Goal: Task Accomplishment & Management: Manage account settings

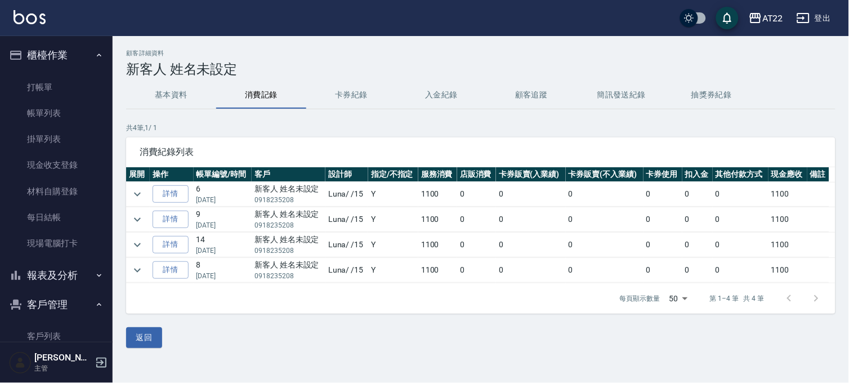
scroll to position [164, 0]
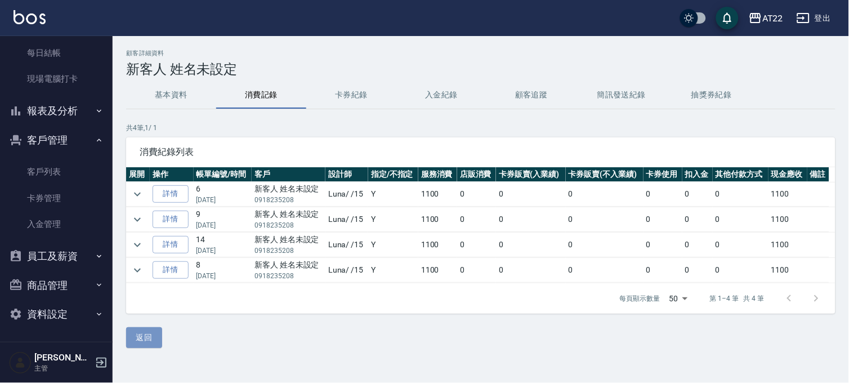
drag, startPoint x: 137, startPoint y: 334, endPoint x: 145, endPoint y: 299, distance: 36.4
click at [137, 335] on button "返回" at bounding box center [144, 337] width 36 height 21
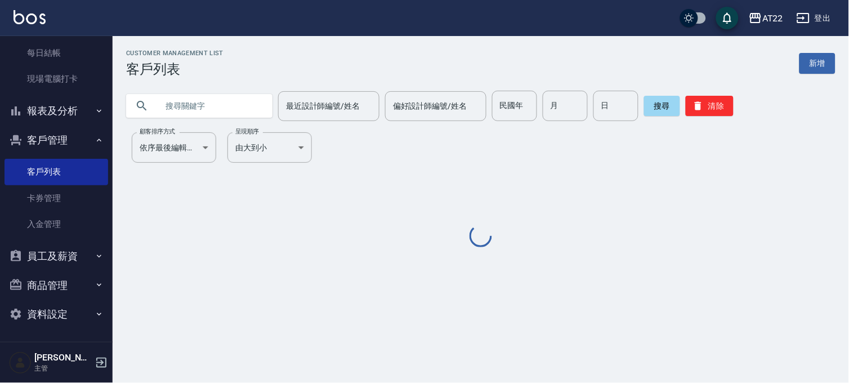
click at [234, 96] on input "text" at bounding box center [211, 106] width 106 height 30
type input "0"
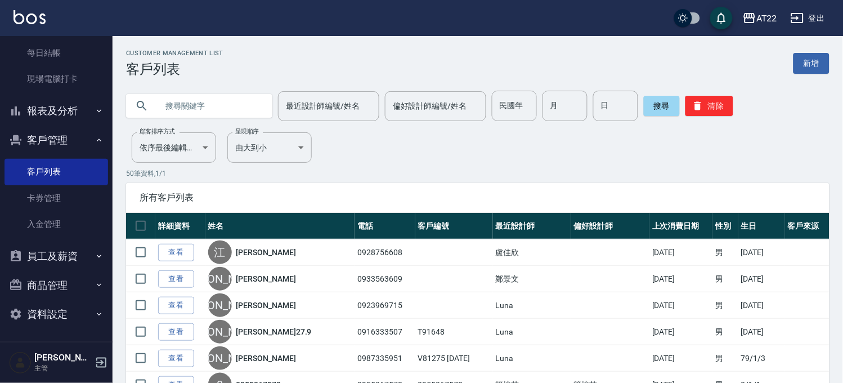
click at [249, 115] on input "text" at bounding box center [211, 106] width 106 height 30
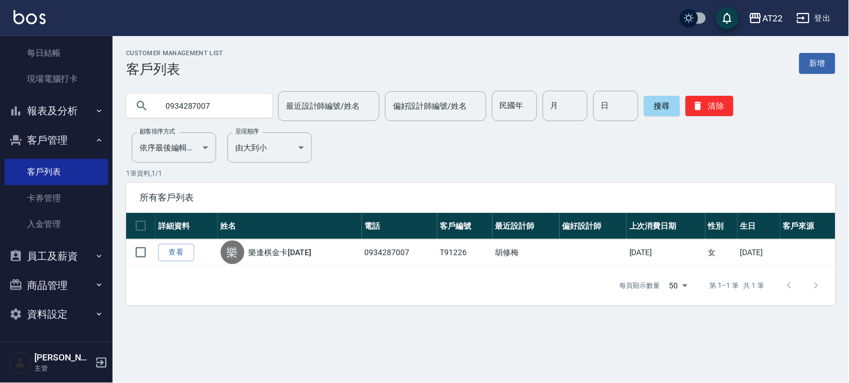
click at [249, 115] on input "0934287007" at bounding box center [211, 106] width 106 height 30
type input "0978108063"
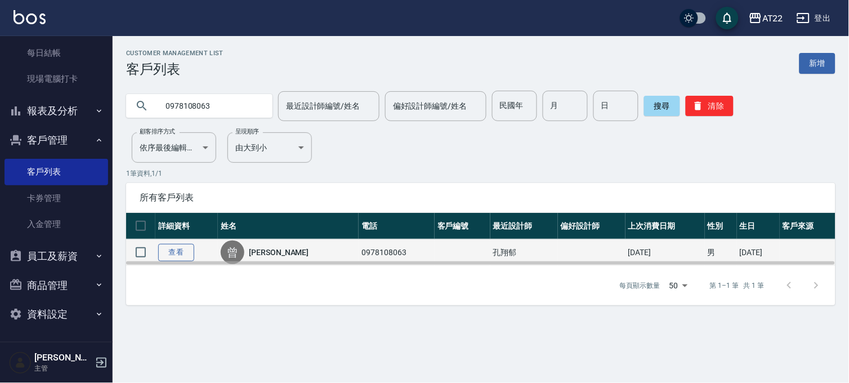
click at [186, 254] on link "查看" at bounding box center [176, 252] width 36 height 17
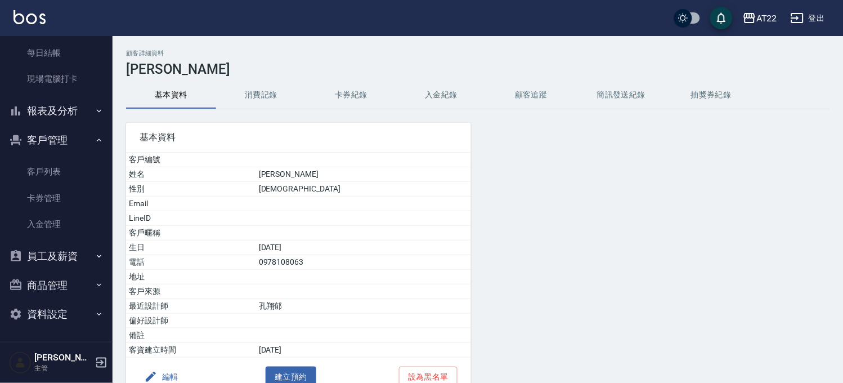
click at [251, 62] on h3 "[PERSON_NAME]" at bounding box center [478, 69] width 704 height 16
click at [262, 95] on button "消費記錄" at bounding box center [261, 95] width 90 height 27
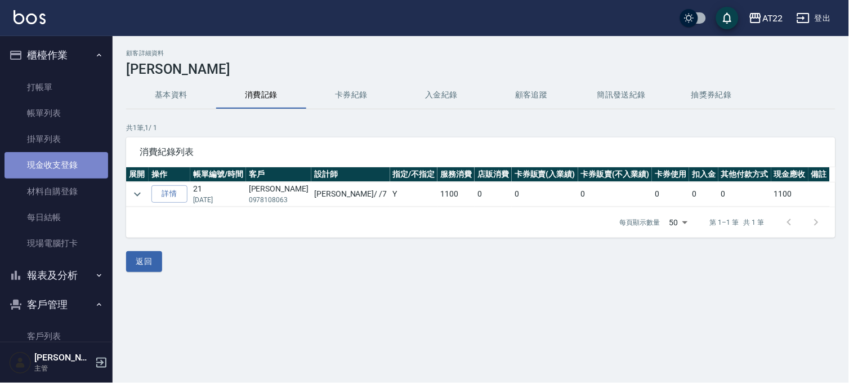
click at [74, 159] on link "現金收支登錄" at bounding box center [57, 165] width 104 height 26
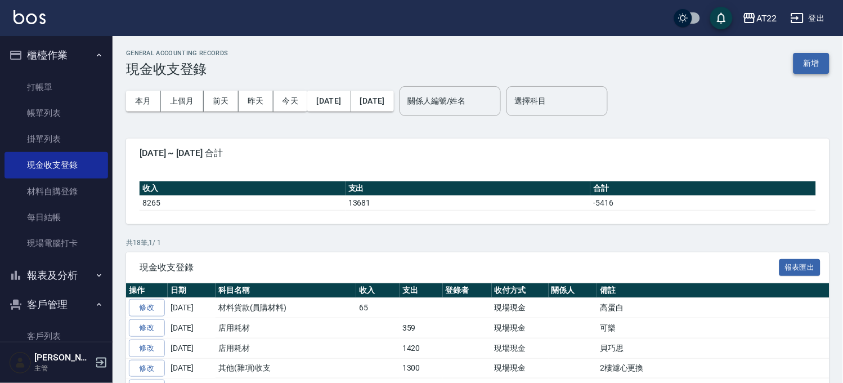
click at [812, 66] on button "新增" at bounding box center [812, 63] width 36 height 21
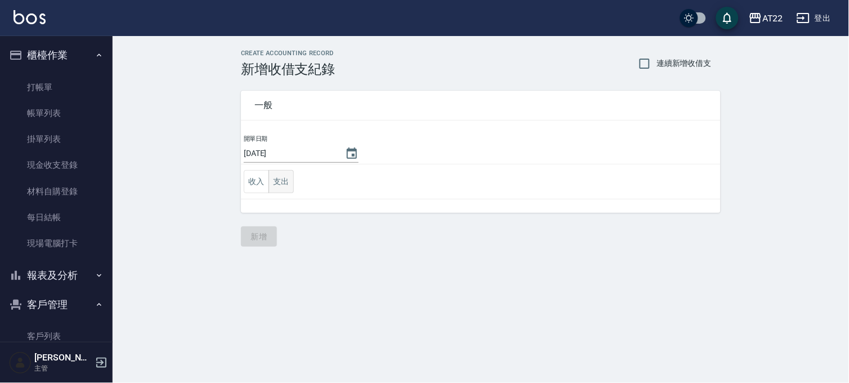
click at [279, 181] on button "支出" at bounding box center [280, 181] width 25 height 23
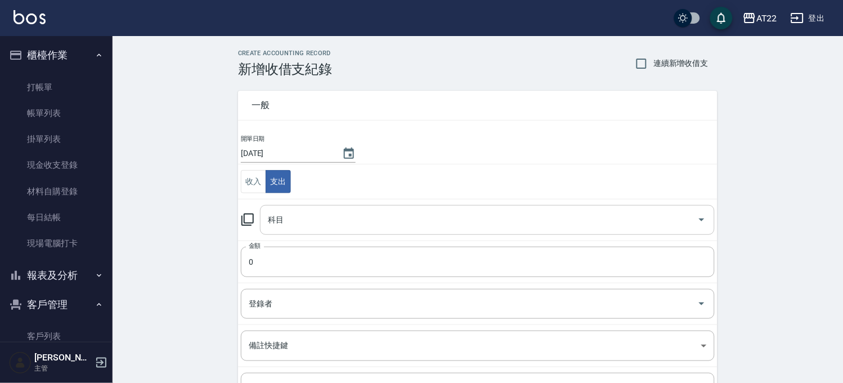
click at [275, 207] on div "科目" at bounding box center [487, 220] width 455 height 30
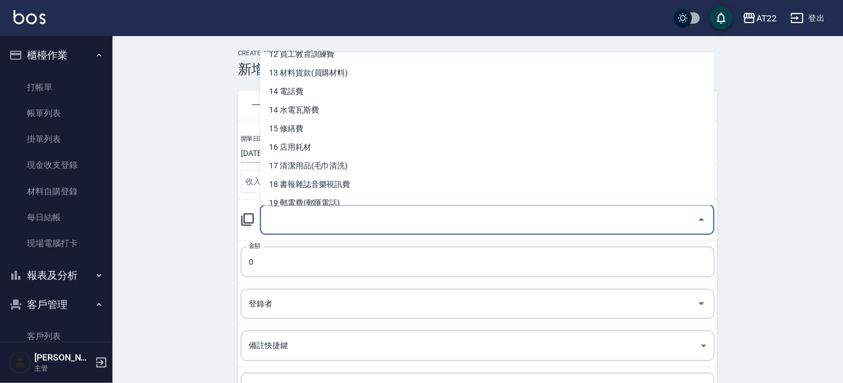
scroll to position [312, 0]
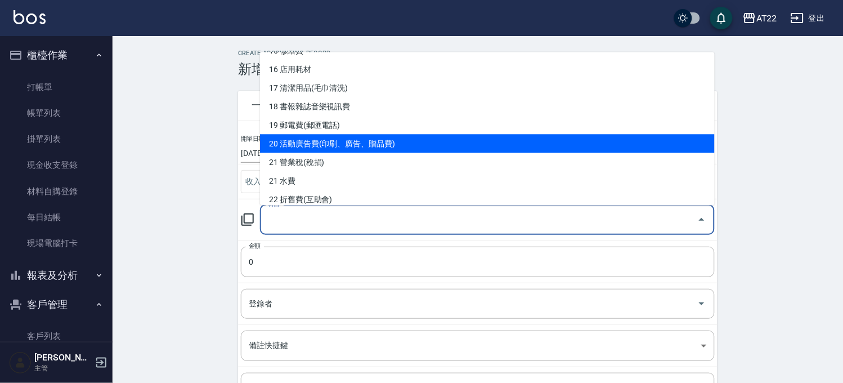
click at [334, 146] on li "20 活動廣告費(印刷、廣告、贈品費)" at bounding box center [487, 143] width 455 height 19
type input "20 活動廣告費(印刷、廣告、贈品費)"
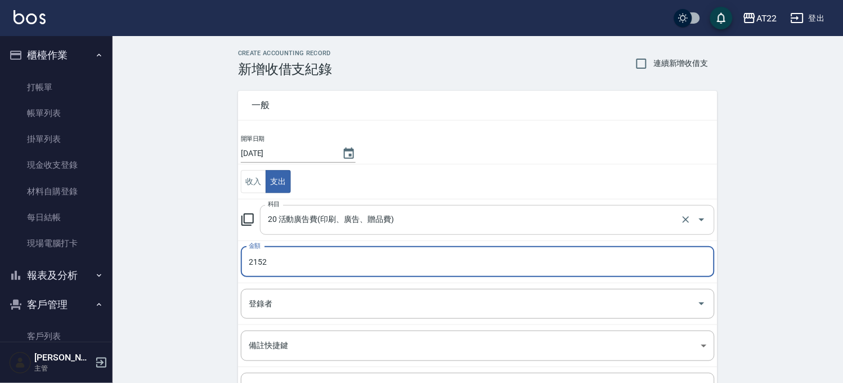
type input "2152"
click at [312, 217] on input "20 活動廣告費(印刷、廣告、贈品費)" at bounding box center [471, 220] width 413 height 20
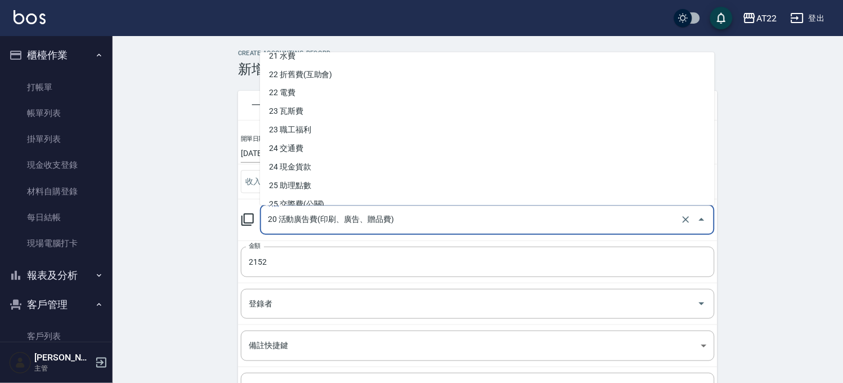
scroll to position [625, 0]
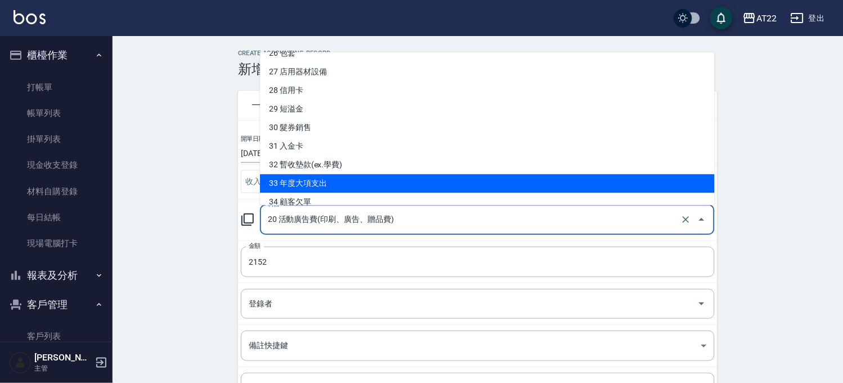
click at [235, 243] on div "一般 開單日期 [DATE] 收入 支出 科目 20 活動廣告費(印刷、廣告、贈品費) 科目 金額 2152 金額 登錄者 登錄者 備註快捷鍵 ​ 備註快捷鍵…" at bounding box center [471, 263] width 493 height 372
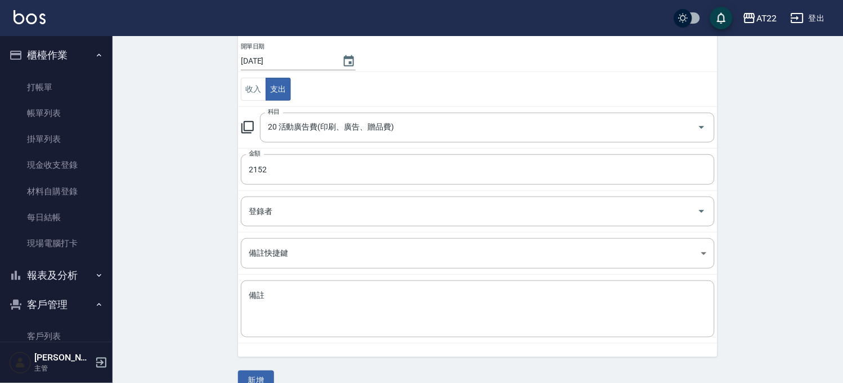
scroll to position [114, 0]
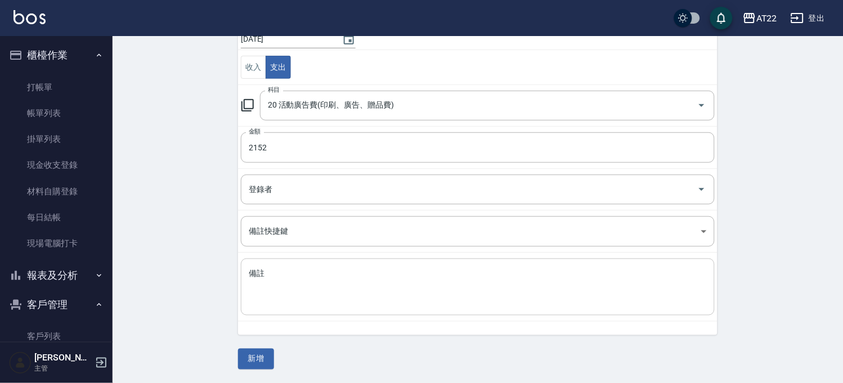
click at [260, 262] on div "x 備註" at bounding box center [478, 286] width 474 height 57
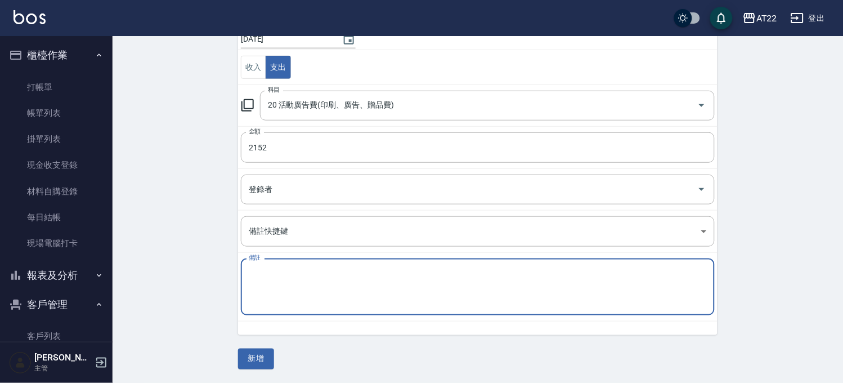
type textarea "N"
type textarea "價目表"
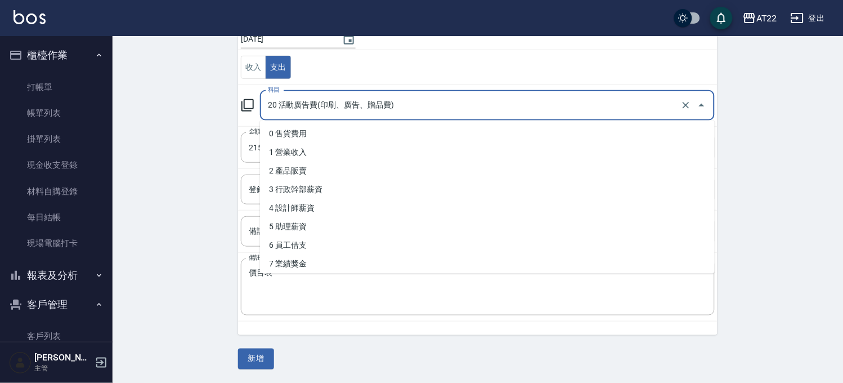
click at [406, 100] on input "20 活動廣告費(印刷、廣告、贈品費)" at bounding box center [471, 106] width 413 height 20
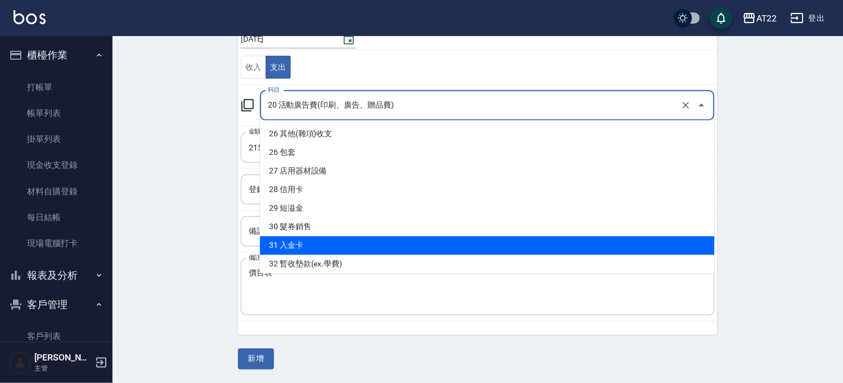
scroll to position [572, 0]
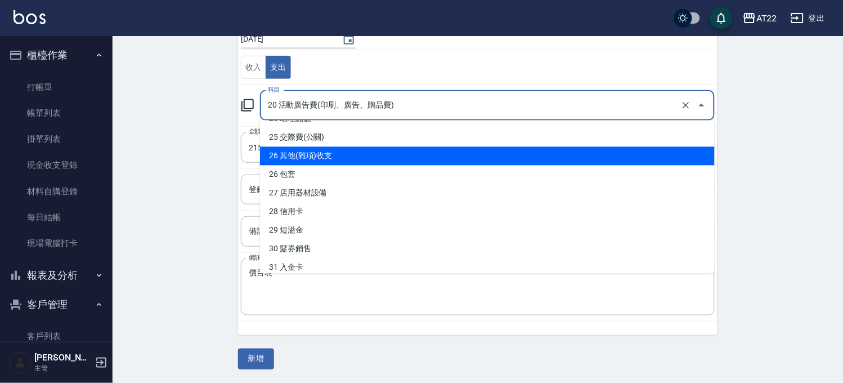
click at [329, 155] on li "26 其他(雜項)收支" at bounding box center [487, 156] width 455 height 19
type input "26 其他(雜項)收支"
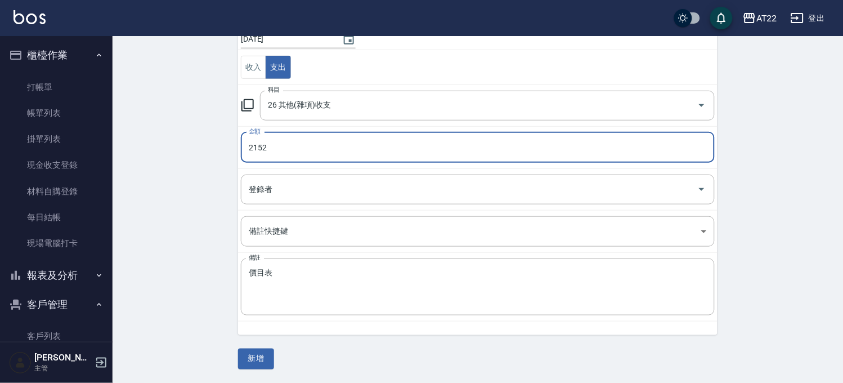
click at [296, 331] on div "開單日期 [DATE] 收入 支出 科目 26 其他(雜項)收支 科目 金額 2152 金額 登錄者 登錄者 備註快捷鍵 ​ 備註快捷鍵 備註 價目表 x 備註" at bounding box center [478, 177] width 480 height 315
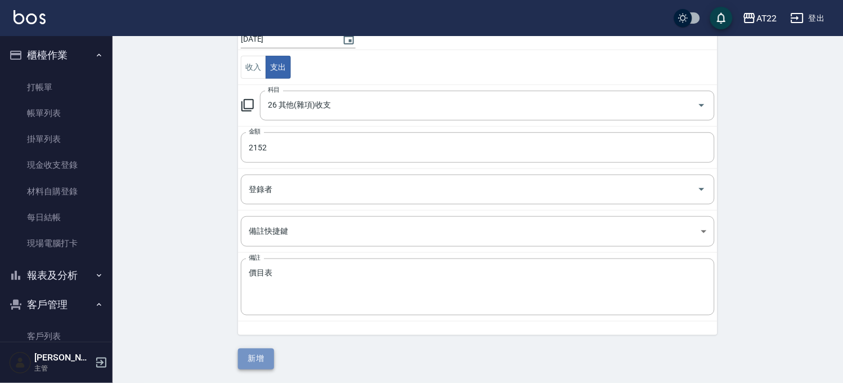
click at [262, 365] on button "新增" at bounding box center [256, 358] width 36 height 21
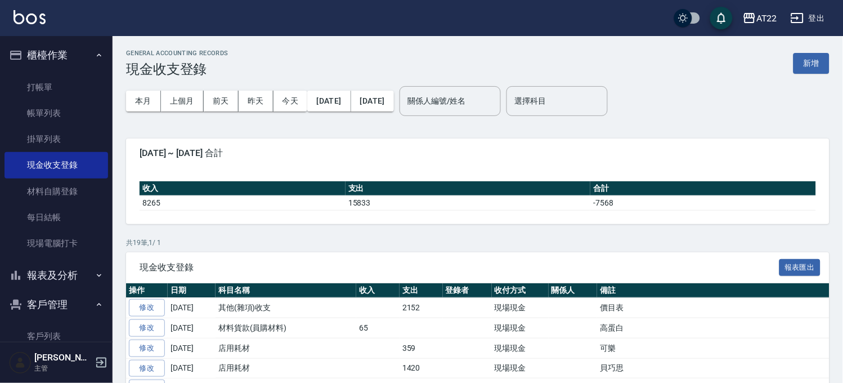
click at [46, 304] on button "客戶管理" at bounding box center [57, 304] width 104 height 29
click at [82, 319] on button "員工及薪資" at bounding box center [57, 333] width 104 height 29
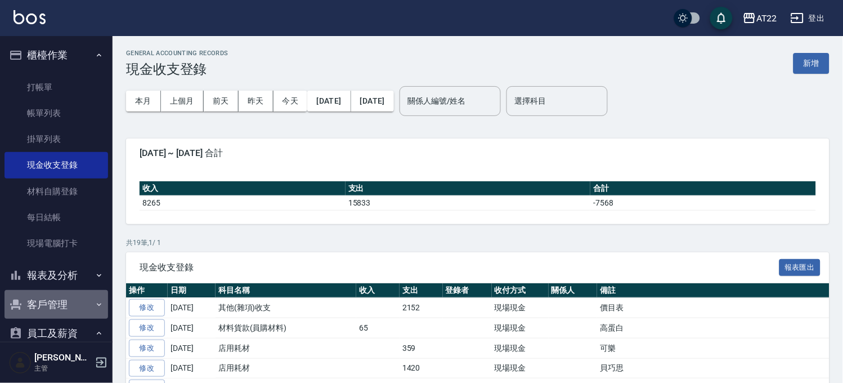
click at [78, 306] on button "客戶管理" at bounding box center [57, 304] width 104 height 29
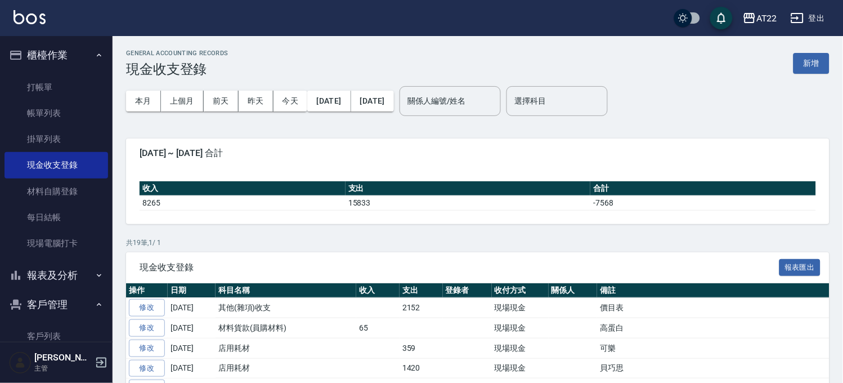
drag, startPoint x: 64, startPoint y: 334, endPoint x: 70, endPoint y: 321, distance: 14.3
click at [64, 334] on link "客戶列表" at bounding box center [57, 336] width 104 height 26
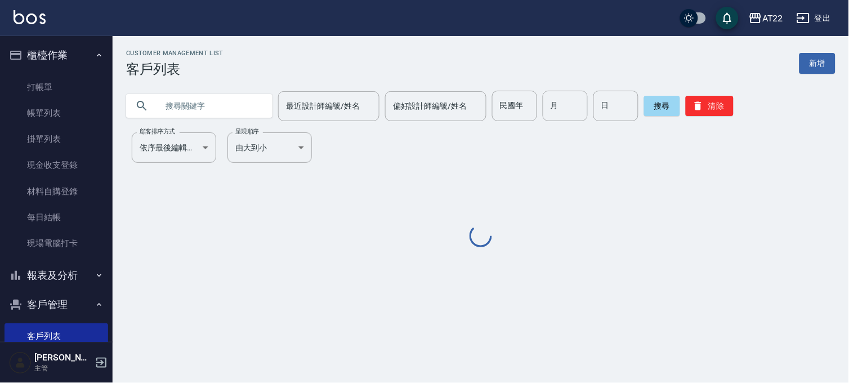
click at [203, 106] on input "text" at bounding box center [211, 106] width 106 height 30
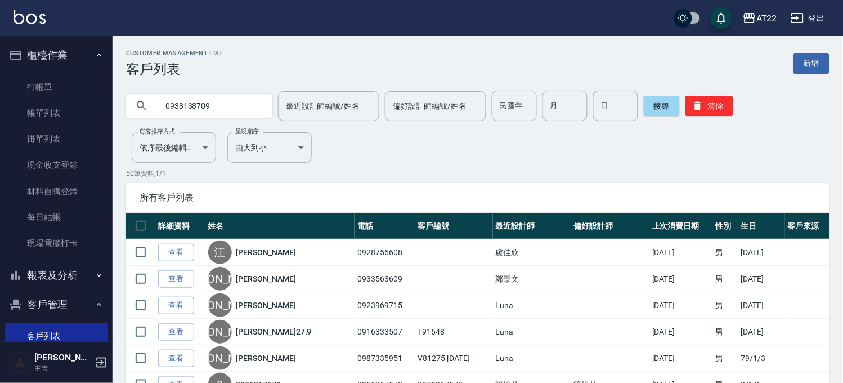
type input "0938138709"
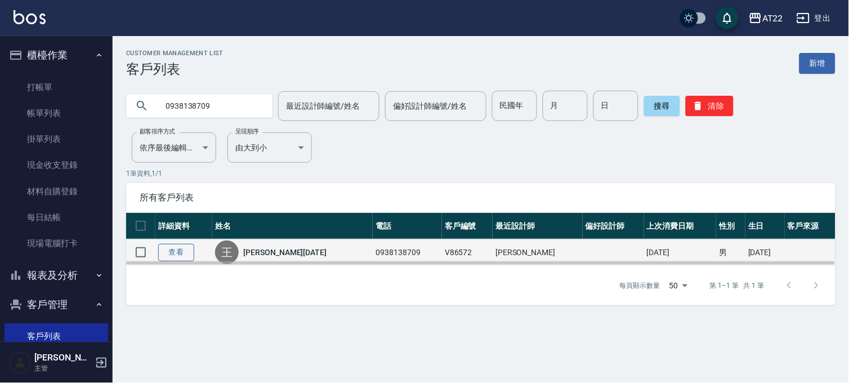
click at [182, 254] on link "查看" at bounding box center [176, 252] width 36 height 17
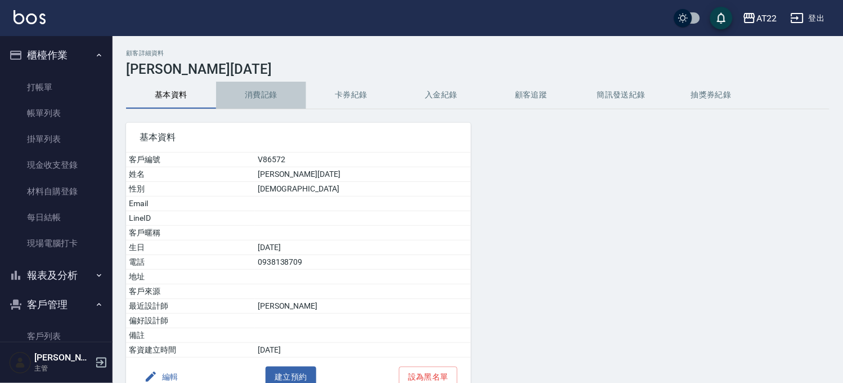
click at [265, 90] on button "消費記錄" at bounding box center [261, 95] width 90 height 27
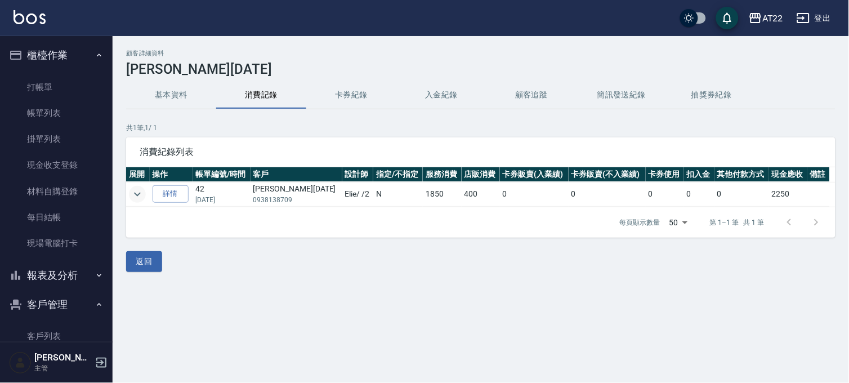
click at [136, 193] on icon "expand row" at bounding box center [138, 194] width 14 height 14
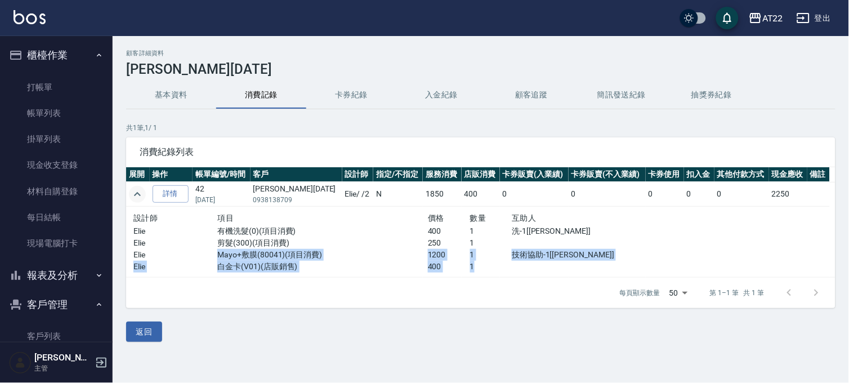
drag, startPoint x: 212, startPoint y: 253, endPoint x: 576, endPoint y: 267, distance: 365.0
click at [576, 267] on div "設計師 項目 價格 數量 互助人 Elie 有機洗髮(0)(項目消費) 400 1 洗-1[恩恩] Elie 剪髮(300)(項目消費) 250 1 Elie…" at bounding box center [385, 241] width 505 height 61
click at [576, 267] on div at bounding box center [575, 267] width 126 height 12
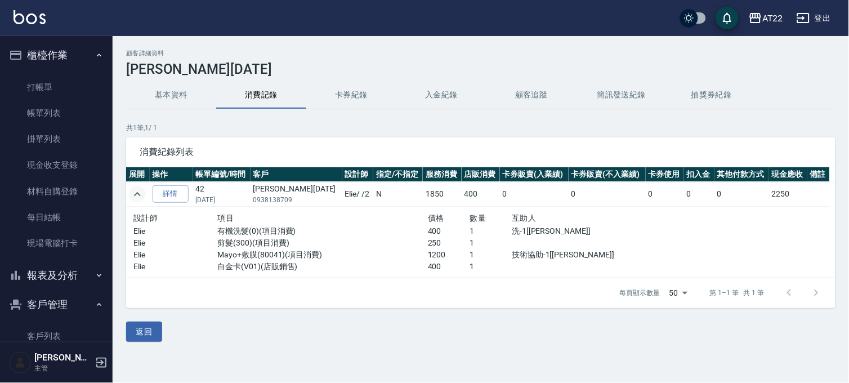
click at [171, 100] on button "基本資料" at bounding box center [171, 95] width 90 height 27
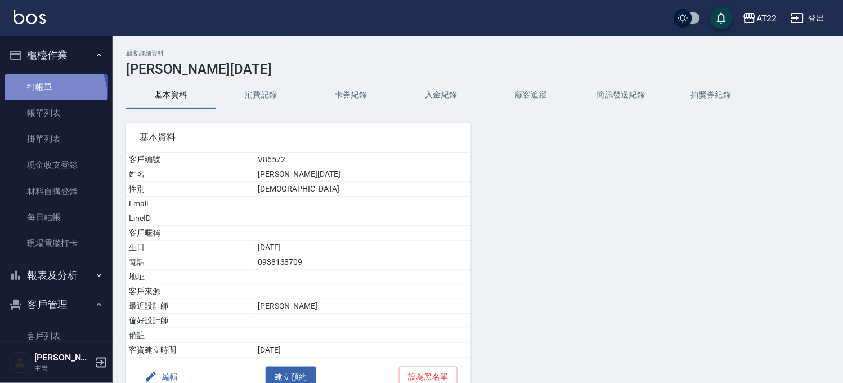
click at [52, 96] on link "打帳單" at bounding box center [57, 87] width 104 height 26
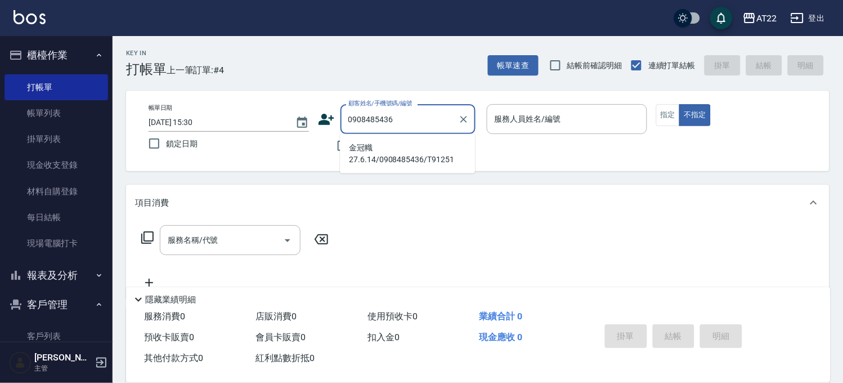
click at [392, 167] on li "金冠幟27.6.14/0908485436/T91251" at bounding box center [407, 153] width 135 height 30
type input "金冠幟27.6.14/0908485436/T91251"
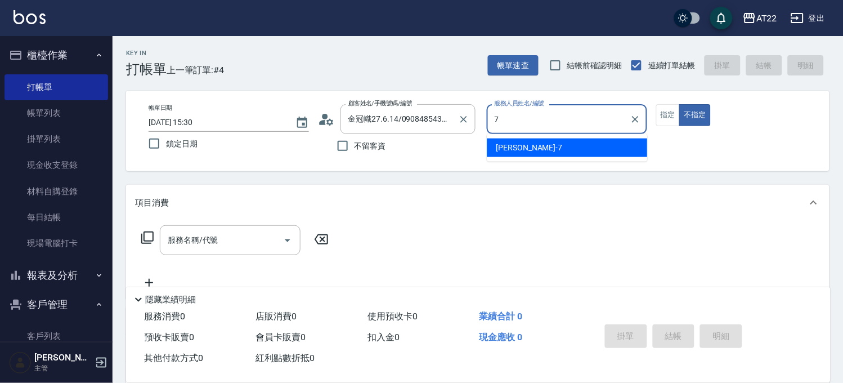
type input "[PERSON_NAME]-7"
type button "false"
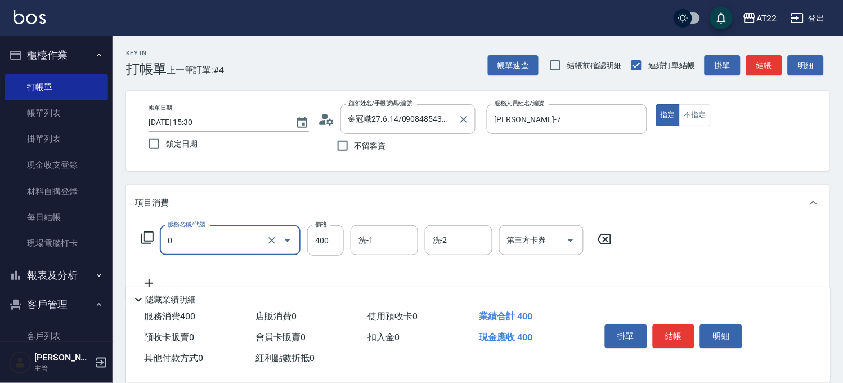
type input "有機洗髮(0)"
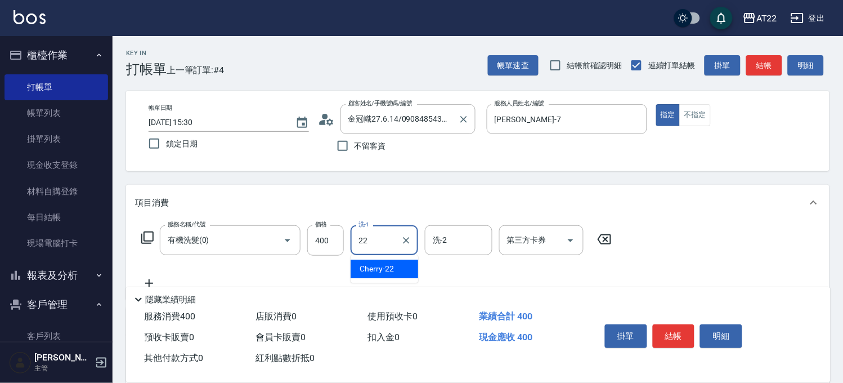
type input "Cherry-22"
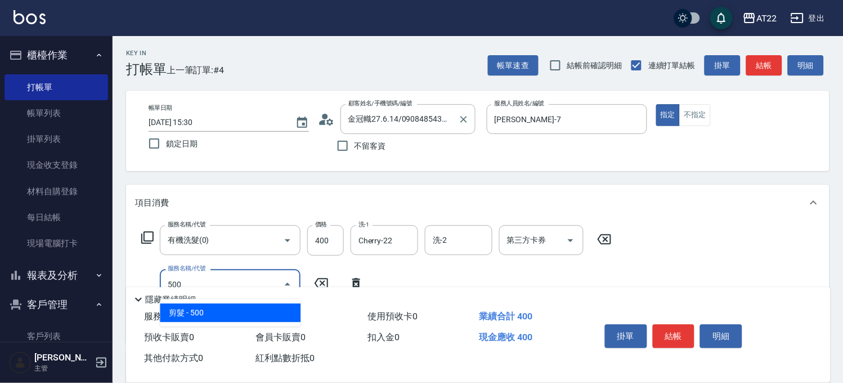
type input "剪髮(500)"
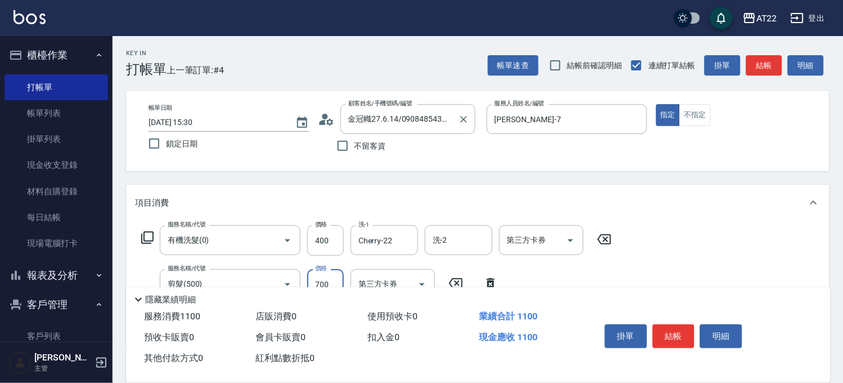
type input "700"
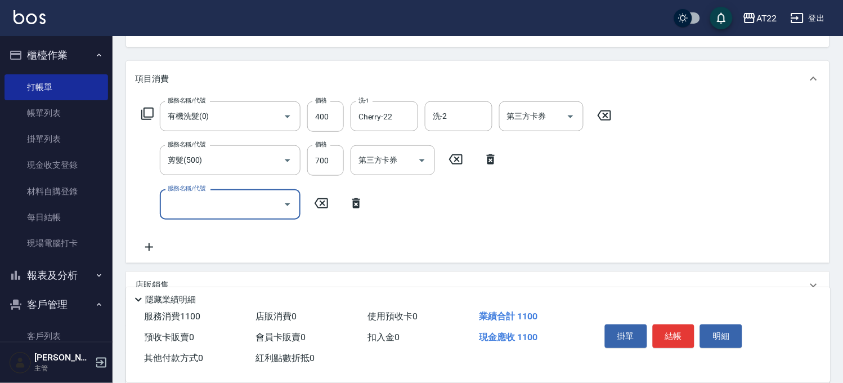
scroll to position [125, 0]
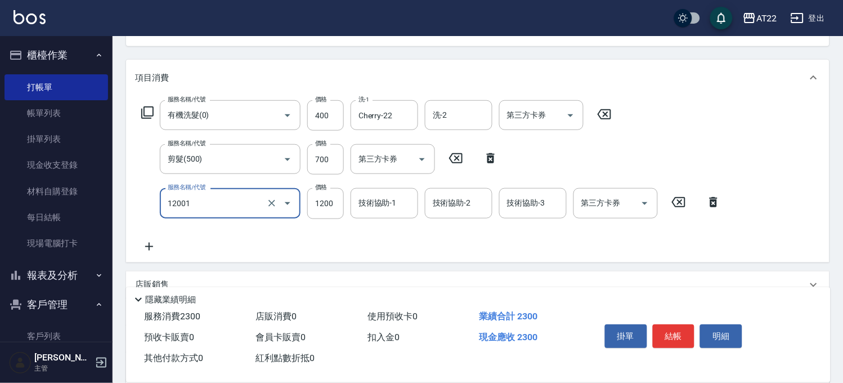
type input "燙髮S(12001)"
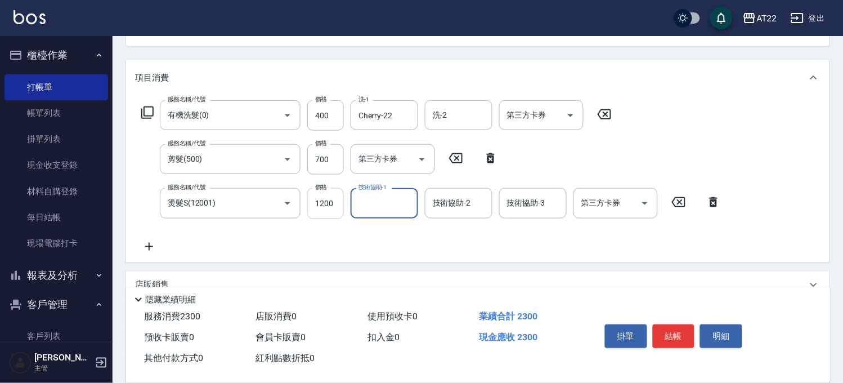
click at [310, 206] on input "1200" at bounding box center [325, 203] width 37 height 30
type input "1600"
type input "Cherry-22"
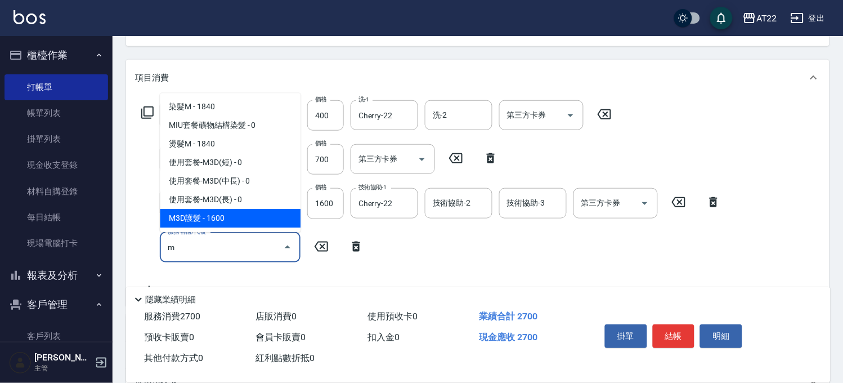
click at [178, 216] on span "M3D護髮 - 1600" at bounding box center [230, 218] width 141 height 19
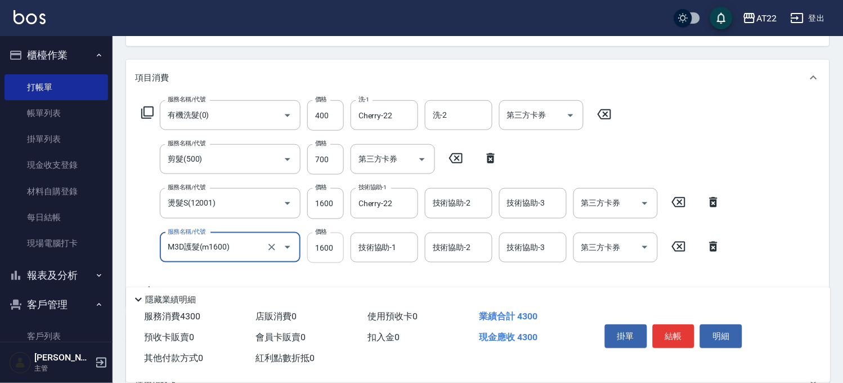
type input "M3D護髮(m1600)"
click at [334, 255] on input "1600" at bounding box center [325, 247] width 37 height 30
type input "1518"
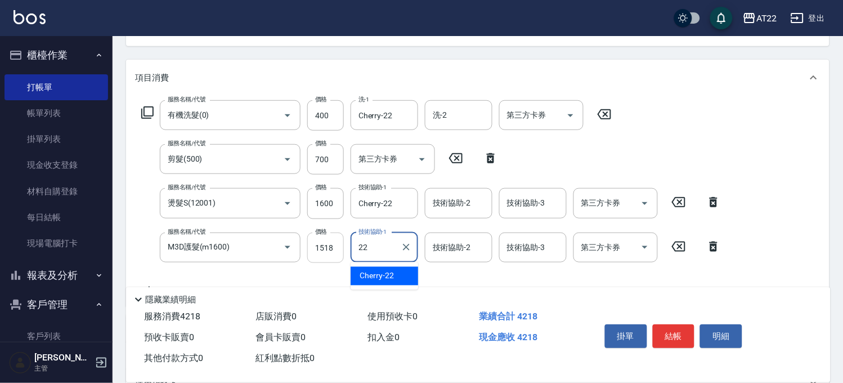
type input "Cherry-22"
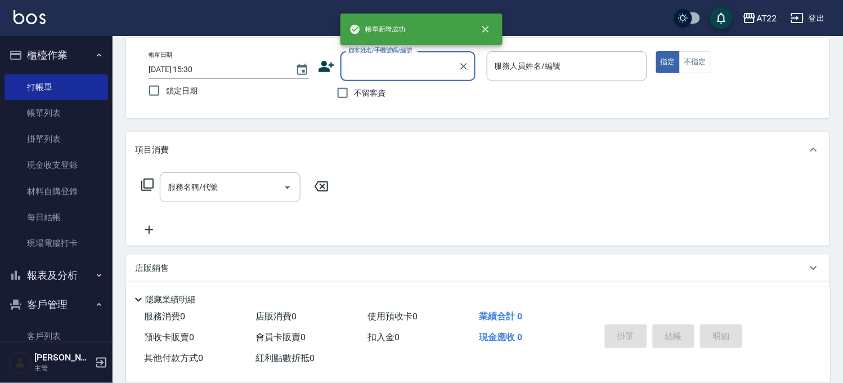
scroll to position [0, 0]
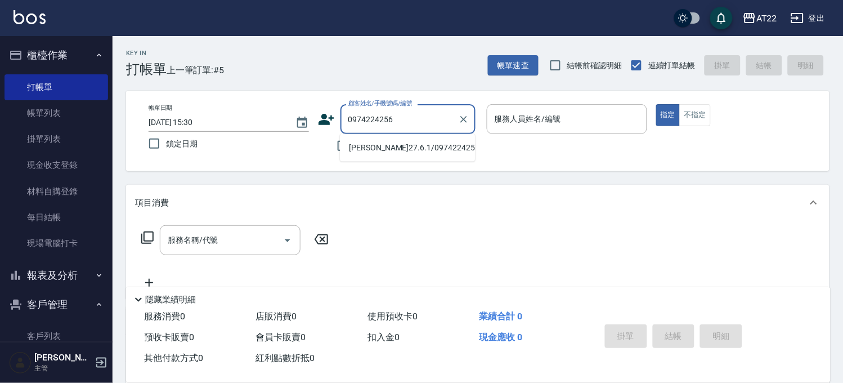
click at [366, 150] on li "[PERSON_NAME]27.6.1/0974224256/T91236" at bounding box center [407, 147] width 135 height 19
type input "[PERSON_NAME]27.6.1/0974224256/T91236"
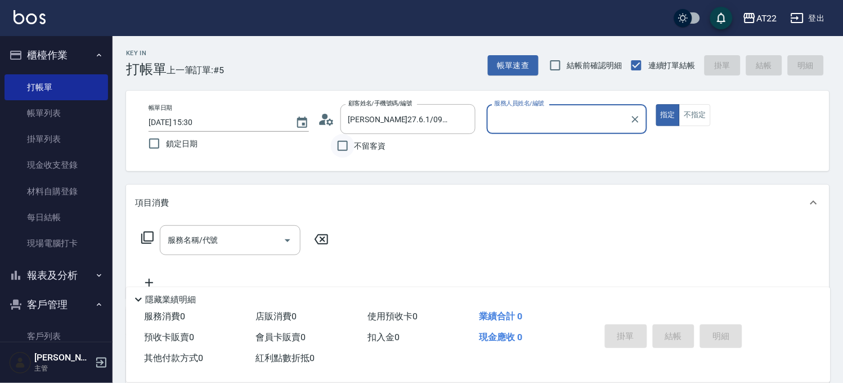
type input "Luna-15"
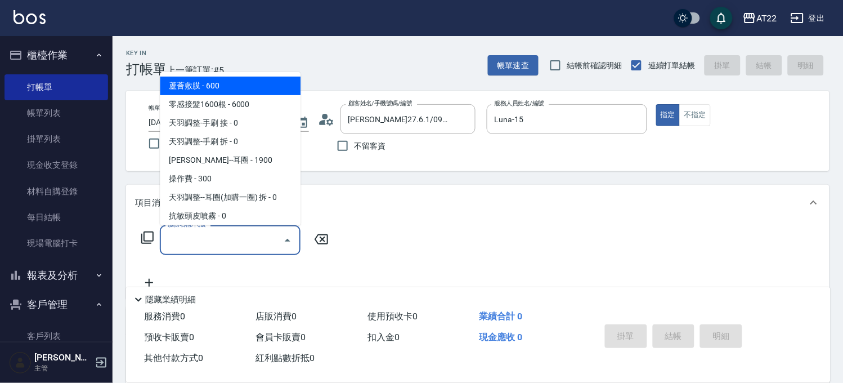
click at [243, 248] on input "服務名稱/代號" at bounding box center [222, 240] width 114 height 20
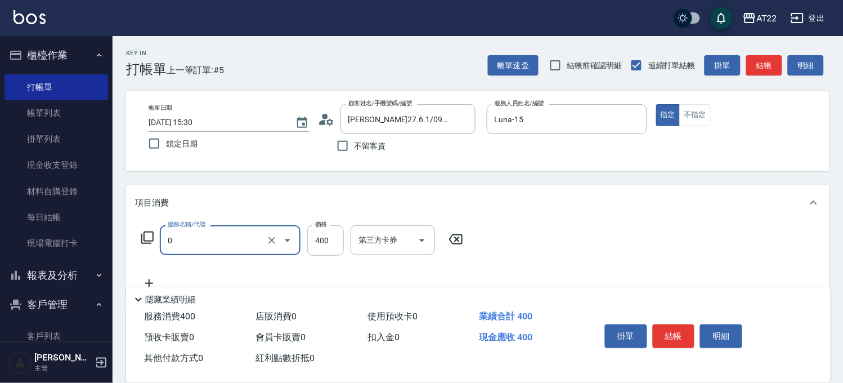
type input "有機洗髮(0)"
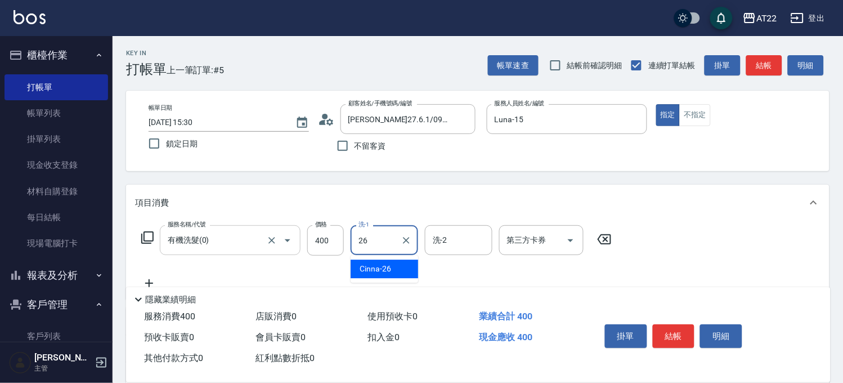
type input "Cinna-26"
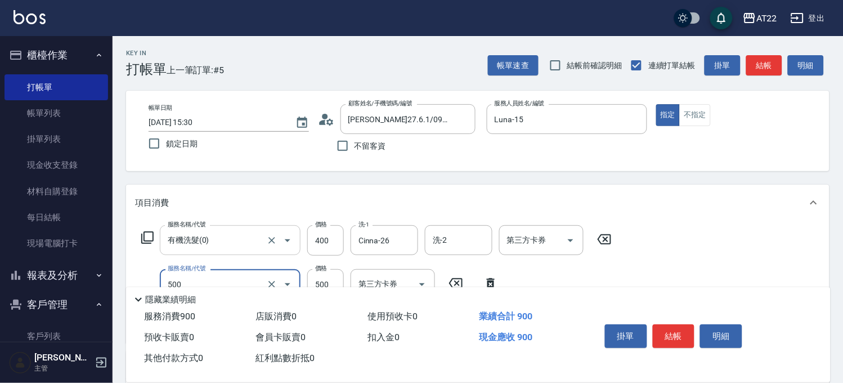
type input "剪髮(500)"
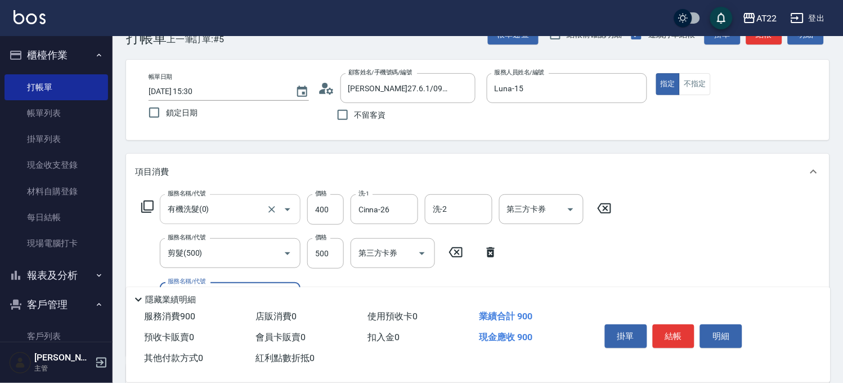
scroll to position [62, 0]
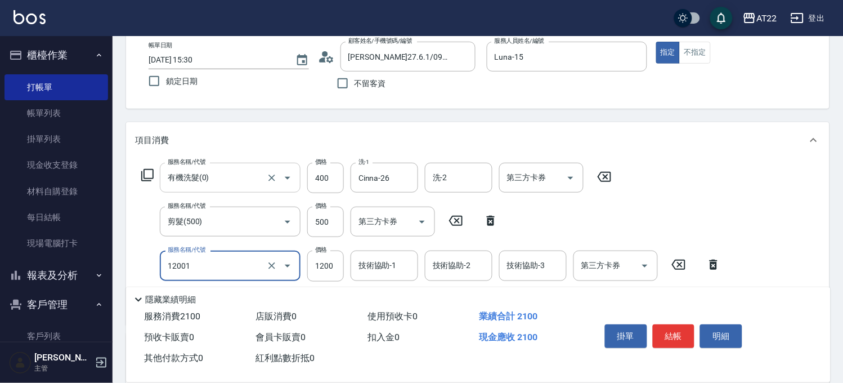
type input "燙髮S(12001)"
type input "1310"
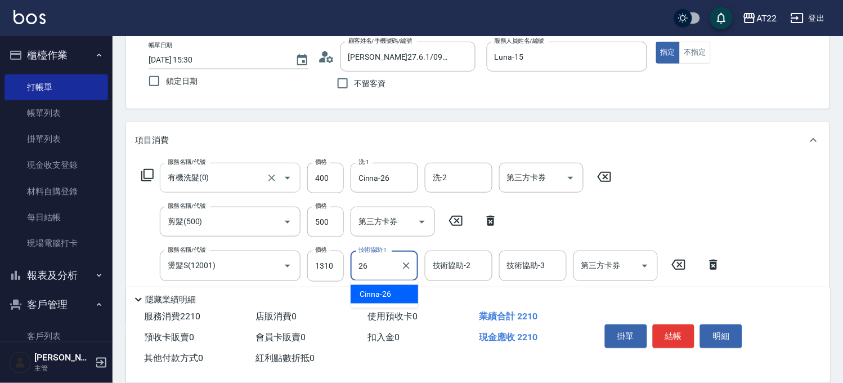
type input "Cinna-26"
type input "側邊燙貼(3001)"
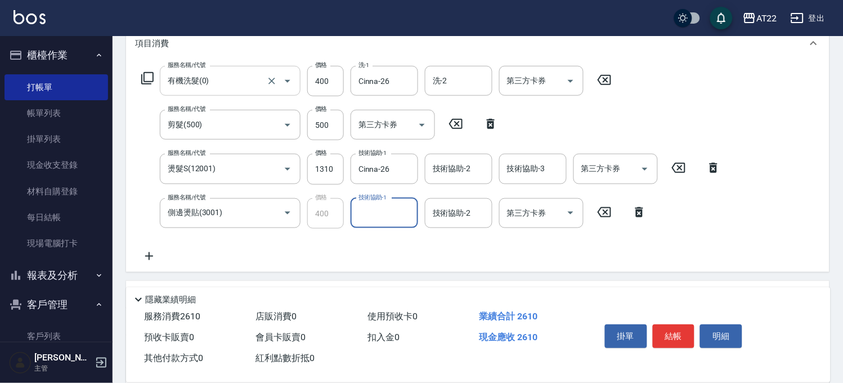
scroll to position [187, 0]
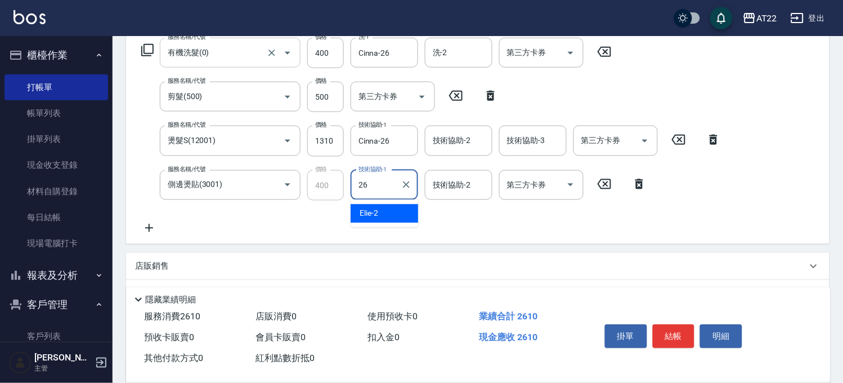
type input "Cinna-26"
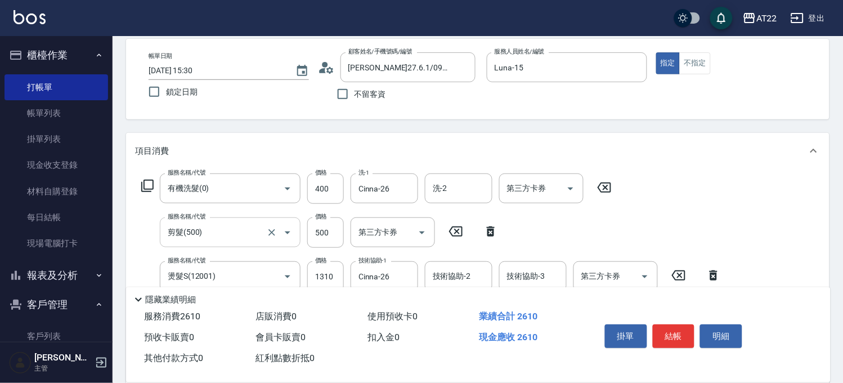
scroll to position [0, 0]
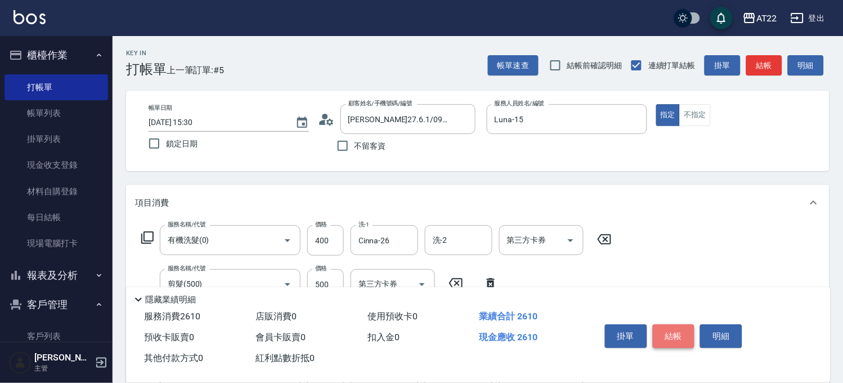
click at [683, 328] on button "結帳" at bounding box center [674, 336] width 42 height 24
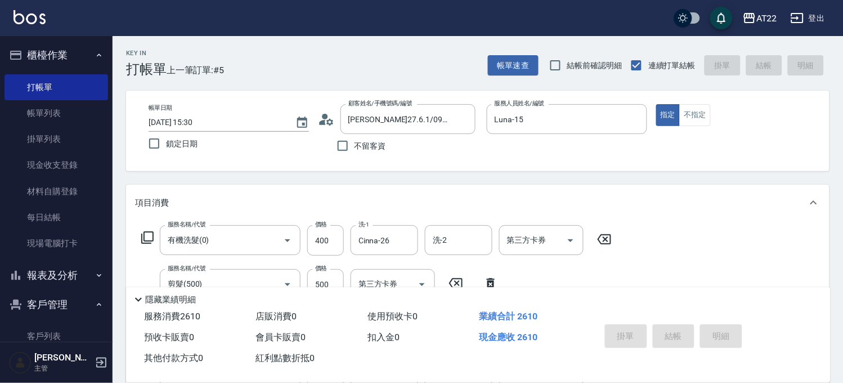
type input "[DATE] 15:32"
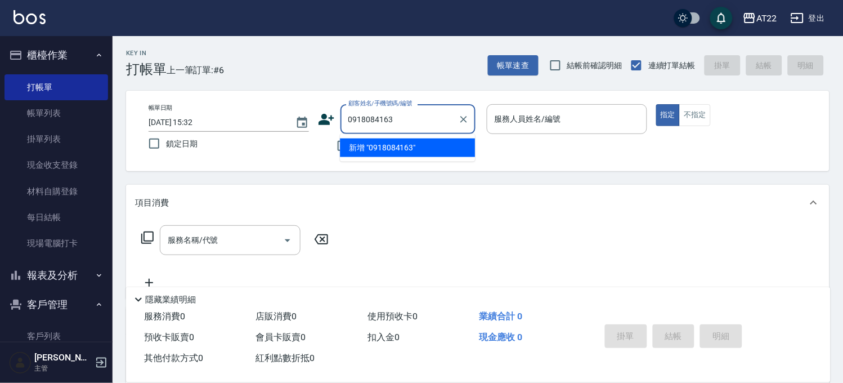
click at [370, 150] on li "新增 "0918084163"" at bounding box center [407, 147] width 135 height 19
type input "0918084163"
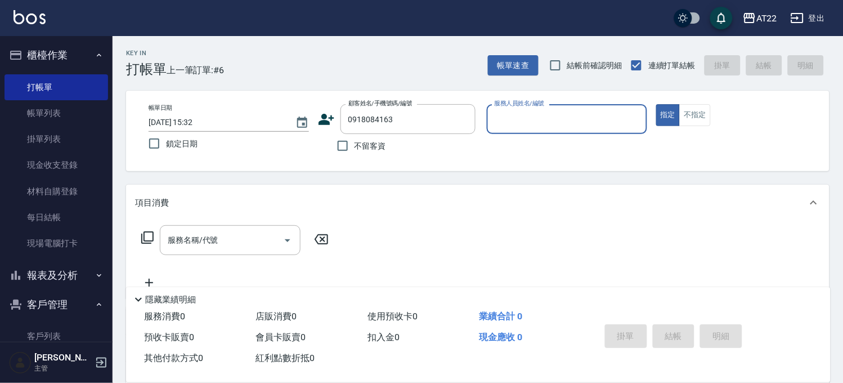
click at [324, 121] on icon at bounding box center [327, 119] width 16 height 11
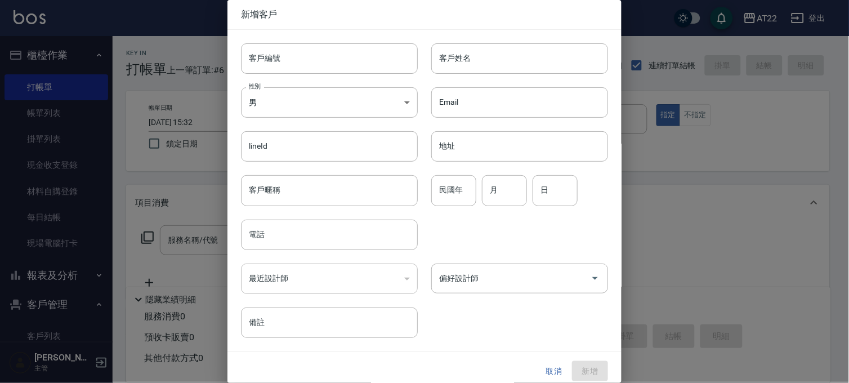
type input "0918084163"
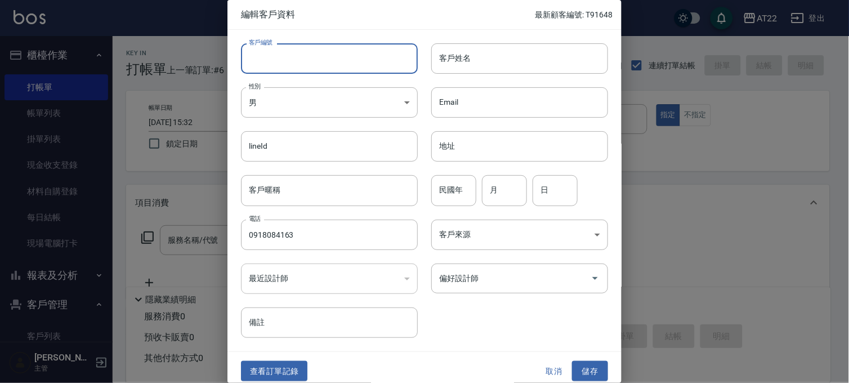
click at [359, 61] on input "客戶編號" at bounding box center [329, 58] width 177 height 30
type input "t91340"
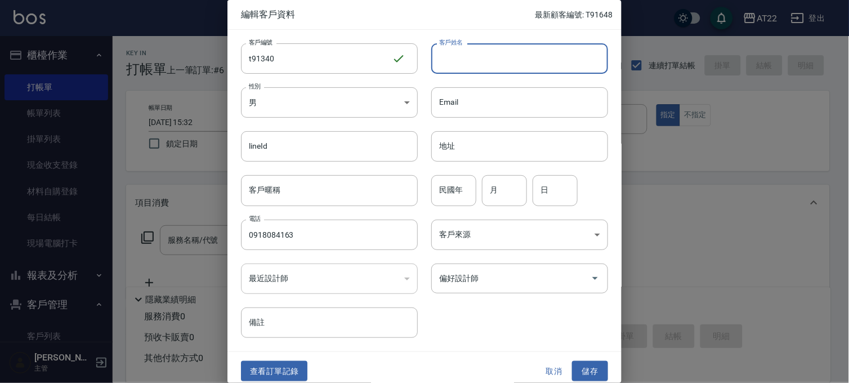
click at [507, 73] on input "客戶姓名" at bounding box center [519, 58] width 177 height 30
type input "J"
type input "[PERSON_NAME][DATE]"
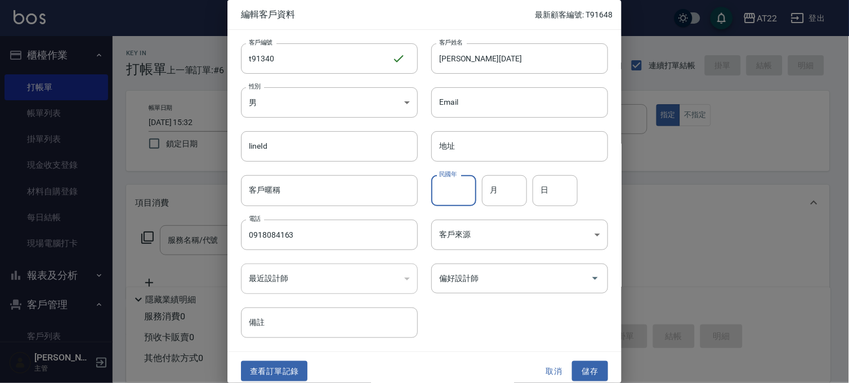
click at [457, 187] on input "民國年" at bounding box center [453, 190] width 45 height 30
type input "76"
click at [499, 174] on div "民國年 76 民國年 月 月 日 日" at bounding box center [513, 184] width 190 height 44
click at [499, 181] on input "月" at bounding box center [504, 190] width 45 height 30
type input "2"
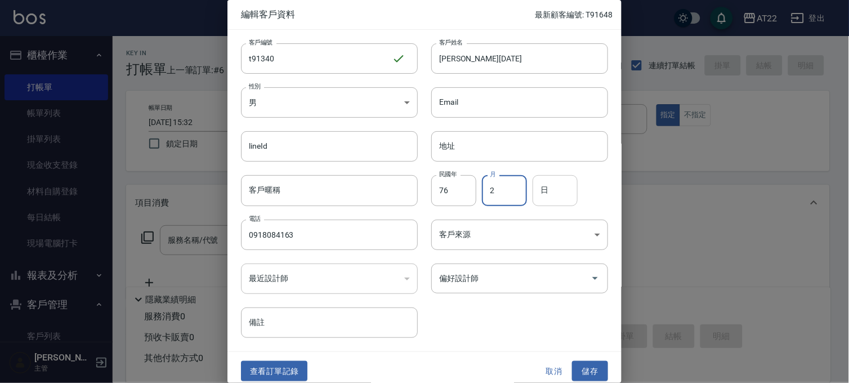
click at [555, 189] on input "日" at bounding box center [554, 190] width 45 height 30
type input "23"
click at [587, 364] on button "儲存" at bounding box center [590, 371] width 36 height 21
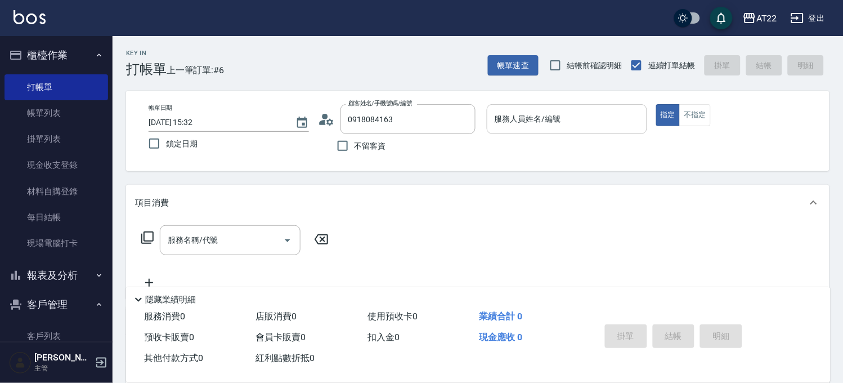
click at [546, 128] on input "服務人員姓名/編號" at bounding box center [567, 119] width 150 height 20
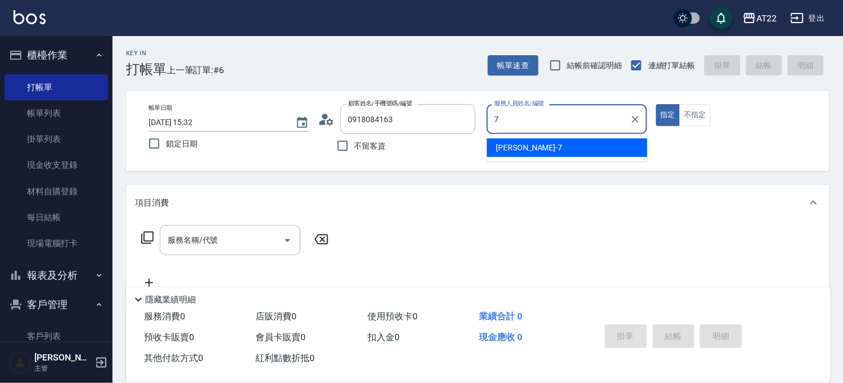
type input "[PERSON_NAME]-7"
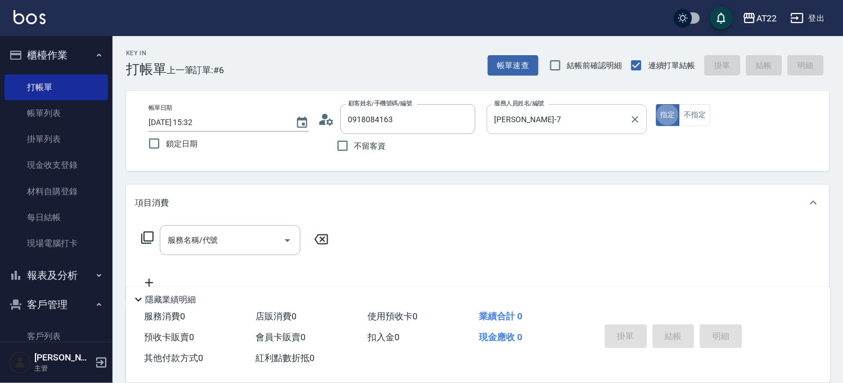
type button "true"
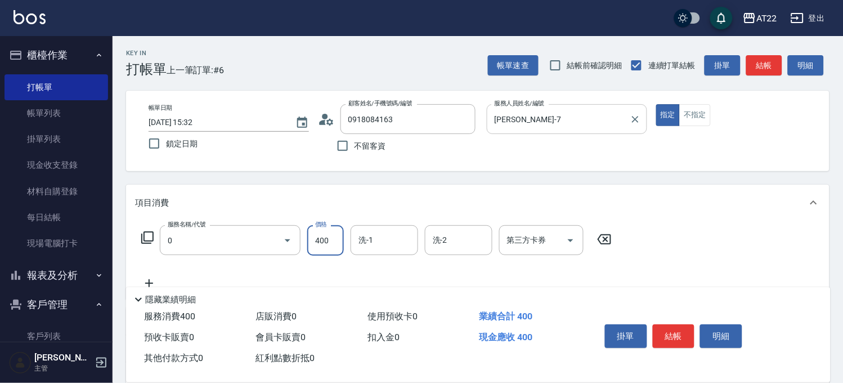
type input "有機洗髮(0)"
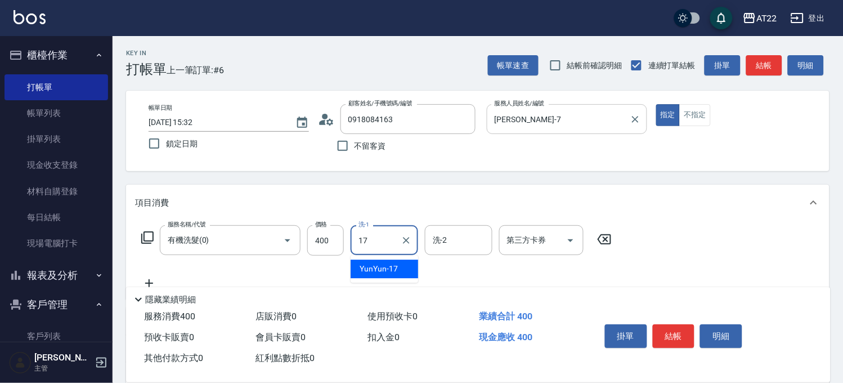
type input "YunYun-17"
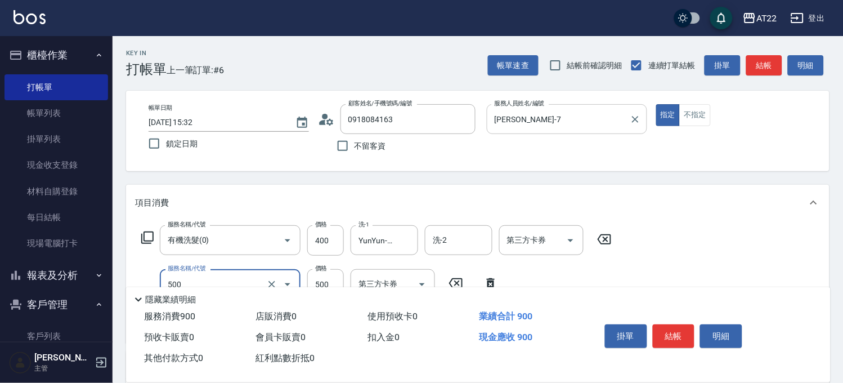
type input "剪髮(500)"
type input "700"
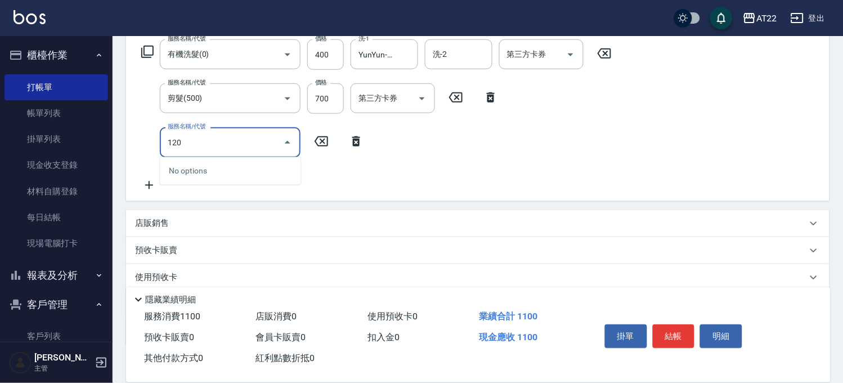
scroll to position [187, 0]
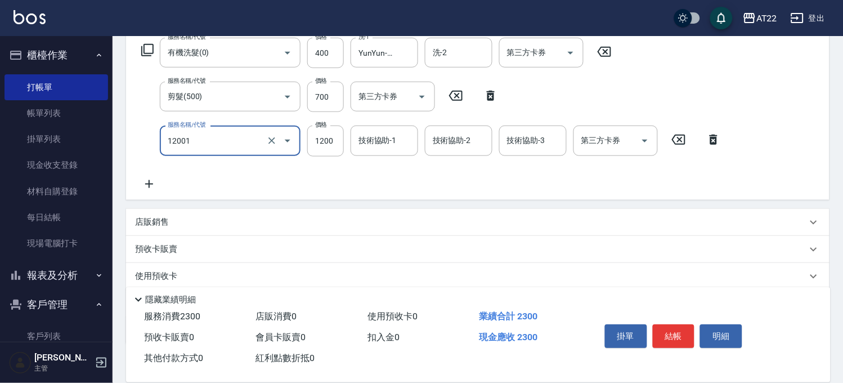
type input "燙髮S(12001)"
type input "1600"
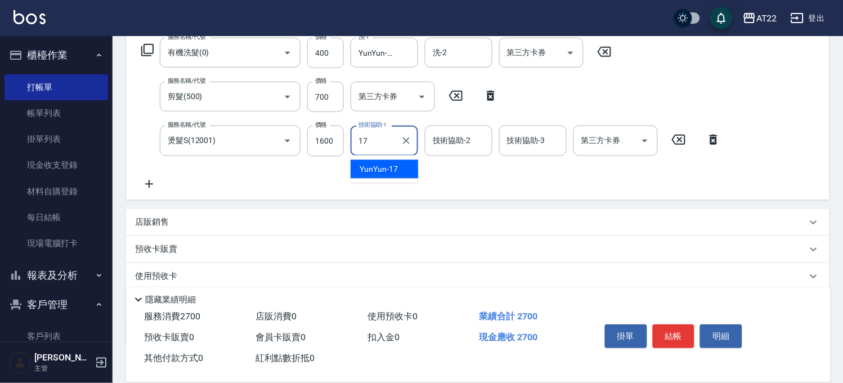
type input "YunYun-17"
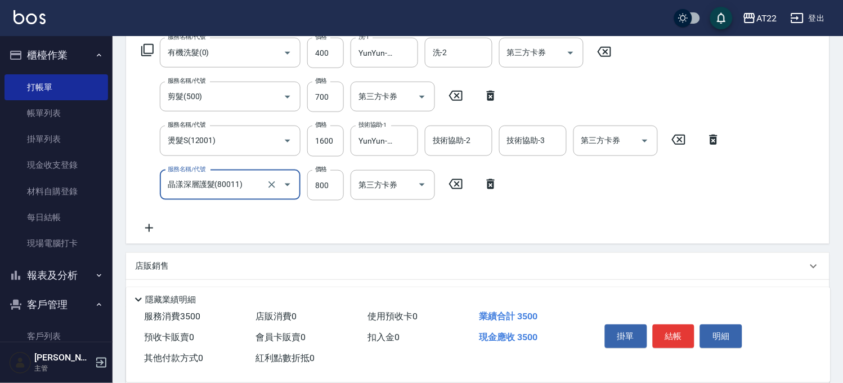
type input "晶漾深層護髮(80011)"
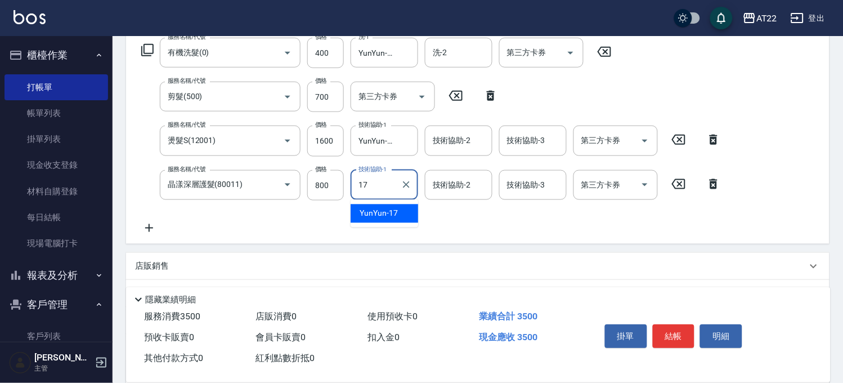
type input "YunYun-17"
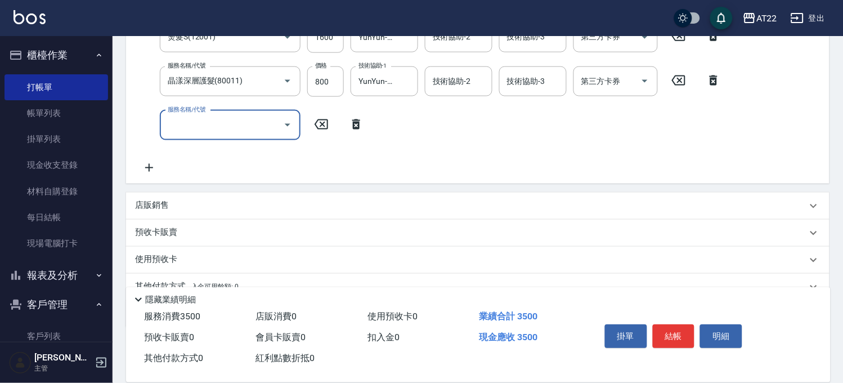
scroll to position [342, 0]
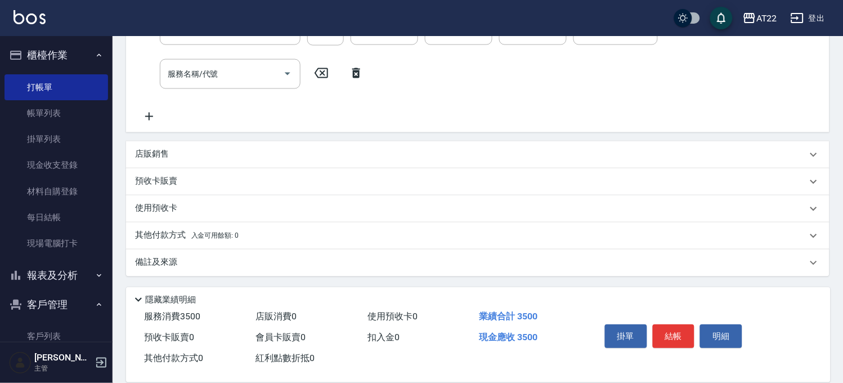
click at [190, 162] on div "店販銷售" at bounding box center [478, 154] width 704 height 27
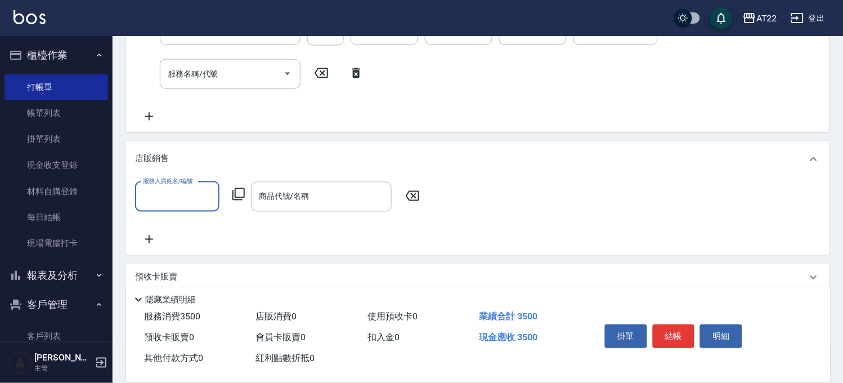
scroll to position [0, 0]
type input "[PERSON_NAME]-7"
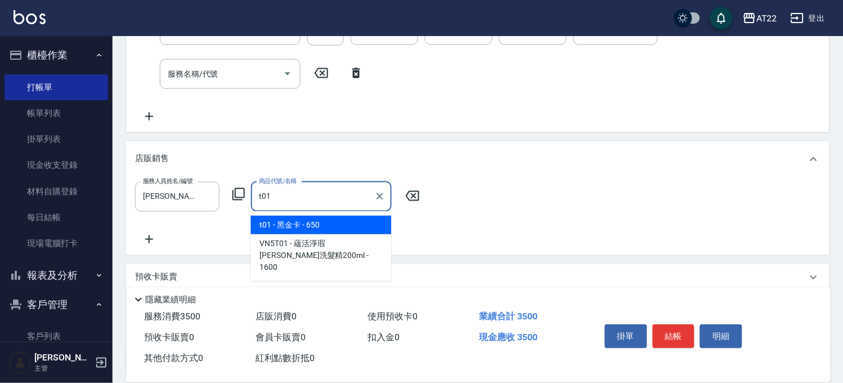
type input "黑金卡"
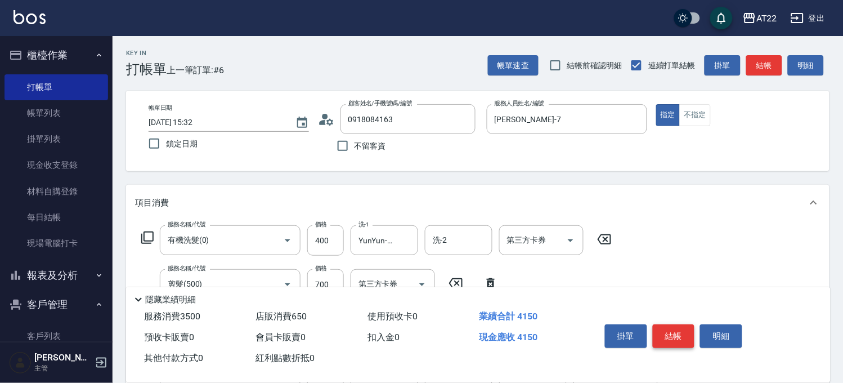
click at [687, 331] on button "結帳" at bounding box center [674, 336] width 42 height 24
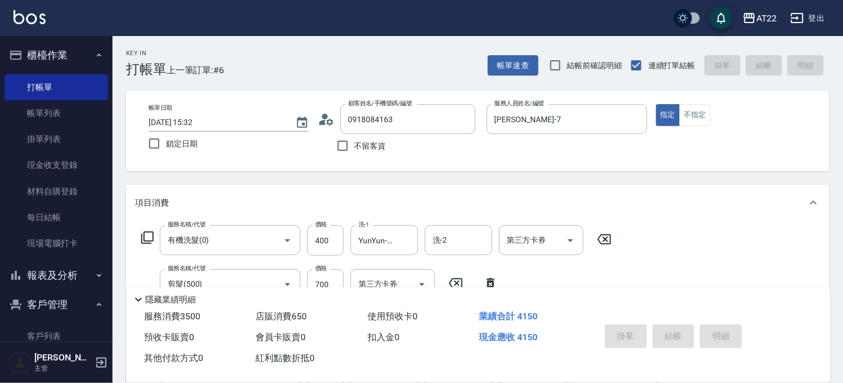
type input "[DATE] 15:33"
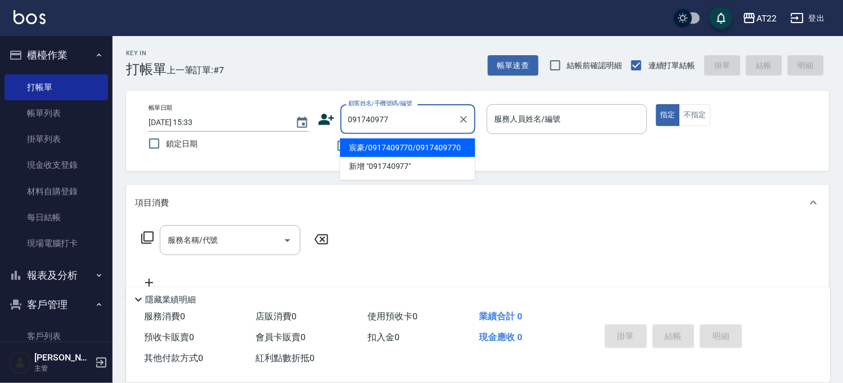
click at [397, 149] on li "宸豪/0917409770/0917409770" at bounding box center [407, 147] width 135 height 19
type input "宸豪/0917409770/0917409770"
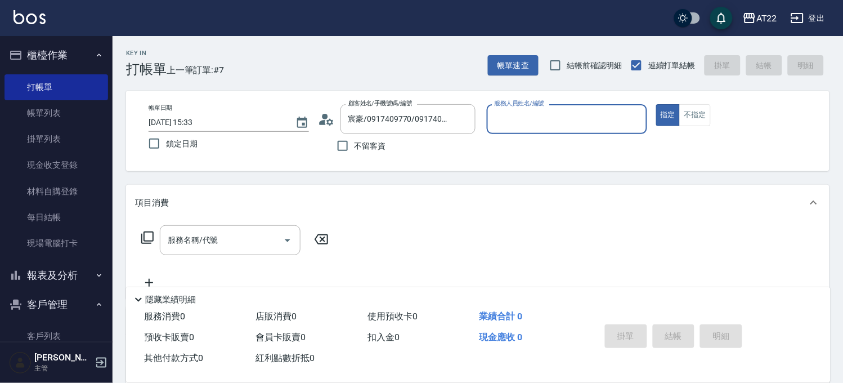
type input "Miko-12"
click at [241, 247] on input "服務名稱/代號" at bounding box center [222, 240] width 114 height 20
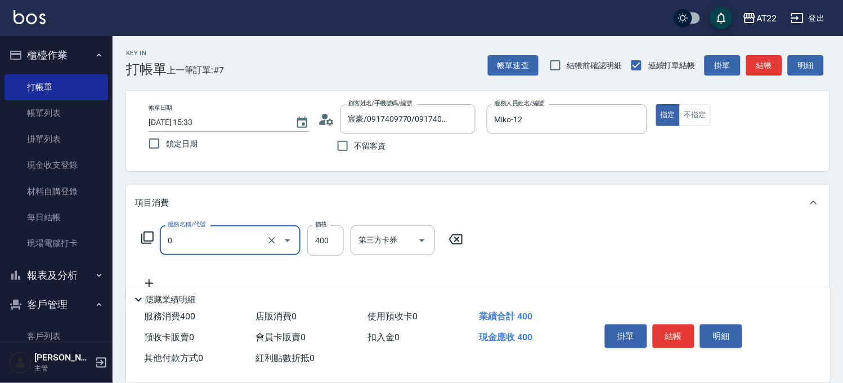
type input "有機洗髮(0)"
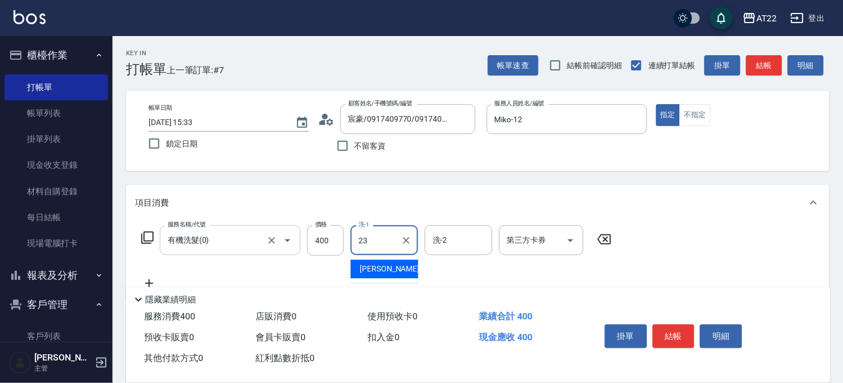
type input "[PERSON_NAME]-23"
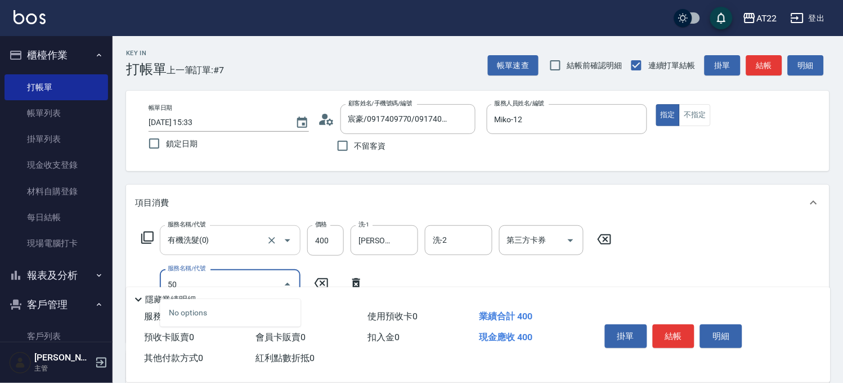
type input "5"
type input "剪髮(400)"
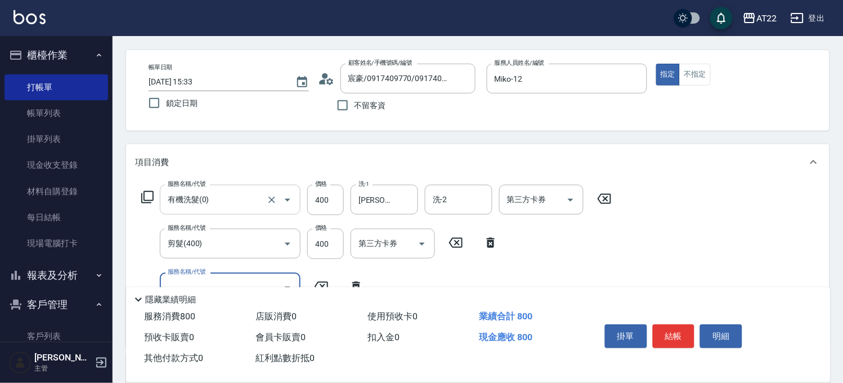
scroll to position [62, 0]
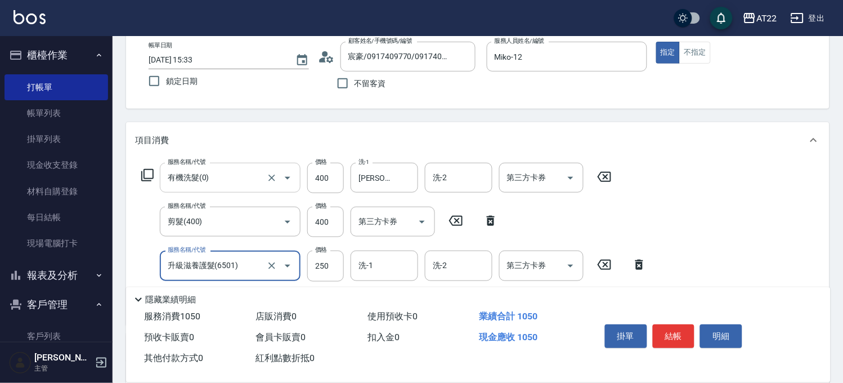
type input "升級滋養護髮(6501)"
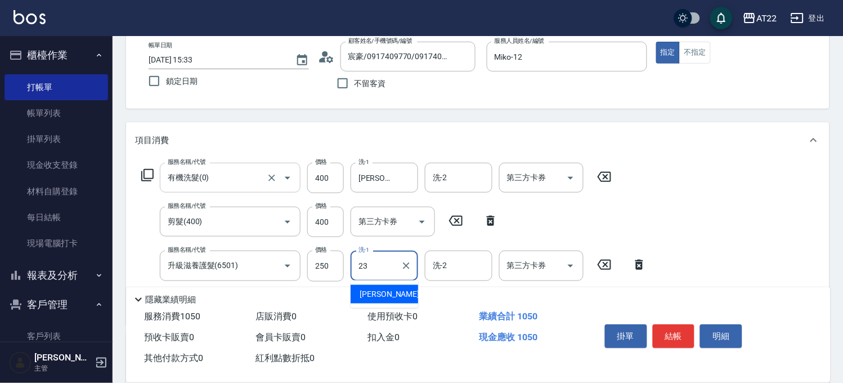
type input "[PERSON_NAME]-23"
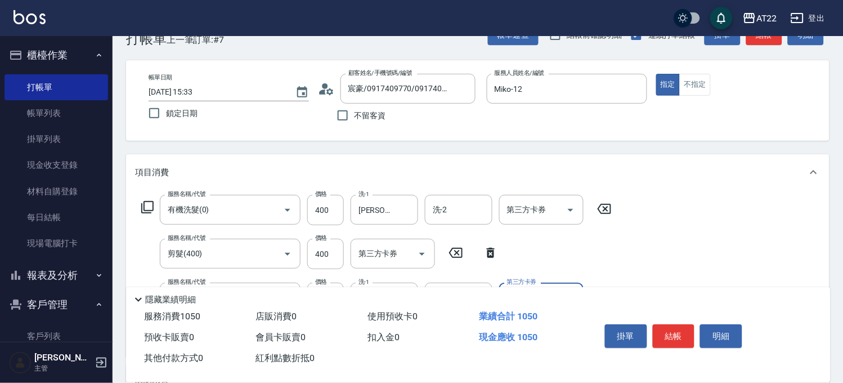
scroll to position [0, 0]
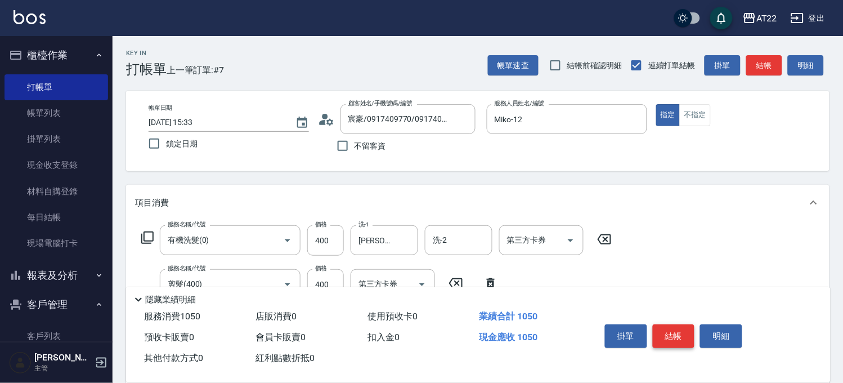
click at [677, 338] on button "結帳" at bounding box center [674, 336] width 42 height 24
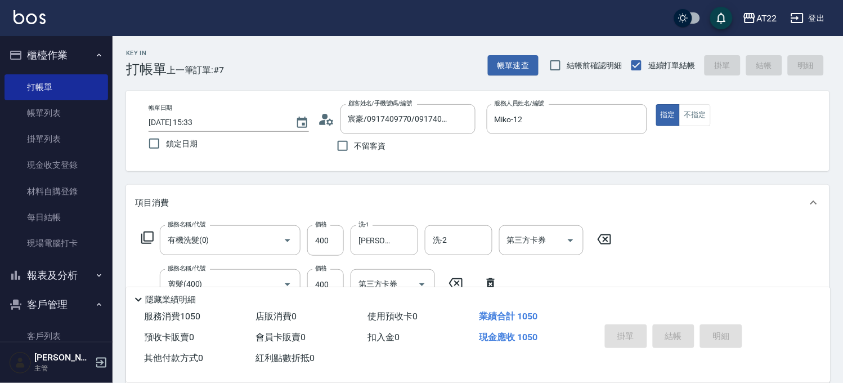
type input "[DATE] 15:34"
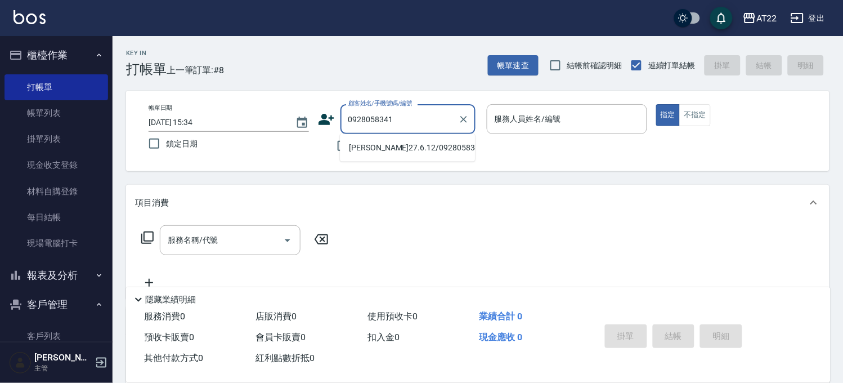
click at [445, 155] on li "[PERSON_NAME]27.6.12/0928058341/T91225" at bounding box center [407, 147] width 135 height 19
type input "[PERSON_NAME]27.6.12/0928058341/T91225"
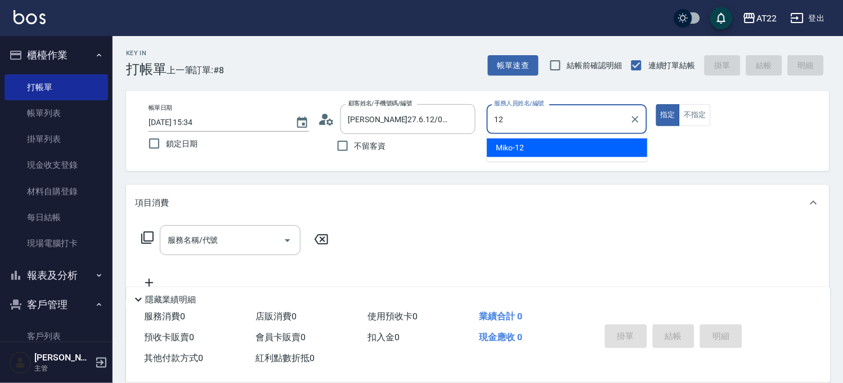
type input "Miko-12"
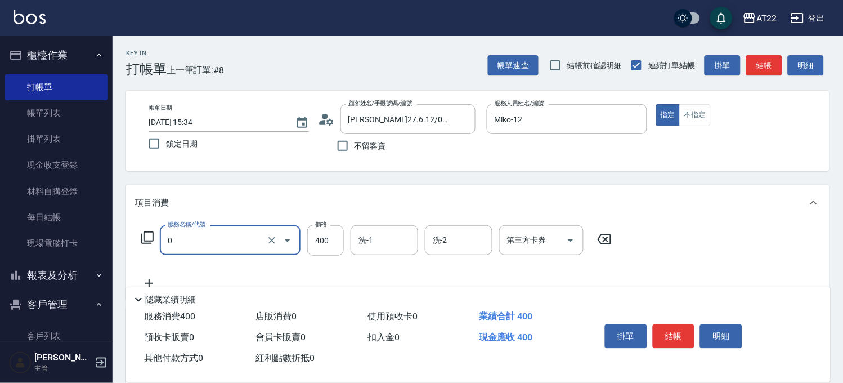
type input "有機洗髮(0)"
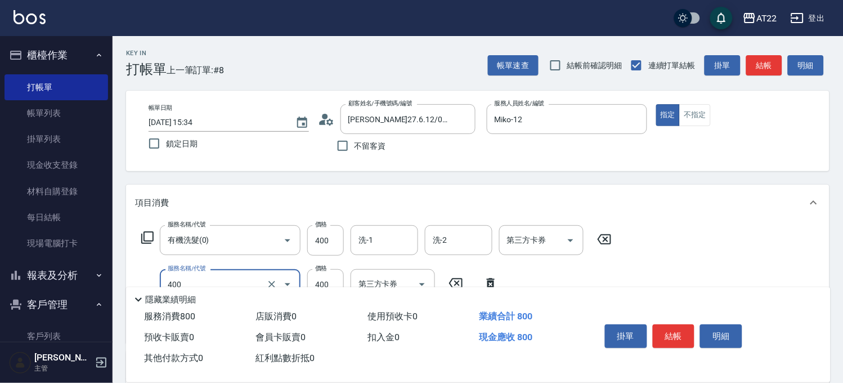
type input "剪髮(400)"
type input "330"
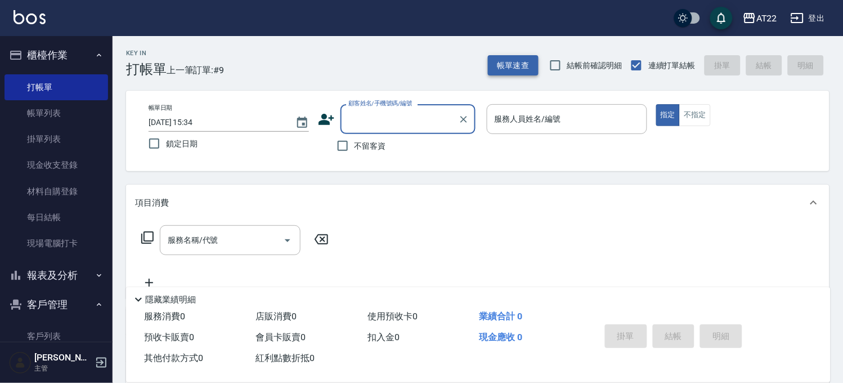
click at [529, 58] on button "帳單速查" at bounding box center [513, 65] width 51 height 21
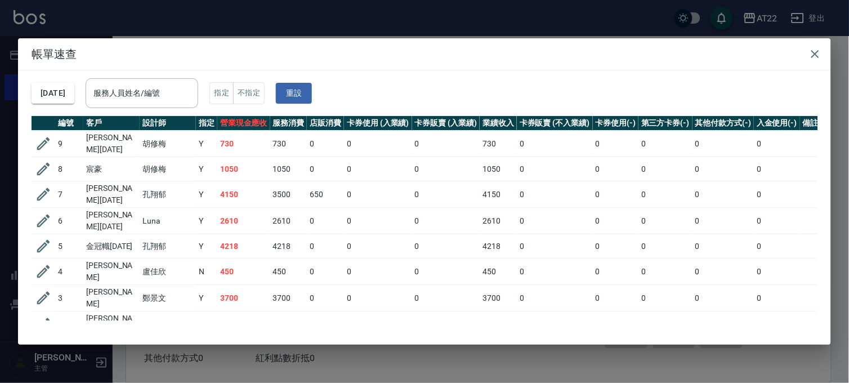
click at [419, 27] on div "帳單速查 [DATE] 服務人員姓名/編號 服務人員姓名/編號 指定 不指定 重設 編號 客戶 設計師 指定 營業現金應收 服務消費 店販消費 卡券使用 (入…" at bounding box center [424, 191] width 849 height 383
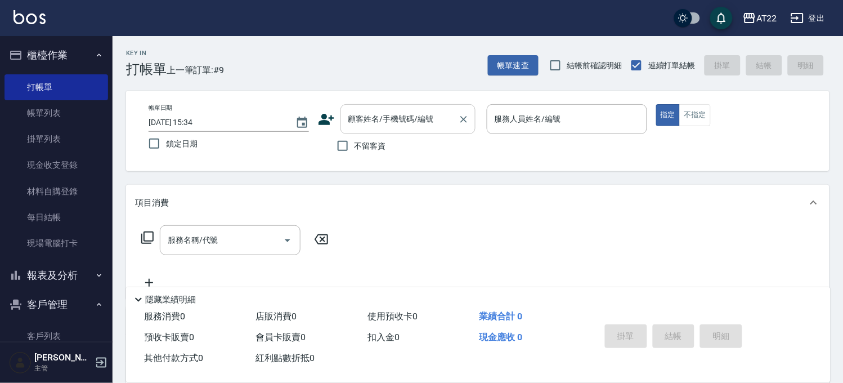
click at [386, 104] on div "顧客姓名/手機號碼/編號" at bounding box center [408, 119] width 135 height 30
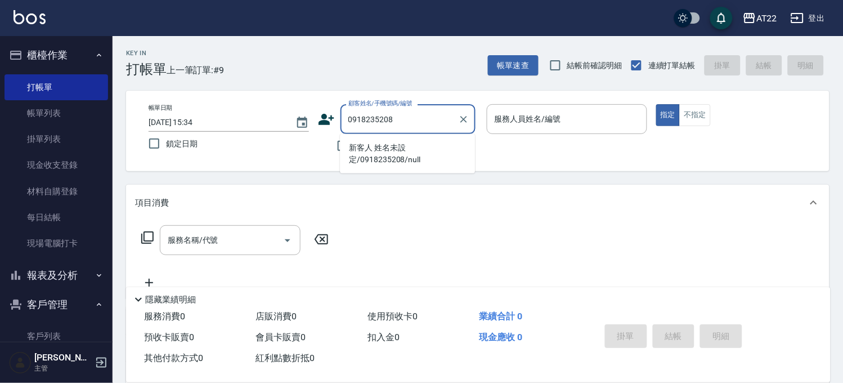
click at [387, 147] on li "新客人 姓名未設定/0918235208/null" at bounding box center [407, 153] width 135 height 30
type input "新客人 姓名未設定/0918235208/null"
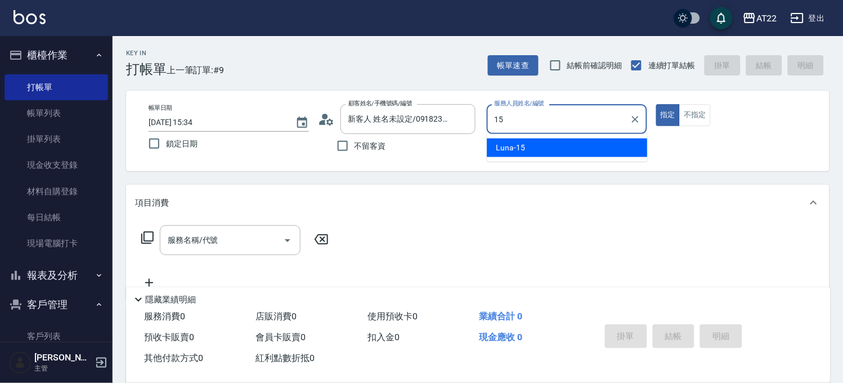
type input "Luna-15"
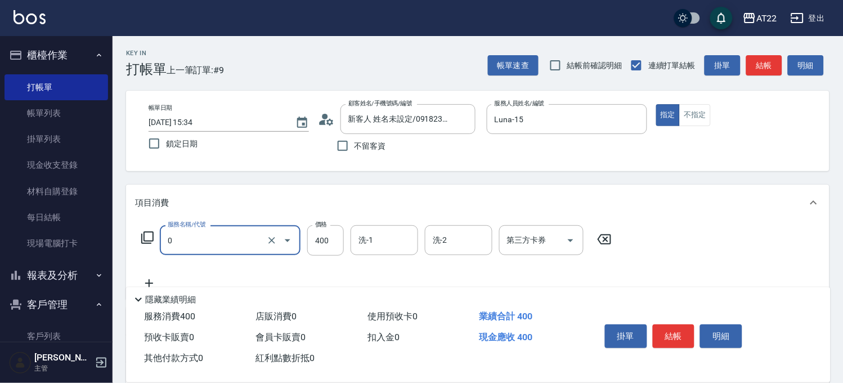
type input "有機洗髮(0)"
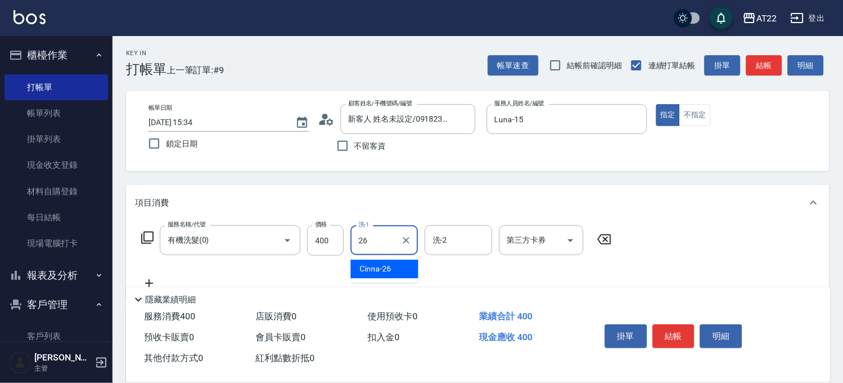
type input "Cinna-26"
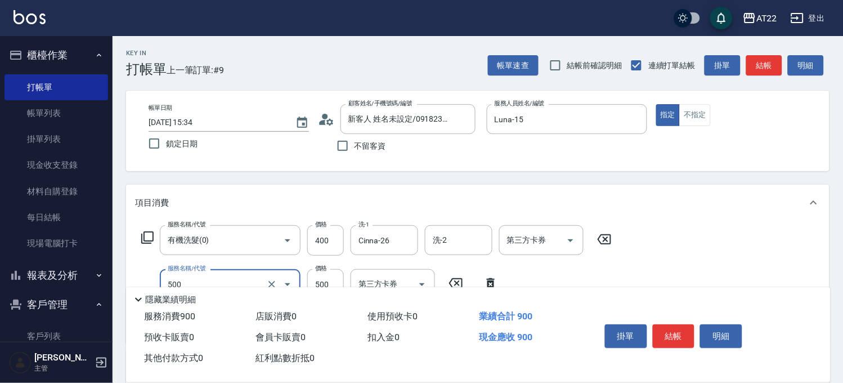
type input "剪髮(500)"
type input "側邊燙貼(3001)"
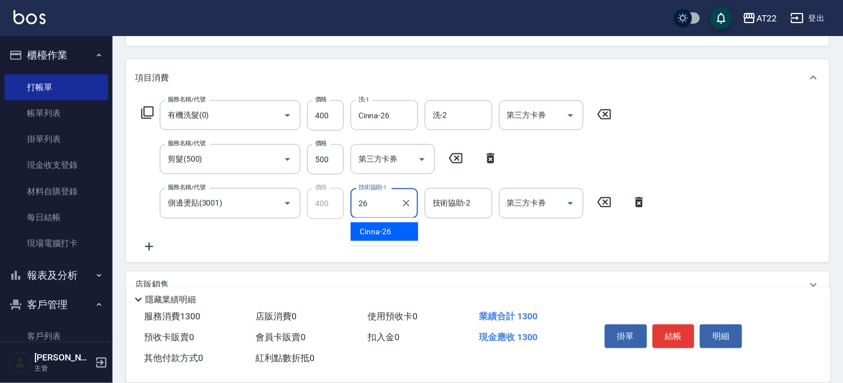
type input "Cinna-26"
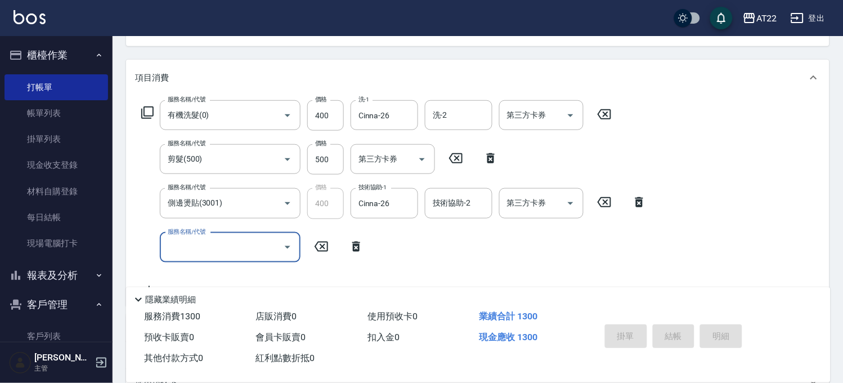
type input "[DATE] 15:35"
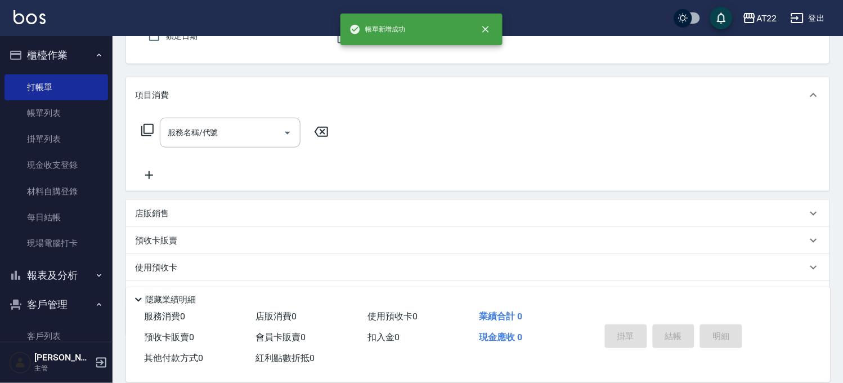
scroll to position [0, 0]
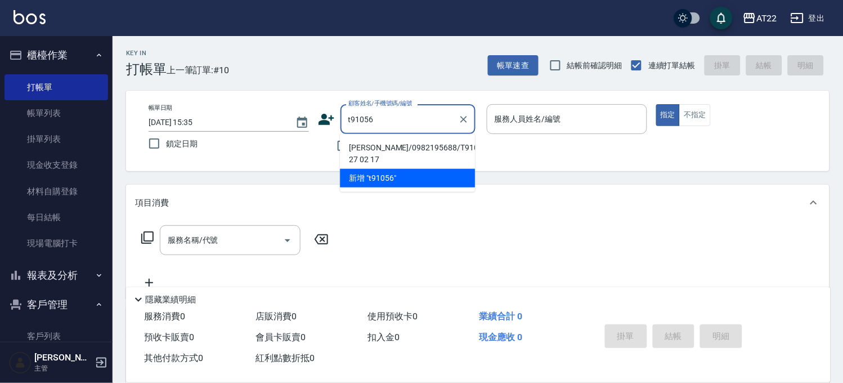
click at [387, 153] on li "[PERSON_NAME]/0982195688/T91056 27 02 17" at bounding box center [407, 153] width 135 height 30
type input "[PERSON_NAME]/0982195688/T91056 27 02 17"
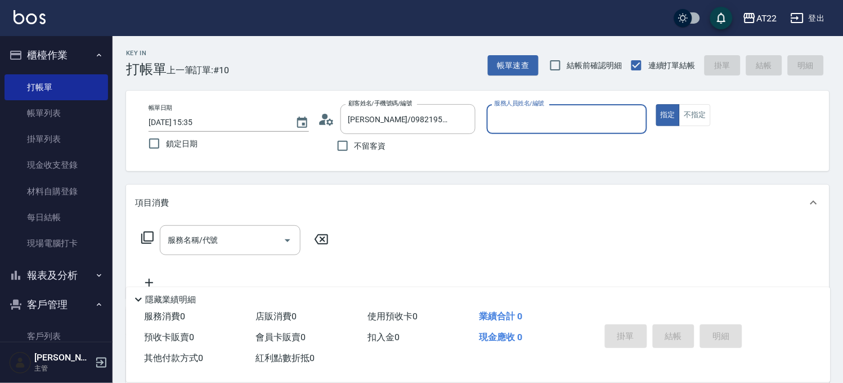
type input "Luna-15"
click at [270, 243] on input "服務名稱/代號" at bounding box center [222, 240] width 114 height 20
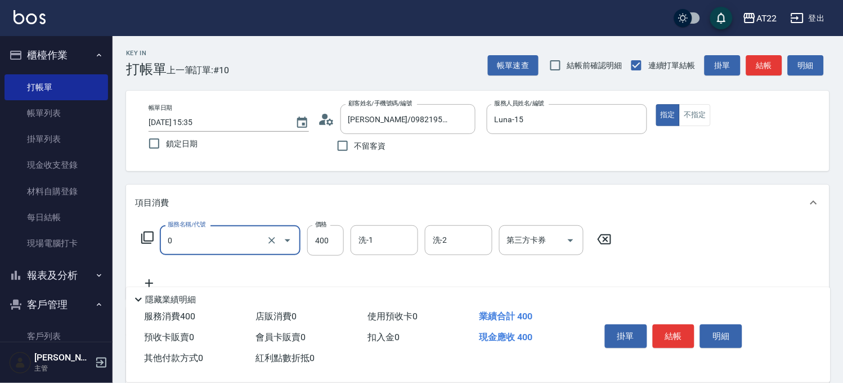
type input "有機洗髮(0)"
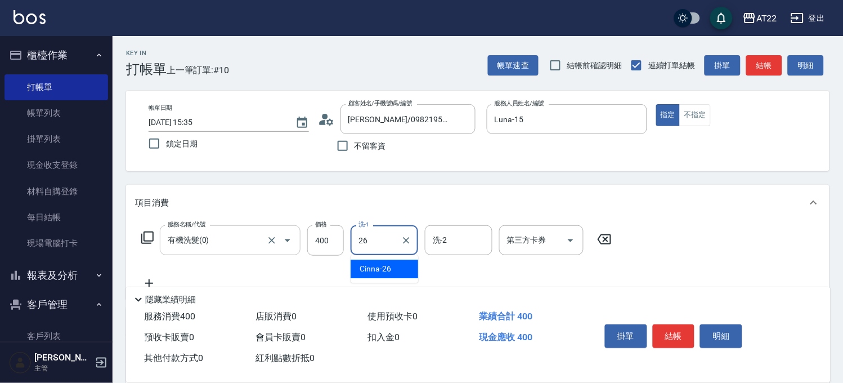
type input "Cinna-26"
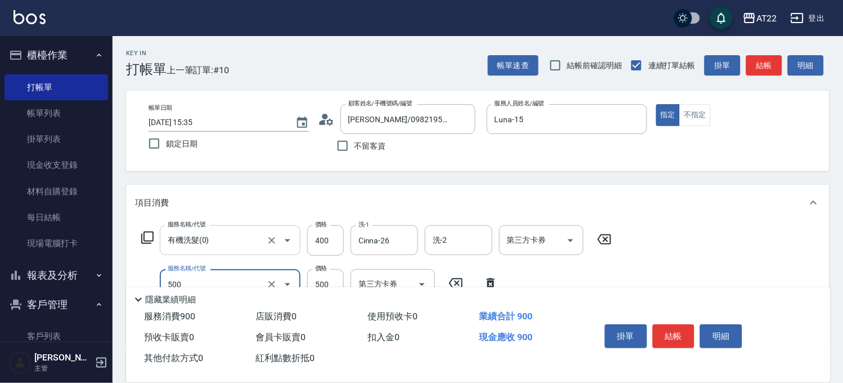
type input "剪髮(500)"
type input "430"
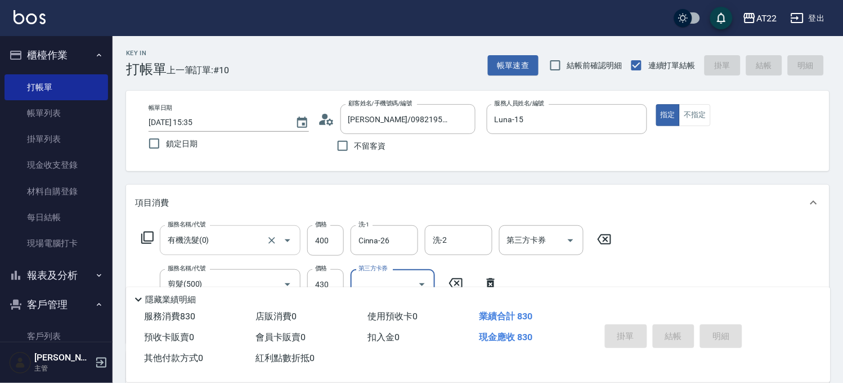
type input "[DATE] 15:36"
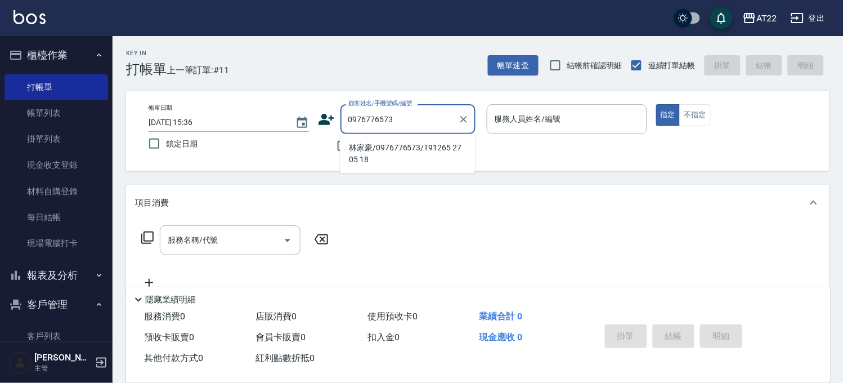
click at [460, 151] on li "林家豪/0976776573/T91265 27 05 18" at bounding box center [407, 153] width 135 height 30
type input "林家豪/0976776573/T91265 27 05 18"
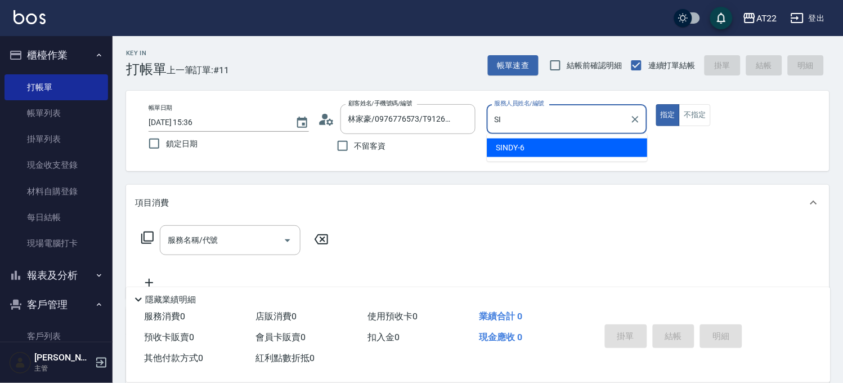
type input "S"
type input "Elie-2"
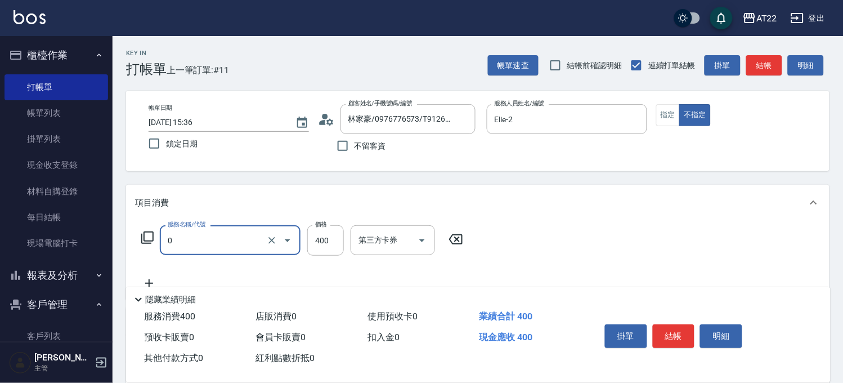
type input "有機洗髮(0)"
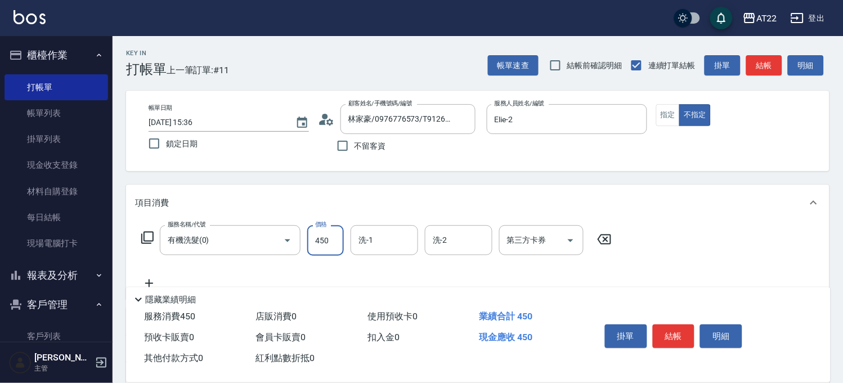
type input "450"
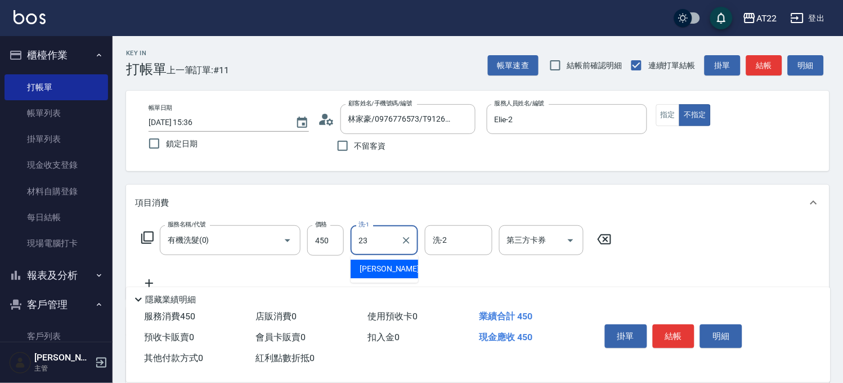
type input "[PERSON_NAME]-23"
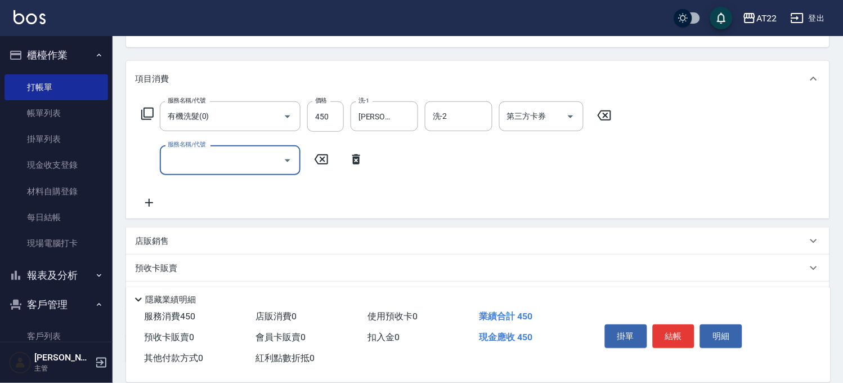
scroll to position [210, 0]
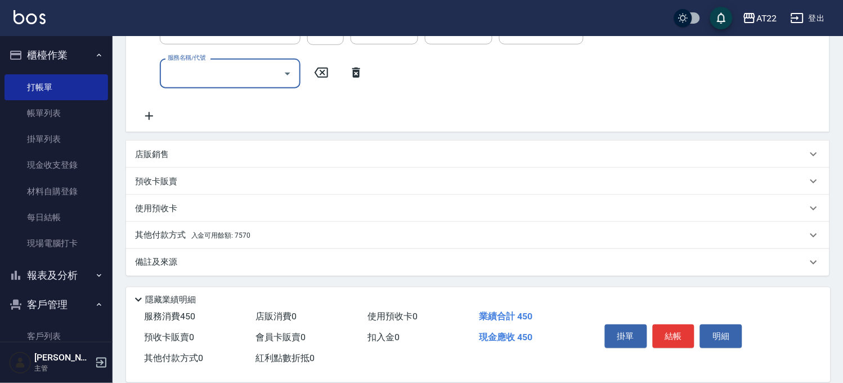
click at [225, 236] on span "入金可用餘額: 7570" at bounding box center [220, 235] width 59 height 8
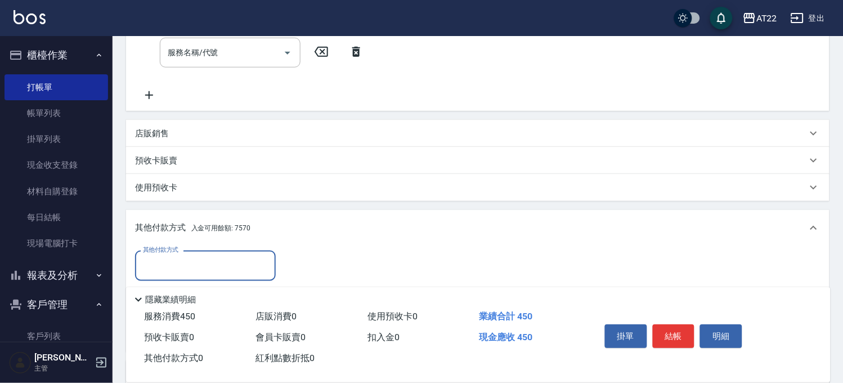
scroll to position [342, 0]
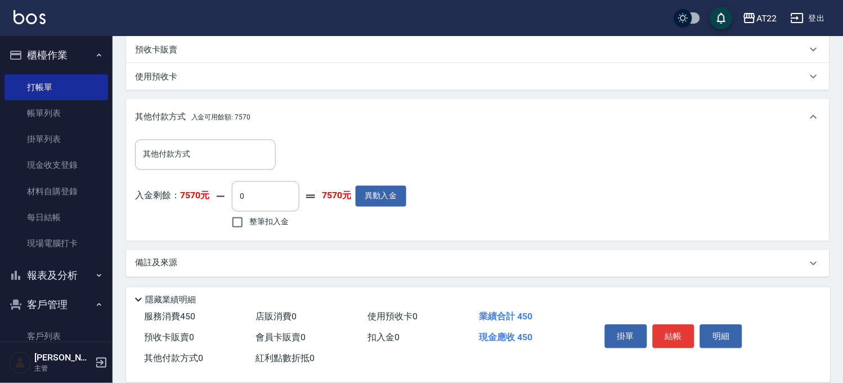
click at [262, 219] on span "整筆扣入金" at bounding box center [268, 222] width 39 height 12
click at [249, 219] on input "整筆扣入金" at bounding box center [238, 222] width 24 height 24
checkbox input "true"
type input "450"
click at [665, 330] on button "結帳" at bounding box center [674, 336] width 42 height 24
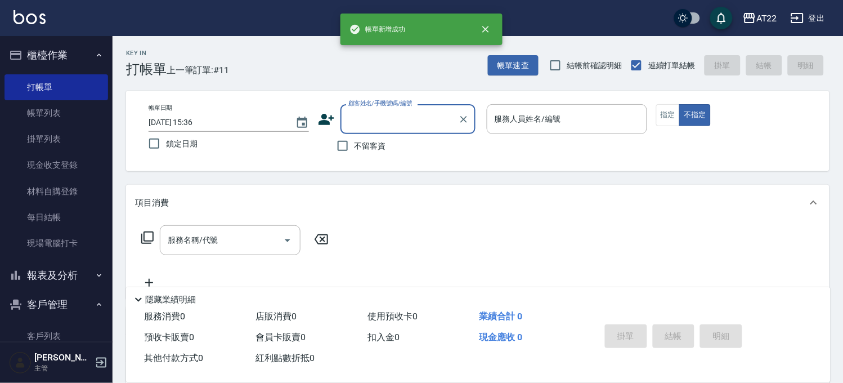
scroll to position [0, 0]
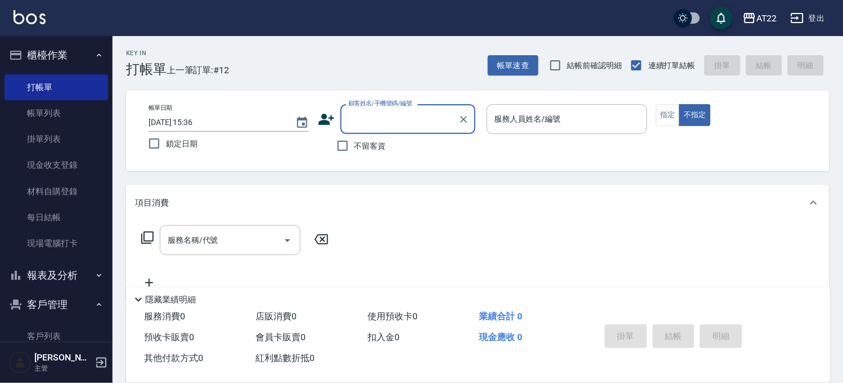
drag, startPoint x: 62, startPoint y: 334, endPoint x: 92, endPoint y: 316, distance: 34.8
click at [62, 334] on link "客戶列表" at bounding box center [57, 336] width 104 height 26
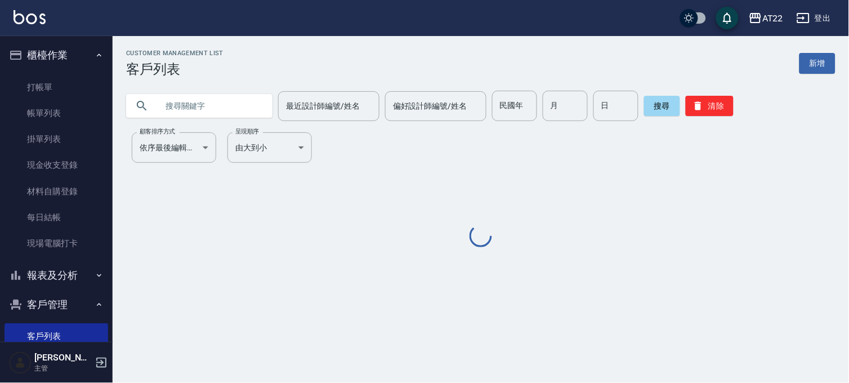
click at [216, 110] on input "text" at bounding box center [211, 106] width 106 height 30
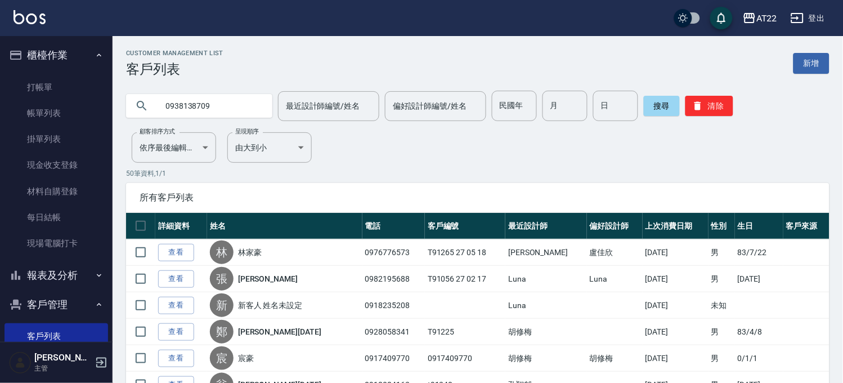
type input "0938138709"
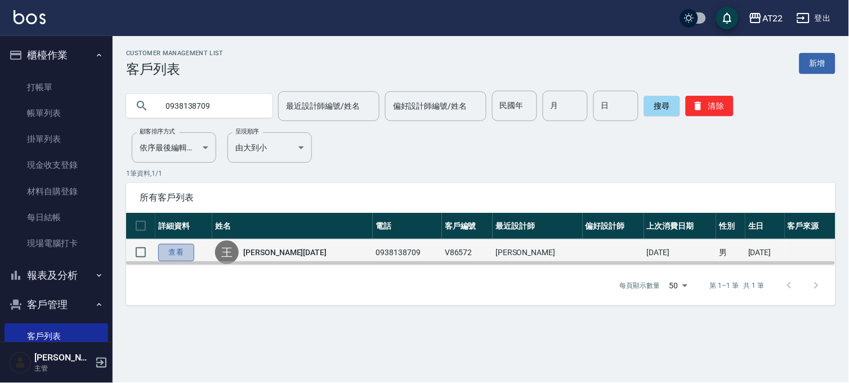
click at [183, 245] on link "查看" at bounding box center [176, 252] width 36 height 17
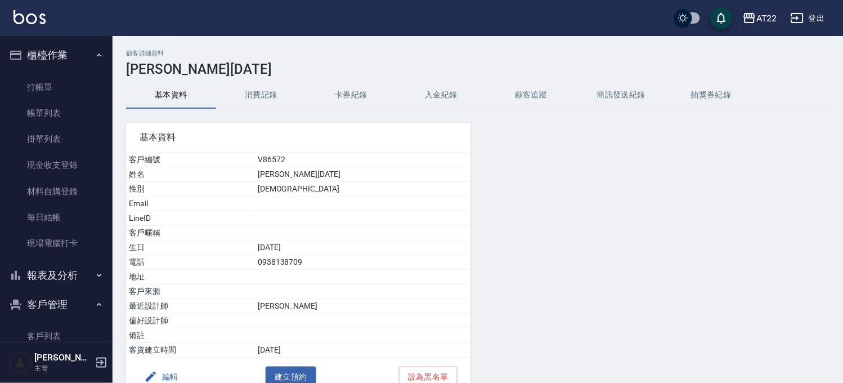
click at [255, 102] on button "消費記錄" at bounding box center [261, 95] width 90 height 27
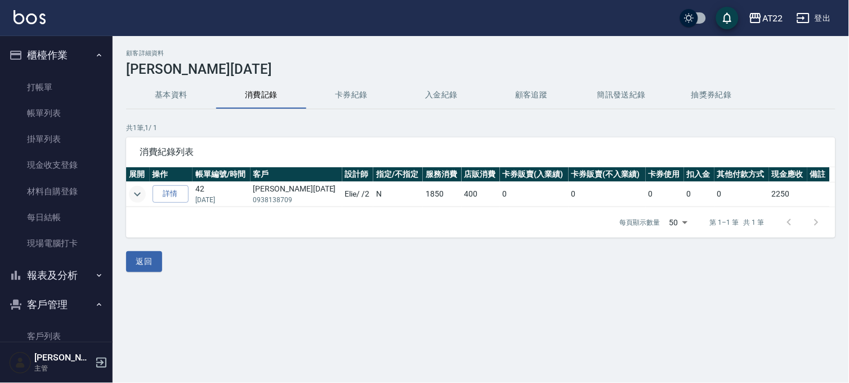
click at [142, 198] on icon "expand row" at bounding box center [138, 194] width 14 height 14
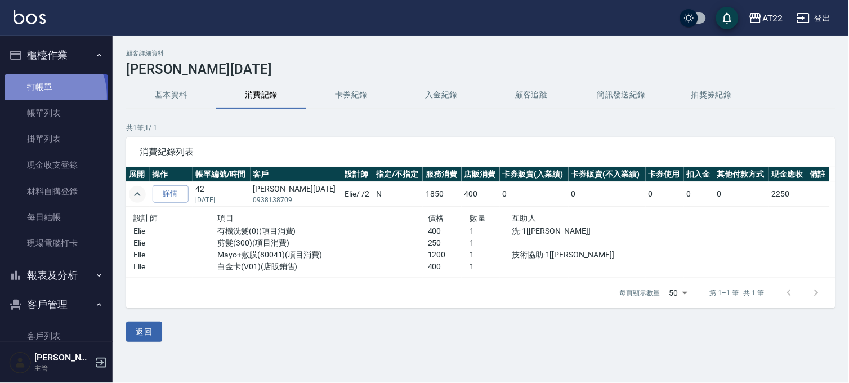
click at [43, 96] on link "打帳單" at bounding box center [57, 87] width 104 height 26
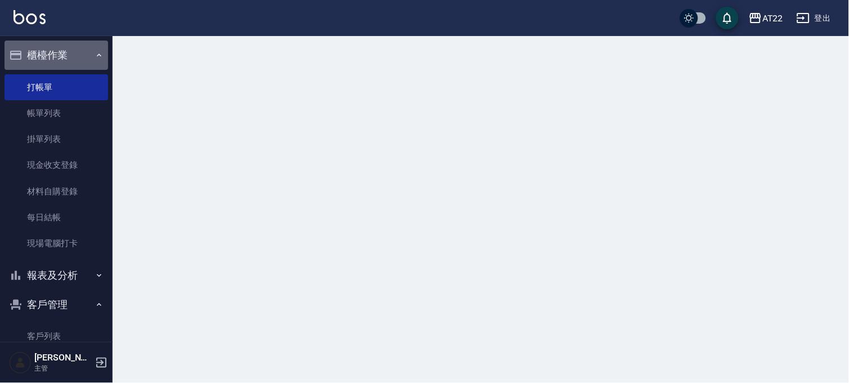
click at [66, 52] on button "櫃檯作業" at bounding box center [57, 55] width 104 height 29
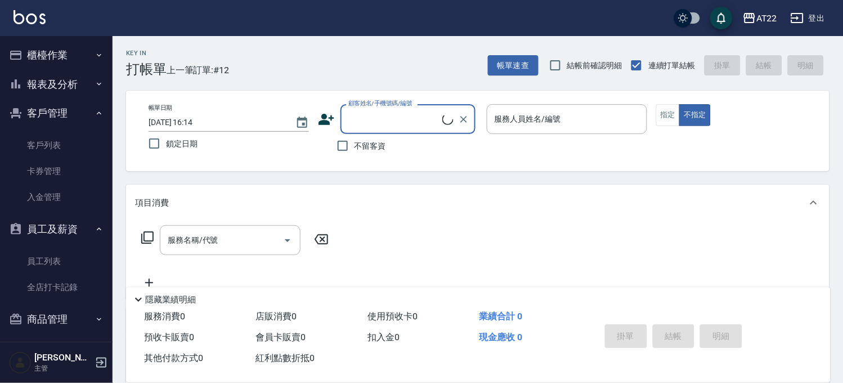
click at [79, 109] on button "客戶管理" at bounding box center [57, 112] width 104 height 29
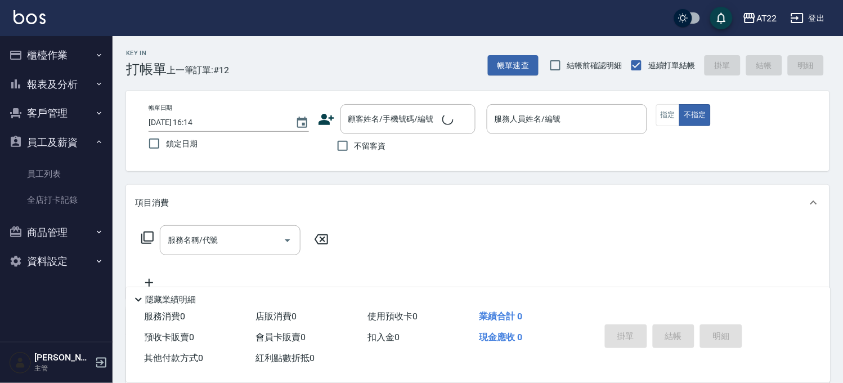
click at [78, 147] on button "員工及薪資" at bounding box center [57, 142] width 104 height 29
click at [79, 64] on button "櫃檯作業" at bounding box center [57, 55] width 104 height 29
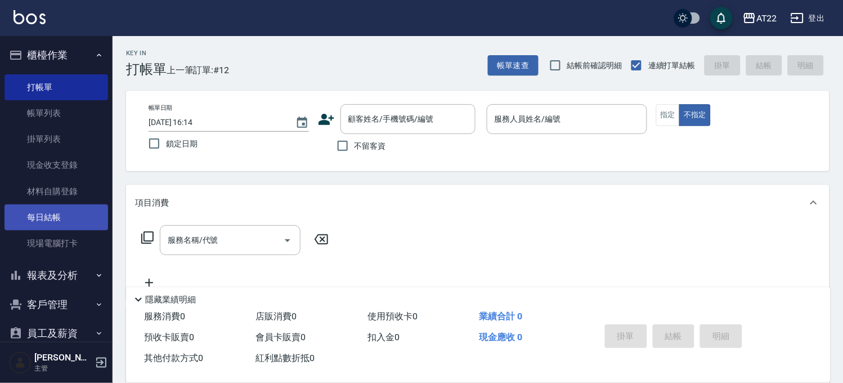
click at [51, 210] on link "每日結帳" at bounding box center [57, 217] width 104 height 26
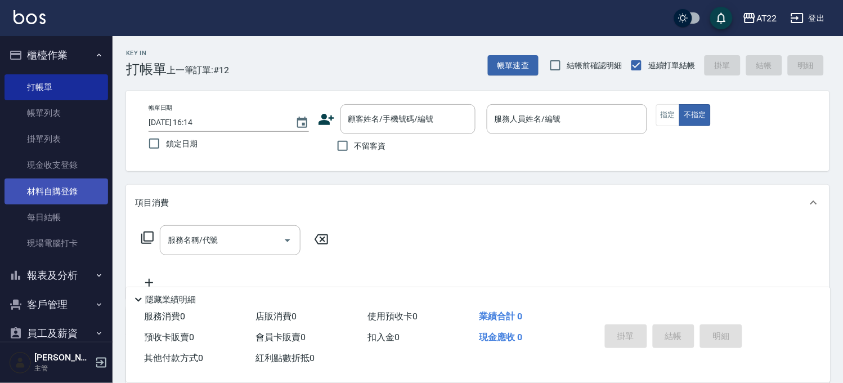
click at [57, 183] on link "材料自購登錄" at bounding box center [57, 191] width 104 height 26
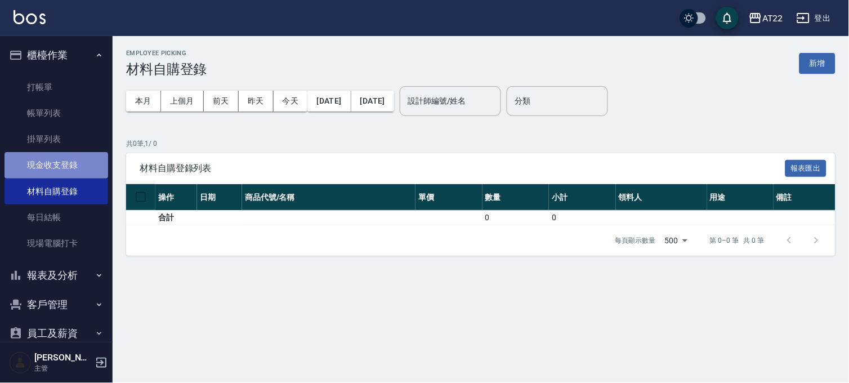
click at [66, 159] on link "現金收支登錄" at bounding box center [57, 165] width 104 height 26
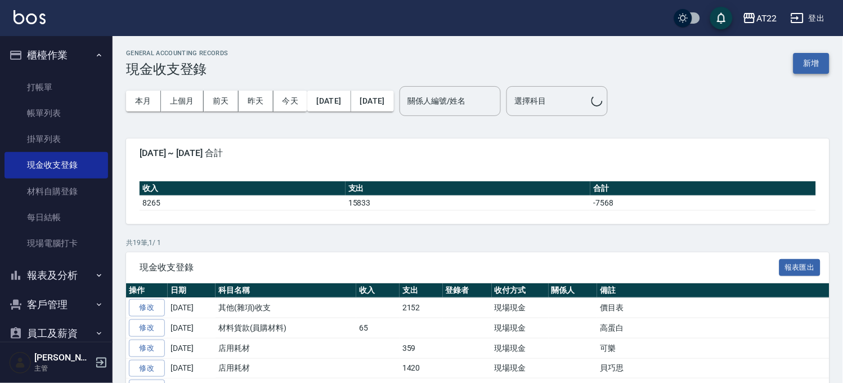
click at [818, 59] on button "新增" at bounding box center [812, 63] width 36 height 21
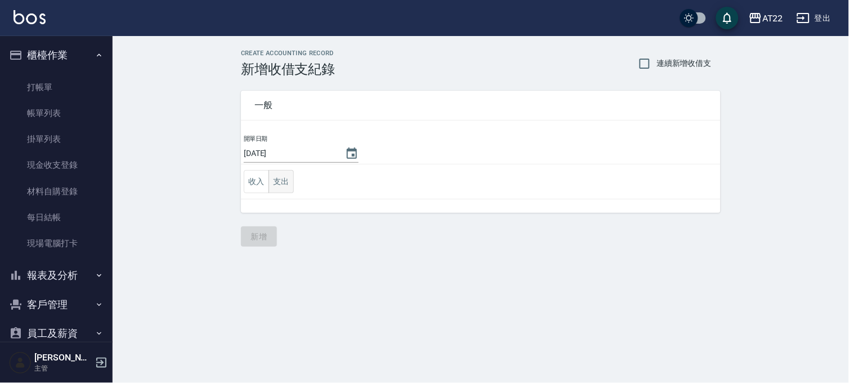
click at [292, 173] on button "支出" at bounding box center [280, 181] width 25 height 23
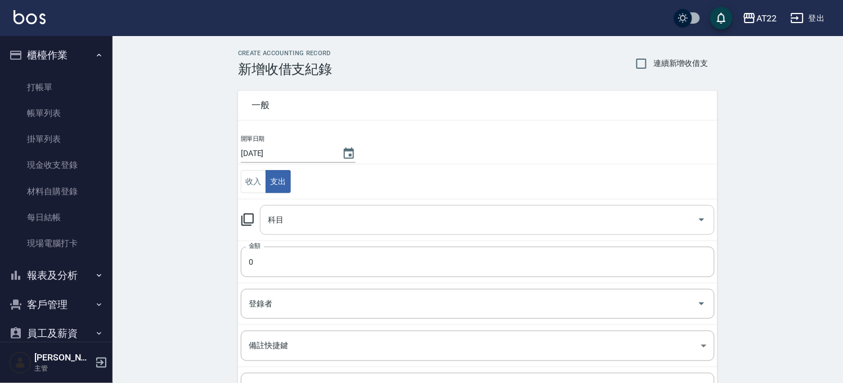
click at [299, 217] on input "科目" at bounding box center [479, 220] width 428 height 20
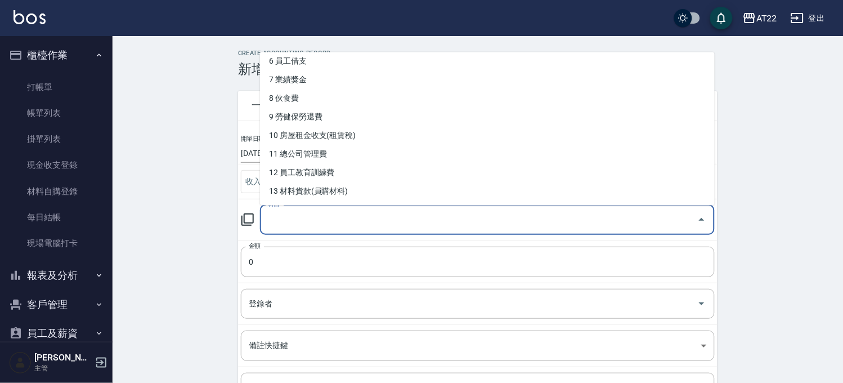
scroll to position [250, 0]
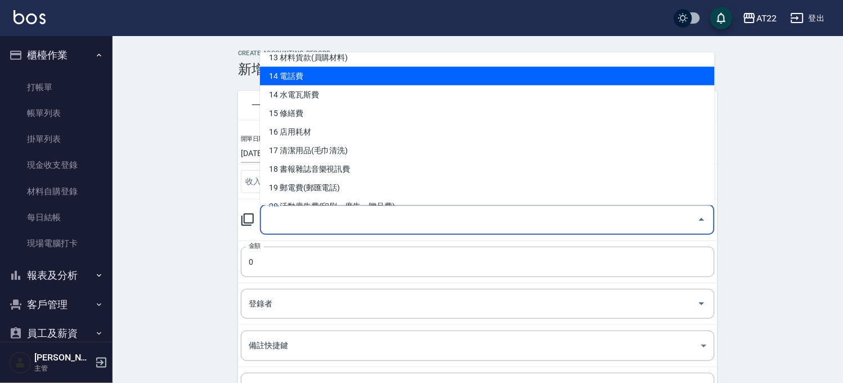
click at [339, 77] on li "14 電話費" at bounding box center [487, 75] width 455 height 19
type input "14 電話費"
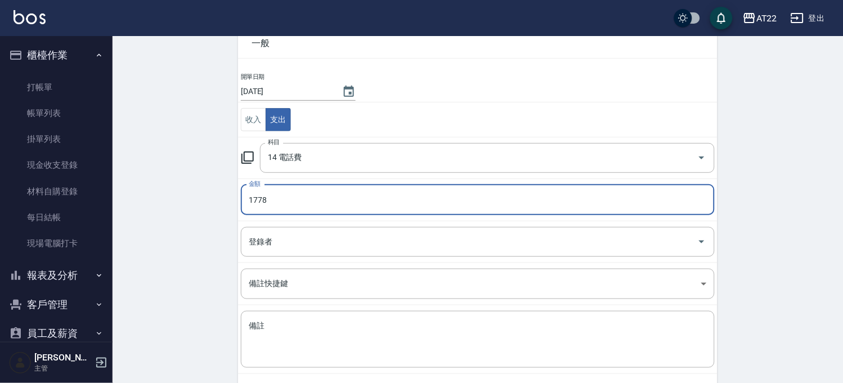
scroll to position [114, 0]
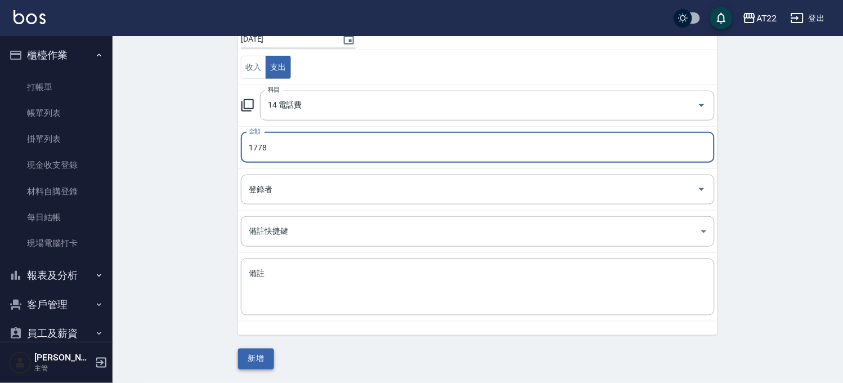
type input "1778"
click at [267, 359] on button "新增" at bounding box center [256, 358] width 36 height 21
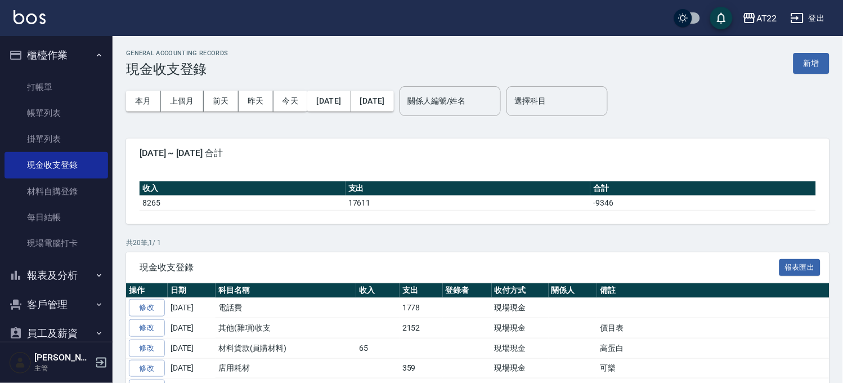
click at [23, 301] on button "客戶管理" at bounding box center [57, 304] width 104 height 29
click at [52, 325] on link "客戶列表" at bounding box center [57, 336] width 104 height 26
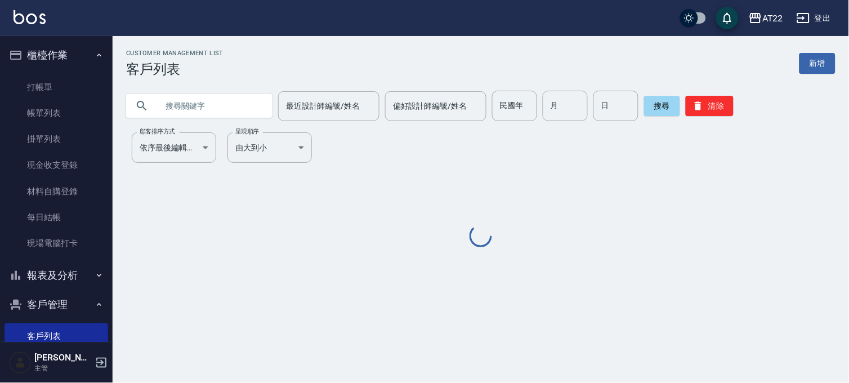
click at [216, 109] on input "text" at bounding box center [211, 106] width 106 height 30
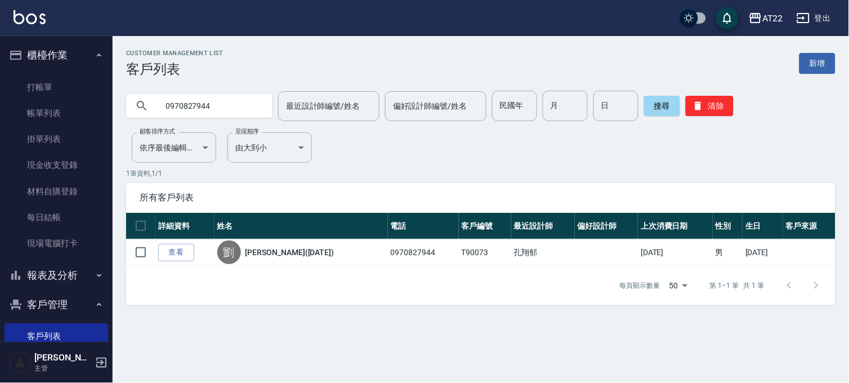
click at [200, 116] on input "0970827944" at bounding box center [211, 106] width 106 height 30
type input "0963060422"
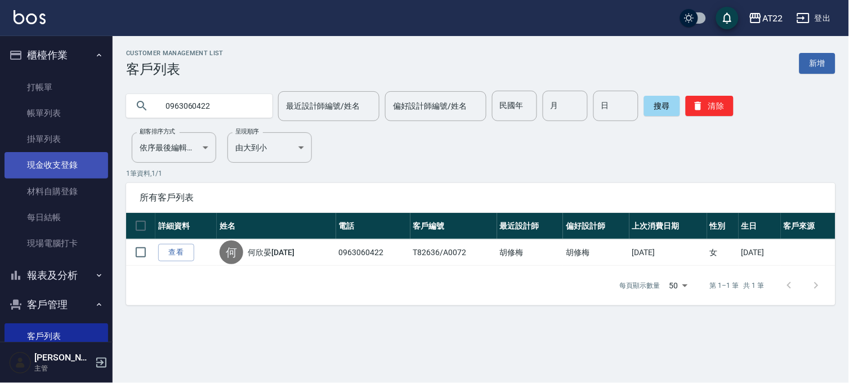
click at [26, 159] on link "現金收支登錄" at bounding box center [57, 165] width 104 height 26
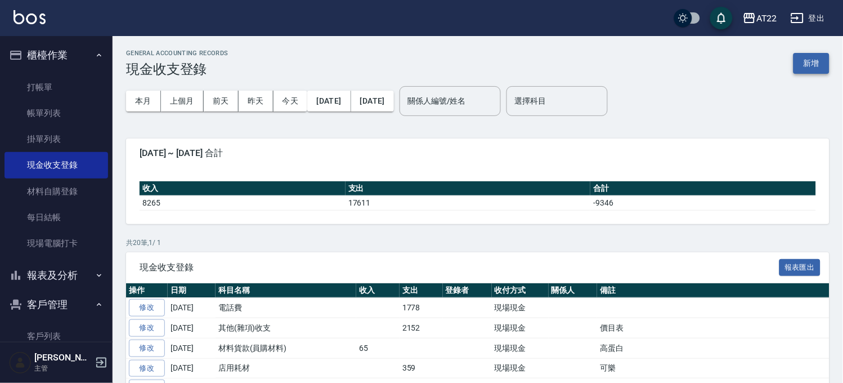
click at [818, 60] on button "新增" at bounding box center [812, 63] width 36 height 21
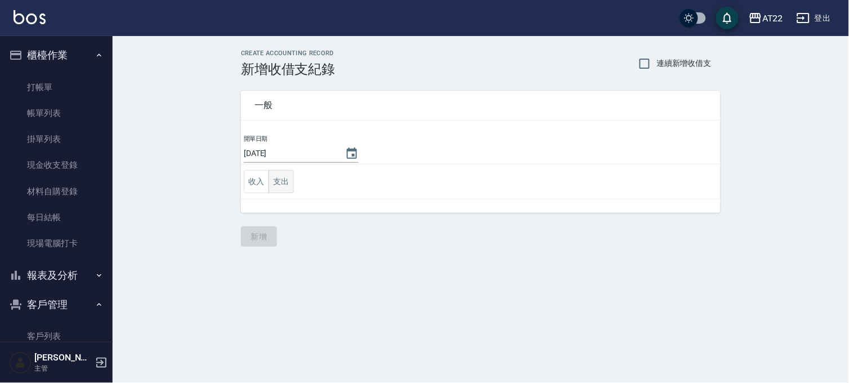
click at [272, 177] on button "支出" at bounding box center [280, 181] width 25 height 23
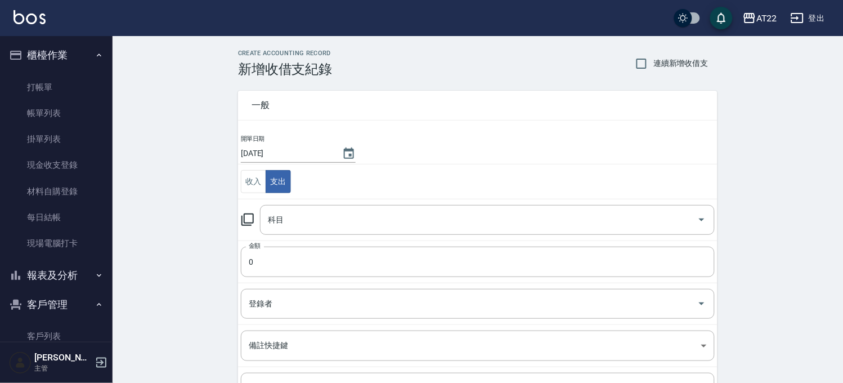
click at [351, 199] on td "科目 科目" at bounding box center [478, 220] width 480 height 42
click at [342, 223] on input "科目" at bounding box center [479, 220] width 428 height 20
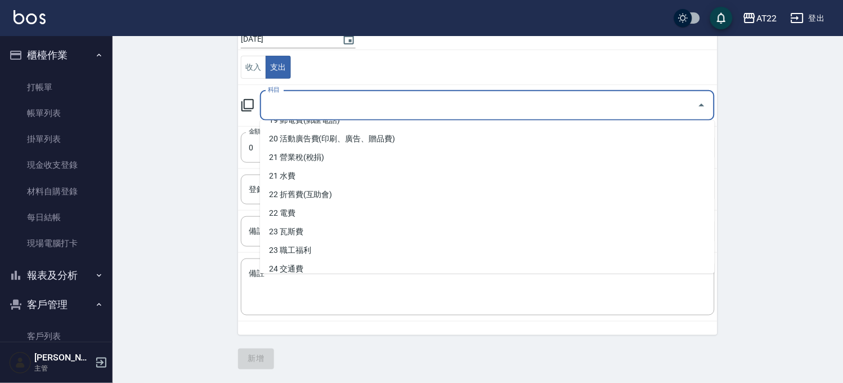
scroll to position [260, 0]
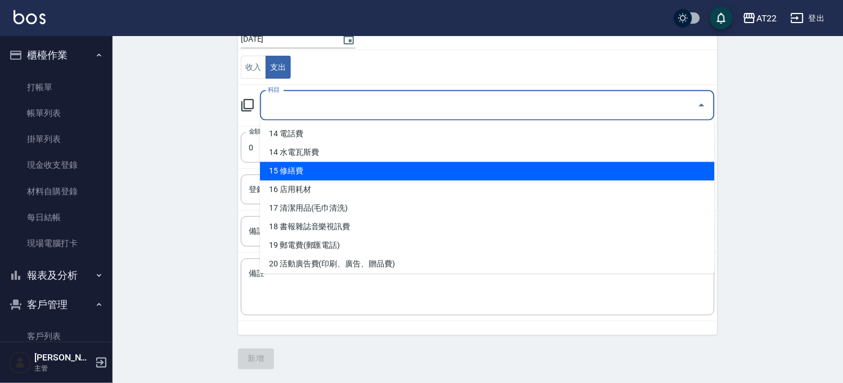
click at [299, 165] on li "15 修繕費" at bounding box center [487, 171] width 455 height 19
type input "15 修繕費"
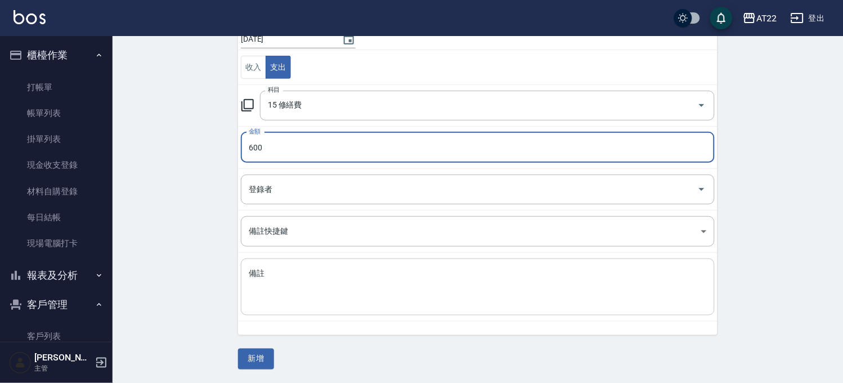
type input "600"
click at [296, 277] on textarea "備註" at bounding box center [478, 287] width 458 height 38
type textarea "F"
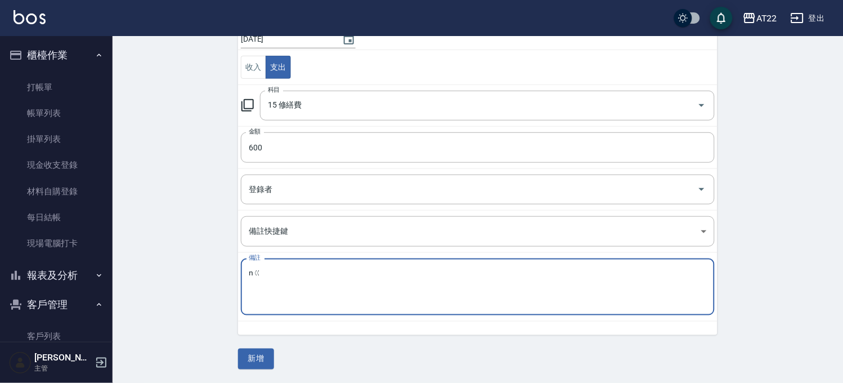
type textarea "n"
type textarea "N推輪胎"
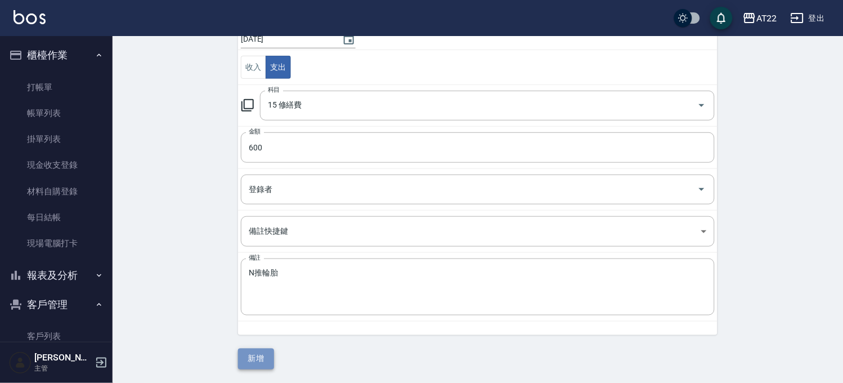
click at [271, 357] on button "新增" at bounding box center [256, 358] width 36 height 21
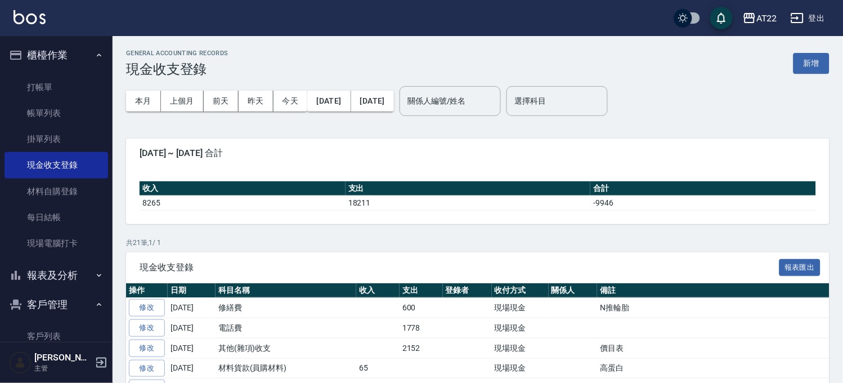
click at [801, 77] on div "本月 上個月 [DATE] [DATE] [DATE] [DATE] [DATE] 關係人編號/姓名 關係人編號/姓名 選擇科目 選擇科目" at bounding box center [478, 101] width 704 height 48
click at [805, 69] on button "新增" at bounding box center [812, 63] width 36 height 21
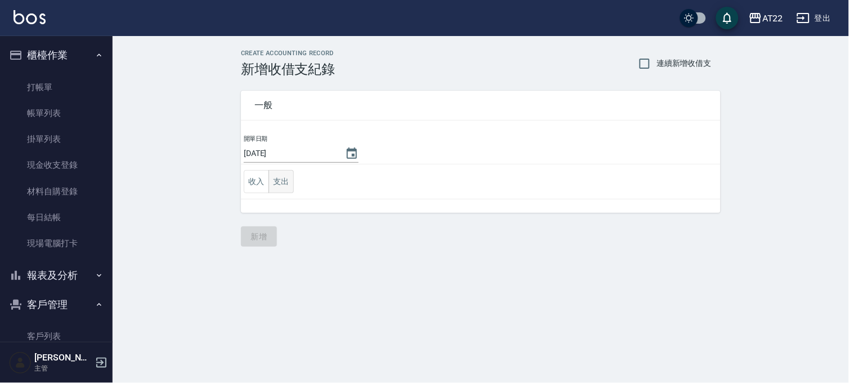
click at [290, 177] on button "支出" at bounding box center [280, 181] width 25 height 23
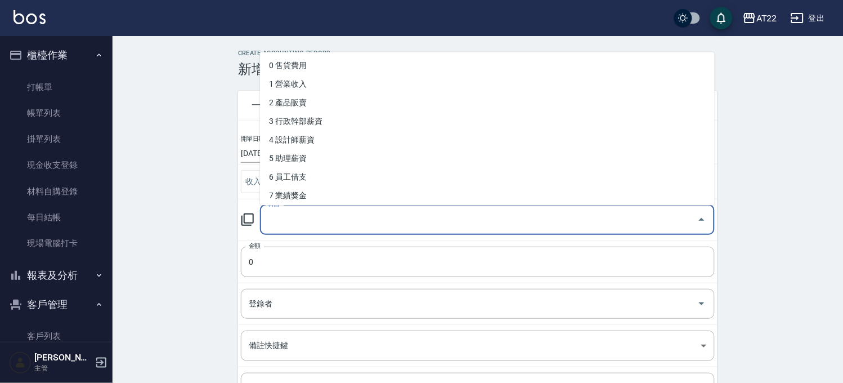
click at [284, 228] on input "科目" at bounding box center [479, 220] width 428 height 20
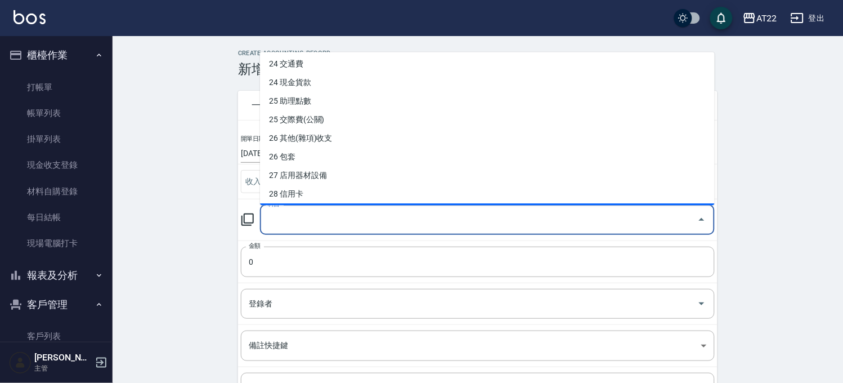
scroll to position [500, 0]
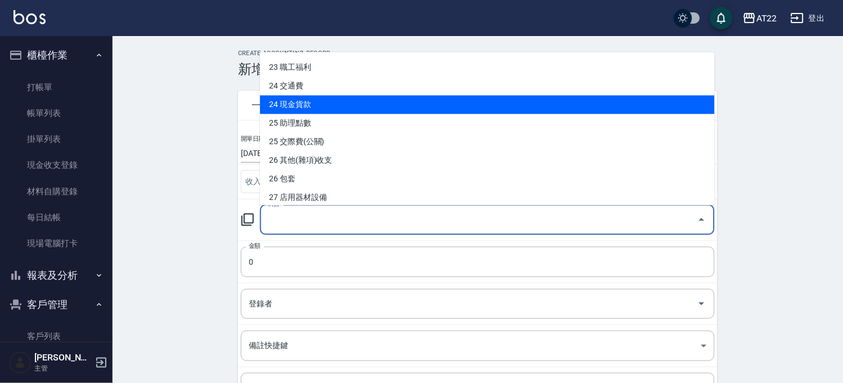
click at [307, 101] on li "24 現金貨款" at bounding box center [487, 104] width 455 height 19
type input "24 現金貨款"
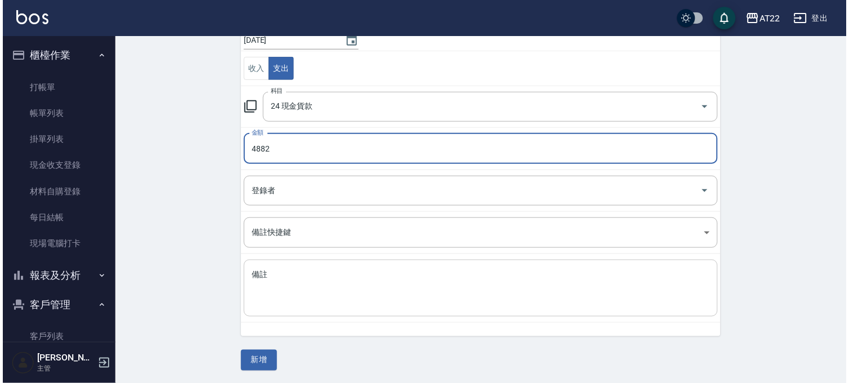
scroll to position [114, 0]
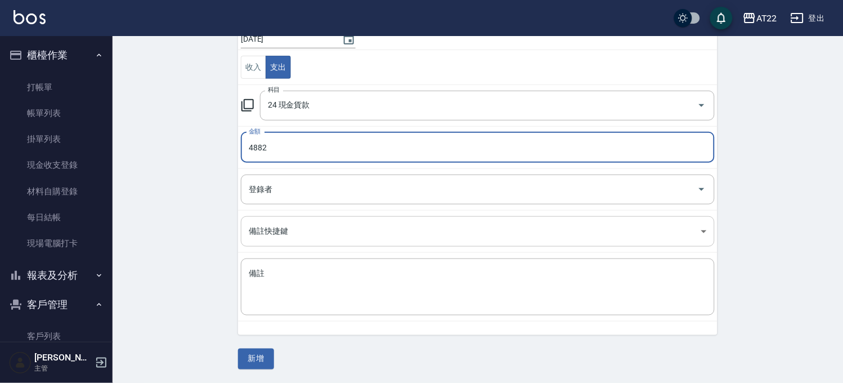
type input "4882"
click at [324, 240] on body "AT22 登出 櫃檯作業 打帳單 帳單列表 掛單列表 現金收支登錄 材料自購登錄 每日結帳 現場電腦打卡 報表及分析 報表目錄 店家區間累計表 店家日報表 店…" at bounding box center [421, 134] width 843 height 497
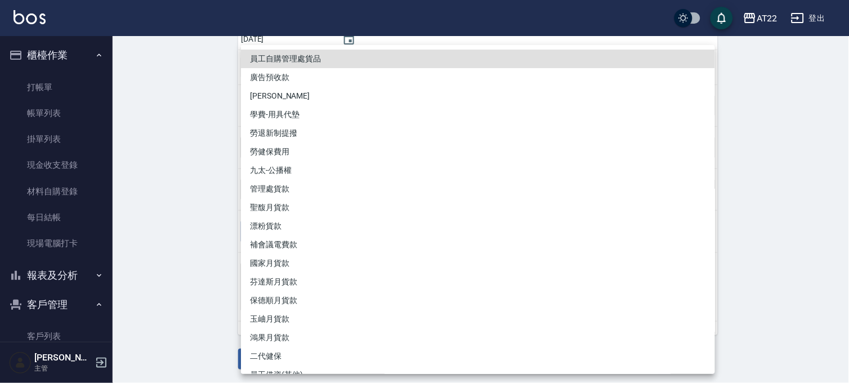
click at [322, 270] on li "國家月貨款" at bounding box center [478, 263] width 474 height 19
type input "國家月貨款"
type textarea "國家月貨款"
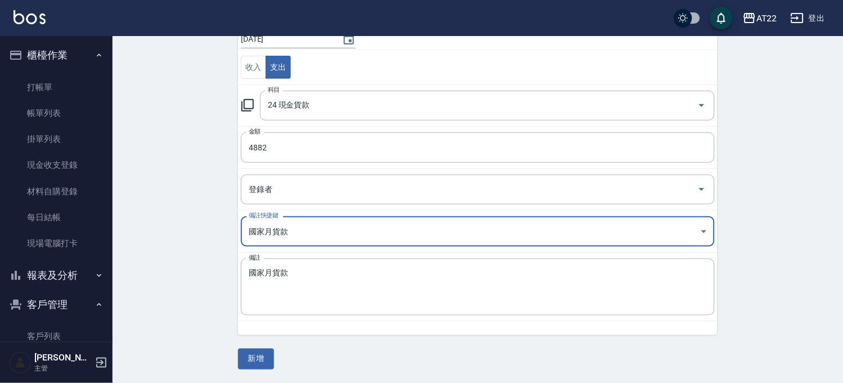
click at [307, 232] on body "AT22 登出 櫃檯作業 打帳單 帳單列表 掛單列表 現金收支登錄 材料自購登錄 每日結帳 現場電腦打卡 報表及分析 報表目錄 店家區間累計表 店家日報表 店…" at bounding box center [421, 134] width 843 height 497
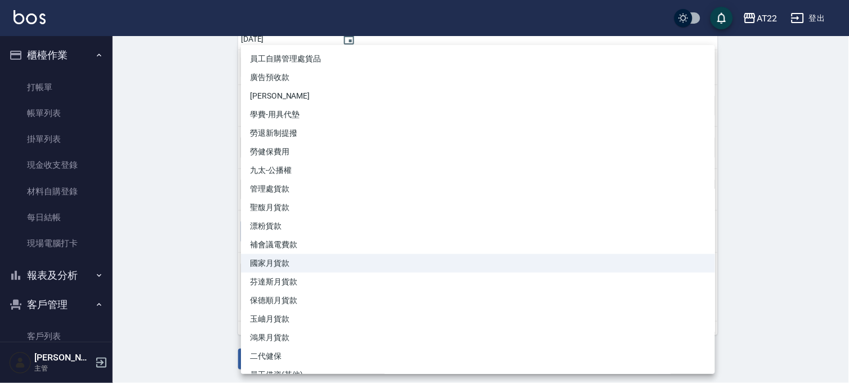
click at [194, 134] on div at bounding box center [424, 191] width 849 height 383
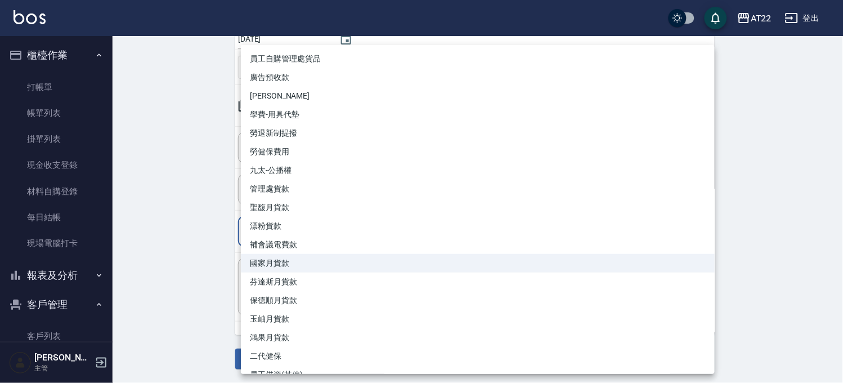
click at [290, 229] on body "AT22 登出 櫃檯作業 打帳單 帳單列表 掛單列表 現金收支登錄 材料自購登錄 每日結帳 現場電腦打卡 報表及分析 報表目錄 店家區間累計表 店家日報表 店…" at bounding box center [421, 134] width 843 height 497
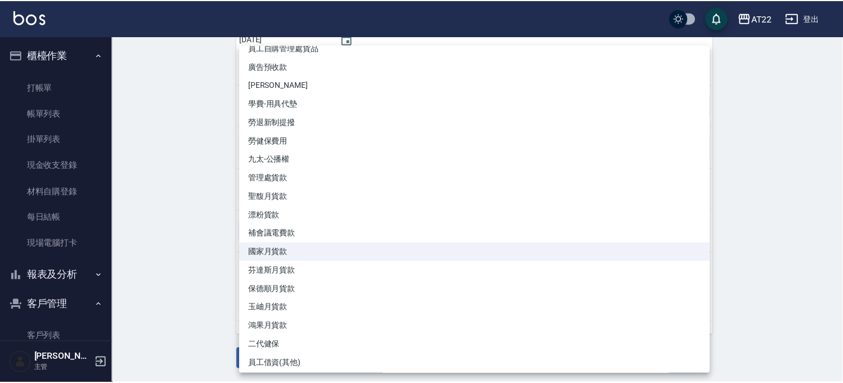
scroll to position [14, 0]
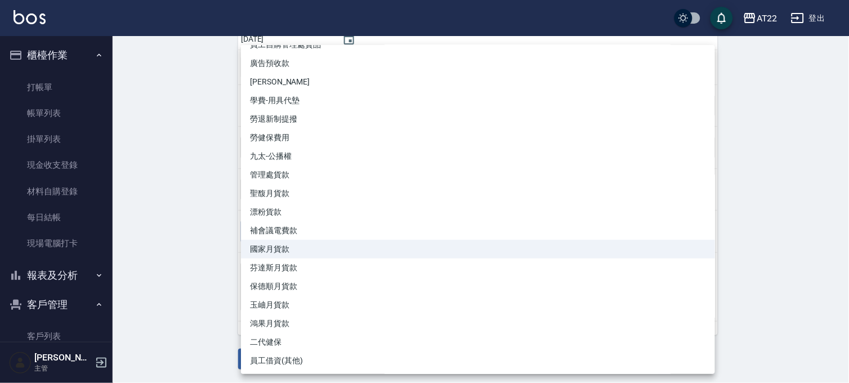
click at [124, 266] on div at bounding box center [424, 191] width 849 height 383
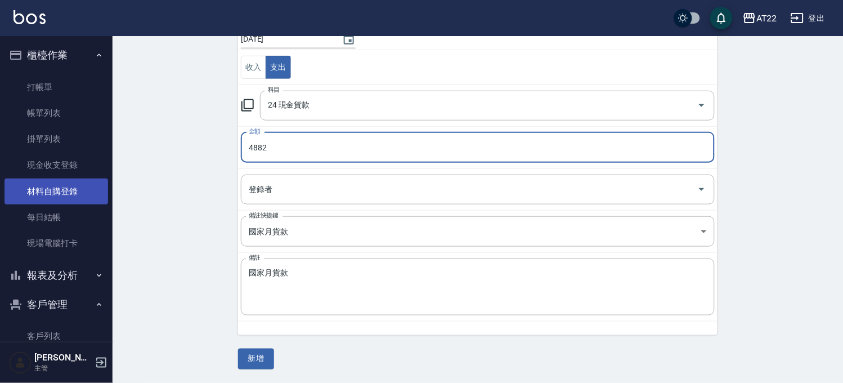
click at [62, 200] on link "材料自購登錄" at bounding box center [57, 191] width 104 height 26
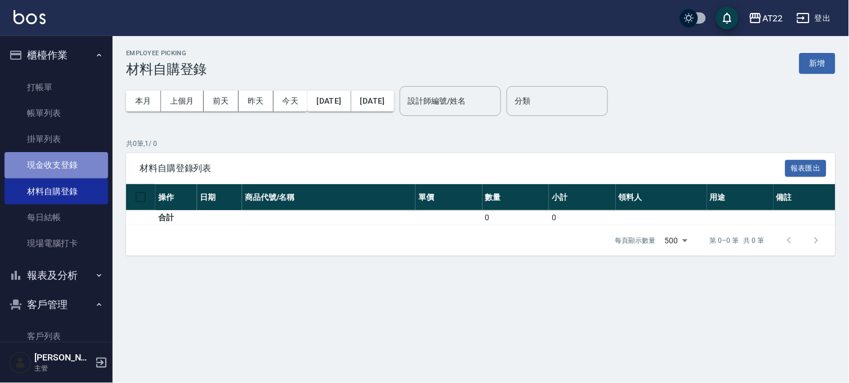
click at [84, 164] on link "現金收支登錄" at bounding box center [57, 165] width 104 height 26
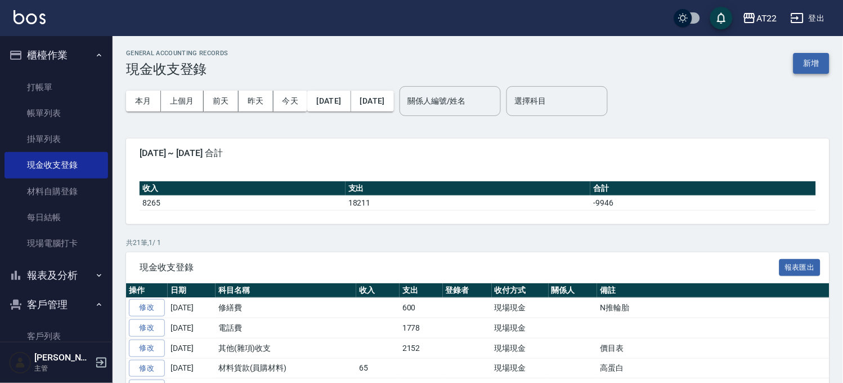
click at [807, 66] on button "新增" at bounding box center [812, 63] width 36 height 21
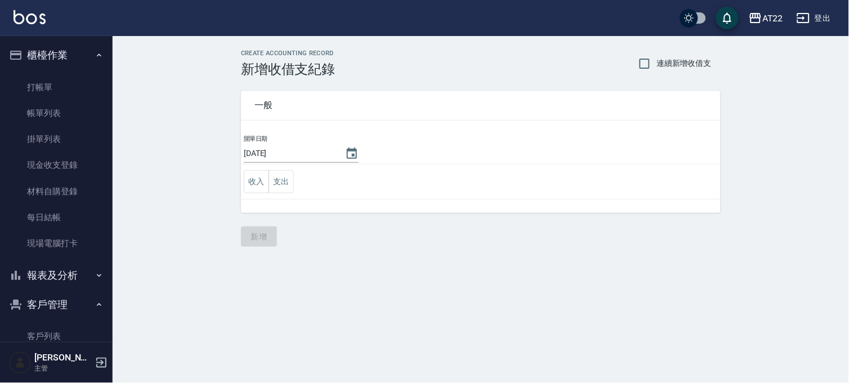
click at [288, 193] on td "收入 支出" at bounding box center [481, 181] width 480 height 35
click at [288, 181] on button "支出" at bounding box center [280, 181] width 25 height 23
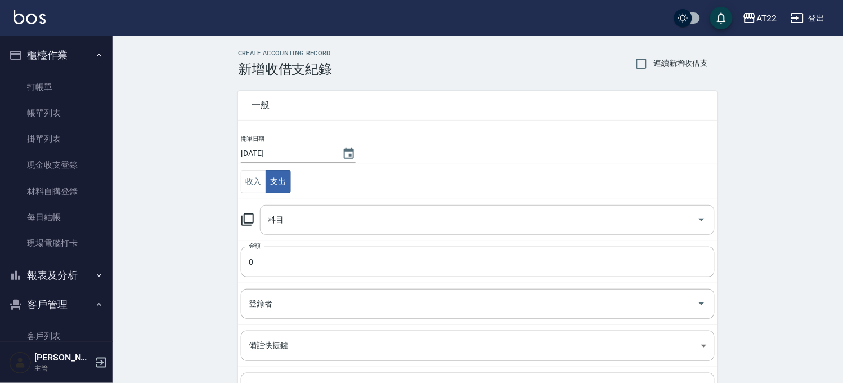
click at [302, 205] on div "科目" at bounding box center [487, 220] width 455 height 30
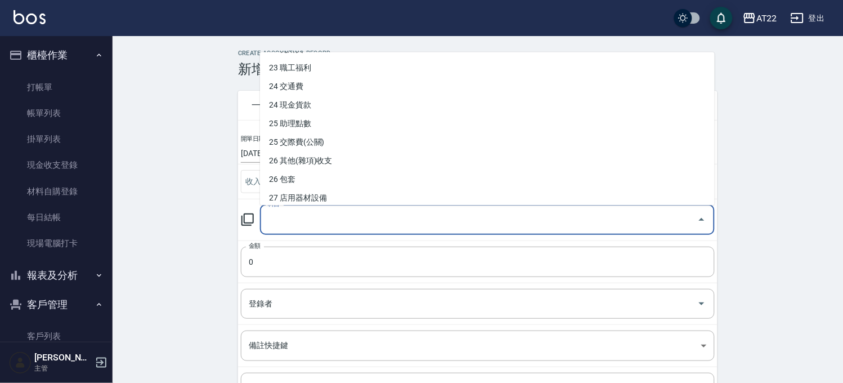
scroll to position [500, 0]
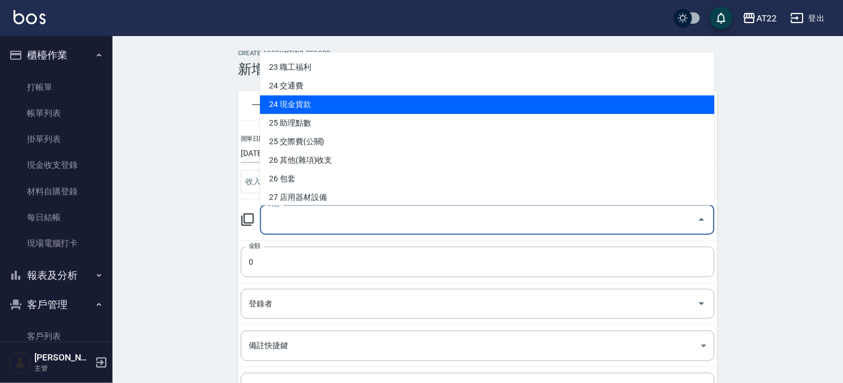
click at [325, 107] on li "24 現金貨款" at bounding box center [487, 104] width 455 height 19
type input "24 現金貨款"
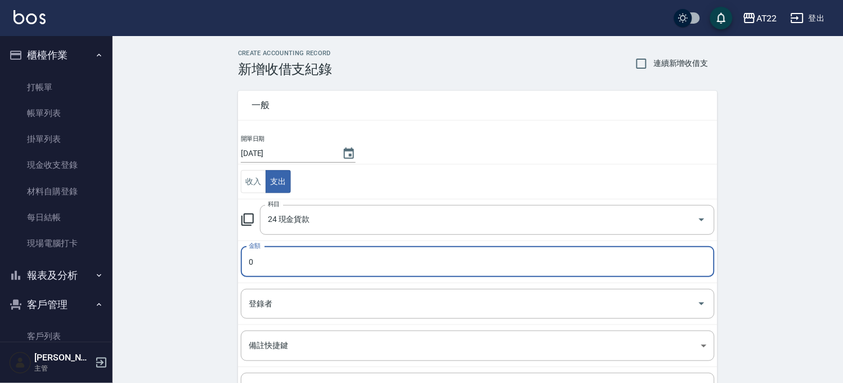
paste input "4882"
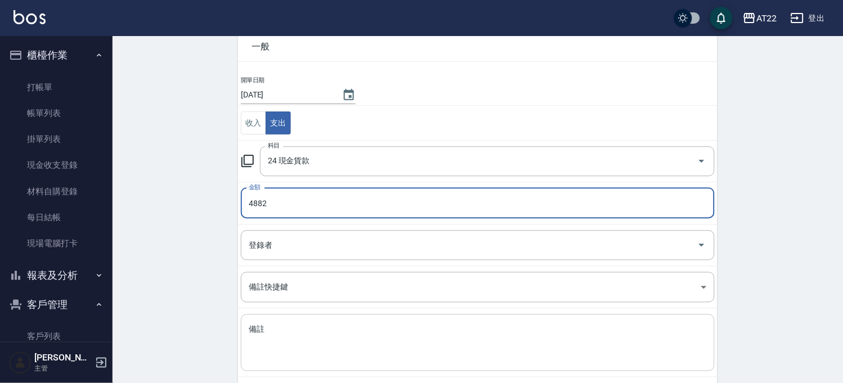
scroll to position [114, 0]
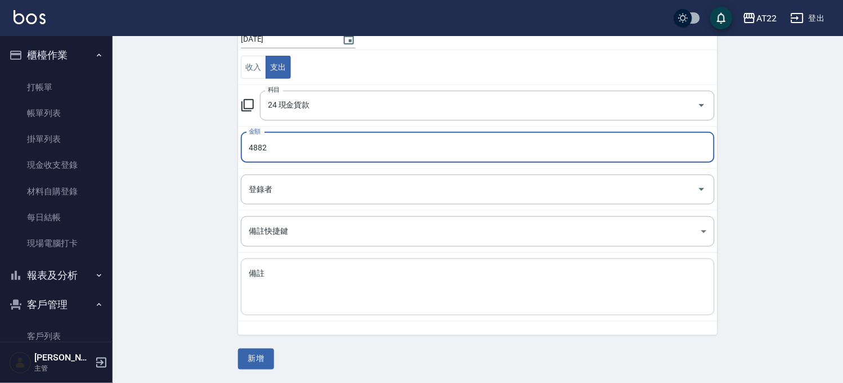
type input "4882"
click at [301, 302] on textarea "備註" at bounding box center [478, 287] width 458 height 38
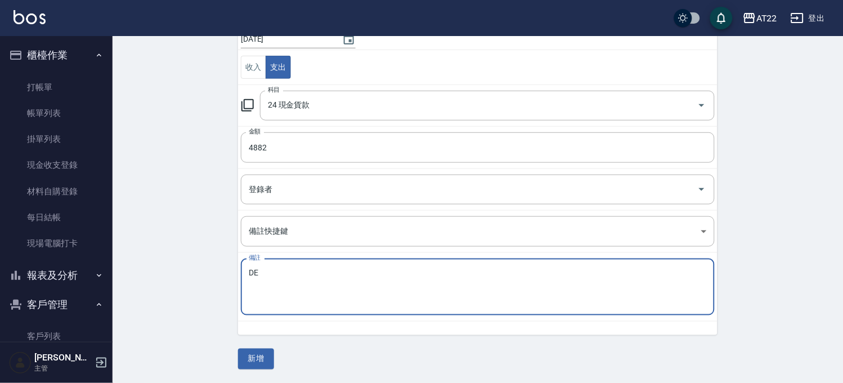
type textarea "D"
type textarea "E"
type textarea "歌[PERSON_NAME]"
click at [265, 362] on button "新增" at bounding box center [256, 358] width 36 height 21
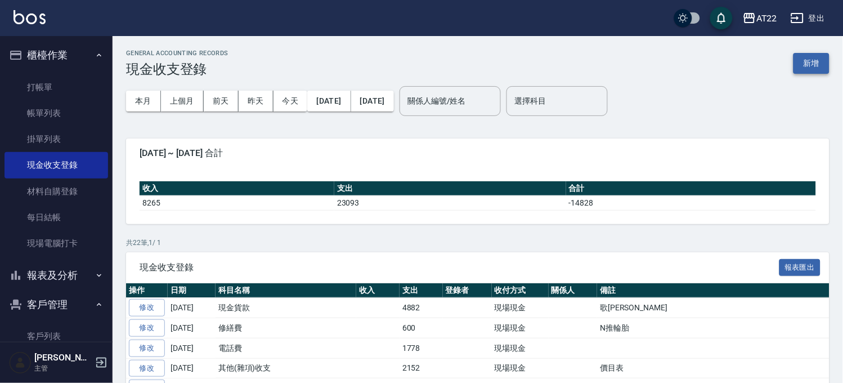
click at [801, 66] on button "新增" at bounding box center [812, 63] width 36 height 21
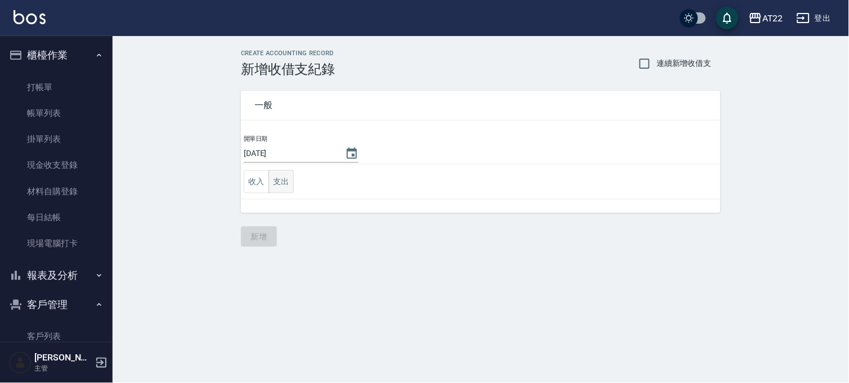
click at [292, 178] on button "支出" at bounding box center [280, 181] width 25 height 23
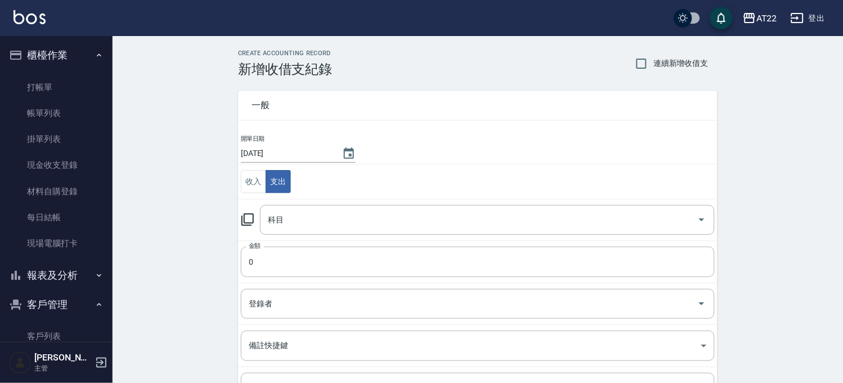
click at [290, 196] on td "收入 支出" at bounding box center [478, 181] width 480 height 35
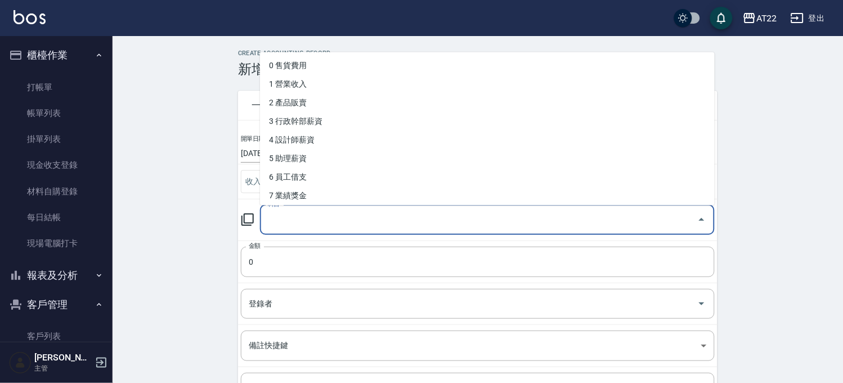
click at [285, 210] on input "科目" at bounding box center [479, 220] width 428 height 20
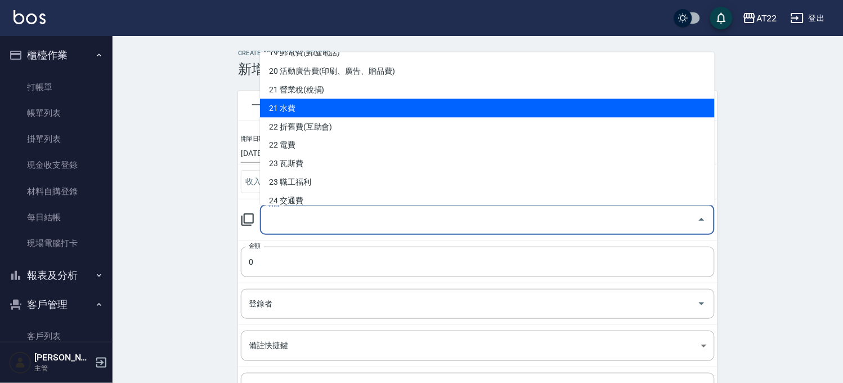
scroll to position [260, 0]
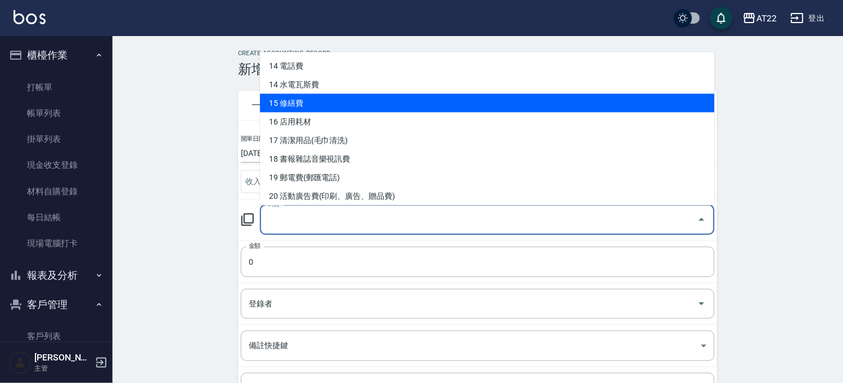
click at [323, 99] on li "15 修繕費" at bounding box center [487, 102] width 455 height 19
type input "15 修繕費"
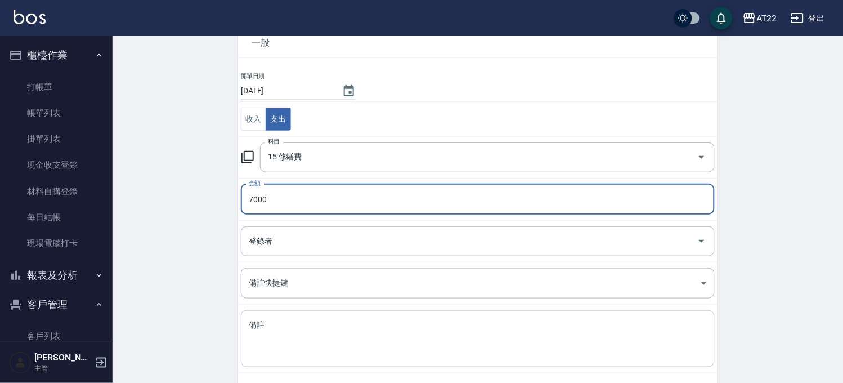
scroll to position [114, 0]
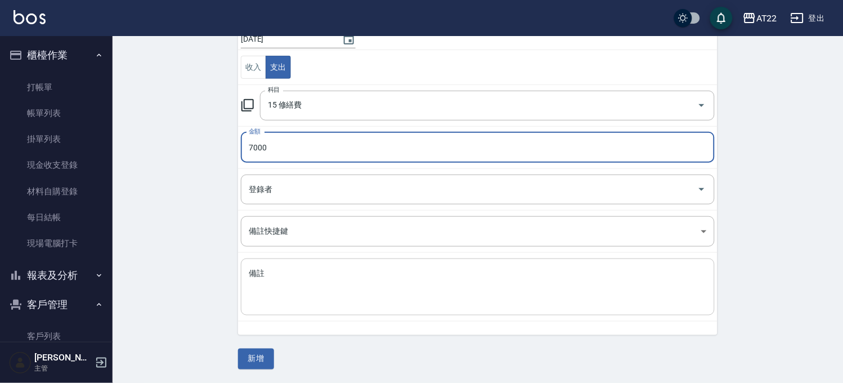
type input "7000"
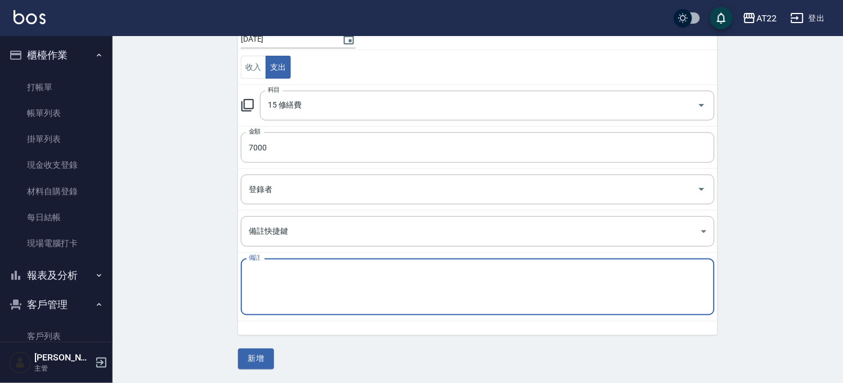
type textarea "D"
click at [307, 297] on textarea "D" at bounding box center [478, 287] width 458 height 38
type textarea "2-3樓電燈"
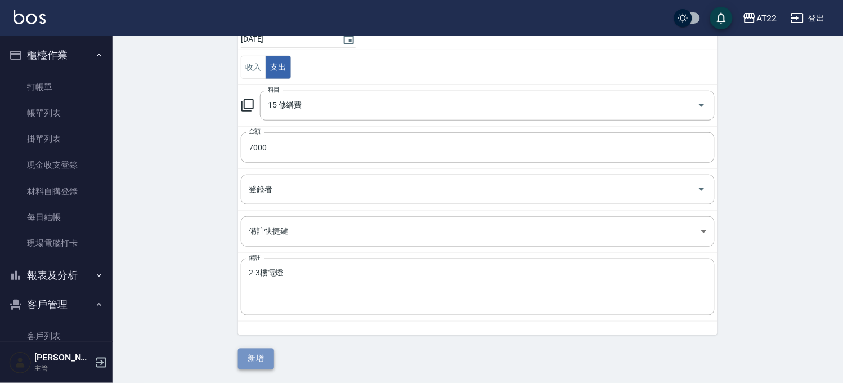
click at [259, 366] on button "新增" at bounding box center [256, 358] width 36 height 21
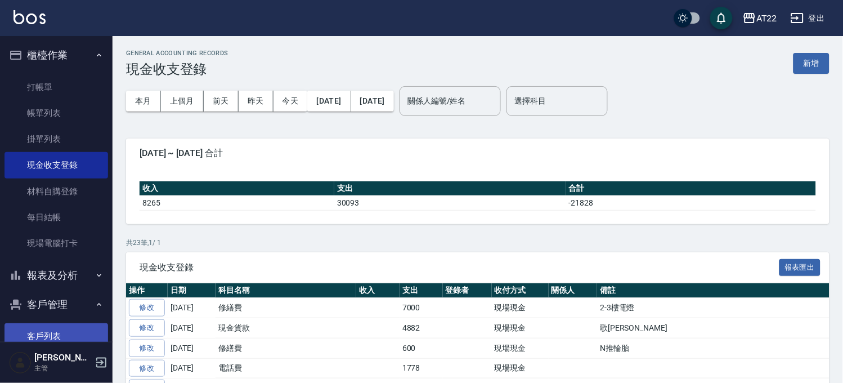
click at [53, 329] on link "客戶列表" at bounding box center [57, 336] width 104 height 26
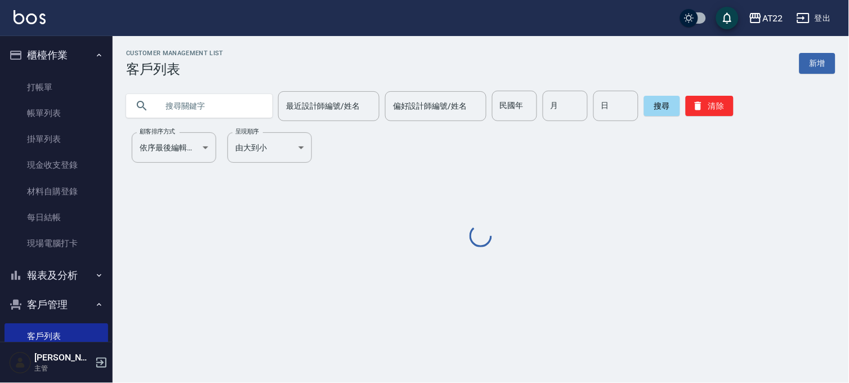
click at [196, 98] on input "text" at bounding box center [211, 106] width 106 height 30
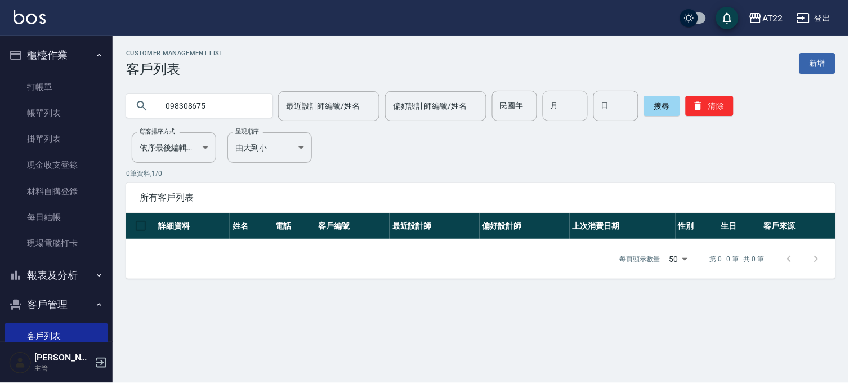
click at [176, 106] on input "098308675" at bounding box center [211, 106] width 106 height 30
type input "0988308675"
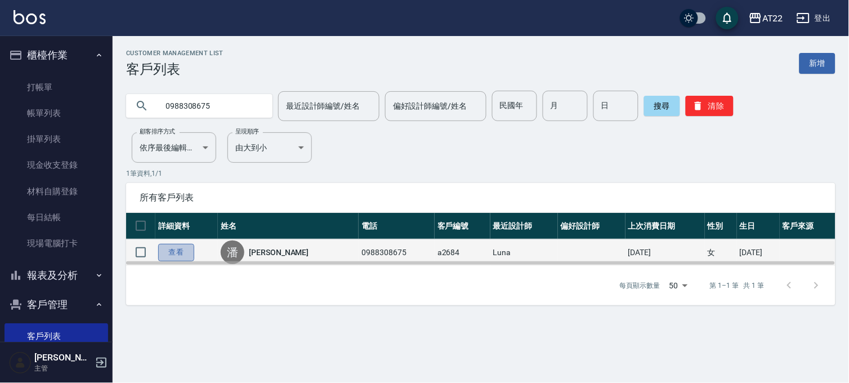
click at [171, 254] on link "查看" at bounding box center [176, 252] width 36 height 17
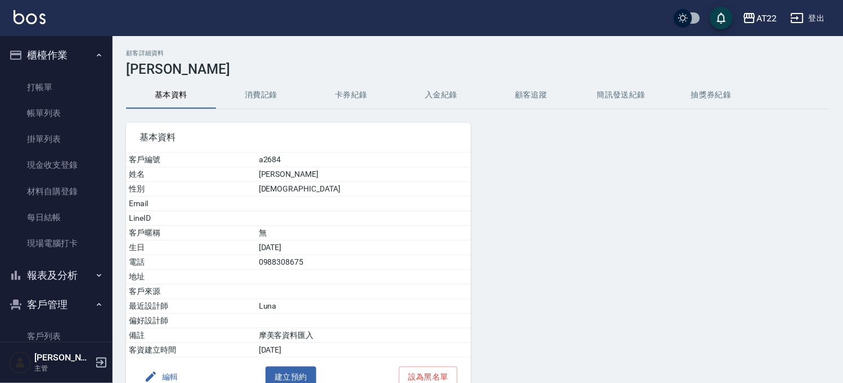
click at [265, 92] on button "消費記錄" at bounding box center [261, 95] width 90 height 27
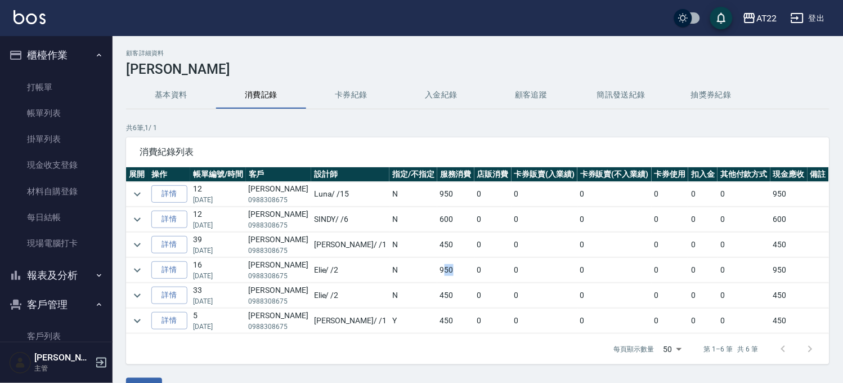
drag, startPoint x: 421, startPoint y: 273, endPoint x: 408, endPoint y: 281, distance: 15.5
click at [437, 281] on td "950" at bounding box center [455, 270] width 37 height 25
click at [85, 330] on link "客戶列表" at bounding box center [57, 336] width 104 height 26
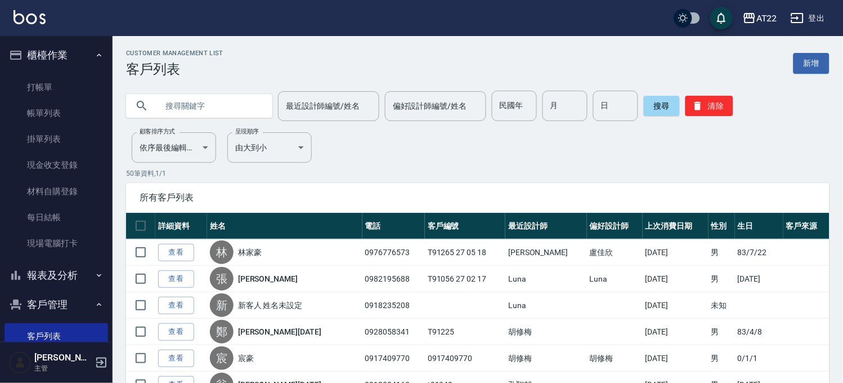
click at [252, 96] on input "text" at bounding box center [211, 106] width 106 height 30
type input "0963060422"
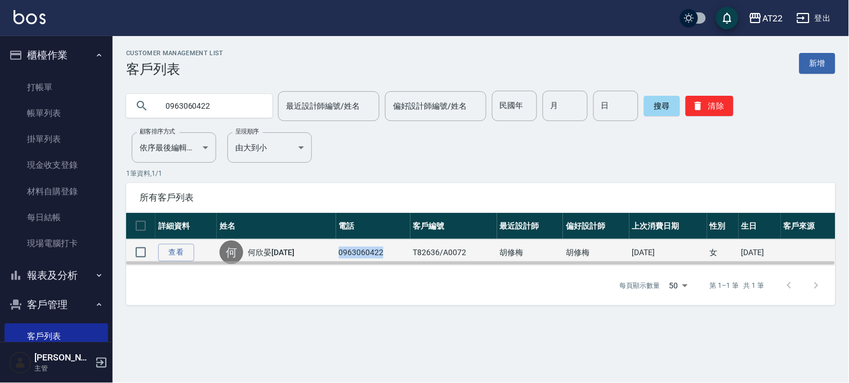
drag, startPoint x: 337, startPoint y: 247, endPoint x: 386, endPoint y: 253, distance: 49.4
click at [386, 253] on td "0963060422" at bounding box center [373, 252] width 74 height 26
copy td "0963060422"
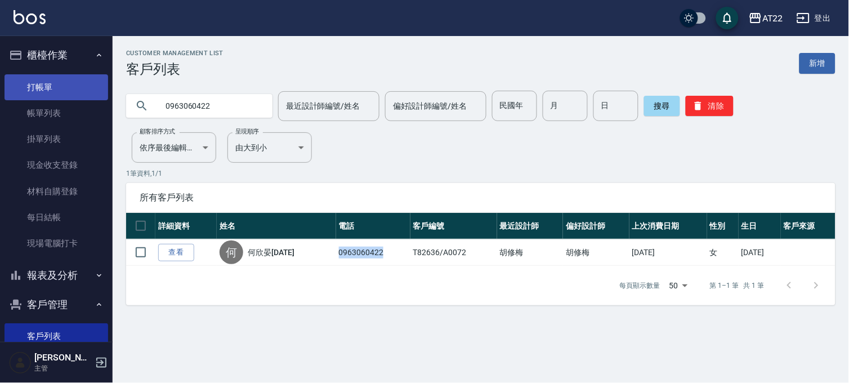
click at [79, 92] on link "打帳單" at bounding box center [57, 87] width 104 height 26
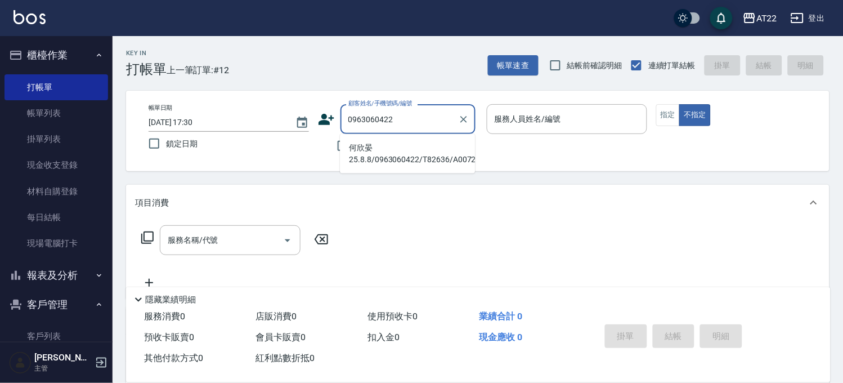
click at [411, 150] on li "何欣晏25.8.8/0963060422/T82636/A0072" at bounding box center [407, 153] width 135 height 30
type input "何欣晏25.8.8/0963060422/T82636/A0072"
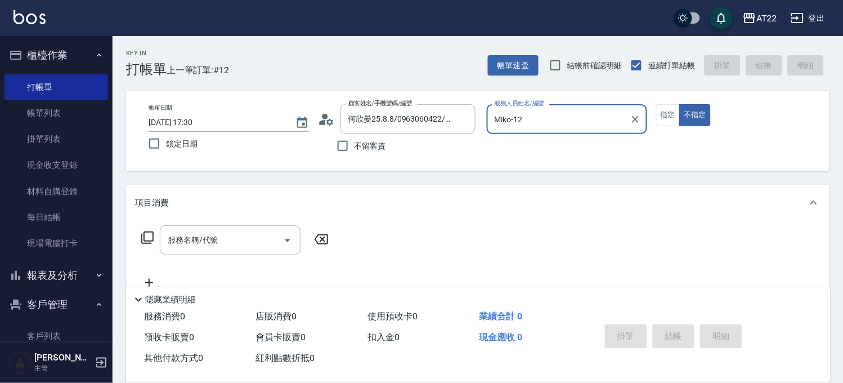
type input "Miko-12"
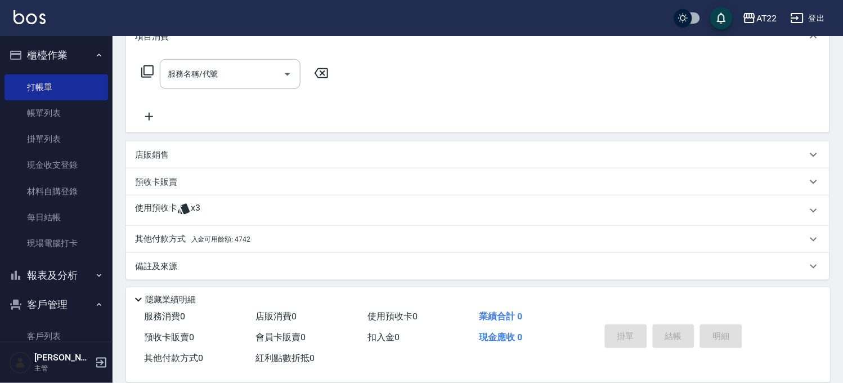
click at [155, 205] on p "使用預收卡" at bounding box center [156, 210] width 42 height 17
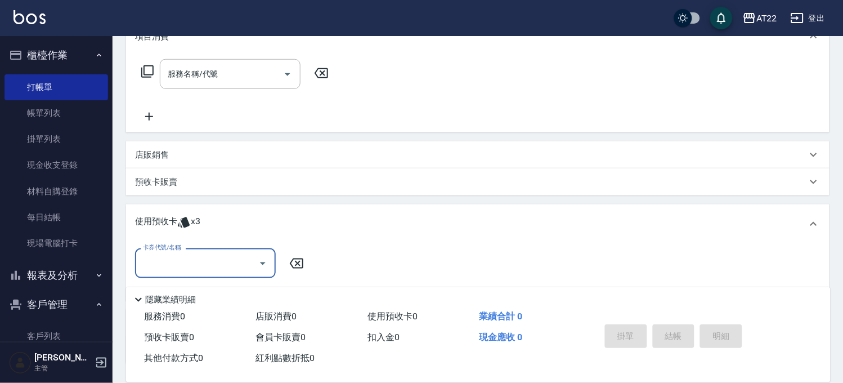
scroll to position [0, 0]
click at [203, 271] on input "卡券代號/名稱" at bounding box center [197, 263] width 114 height 20
click at [203, 263] on input "卡券代號/名稱" at bounding box center [197, 263] width 114 height 20
click at [266, 201] on div "項目消費 服務名稱/代號 服務名稱/代號 店販銷售 服務人員姓名/編號 服務人員姓名/編號 商品代號/名稱 商品代號/名稱 預收卡販賣 卡券名稱/代號 卡券名…" at bounding box center [478, 191] width 704 height 345
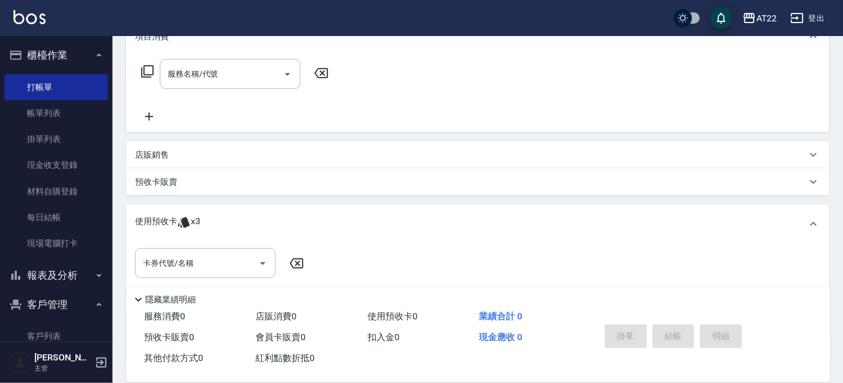
click at [297, 265] on icon at bounding box center [297, 264] width 28 height 14
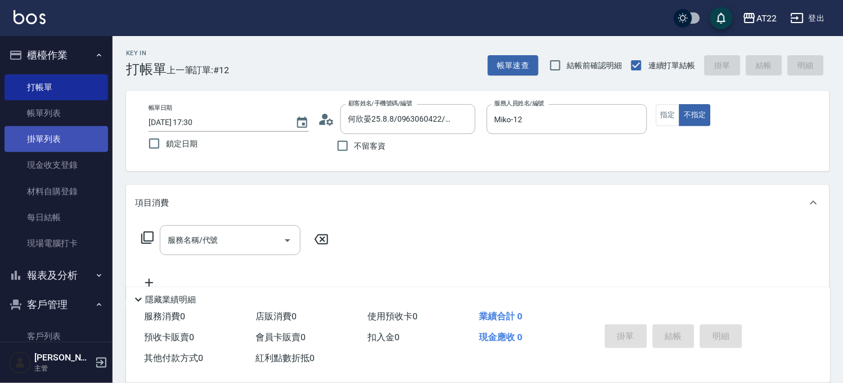
click at [53, 141] on link "掛單列表" at bounding box center [57, 139] width 104 height 26
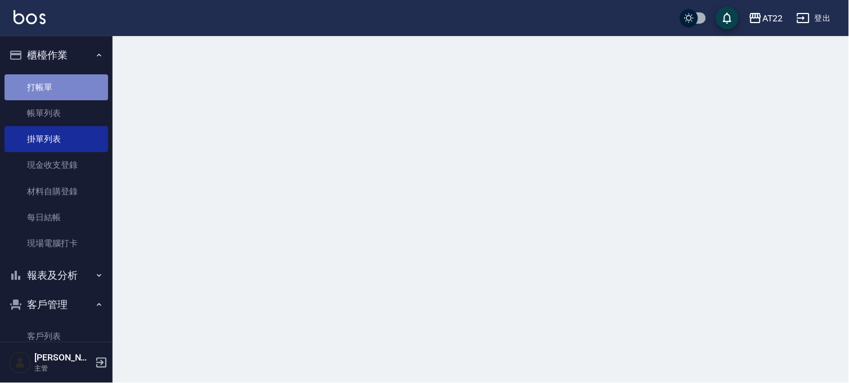
click at [66, 88] on link "打帳單" at bounding box center [57, 87] width 104 height 26
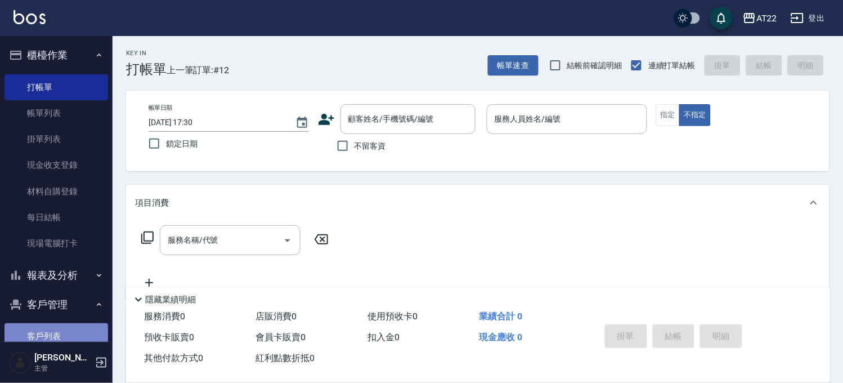
click at [65, 336] on link "客戶列表" at bounding box center [57, 336] width 104 height 26
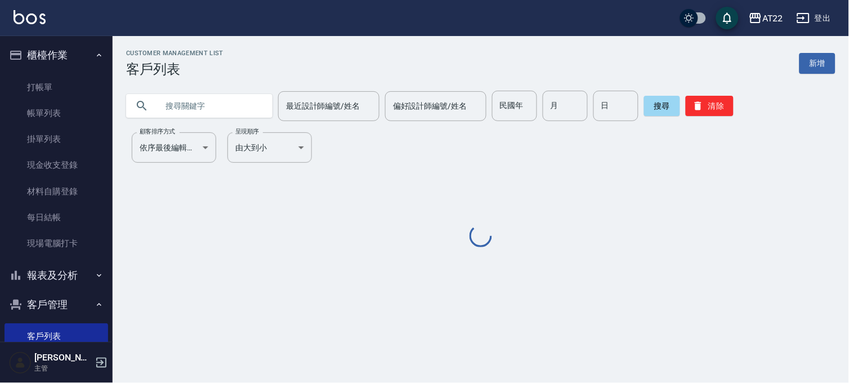
click at [235, 106] on input "text" at bounding box center [211, 106] width 106 height 30
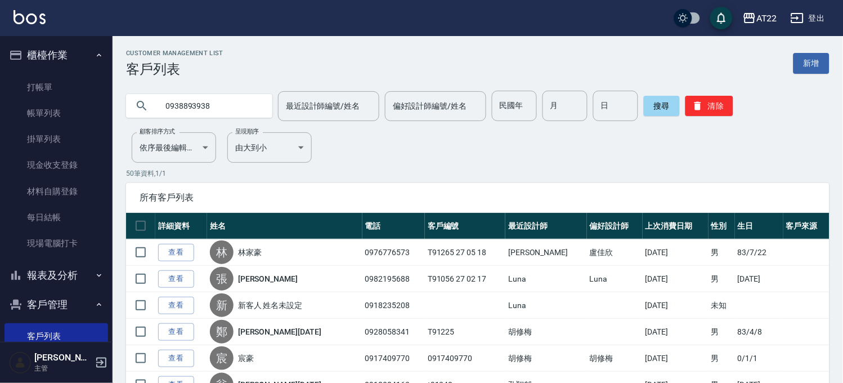
type input "0938893938"
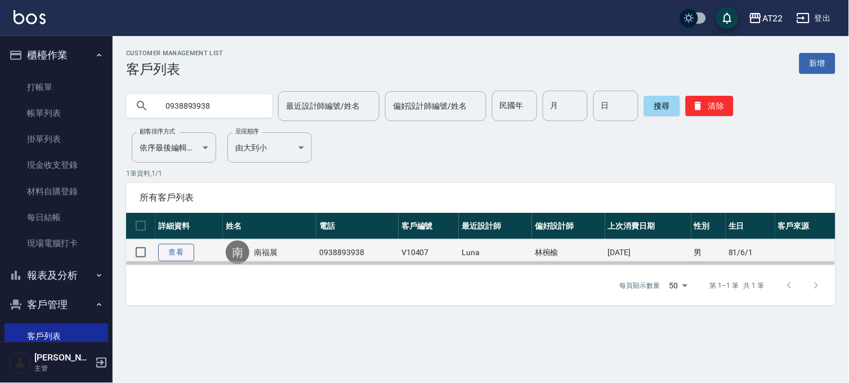
click at [168, 249] on link "查看" at bounding box center [176, 252] width 36 height 17
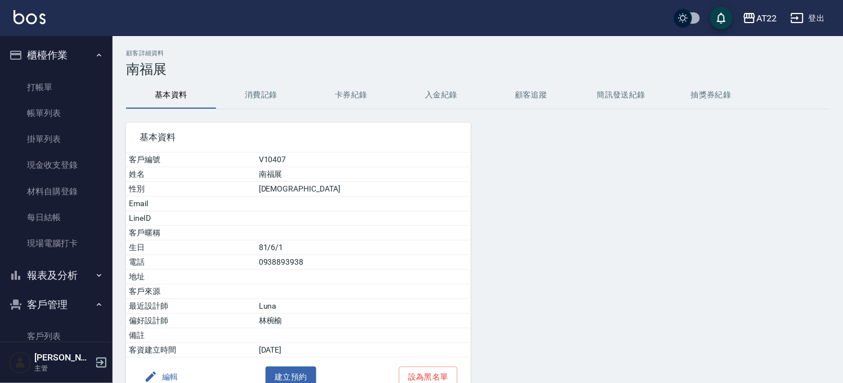
click at [238, 107] on button "消費記錄" at bounding box center [261, 95] width 90 height 27
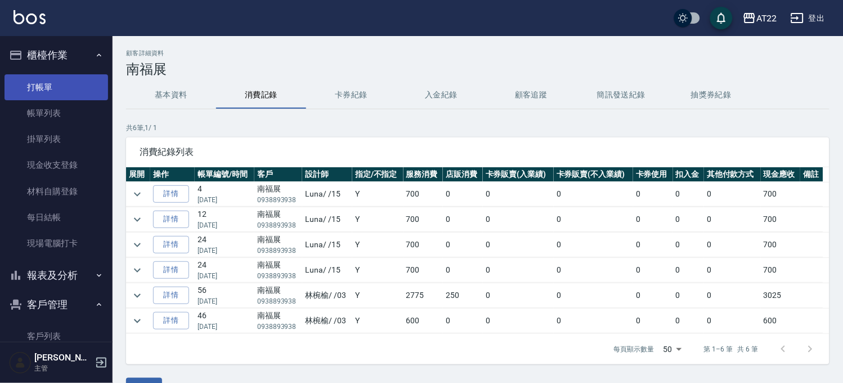
click at [74, 87] on link "打帳單" at bounding box center [57, 87] width 104 height 26
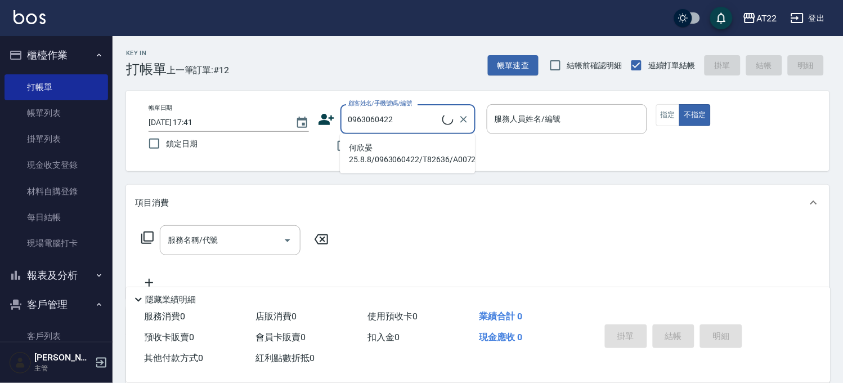
click at [383, 145] on li "何欣晏25.8.8/0963060422/T82636/A0072" at bounding box center [407, 153] width 135 height 30
type input "何欣晏25.8.8/0963060422/T82636/A0072"
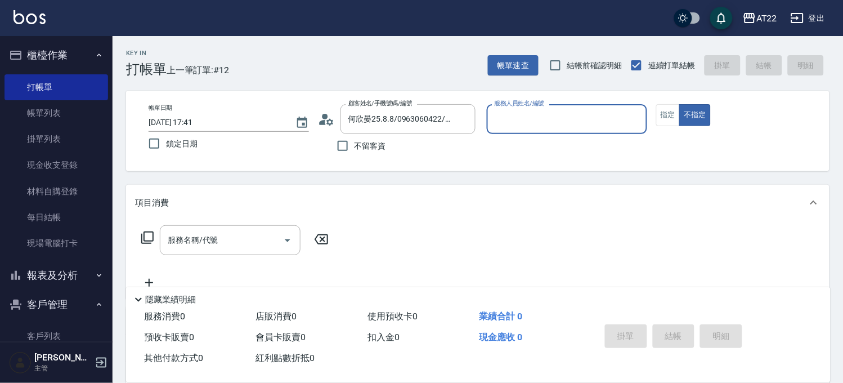
type input "Miko-12"
click at [335, 115] on div "顧客姓名/手機號碼/編號 何欣晏25.8.8/0963060422/T82636/A0072 顧客姓名/手機號碼/編號" at bounding box center [398, 119] width 160 height 30
click at [324, 117] on circle at bounding box center [325, 117] width 6 height 6
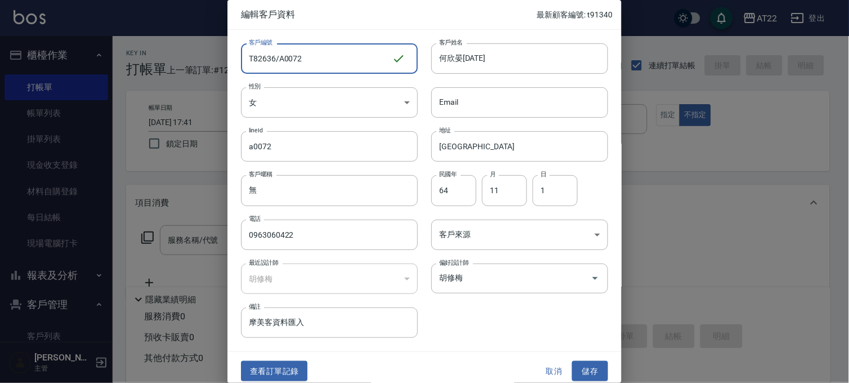
drag, startPoint x: 322, startPoint y: 62, endPoint x: 243, endPoint y: 64, distance: 79.9
click at [243, 64] on input "T82636/A0072" at bounding box center [316, 58] width 151 height 30
click at [290, 60] on input "T82636/A0072" at bounding box center [316, 58] width 151 height 30
drag, startPoint x: 274, startPoint y: 57, endPoint x: 347, endPoint y: 60, distance: 73.2
click at [347, 60] on input "T82636/A0072" at bounding box center [316, 58] width 151 height 30
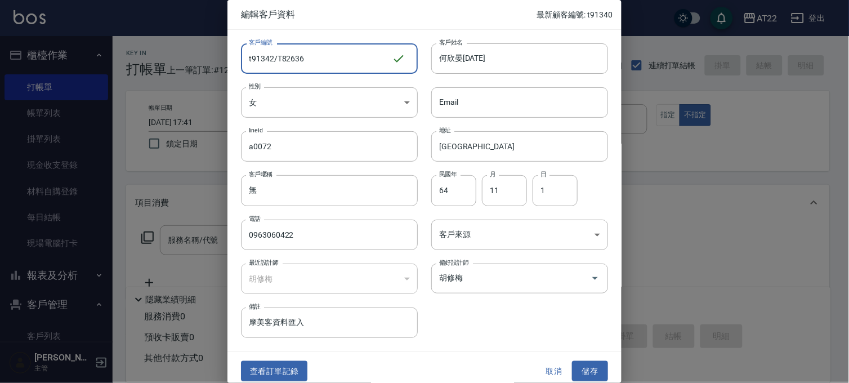
drag, startPoint x: 250, startPoint y: 55, endPoint x: 244, endPoint y: 58, distance: 7.6
click at [244, 58] on input "t91342/T82636" at bounding box center [316, 58] width 151 height 30
click at [252, 59] on input "t91342/T82636" at bounding box center [316, 58] width 151 height 30
type input "T91342/T82636"
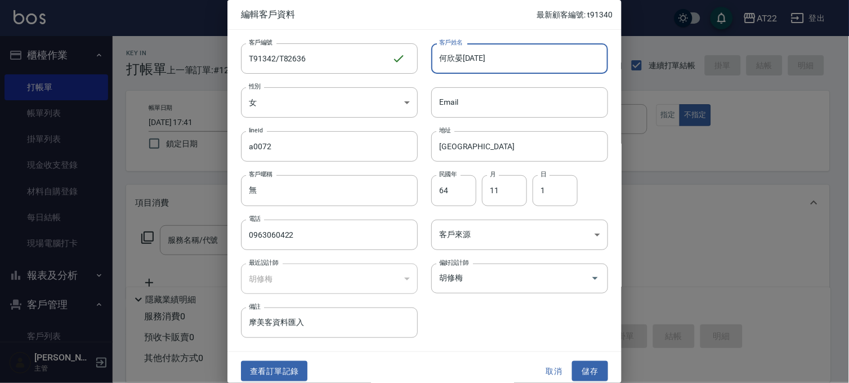
drag, startPoint x: 536, startPoint y: 68, endPoint x: 465, endPoint y: 65, distance: 70.4
click at [465, 65] on input "何欣晏[DATE]" at bounding box center [519, 58] width 177 height 30
type input "何欣晏[DATE]"
click at [578, 362] on button "儲存" at bounding box center [590, 371] width 36 height 21
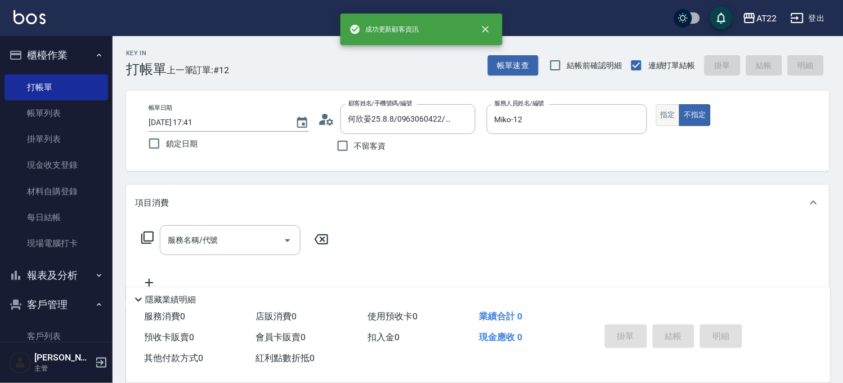
click at [679, 118] on button "指定" at bounding box center [668, 115] width 24 height 22
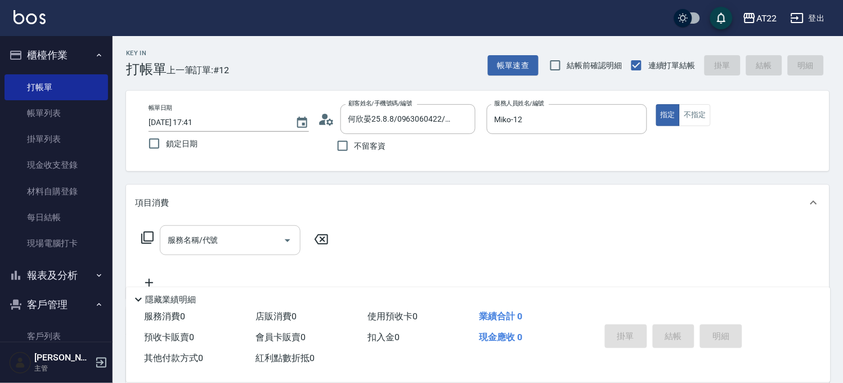
click at [251, 245] on input "服務名稱/代號" at bounding box center [222, 240] width 114 height 20
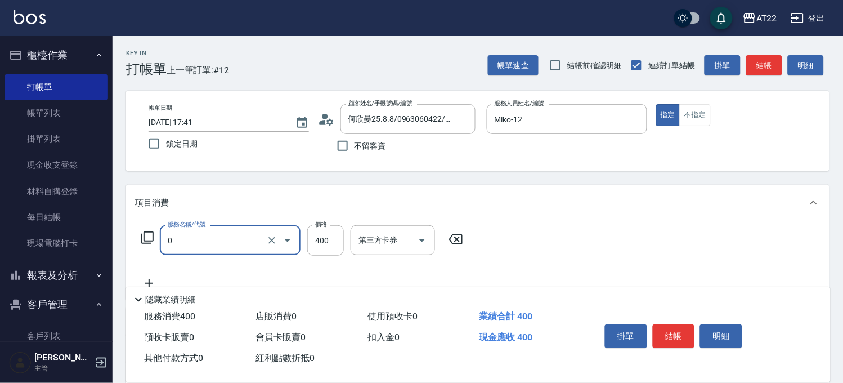
type input "有機洗髮(0)"
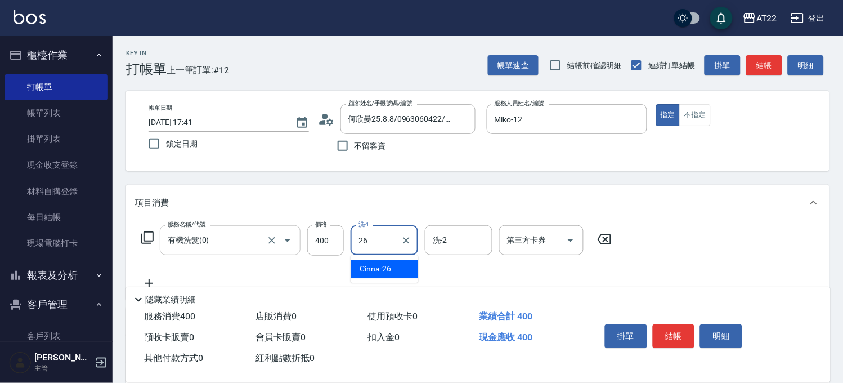
type input "Cinna-26"
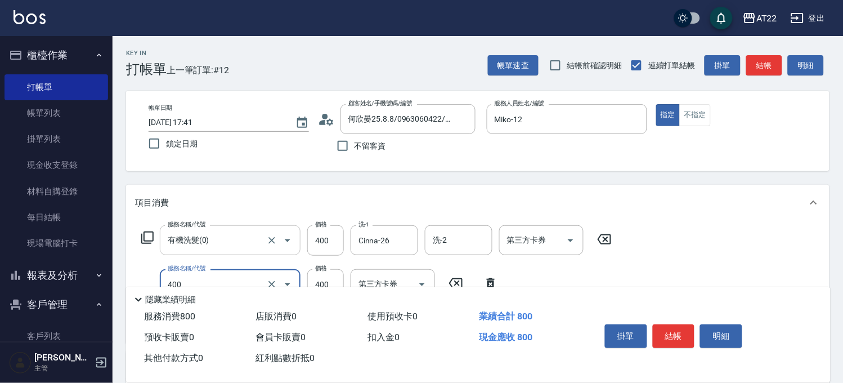
type input "剪髮(400)"
type input "330"
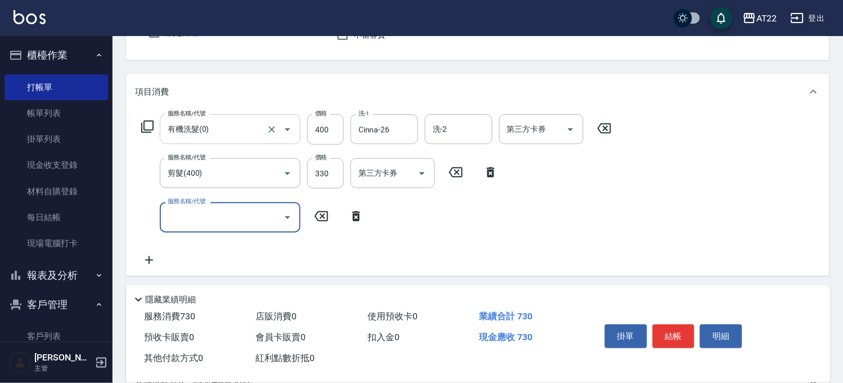
scroll to position [257, 0]
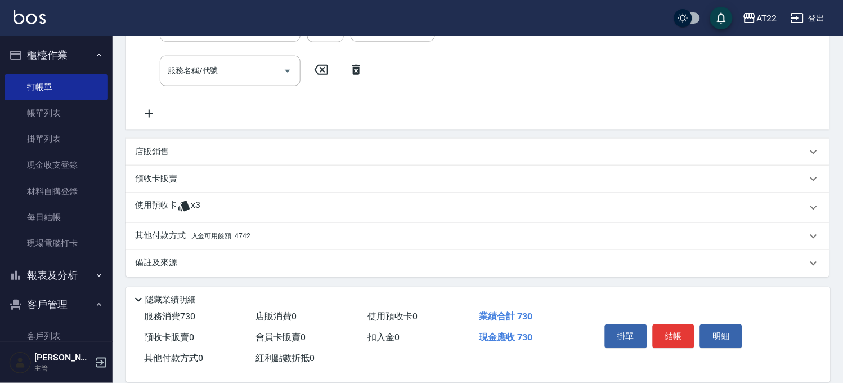
click at [186, 150] on div "店販銷售" at bounding box center [471, 152] width 672 height 12
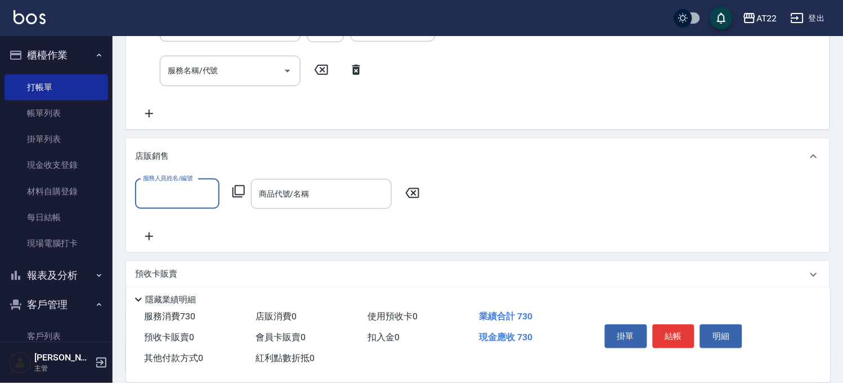
scroll to position [0, 0]
type input "Miko-12"
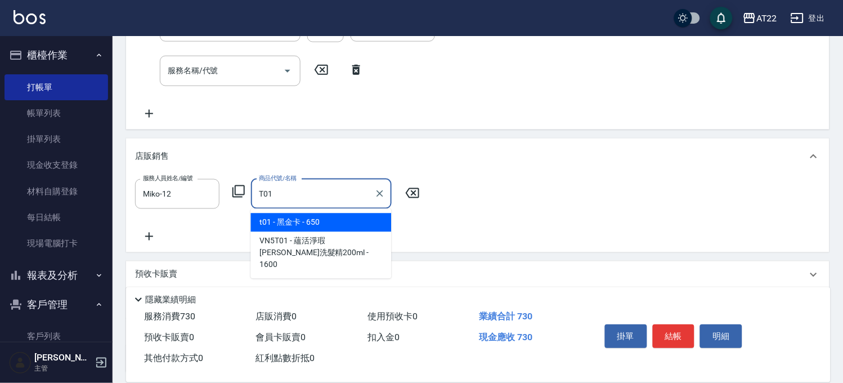
type input "黑金卡"
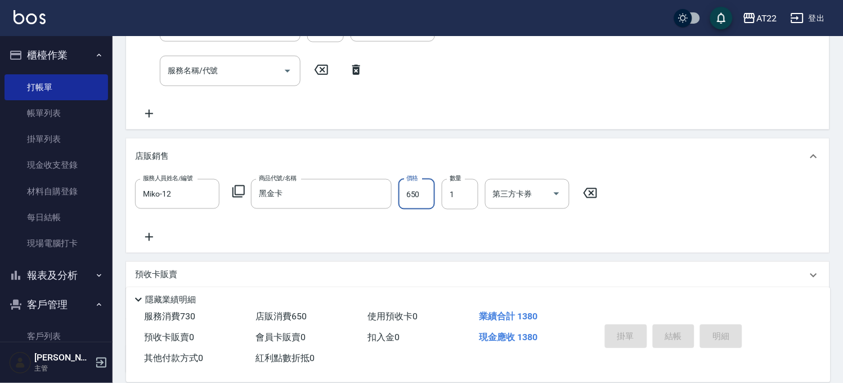
type input "[DATE] 17:42"
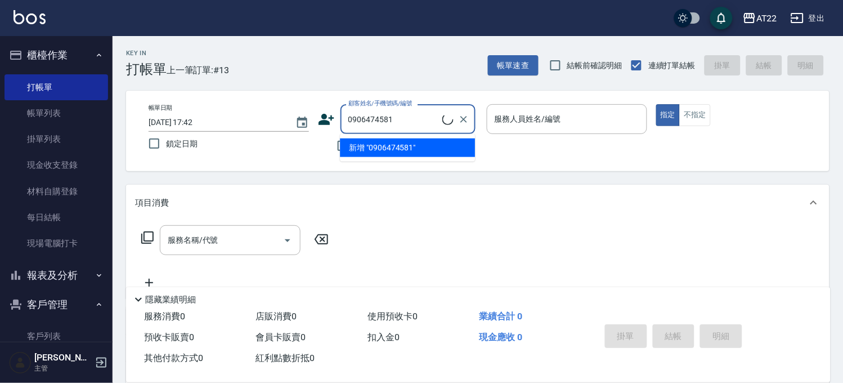
click at [380, 145] on li "新增 "0906474581"" at bounding box center [407, 147] width 135 height 19
type input "0906474581"
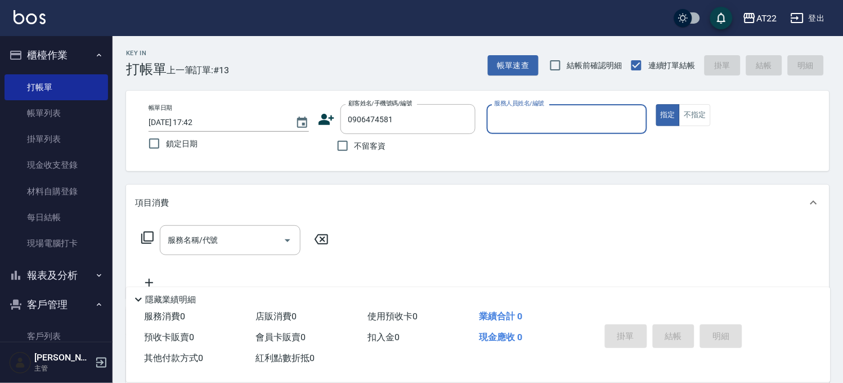
click at [324, 118] on icon at bounding box center [327, 119] width 16 height 11
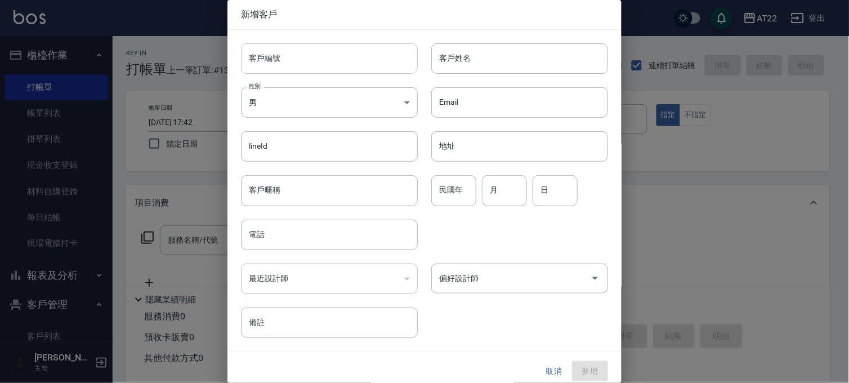
type input "0906474581"
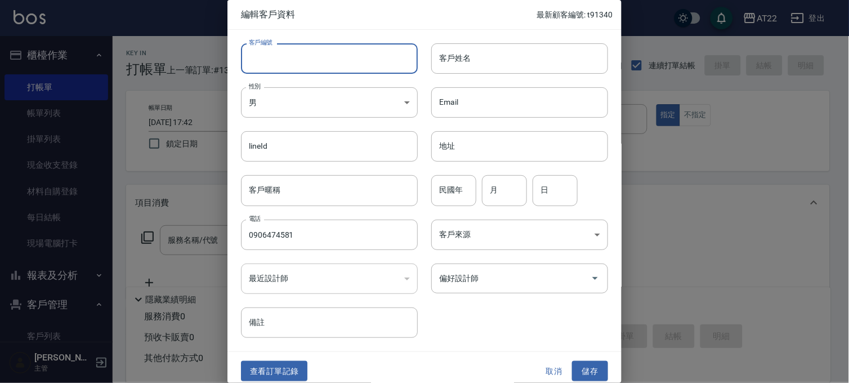
click at [308, 66] on input "客戶編號" at bounding box center [329, 58] width 177 height 30
type input "T91341"
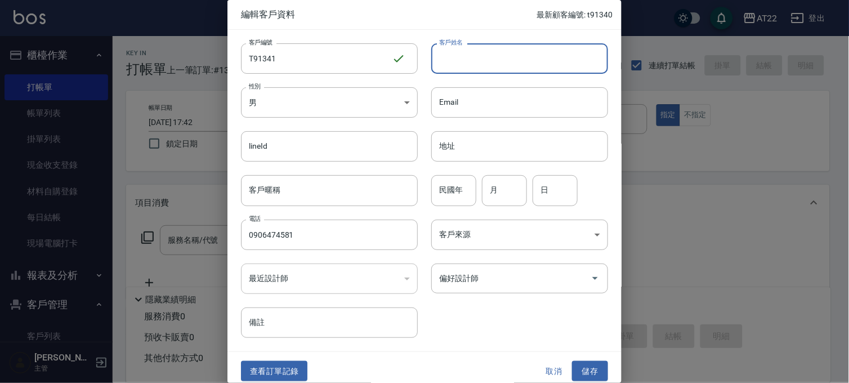
click at [437, 55] on input "客戶姓名" at bounding box center [519, 58] width 177 height 30
type input "g"
type input "[PERSON_NAME][DATE]"
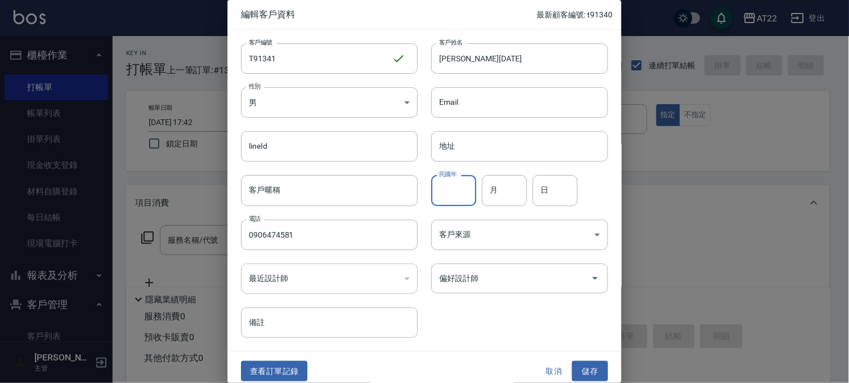
click at [442, 189] on input "民國年" at bounding box center [453, 190] width 45 height 30
type input "92"
type input "10"
type input "14"
click at [586, 367] on button "儲存" at bounding box center [590, 371] width 36 height 21
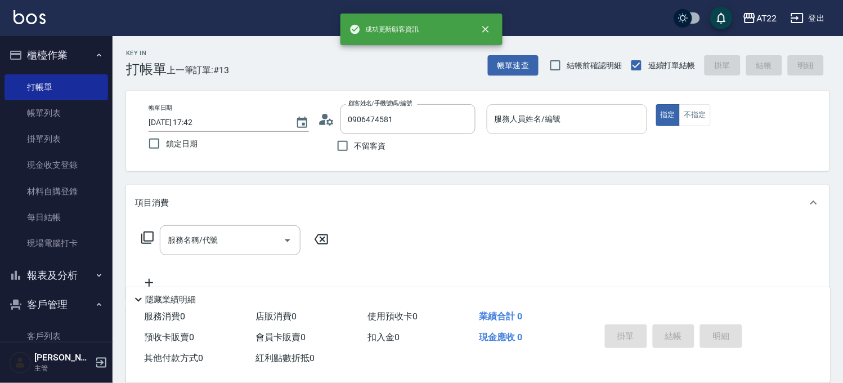
click at [541, 114] on input "服務人員姓名/編號" at bounding box center [567, 119] width 150 height 20
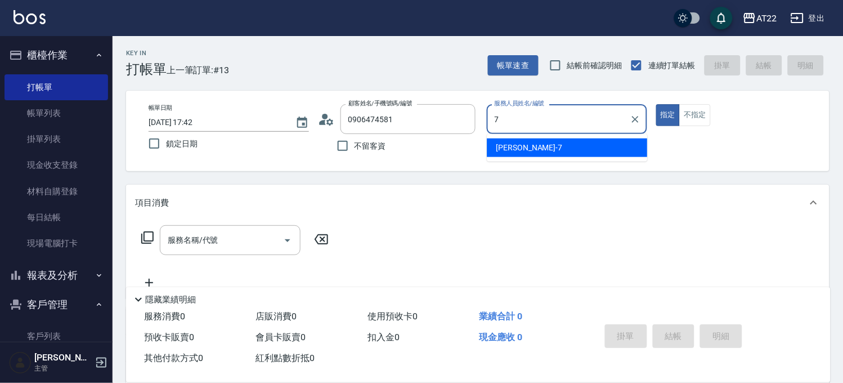
type input "[PERSON_NAME]-7"
type button "true"
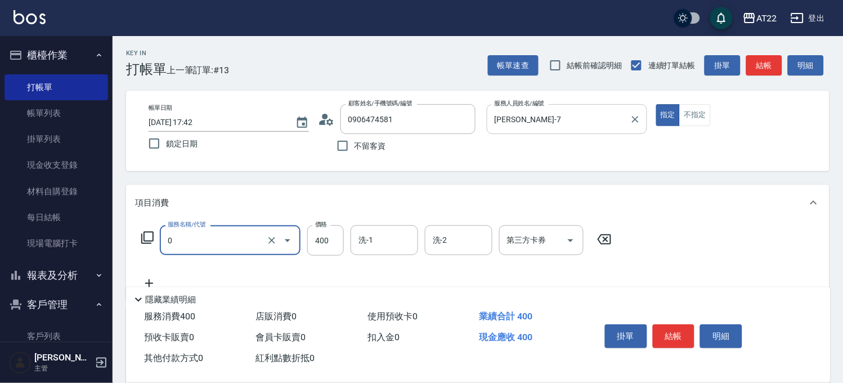
type input "有機洗髮(0)"
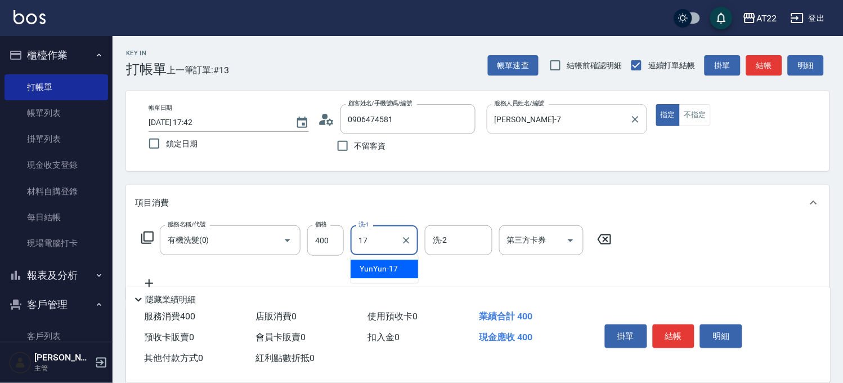
type input "YunYun-17"
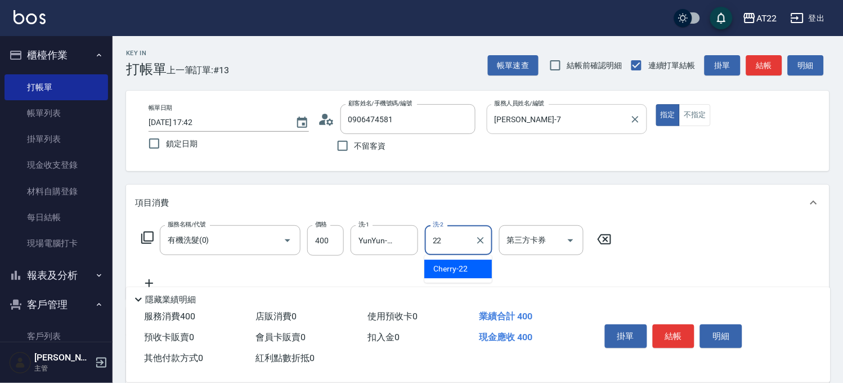
type input "Cherry-22"
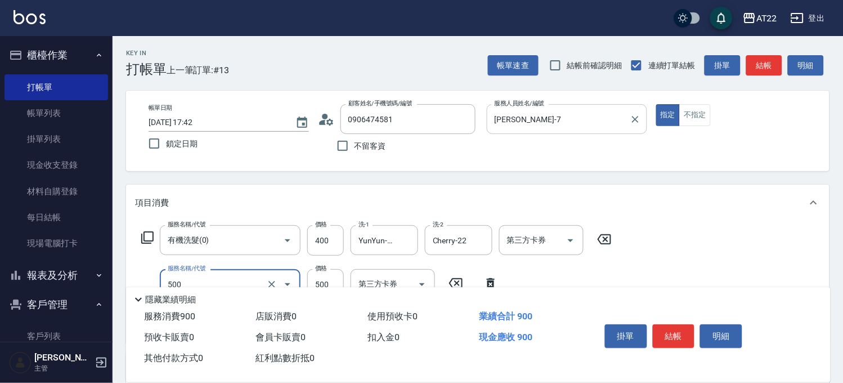
type input "剪髮(500)"
type input "700"
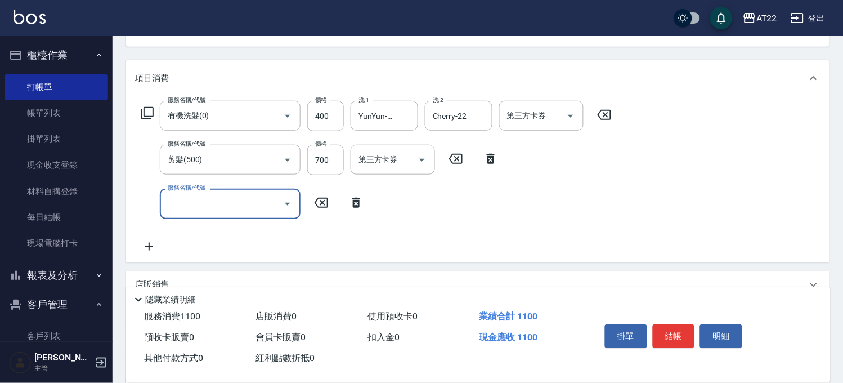
scroll to position [125, 0]
type input "燙髮S(12001)"
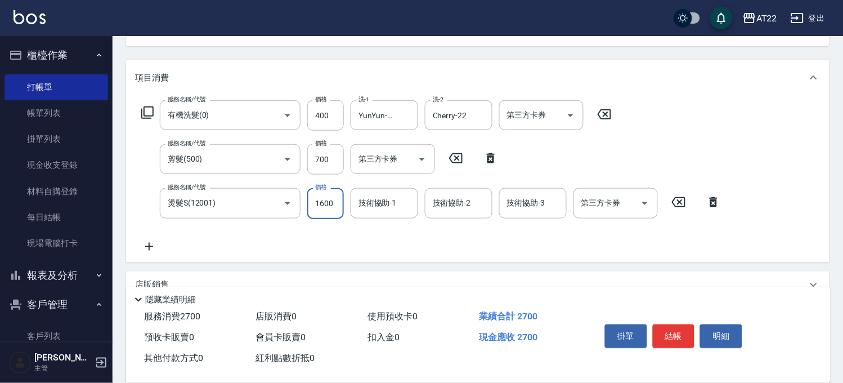
type input "1600"
type input "YunYun-17"
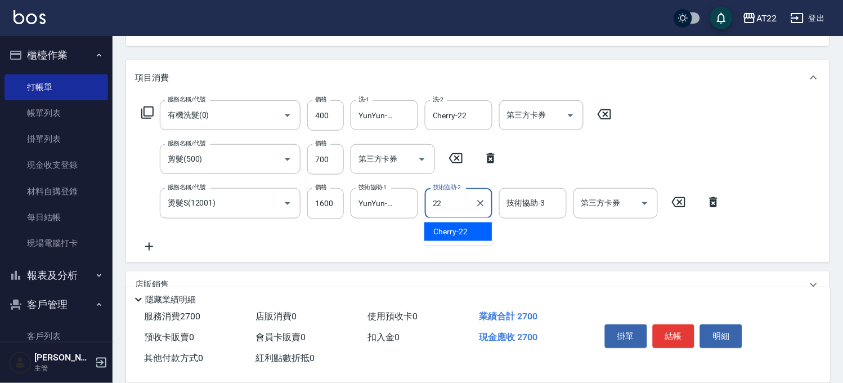
type input "Cherry-22"
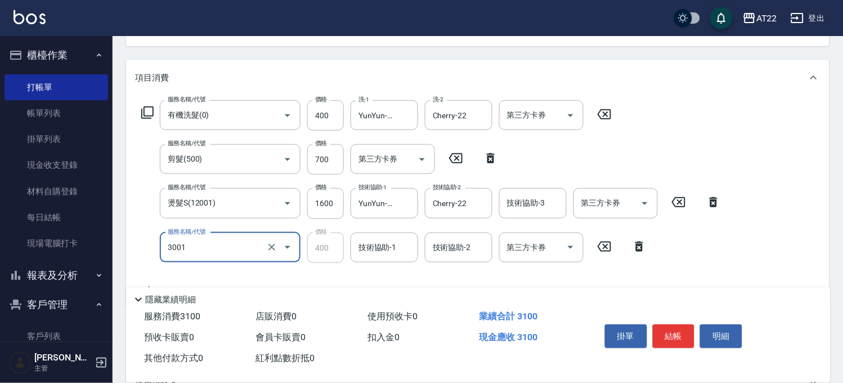
type input "側邊燙貼(3001)"
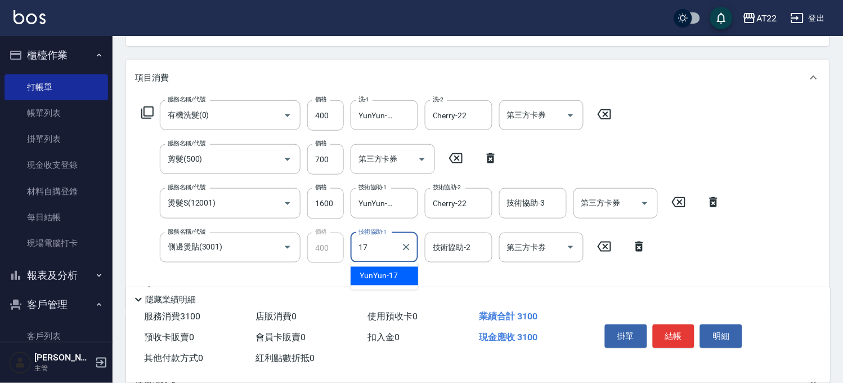
type input "YunYun-17"
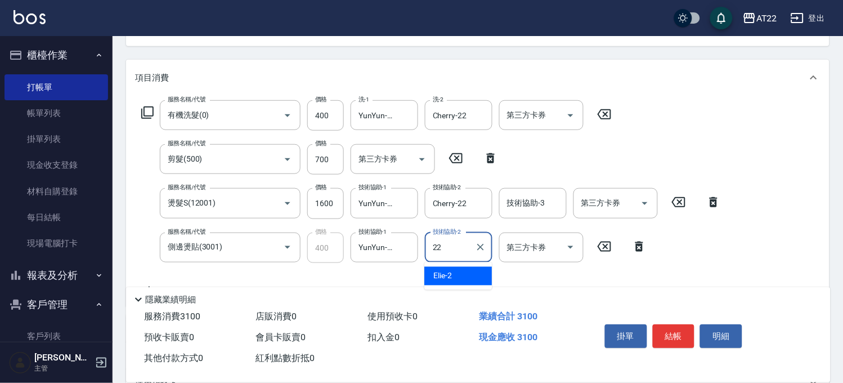
type input "Cherry-22"
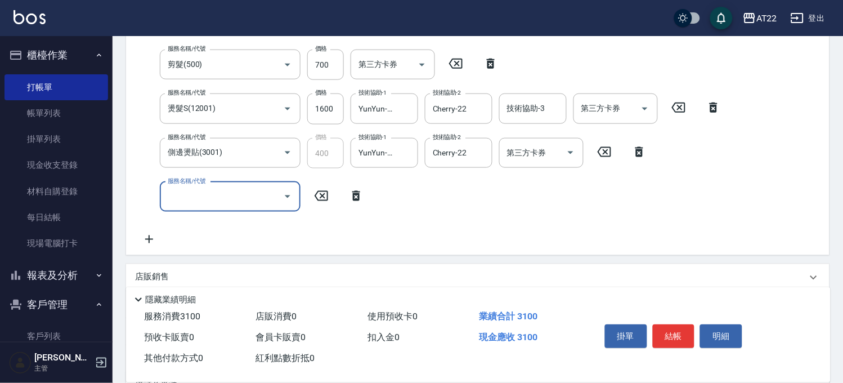
scroll to position [312, 0]
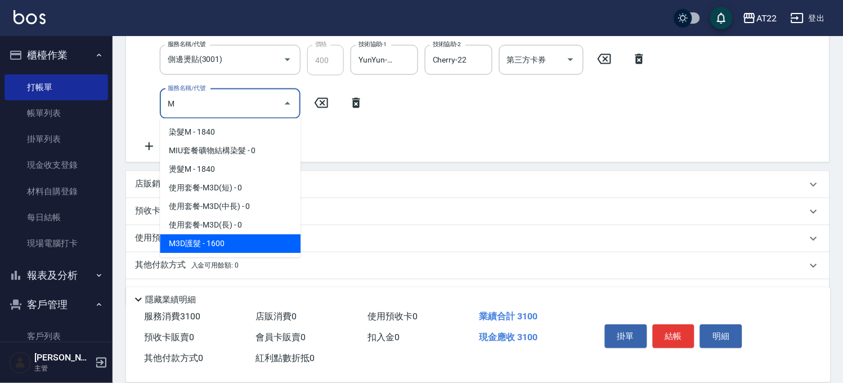
click at [235, 250] on span "M3D護髮 - 1600" at bounding box center [230, 244] width 141 height 19
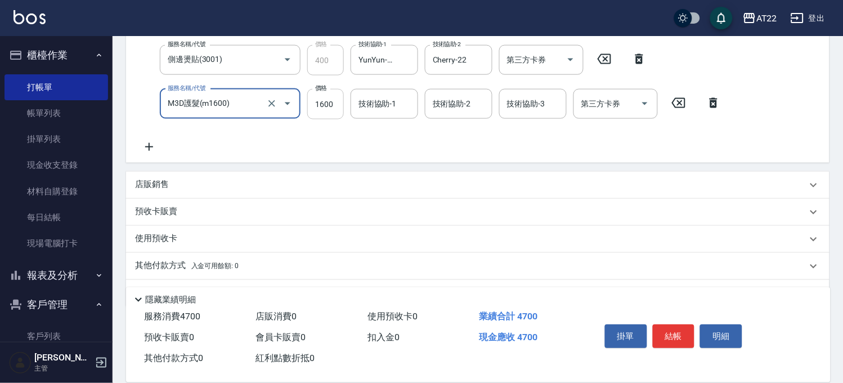
type input "M3D護髮(m1600)"
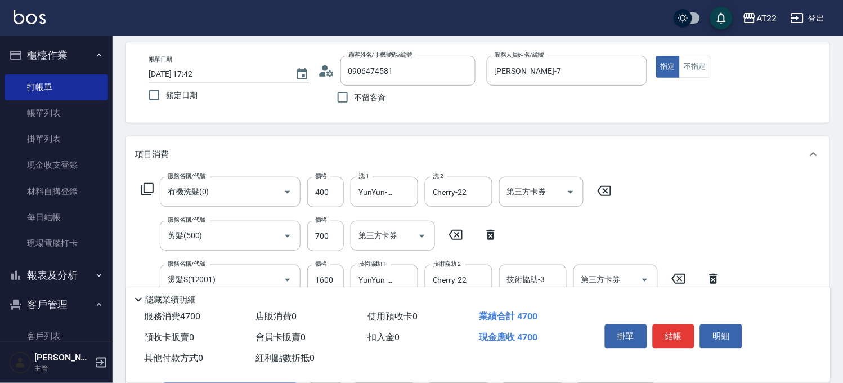
click at [337, 99] on div "Key In 打帳單 上一筆訂單:#13 帳單速查 結帳前確認明細 連續打單結帳 掛單 結帳 明細 帳單日期 [DATE] 17:42 鎖定日期 顧客姓名/手…" at bounding box center [478, 333] width 731 height 690
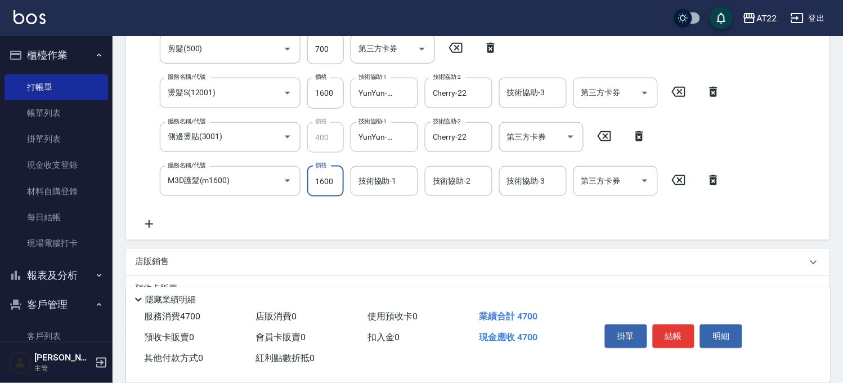
scroll to position [236, 0]
type input "1518"
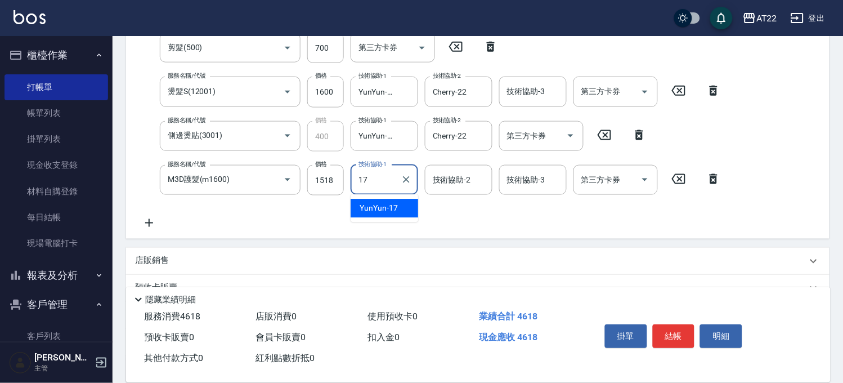
type input "YunYun-17"
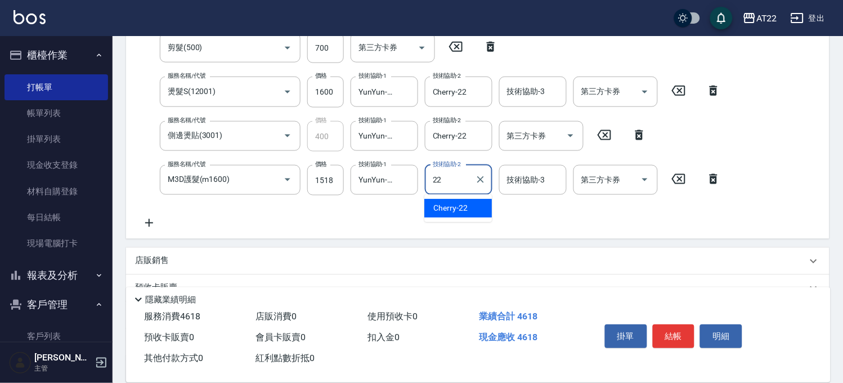
type input "Cherry-22"
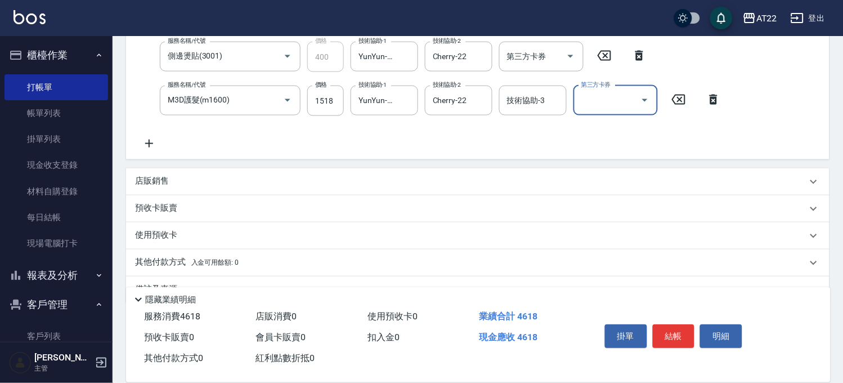
scroll to position [342, 0]
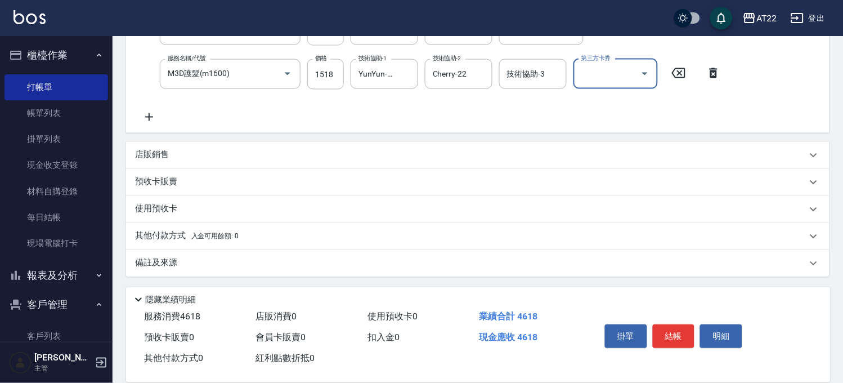
click at [178, 145] on div "店販銷售" at bounding box center [478, 155] width 704 height 27
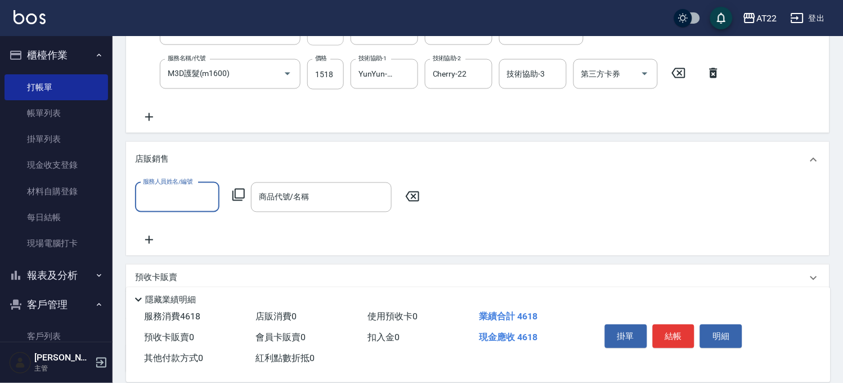
scroll to position [0, 0]
type input "[PERSON_NAME]-7"
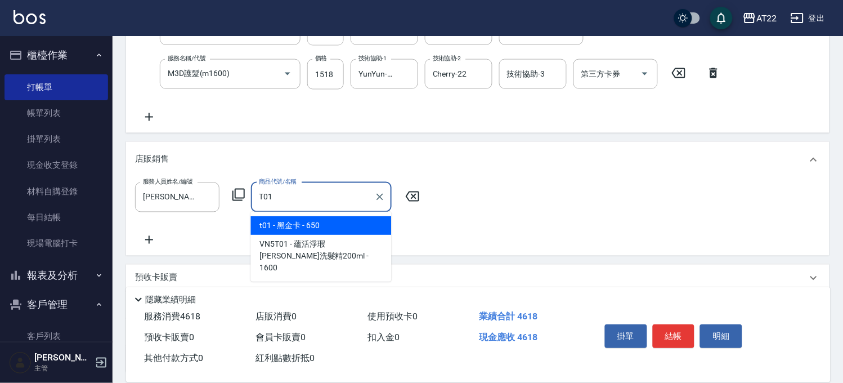
type input "黑金卡"
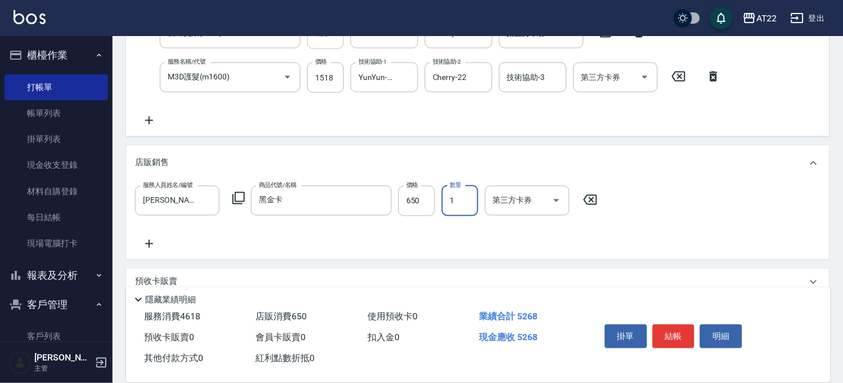
scroll to position [30, 0]
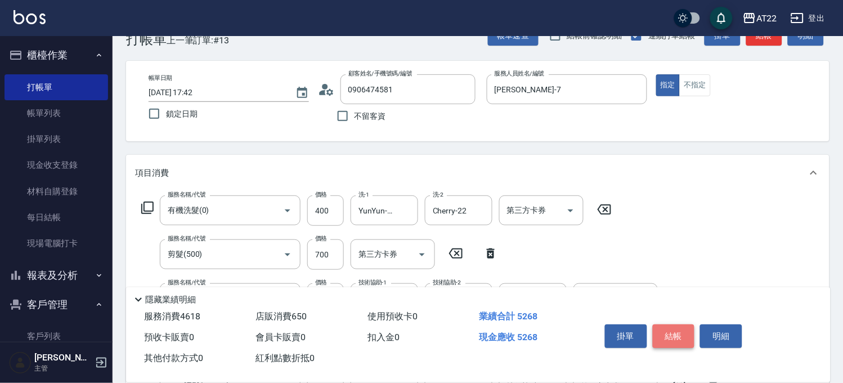
click at [671, 324] on button "結帳" at bounding box center [674, 336] width 42 height 24
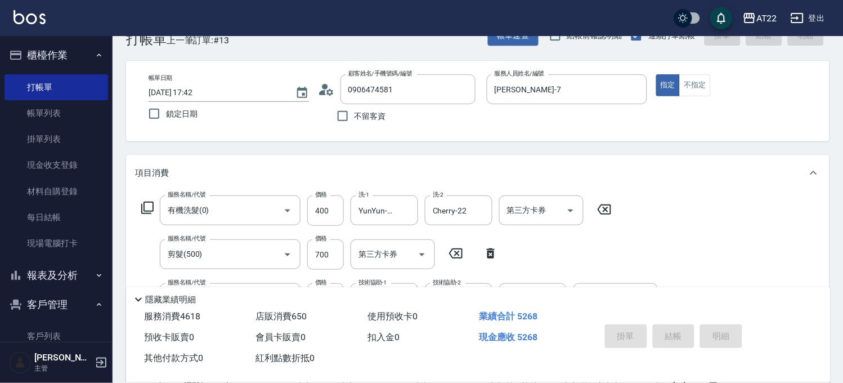
type input "[DATE] 17:44"
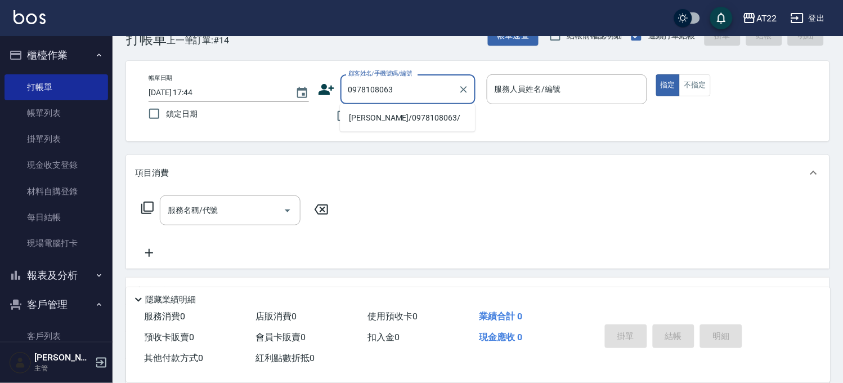
click at [404, 122] on li "[PERSON_NAME]/0978108063/" at bounding box center [407, 118] width 135 height 19
type input "[PERSON_NAME]/0978108063/"
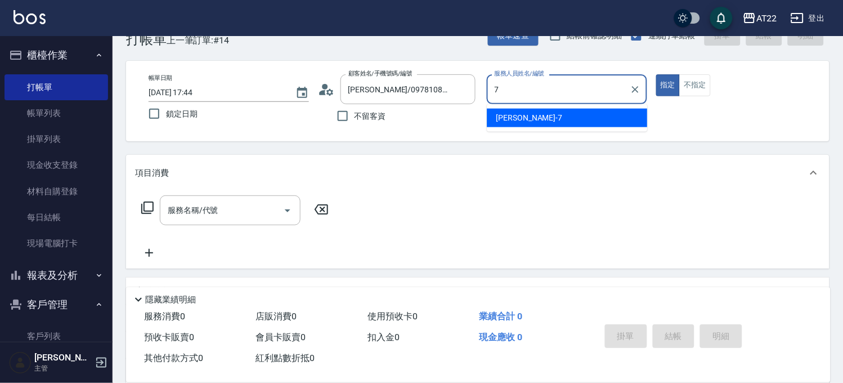
type input "[PERSON_NAME]-7"
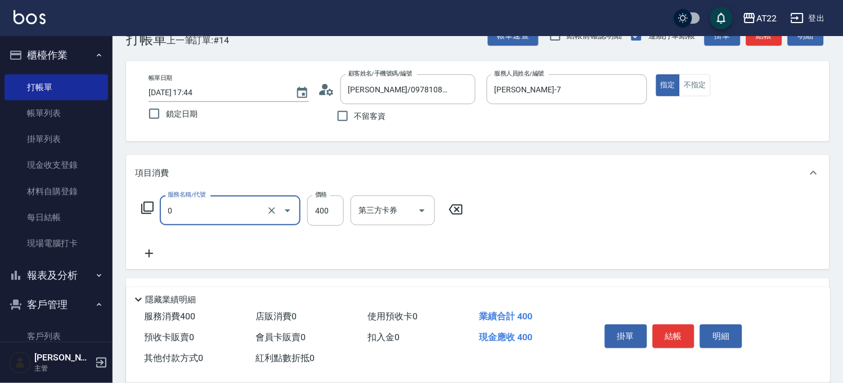
type input "有機洗髮(0)"
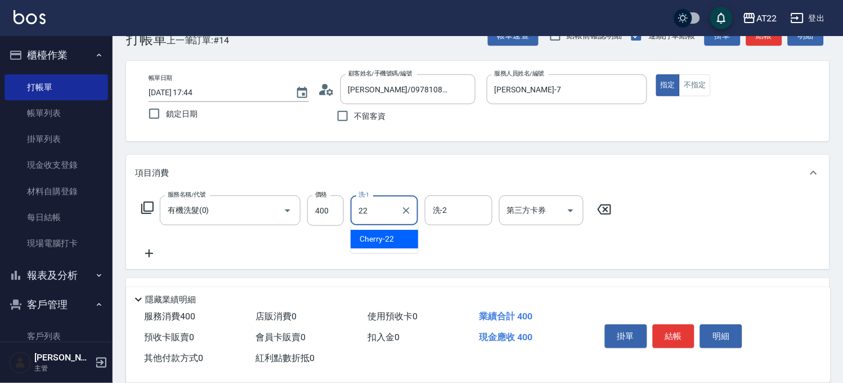
type input "Cherry-22"
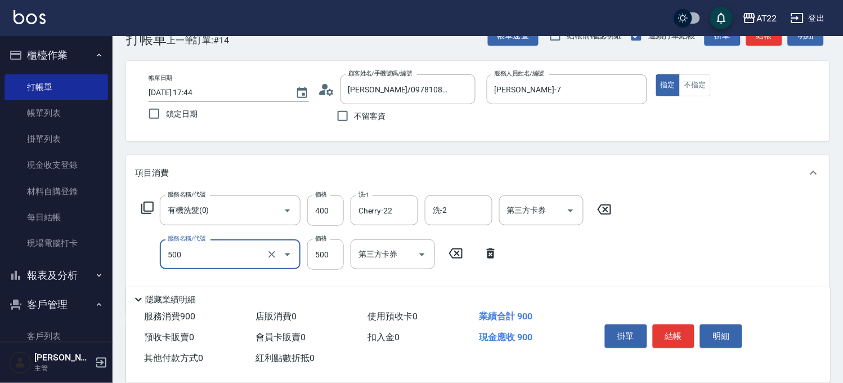
type input "剪髮(500)"
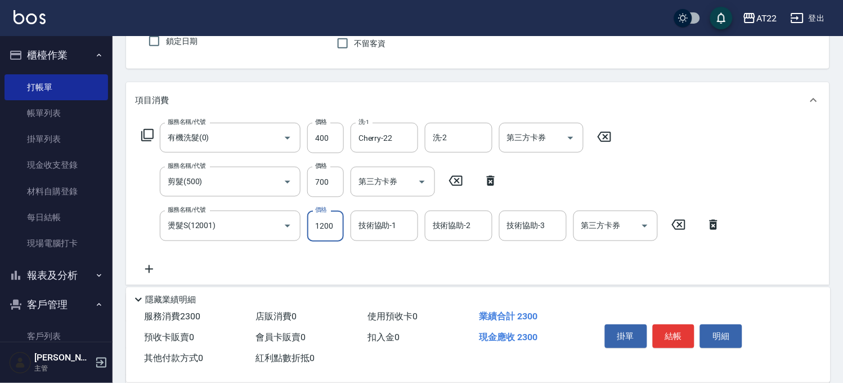
scroll to position [155, 0]
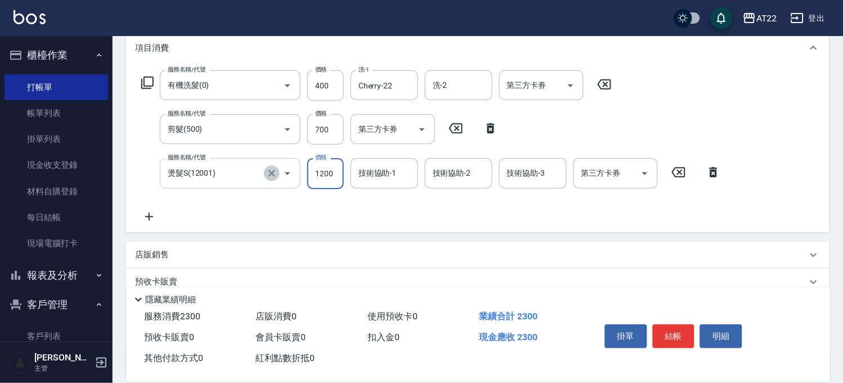
click at [268, 172] on icon "Clear" at bounding box center [271, 173] width 11 height 11
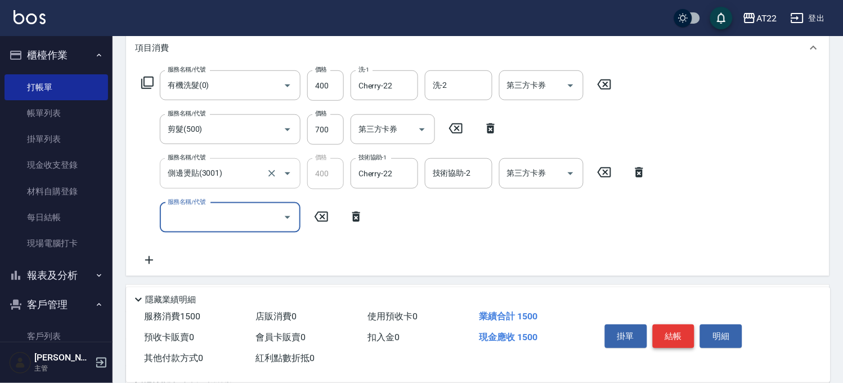
click at [656, 325] on button "結帳" at bounding box center [674, 336] width 42 height 24
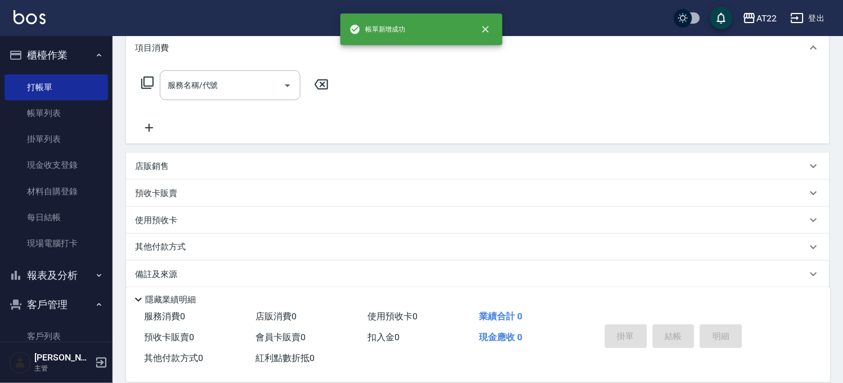
scroll to position [0, 0]
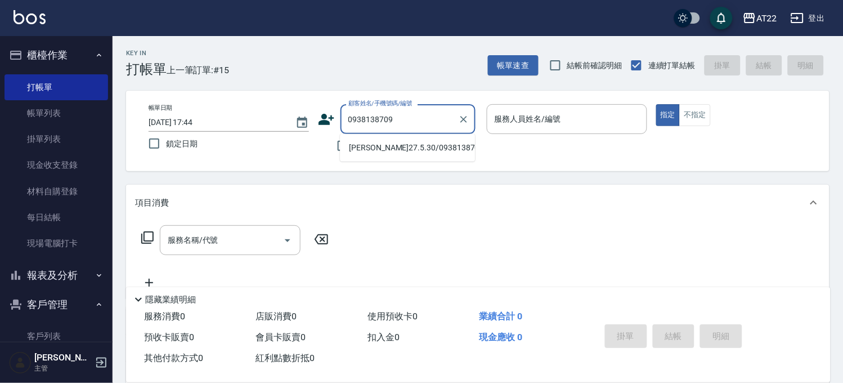
click at [431, 157] on li "[PERSON_NAME]27.5.30/0938138709/V86572" at bounding box center [407, 147] width 135 height 19
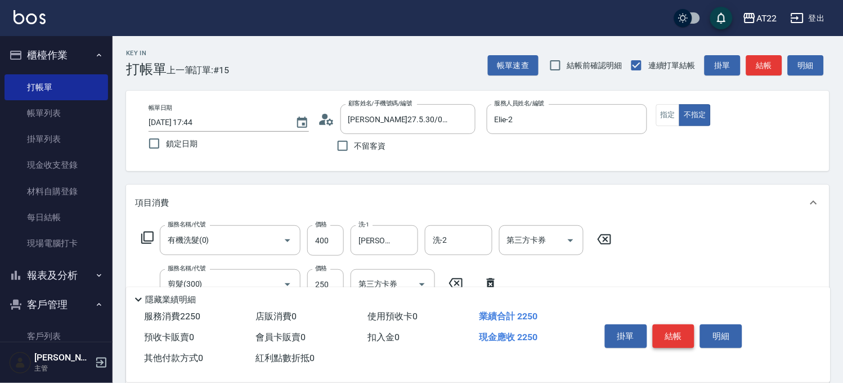
click at [679, 342] on button "結帳" at bounding box center [674, 336] width 42 height 24
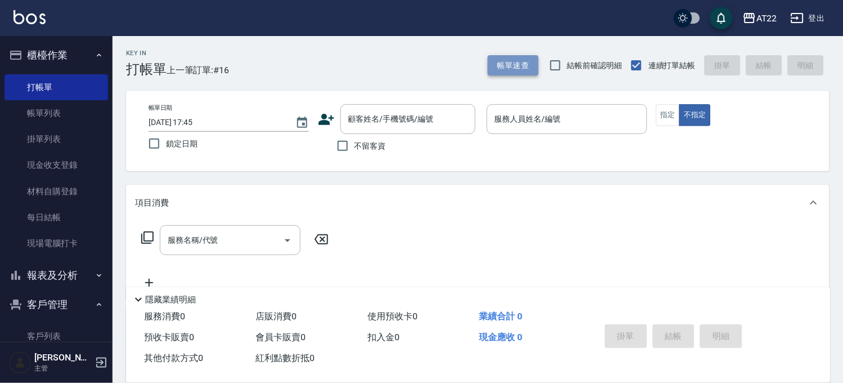
click at [507, 62] on button "帳單速查" at bounding box center [513, 65] width 51 height 21
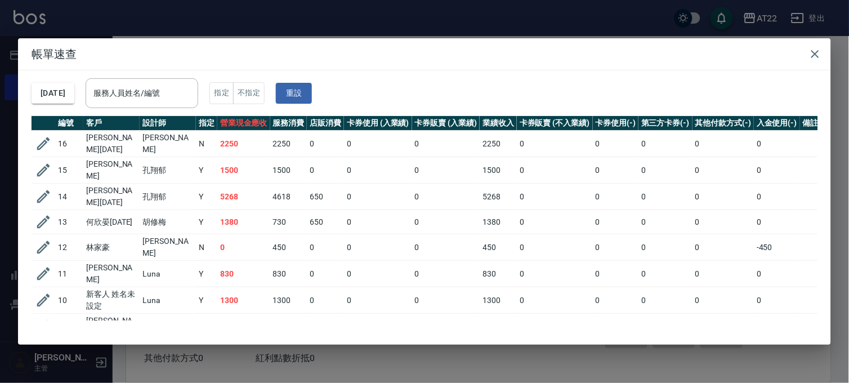
click at [311, 3] on div "帳單速查 [DATE] 服務人員姓名/編號 服務人員姓名/編號 指定 不指定 重設 編號 客戶 設計師 指定 營業現金應收 服務消費 店販消費 卡券使用 (入…" at bounding box center [424, 191] width 849 height 383
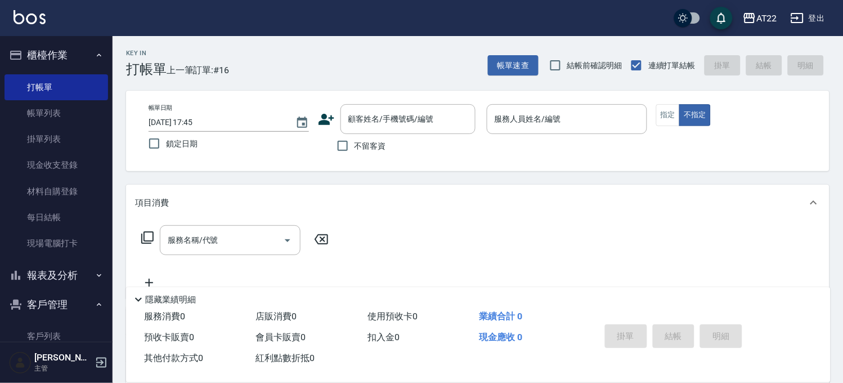
click at [308, 10] on div "AT22 登出" at bounding box center [421, 18] width 843 height 36
click at [44, 330] on link "客戶列表" at bounding box center [57, 336] width 104 height 26
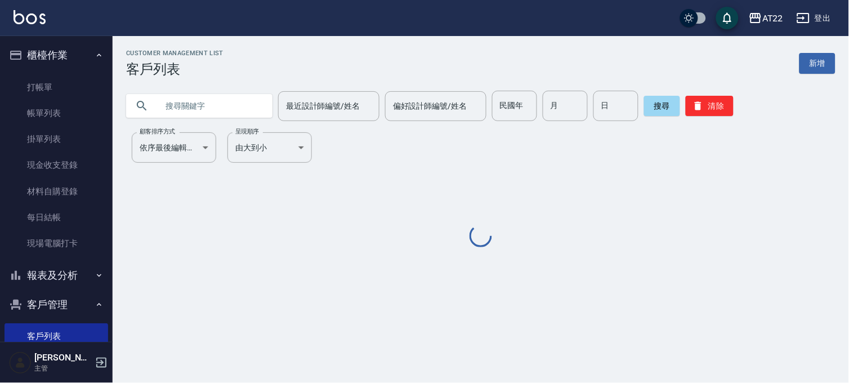
click at [214, 114] on input "text" at bounding box center [211, 106] width 106 height 30
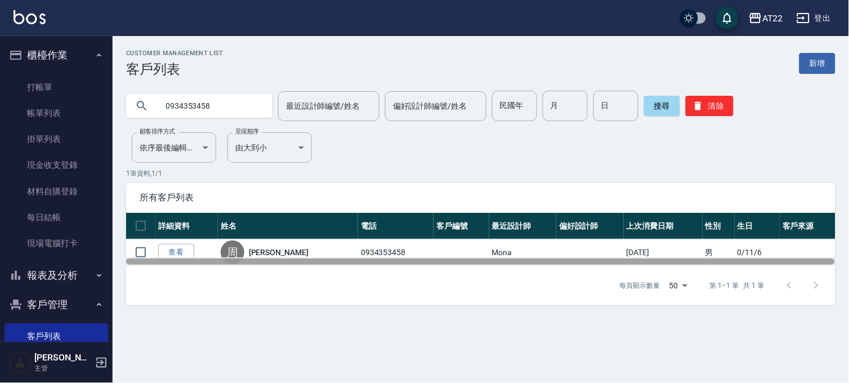
click at [172, 260] on div at bounding box center [480, 261] width 709 height 8
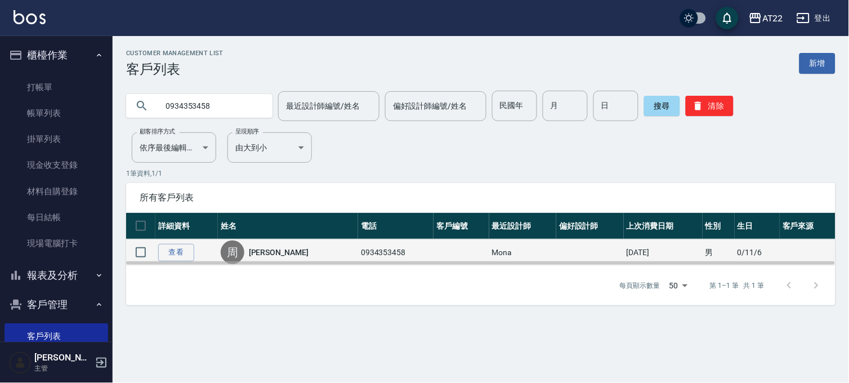
click at [170, 239] on td "查看" at bounding box center [186, 252] width 62 height 26
click at [168, 245] on link "查看" at bounding box center [176, 252] width 36 height 17
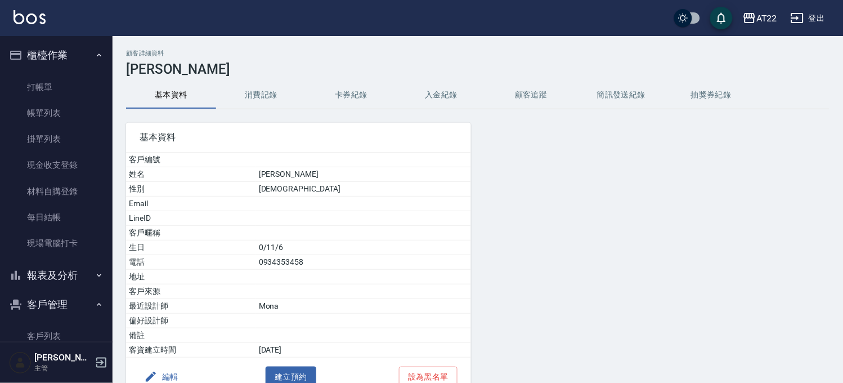
click at [276, 99] on button "消費記錄" at bounding box center [261, 95] width 90 height 27
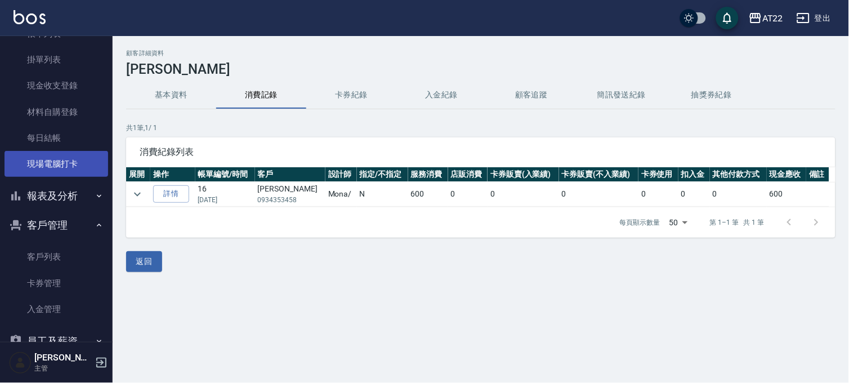
scroll to position [164, 0]
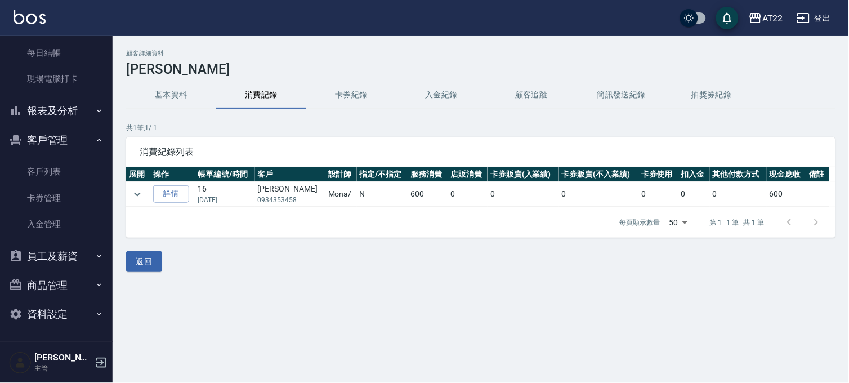
click at [41, 107] on button "報表及分析" at bounding box center [57, 110] width 104 height 29
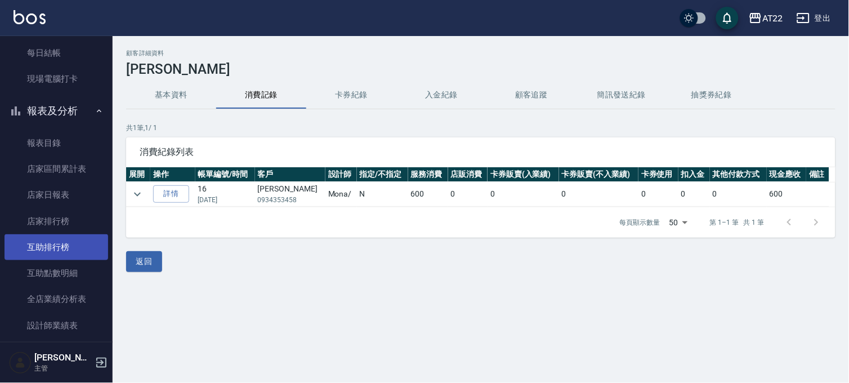
click at [68, 245] on link "互助排行榜" at bounding box center [57, 247] width 104 height 26
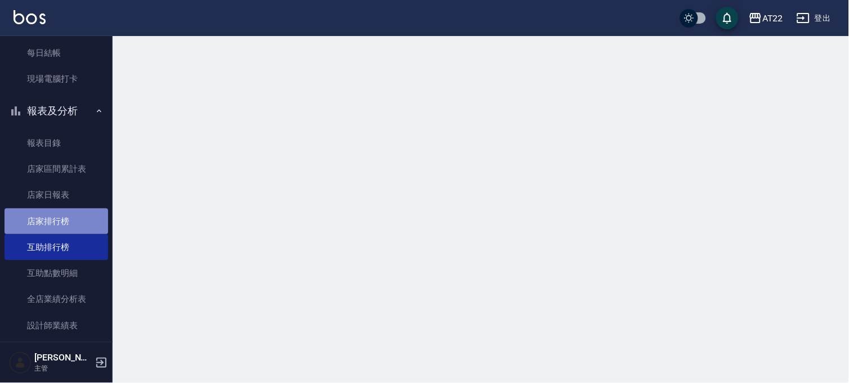
click at [63, 219] on link "店家排行榜" at bounding box center [57, 221] width 104 height 26
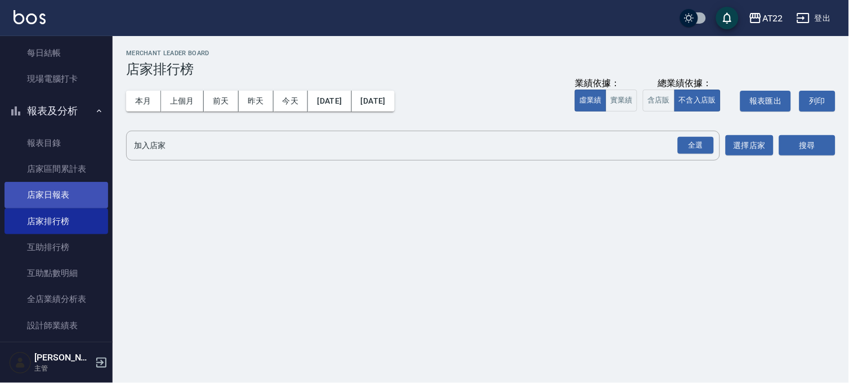
click at [42, 185] on link "店家日報表" at bounding box center [57, 195] width 104 height 26
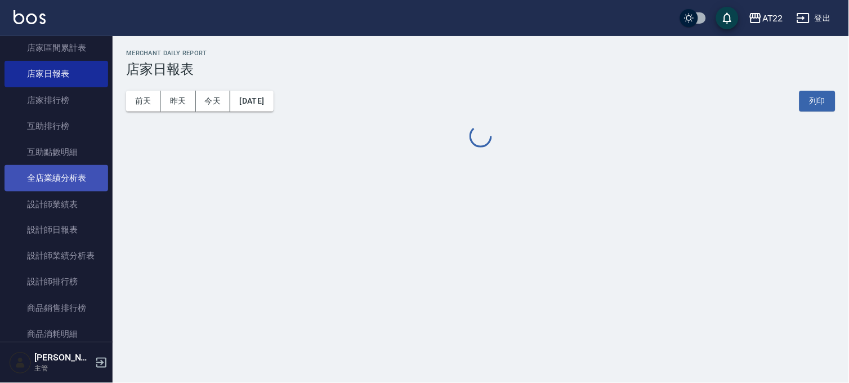
scroll to position [414, 0]
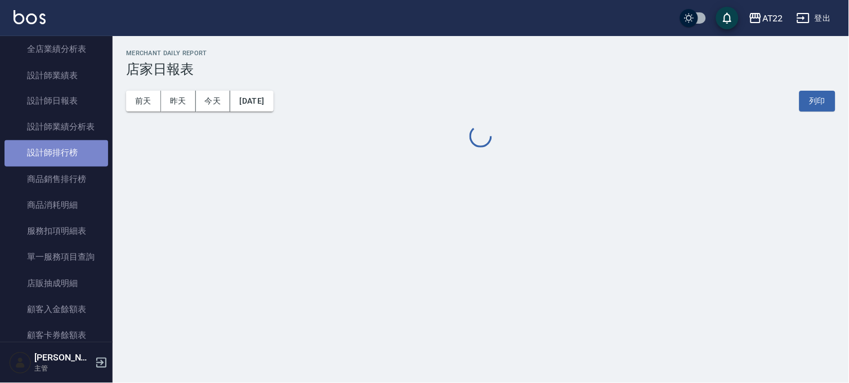
click at [66, 146] on link "設計師排行榜" at bounding box center [57, 153] width 104 height 26
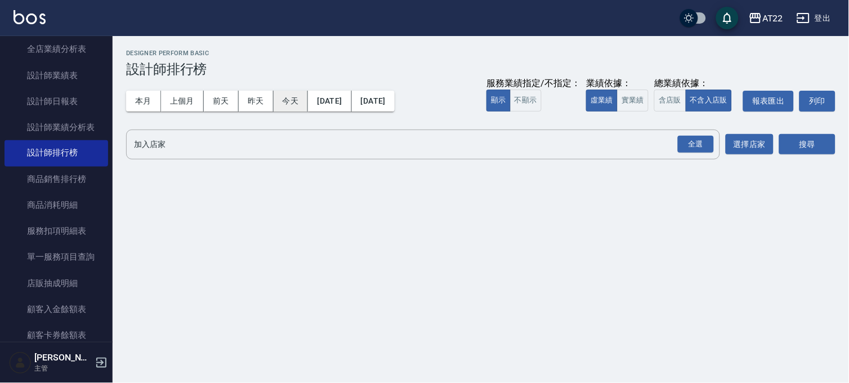
click at [288, 103] on button "今天" at bounding box center [291, 101] width 35 height 21
click at [702, 145] on div "全選" at bounding box center [696, 144] width 36 height 17
click at [802, 138] on button "搜尋" at bounding box center [807, 145] width 56 height 21
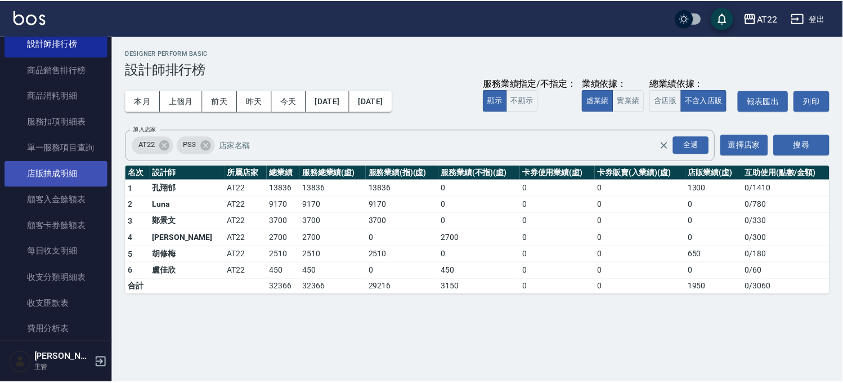
scroll to position [665, 0]
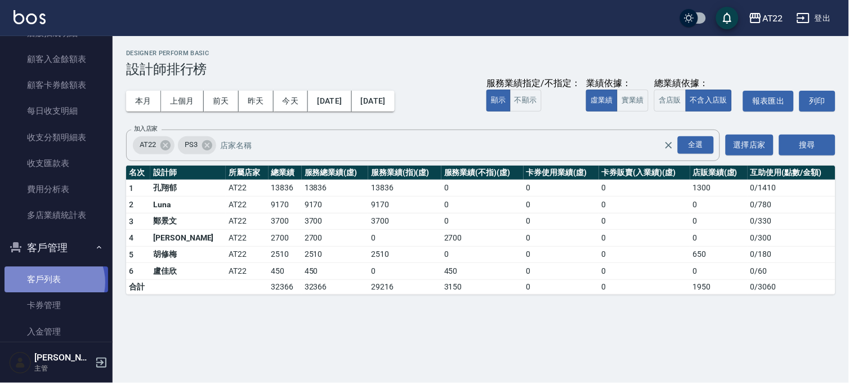
click at [51, 282] on link "客戶列表" at bounding box center [57, 279] width 104 height 26
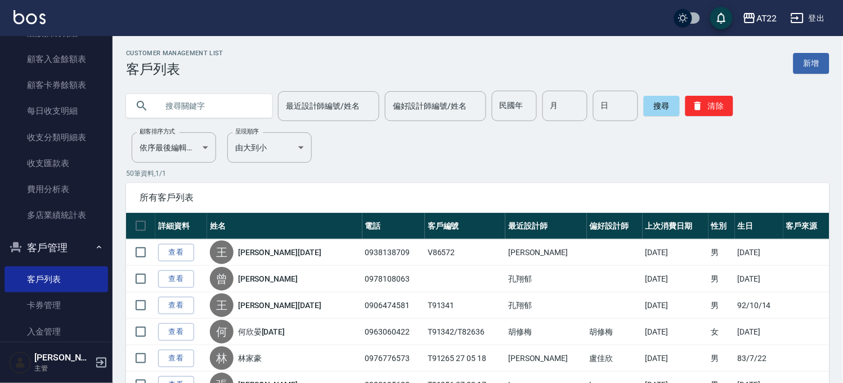
click at [208, 96] on input "text" at bounding box center [211, 106] width 106 height 30
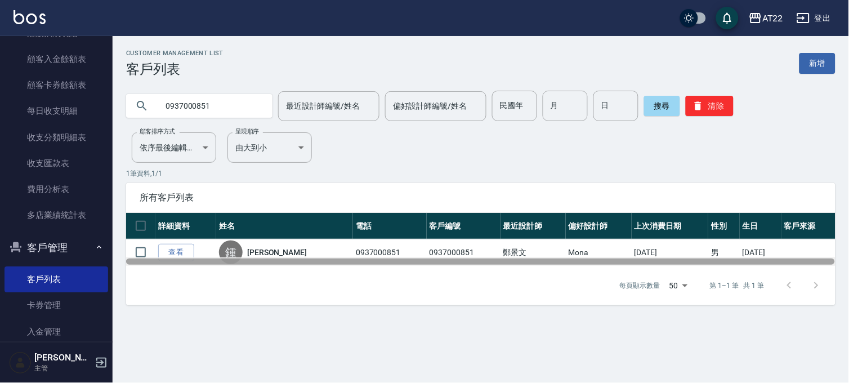
click at [184, 259] on div at bounding box center [480, 261] width 709 height 6
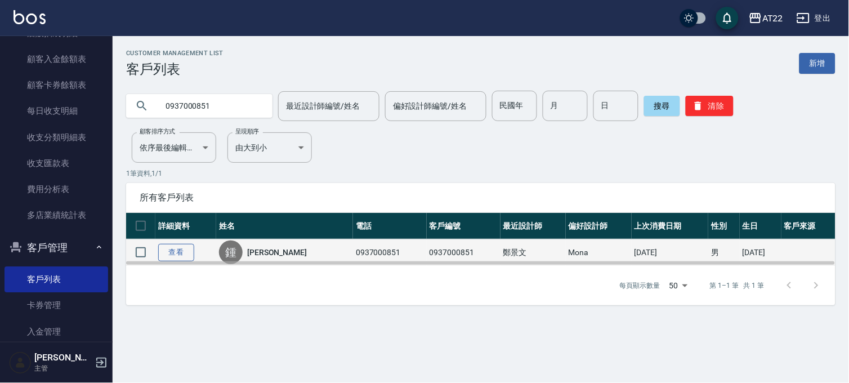
click at [186, 253] on link "查看" at bounding box center [176, 252] width 36 height 17
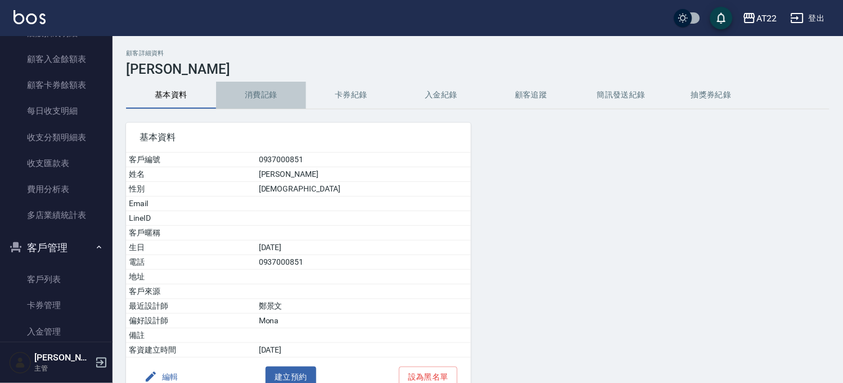
click at [268, 98] on button "消費記錄" at bounding box center [261, 95] width 90 height 27
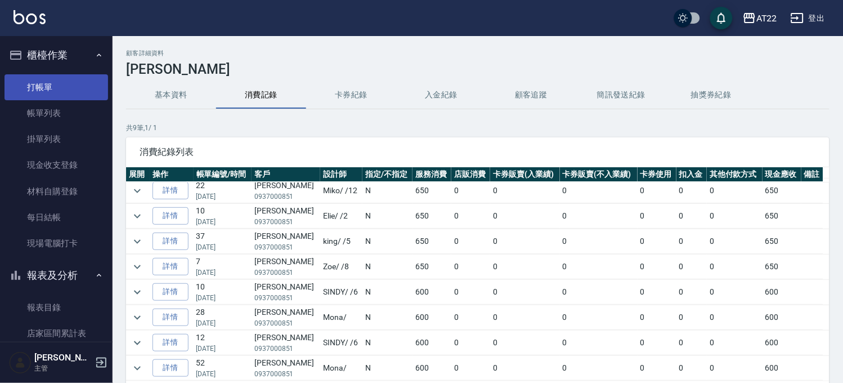
click at [48, 82] on link "打帳單" at bounding box center [57, 87] width 104 height 26
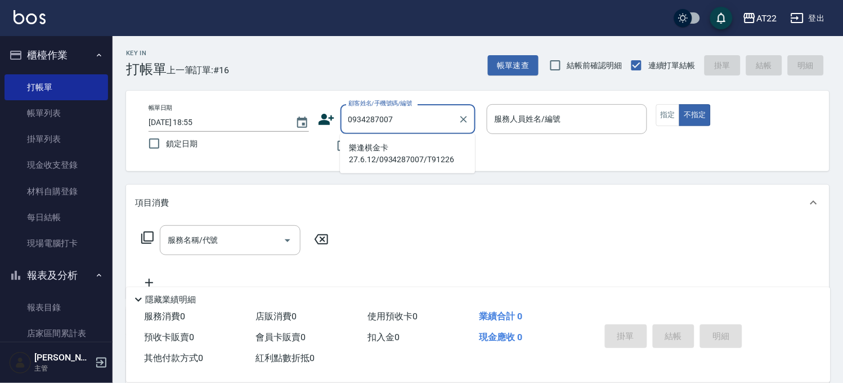
click at [373, 141] on li "樂逢棋金卡27.6.12/0934287007/T91226" at bounding box center [407, 153] width 135 height 30
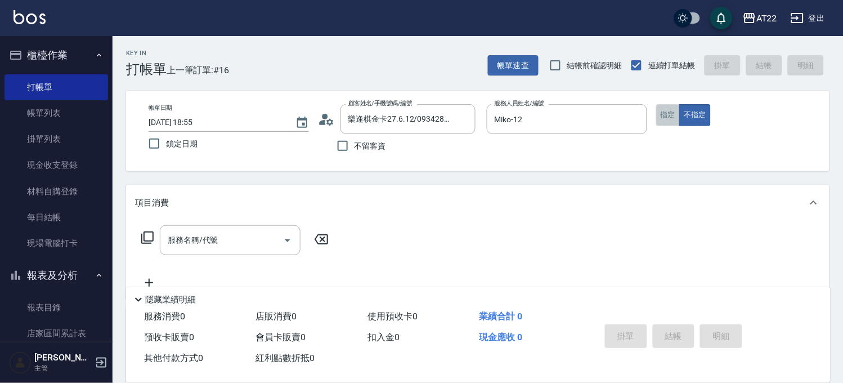
click at [666, 109] on button "指定" at bounding box center [668, 115] width 24 height 22
click at [217, 241] on div "服務名稱/代號 服務名稱/代號" at bounding box center [230, 240] width 141 height 30
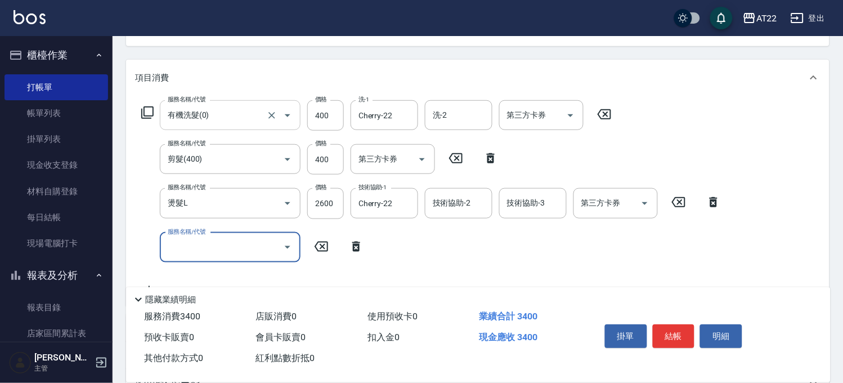
scroll to position [301, 0]
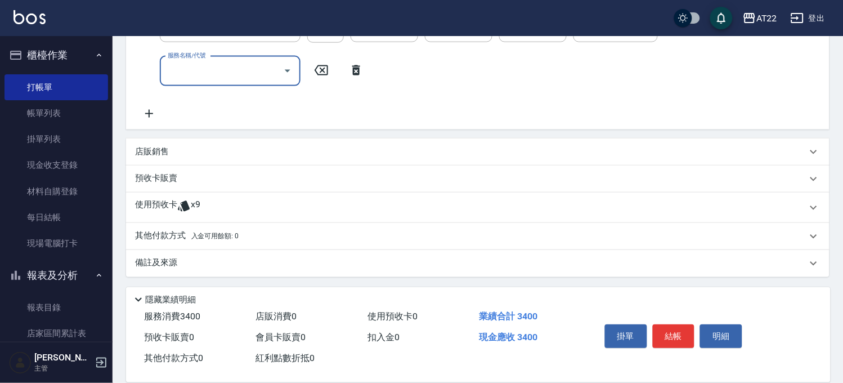
click at [227, 212] on div "使用預收卡 x9" at bounding box center [471, 207] width 672 height 17
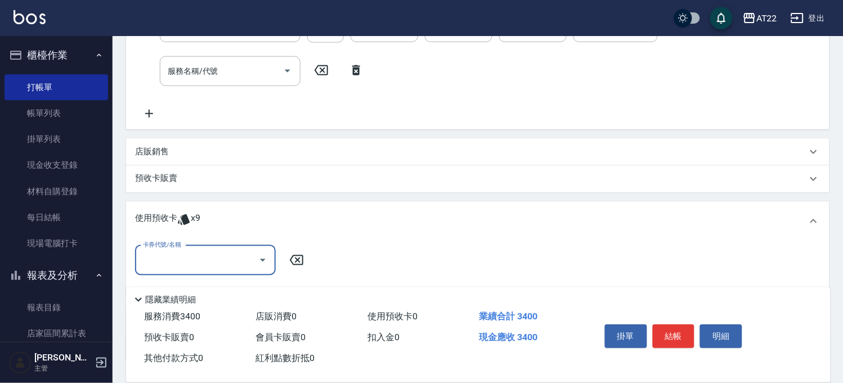
scroll to position [0, 0]
click at [192, 268] on input "卡券代號/名稱" at bounding box center [197, 260] width 114 height 20
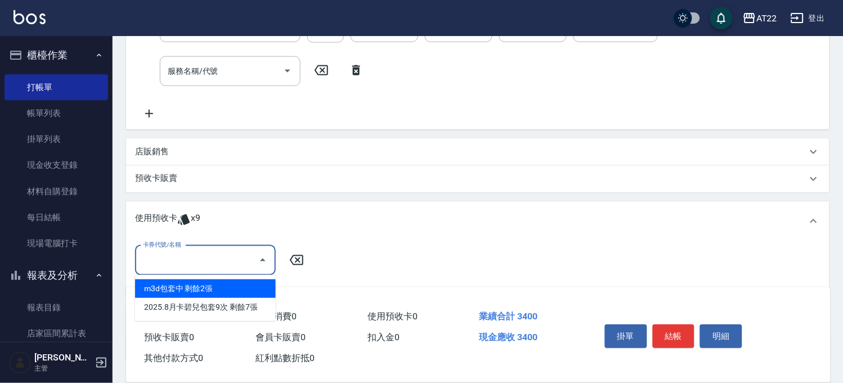
click at [200, 285] on div "m3d包套中 剩餘2張" at bounding box center [205, 288] width 141 height 19
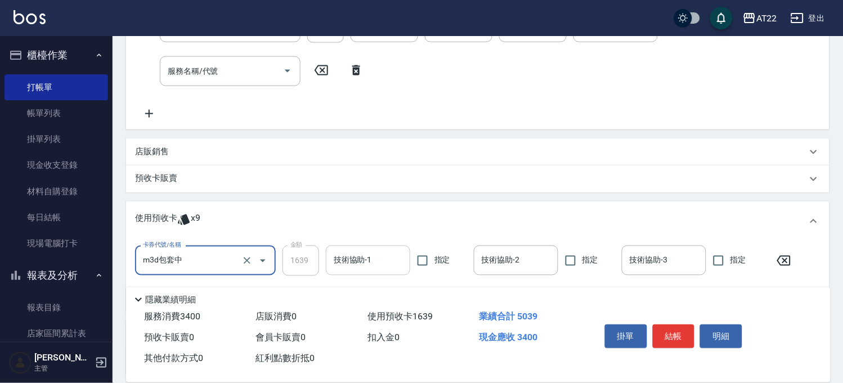
click at [363, 256] on input "技術協助-1" at bounding box center [368, 260] width 74 height 20
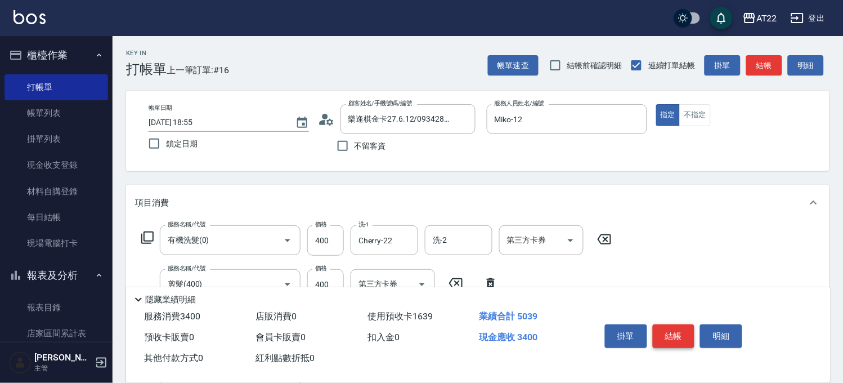
click at [671, 331] on button "結帳" at bounding box center [674, 336] width 42 height 24
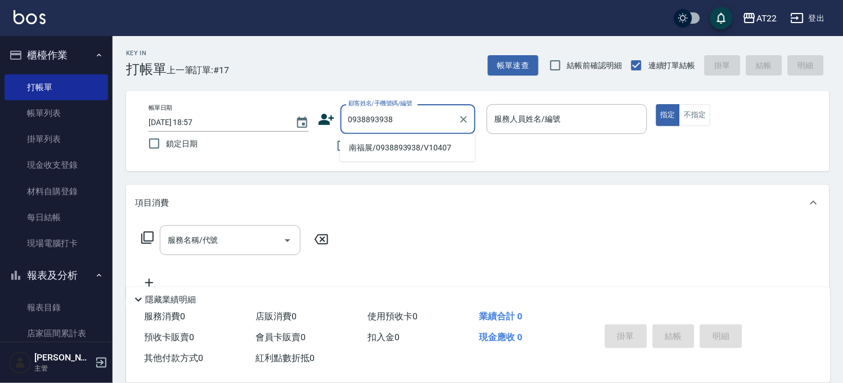
click at [383, 145] on li "南福展/0938893938/V10407" at bounding box center [407, 147] width 135 height 19
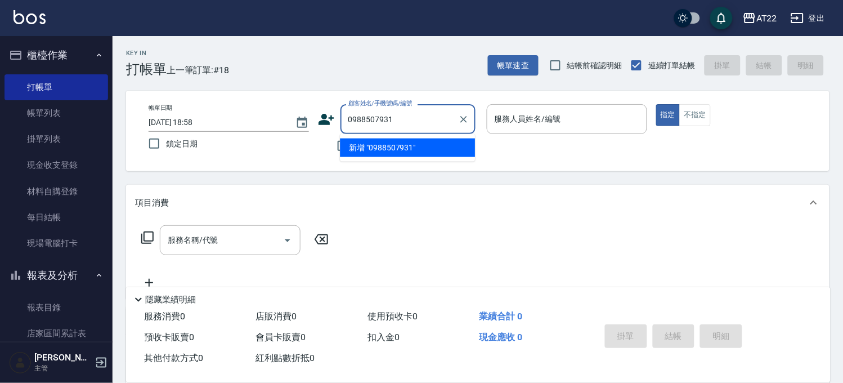
click at [386, 138] on li "新增 "0988507931"" at bounding box center [407, 147] width 135 height 19
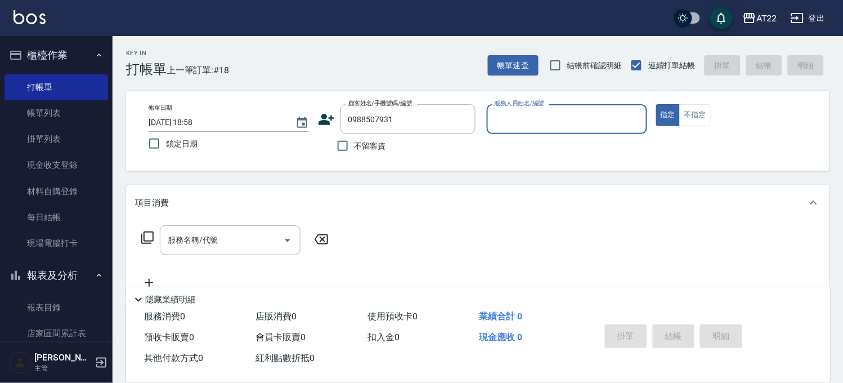
click at [324, 119] on icon at bounding box center [327, 119] width 16 height 11
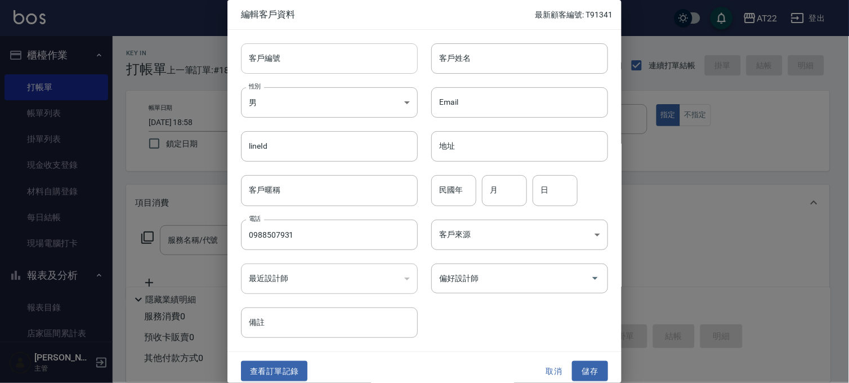
click at [361, 48] on input "客戶編號" at bounding box center [329, 58] width 177 height 30
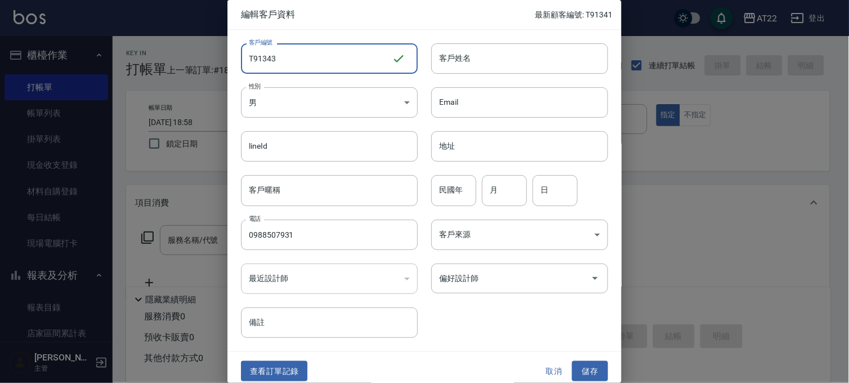
click at [571, 78] on div "Email Email" at bounding box center [513, 96] width 190 height 44
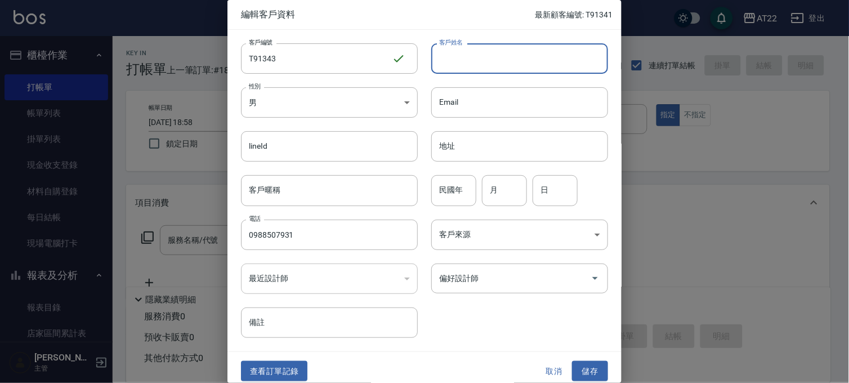
click at [560, 70] on input "客戶姓名" at bounding box center [519, 58] width 177 height 30
click at [464, 195] on input "民國年" at bounding box center [453, 190] width 45 height 30
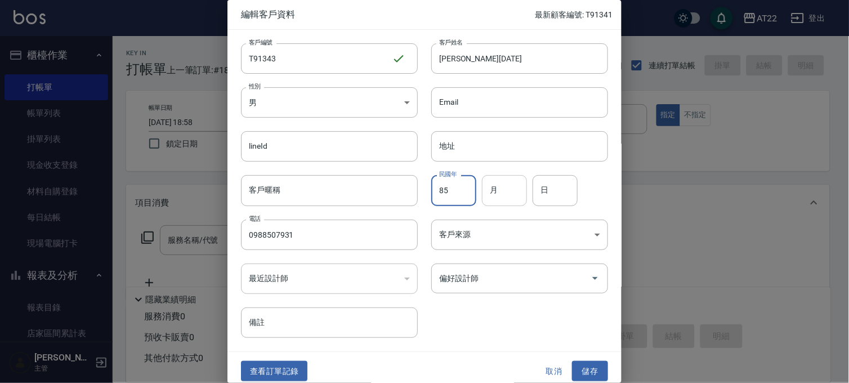
click at [495, 190] on input "月" at bounding box center [504, 190] width 45 height 30
drag, startPoint x: 561, startPoint y: 187, endPoint x: 561, endPoint y: 173, distance: 14.1
click at [561, 187] on input "日" at bounding box center [554, 190] width 45 height 30
click at [604, 373] on div "查看訂單記錄 取消 儲存" at bounding box center [424, 371] width 394 height 39
click at [601, 373] on button "儲存" at bounding box center [590, 371] width 36 height 21
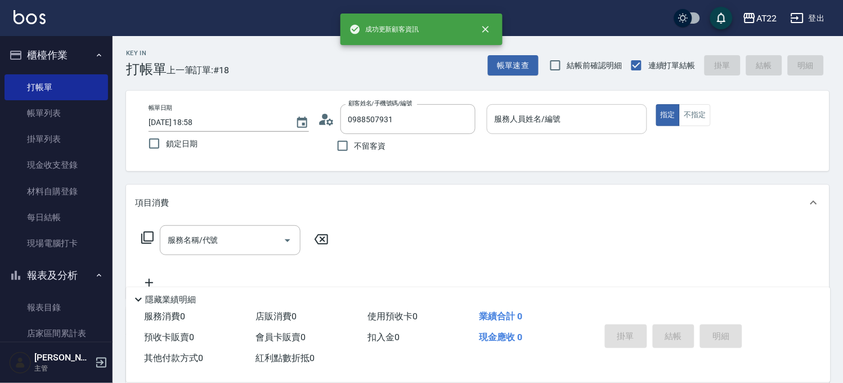
click at [560, 131] on div "服務人員姓名/編號" at bounding box center [567, 119] width 160 height 30
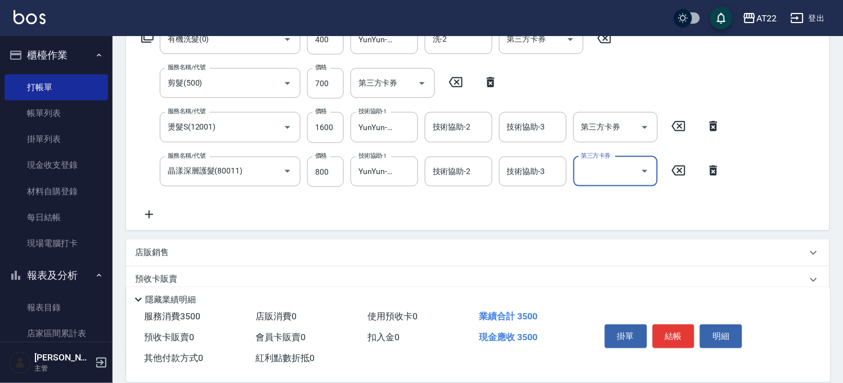
scroll to position [299, 0]
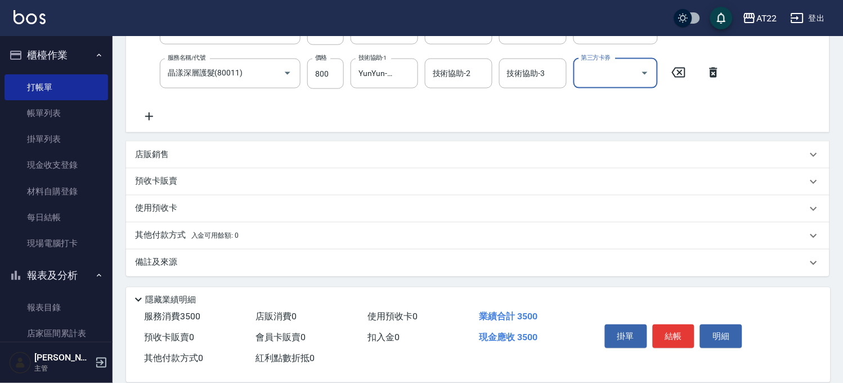
click at [192, 159] on div "店販銷售" at bounding box center [471, 155] width 672 height 12
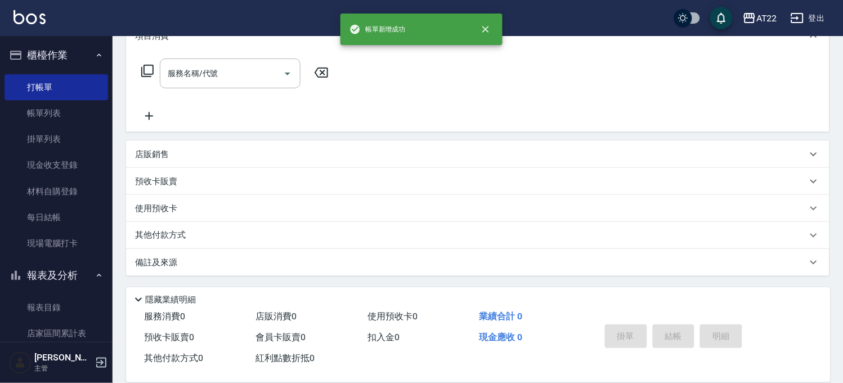
scroll to position [0, 0]
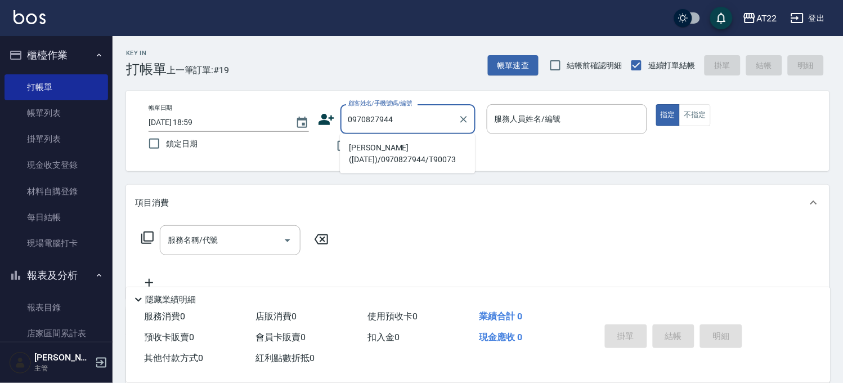
click at [392, 151] on li "[PERSON_NAME]([DATE])/0970827944/T90073" at bounding box center [407, 153] width 135 height 30
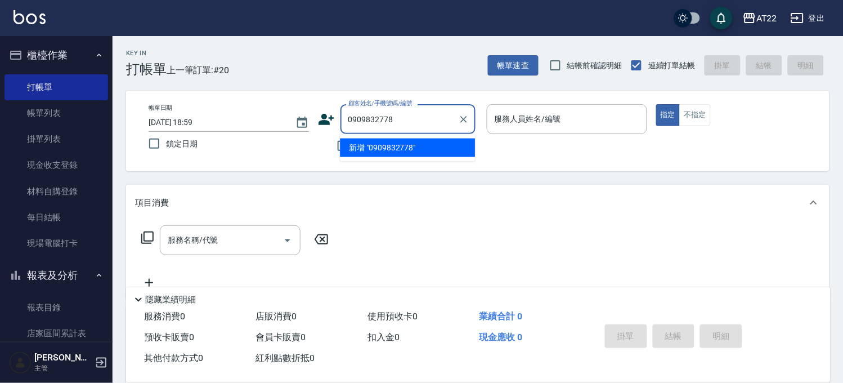
click at [380, 145] on li "新增 "0909832778"" at bounding box center [407, 147] width 135 height 19
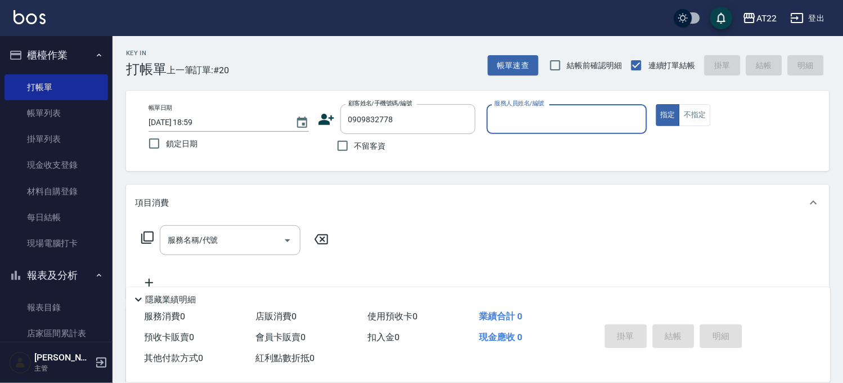
click at [321, 120] on icon at bounding box center [327, 119] width 16 height 11
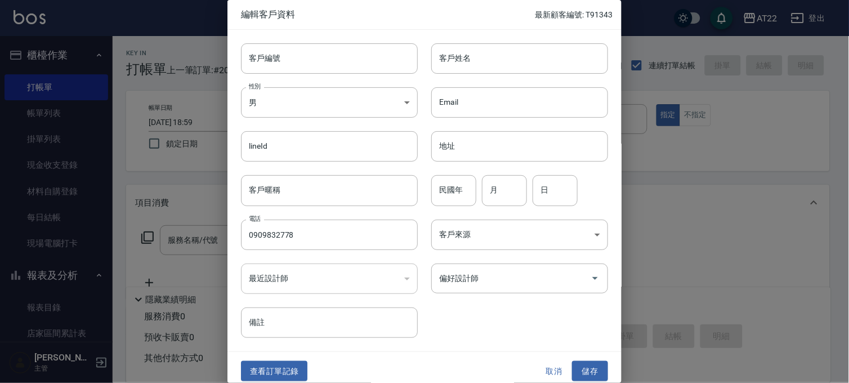
click at [569, 80] on div "Email Email" at bounding box center [513, 96] width 190 height 44
click at [567, 57] on input "客戶姓名" at bounding box center [519, 58] width 177 height 30
click at [441, 194] on input "民國年" at bounding box center [453, 190] width 45 height 30
click at [587, 365] on button "儲存" at bounding box center [590, 371] width 36 height 21
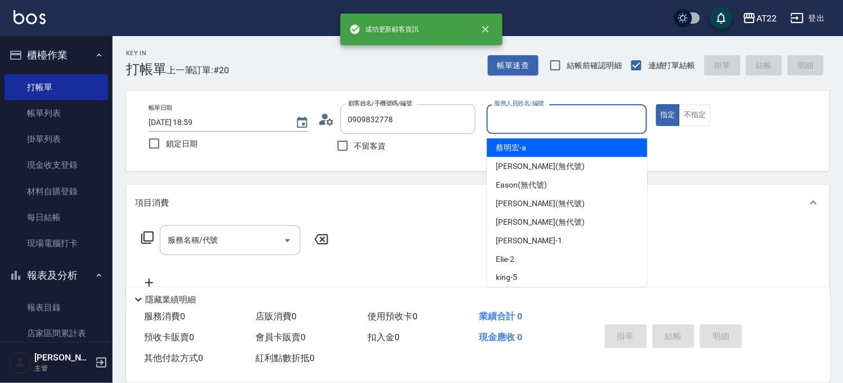
click at [593, 114] on input "服務人員姓名/編號" at bounding box center [567, 119] width 150 height 20
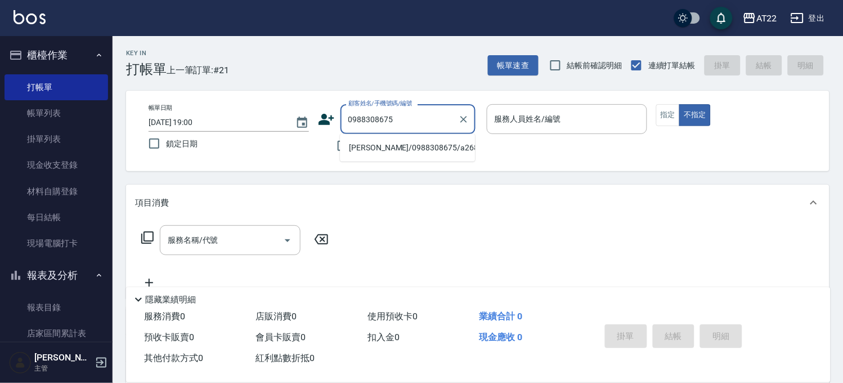
click at [371, 142] on li "[PERSON_NAME]/0988308675/a2684" at bounding box center [407, 147] width 135 height 19
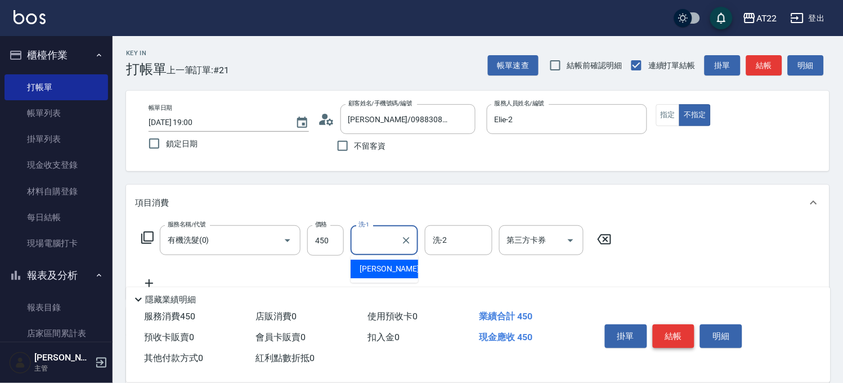
click at [677, 329] on button "結帳" at bounding box center [674, 336] width 42 height 24
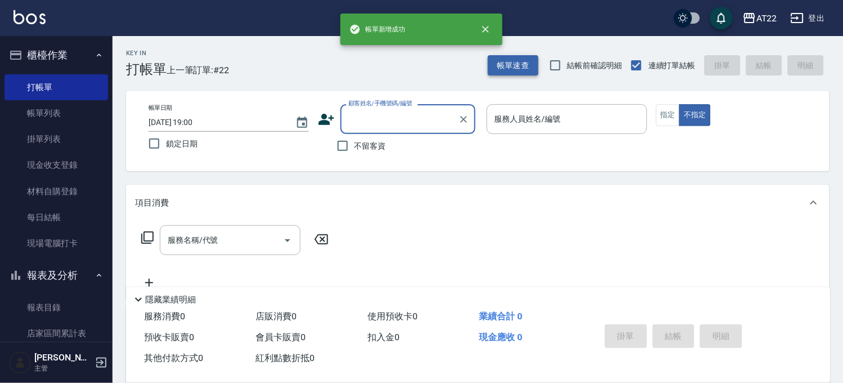
click at [502, 68] on button "帳單速查" at bounding box center [513, 65] width 51 height 21
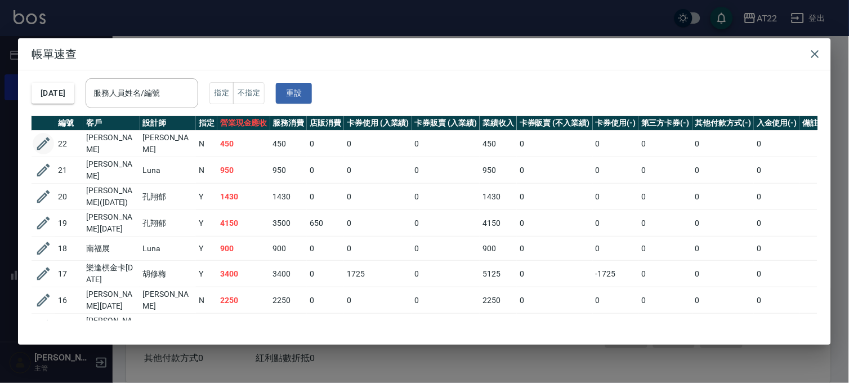
click at [35, 142] on icon "button" at bounding box center [43, 143] width 17 height 17
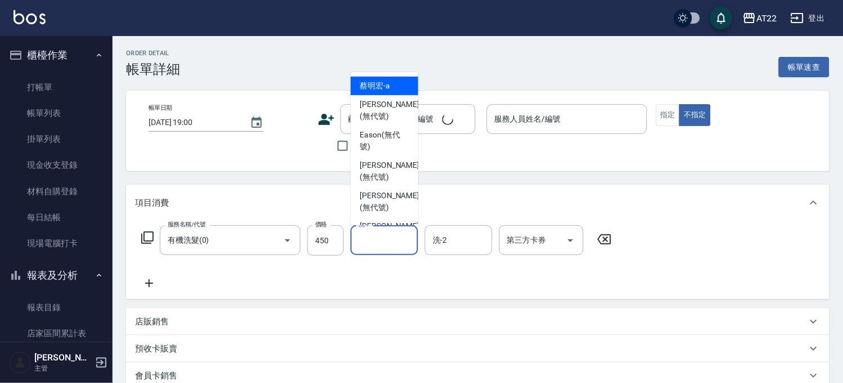
click at [385, 246] on input "洗-1" at bounding box center [384, 240] width 57 height 20
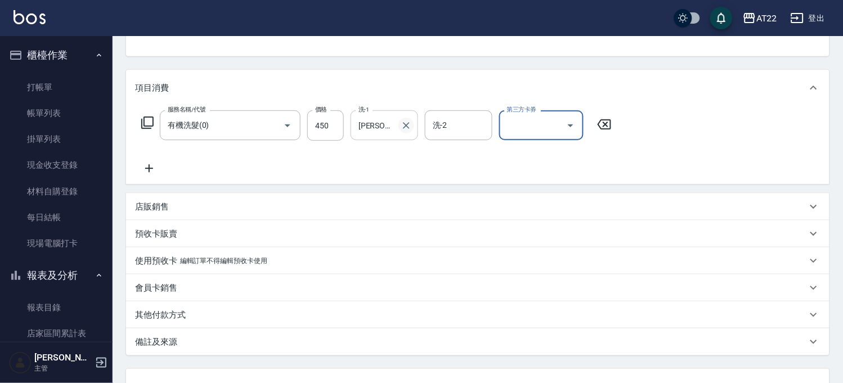
scroll to position [207, 0]
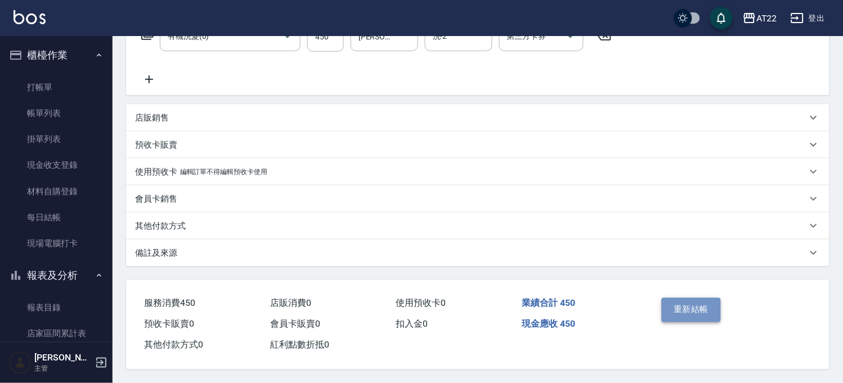
click at [702, 303] on button "重新結帳" at bounding box center [692, 310] width 60 height 24
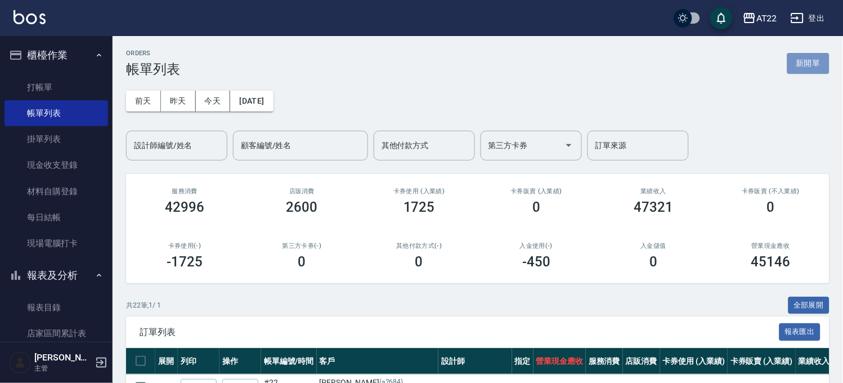
drag, startPoint x: 804, startPoint y: 61, endPoint x: 728, endPoint y: 70, distance: 76.0
click at [804, 61] on button "新開單" at bounding box center [808, 63] width 42 height 21
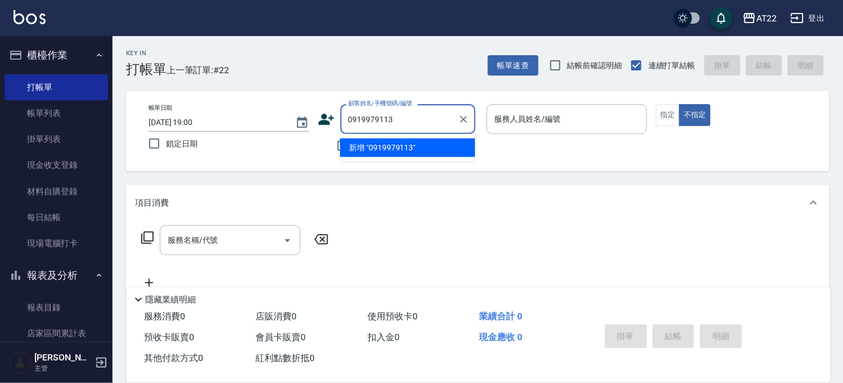
click at [398, 155] on li "新增 "0919979113"" at bounding box center [407, 147] width 135 height 19
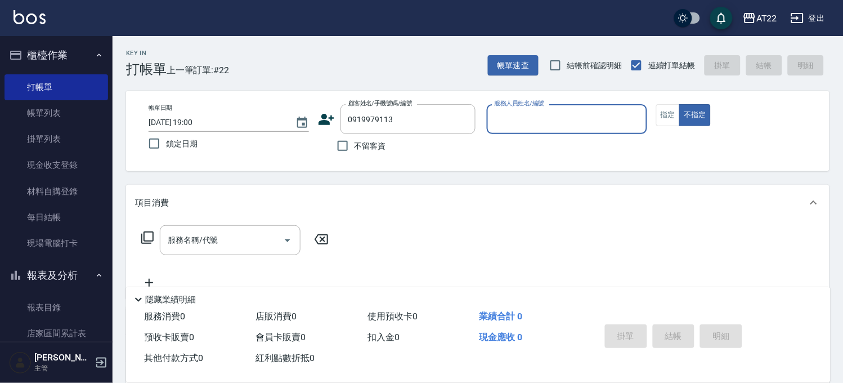
click at [321, 115] on icon at bounding box center [326, 119] width 17 height 17
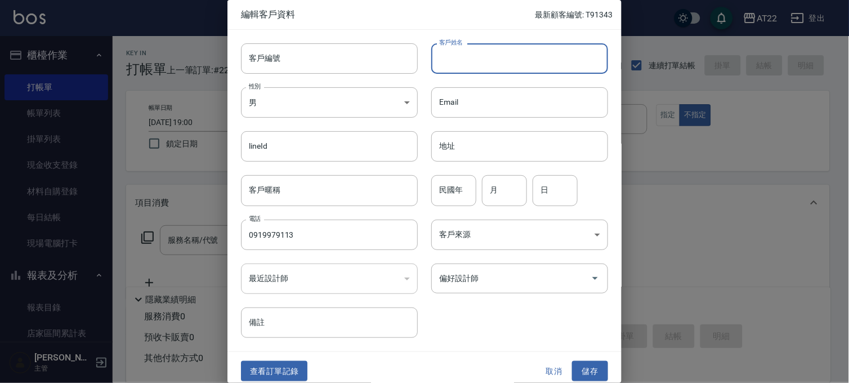
click at [442, 60] on input "客戶姓名" at bounding box center [519, 58] width 177 height 30
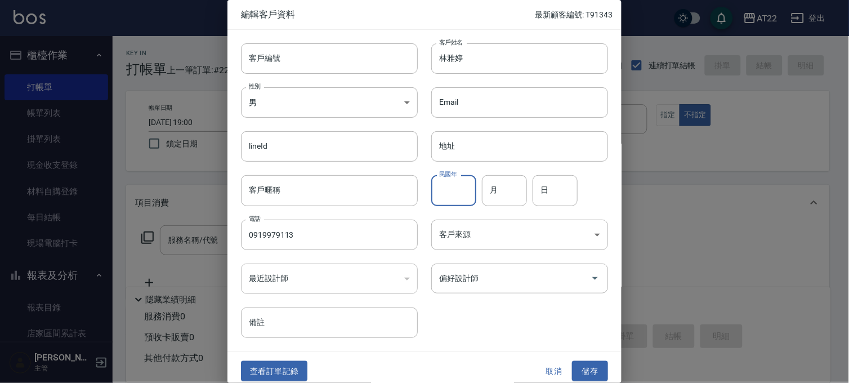
click at [440, 186] on input "民國年" at bounding box center [453, 190] width 45 height 30
click at [583, 366] on button "儲存" at bounding box center [590, 371] width 36 height 21
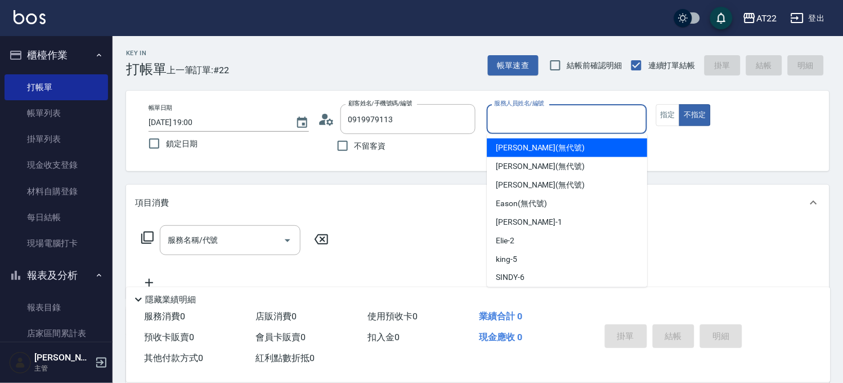
click at [581, 119] on input "服務人員姓名/編號" at bounding box center [567, 119] width 150 height 20
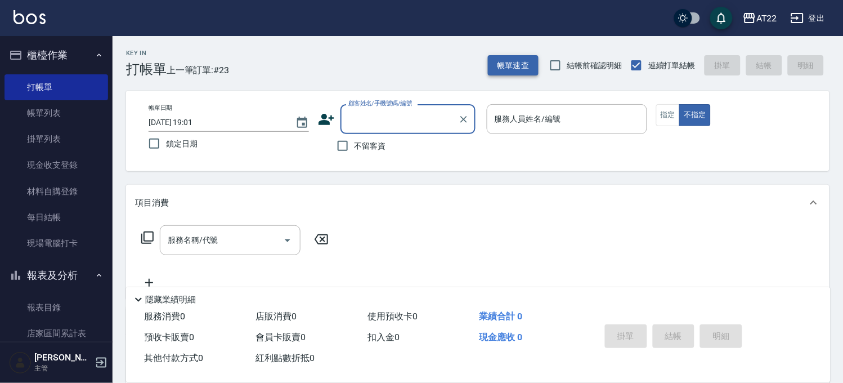
click at [505, 55] on button "帳單速查" at bounding box center [513, 65] width 51 height 21
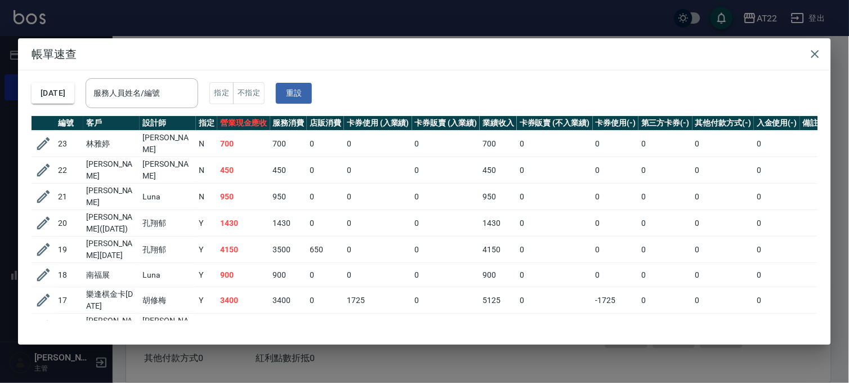
click at [249, 366] on div "帳單速查 [DATE] 服務人員姓名/編號 服務人員姓名/編號 指定 不指定 重設 編號 客戶 設計師 指定 營業現金應收 服務消費 店販消費 卡券使用 (入…" at bounding box center [424, 191] width 849 height 383
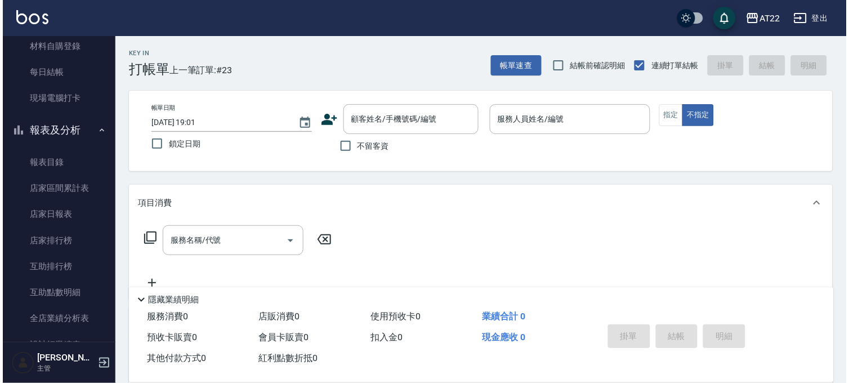
scroll to position [250, 0]
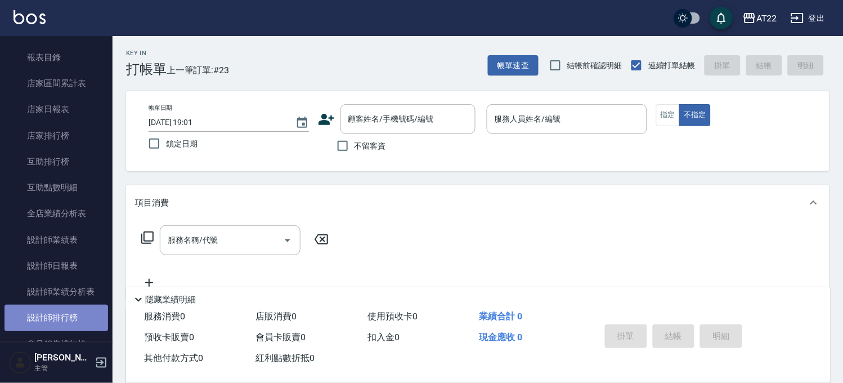
click at [74, 307] on link "設計師排行榜" at bounding box center [57, 317] width 104 height 26
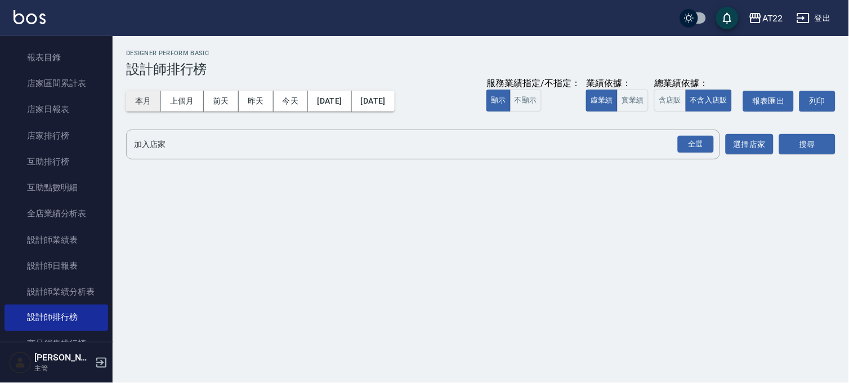
click at [140, 100] on button "本月" at bounding box center [143, 101] width 35 height 21
click at [304, 95] on button "今天" at bounding box center [291, 101] width 35 height 21
click at [679, 149] on div "全選" at bounding box center [696, 144] width 36 height 17
click at [801, 145] on button "搜尋" at bounding box center [807, 145] width 56 height 21
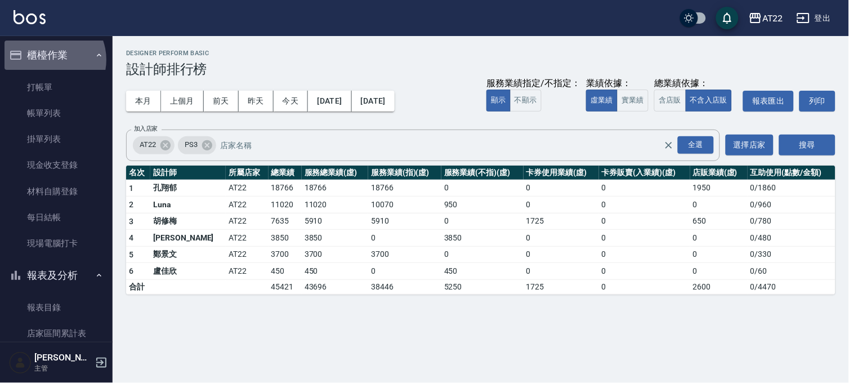
click at [48, 60] on button "櫃檯作業" at bounding box center [57, 55] width 104 height 29
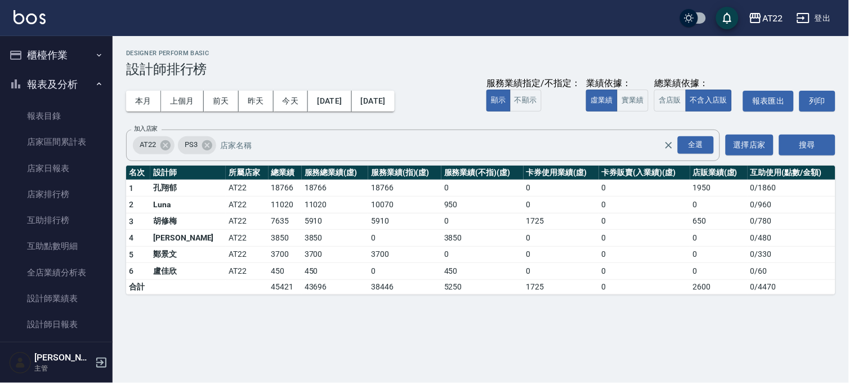
click at [61, 78] on button "報表及分析" at bounding box center [57, 84] width 104 height 29
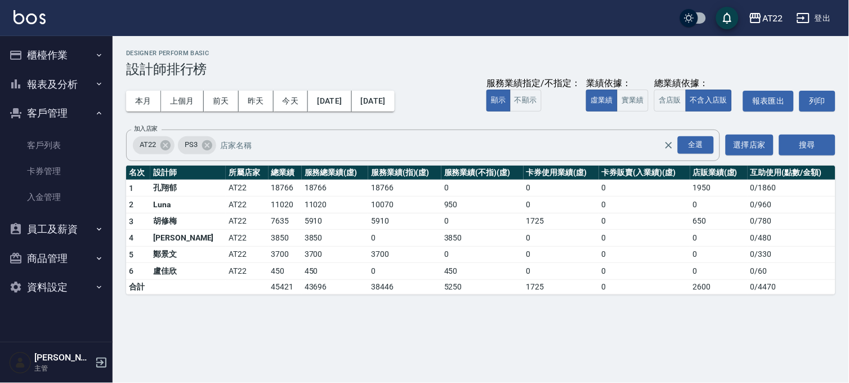
click at [65, 52] on button "櫃檯作業" at bounding box center [57, 55] width 104 height 29
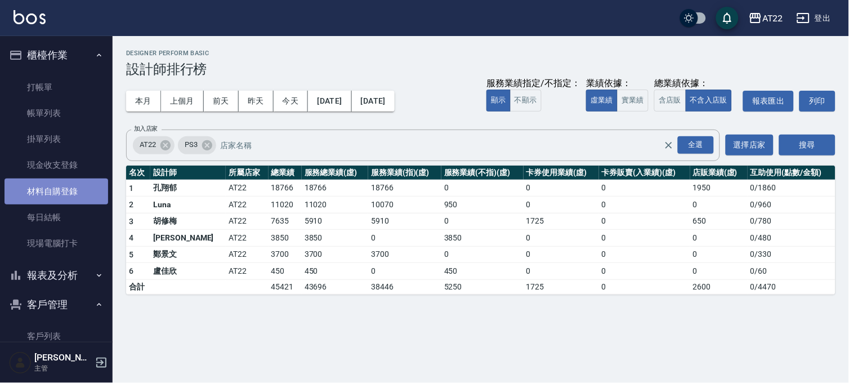
click at [57, 178] on link "材料自購登錄" at bounding box center [57, 191] width 104 height 26
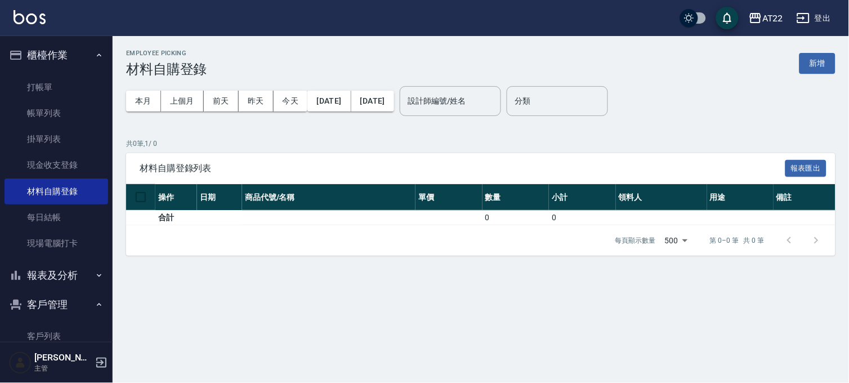
click at [66, 60] on button "櫃檯作業" at bounding box center [57, 55] width 104 height 29
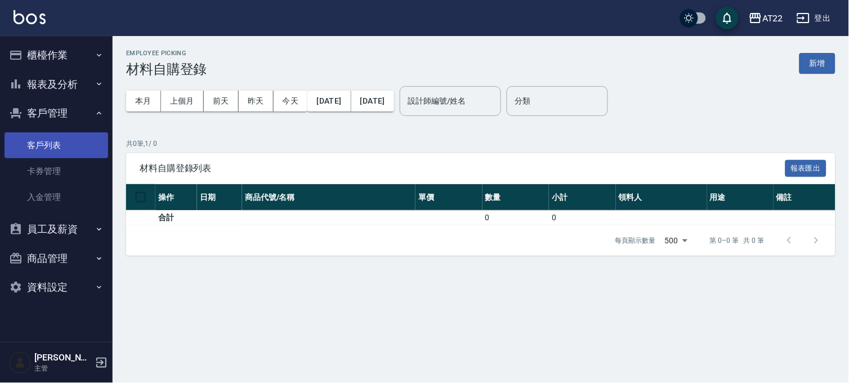
click at [88, 153] on link "客戶列表" at bounding box center [57, 145] width 104 height 26
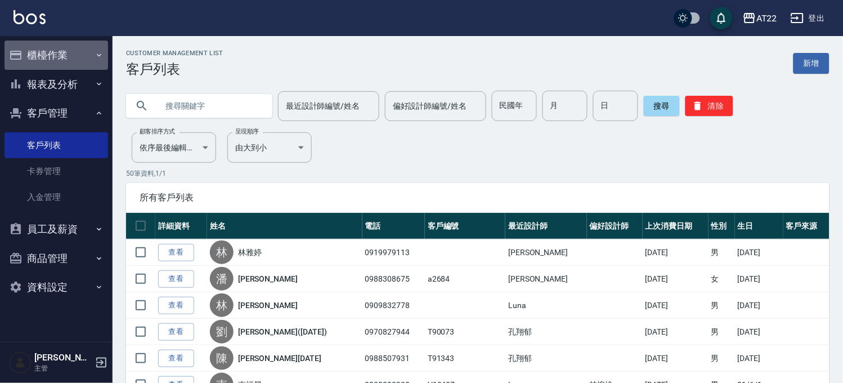
click at [68, 69] on button "櫃檯作業" at bounding box center [57, 55] width 104 height 29
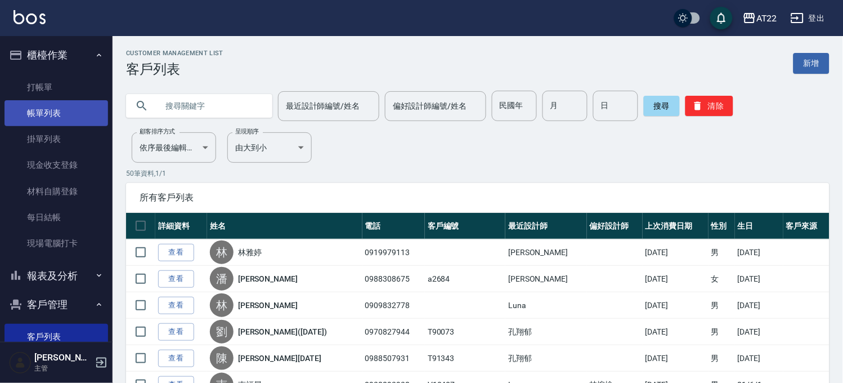
click at [43, 110] on link "帳單列表" at bounding box center [57, 113] width 104 height 26
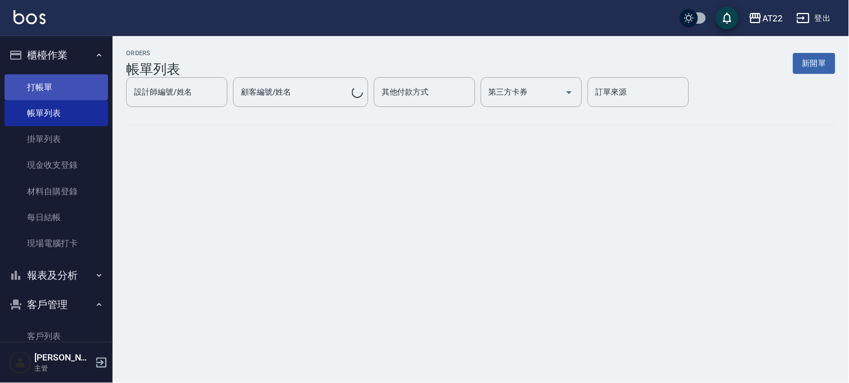
click at [55, 87] on link "打帳單" at bounding box center [57, 87] width 104 height 26
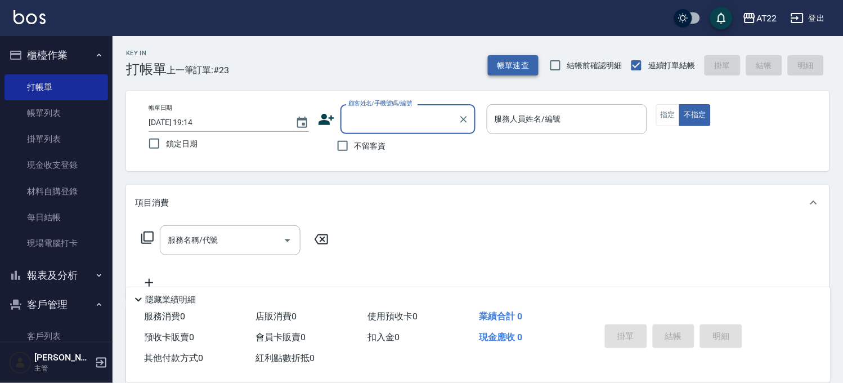
click at [516, 65] on button "帳單速查" at bounding box center [513, 65] width 51 height 21
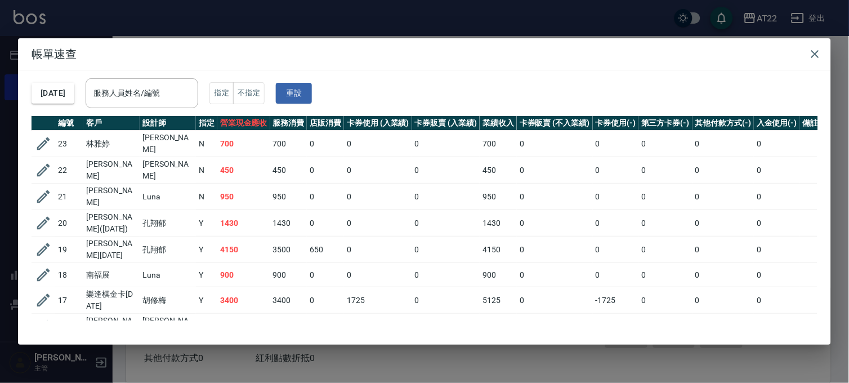
click at [328, 352] on div "帳單速查 [DATE] 服務人員姓名/編號 服務人員姓名/編號 指定 不指定 重設 編號 客戶 設計師 指定 營業現金應收 服務消費 店販消費 卡券使用 (入…" at bounding box center [424, 191] width 849 height 383
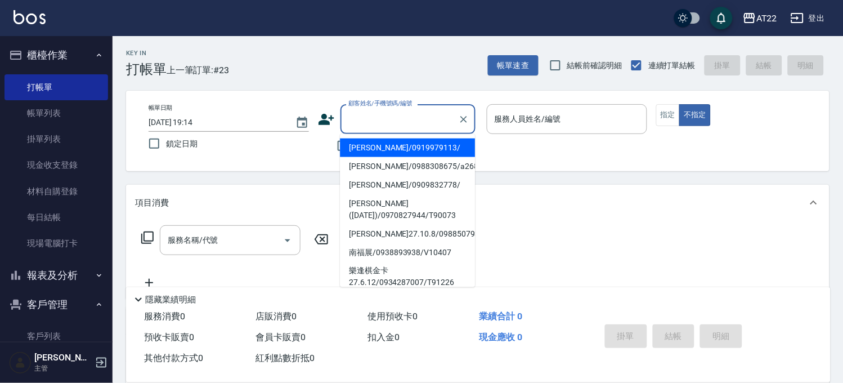
click at [431, 117] on input "顧客姓名/手機號碼/編號" at bounding box center [400, 119] width 108 height 20
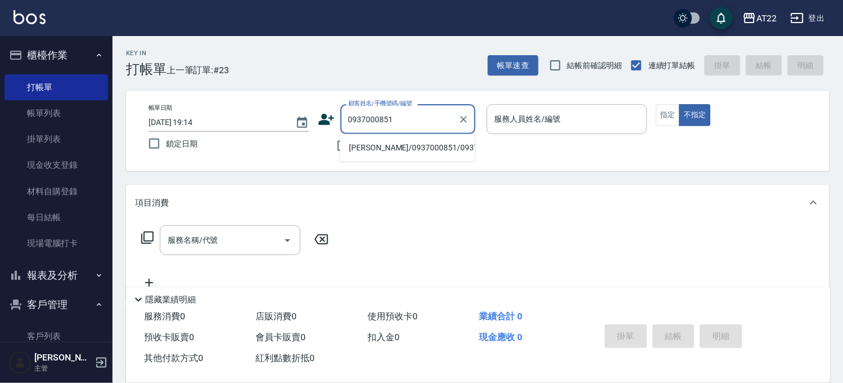
click at [418, 157] on li "[PERSON_NAME]/0937000851/0937000851" at bounding box center [407, 147] width 135 height 19
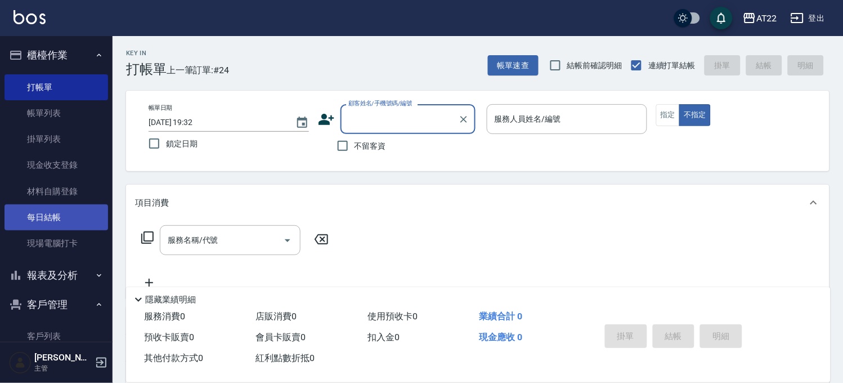
click at [48, 214] on link "每日結帳" at bounding box center [57, 217] width 104 height 26
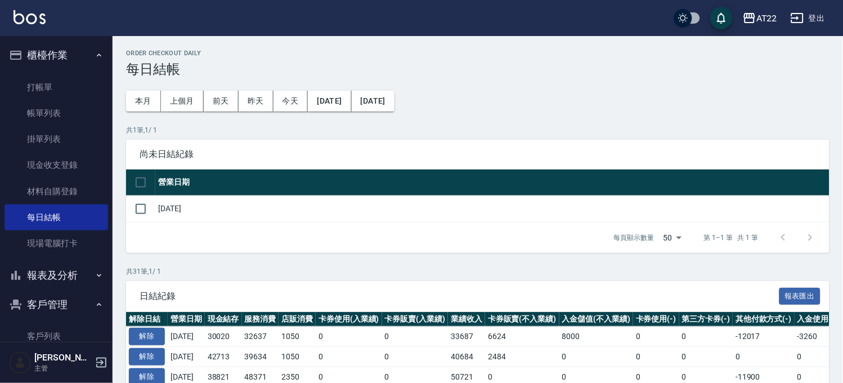
click at [54, 70] on ul "打帳單 帳單列表 掛單列表 現金收支登錄 材料自購登錄 每日結帳 現場電腦打卡" at bounding box center [57, 165] width 104 height 191
click at [53, 89] on link "打帳單" at bounding box center [57, 87] width 104 height 26
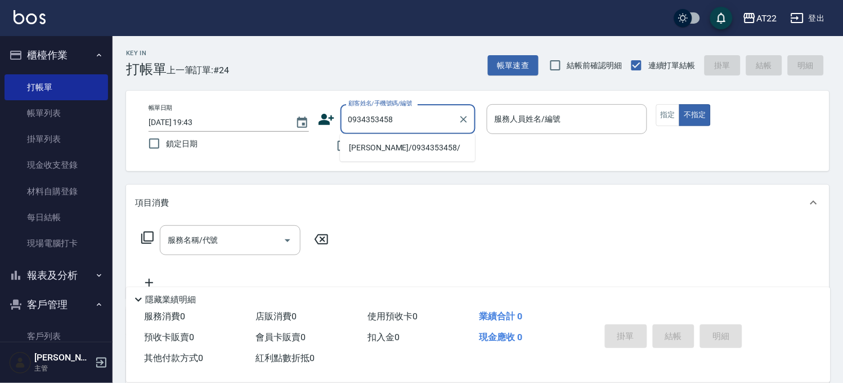
click at [408, 142] on li "[PERSON_NAME]/0934353458/" at bounding box center [407, 147] width 135 height 19
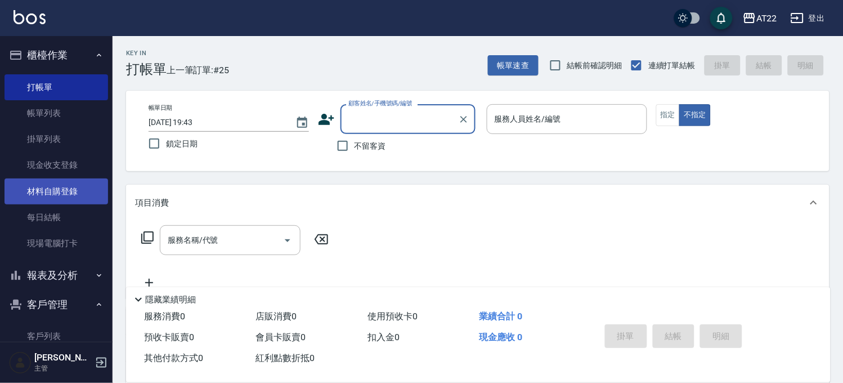
drag, startPoint x: 50, startPoint y: 211, endPoint x: 97, endPoint y: 200, distance: 48.6
click at [50, 211] on link "每日結帳" at bounding box center [57, 217] width 104 height 26
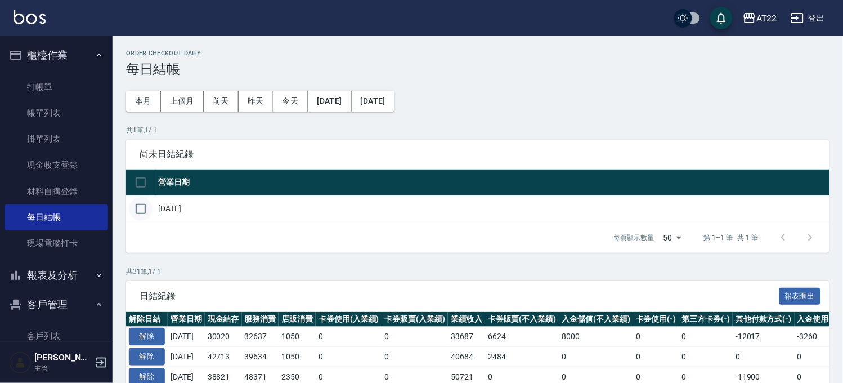
click at [145, 212] on input "checkbox" at bounding box center [141, 209] width 24 height 24
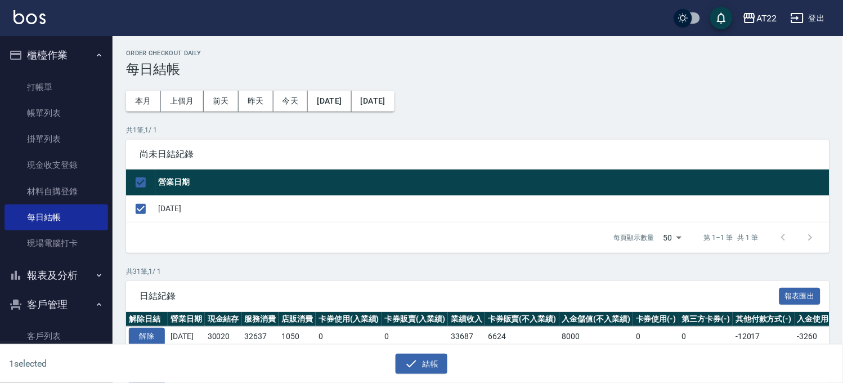
click at [392, 356] on div "結帳" at bounding box center [422, 363] width 408 height 21
click at [392, 359] on div "結帳" at bounding box center [422, 363] width 408 height 21
click at [398, 362] on button "結帳" at bounding box center [422, 363] width 52 height 21
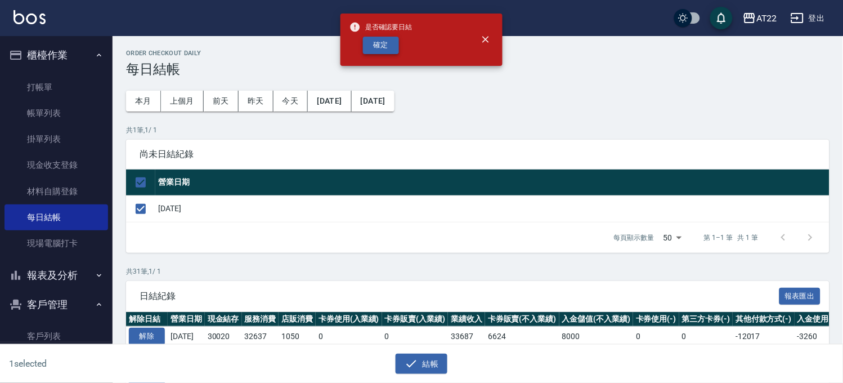
click at [368, 50] on button "確定" at bounding box center [381, 45] width 36 height 17
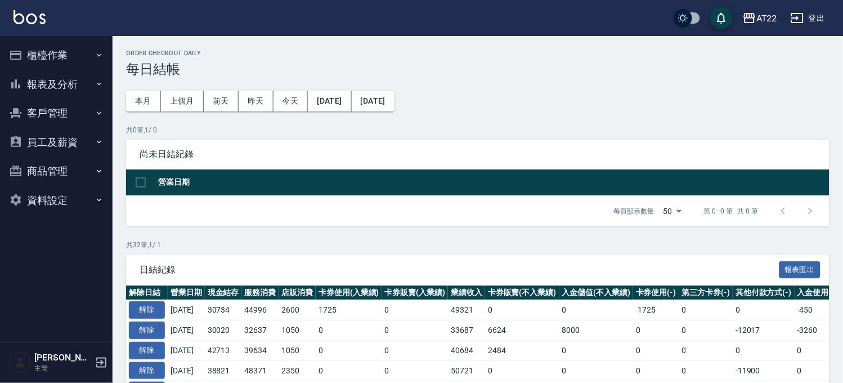
click at [74, 55] on button "櫃檯作業" at bounding box center [57, 55] width 104 height 29
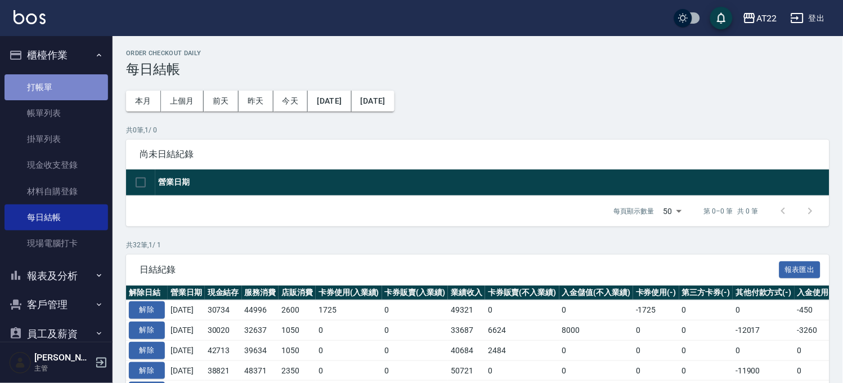
click at [73, 90] on link "打帳單" at bounding box center [57, 87] width 104 height 26
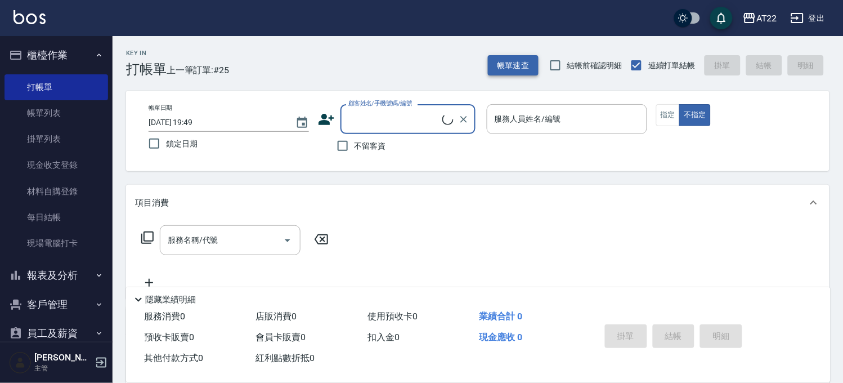
click at [519, 56] on button "帳單速查" at bounding box center [513, 65] width 51 height 21
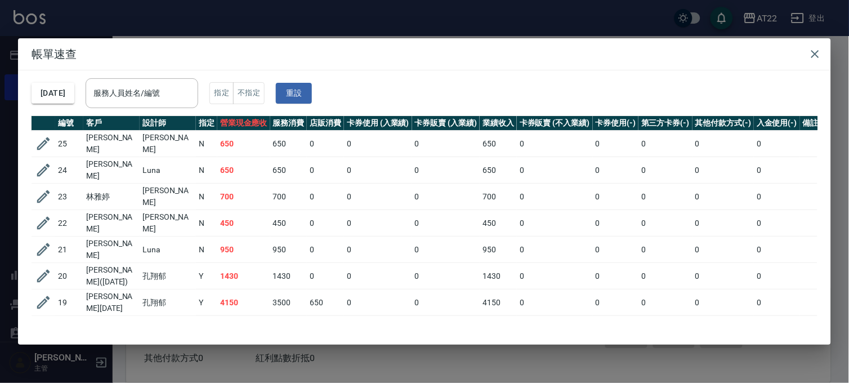
click at [407, 4] on div "帳單速查 2025/10/08 服務人員姓名/編號 服務人員姓名/編號 指定 不指定 重設 編號 客戶 設計師 指定 營業現金應收 服務消費 店販消費 卡券使…" at bounding box center [424, 191] width 849 height 383
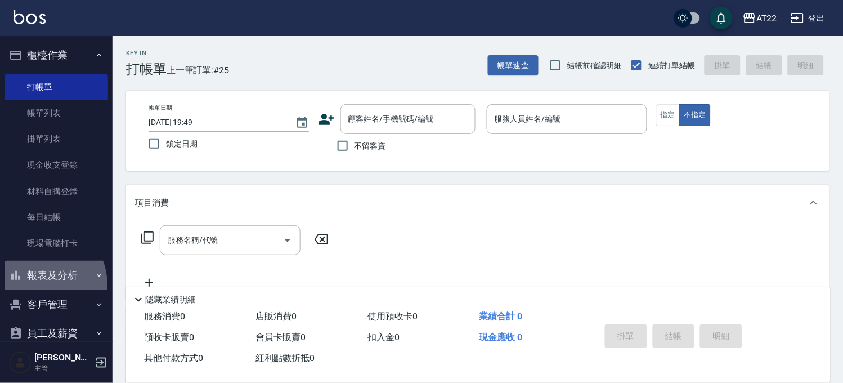
click at [38, 285] on button "報表及分析" at bounding box center [57, 275] width 104 height 29
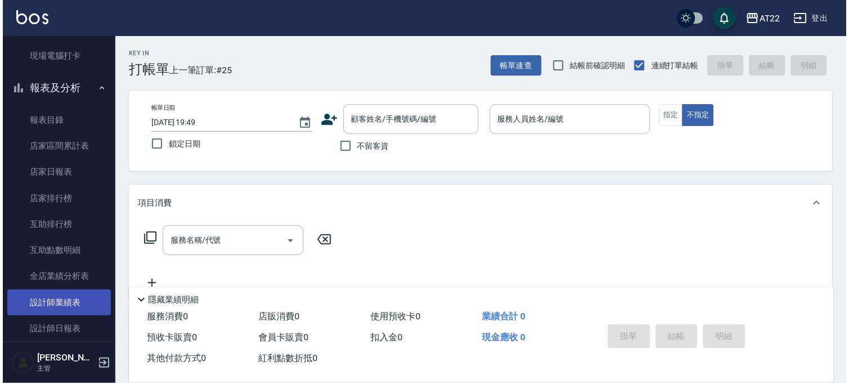
scroll to position [312, 0]
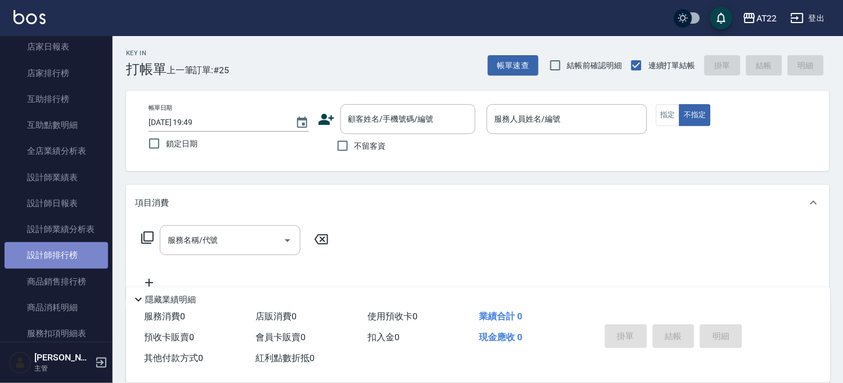
click at [69, 254] on link "設計師排行榜" at bounding box center [57, 255] width 104 height 26
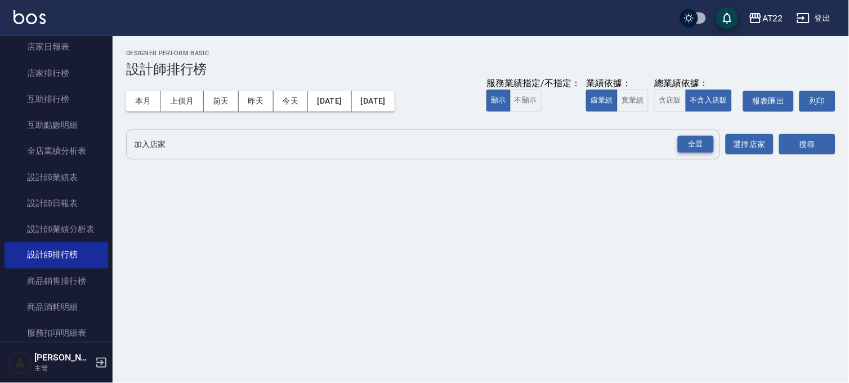
click at [698, 136] on div "全選" at bounding box center [696, 144] width 36 height 17
click at [209, 150] on icon at bounding box center [207, 145] width 12 height 12
click at [820, 152] on button "搜尋" at bounding box center [807, 145] width 56 height 21
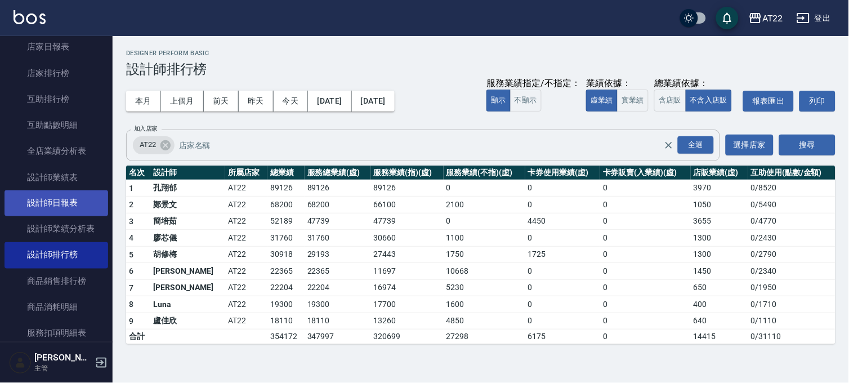
scroll to position [62, 0]
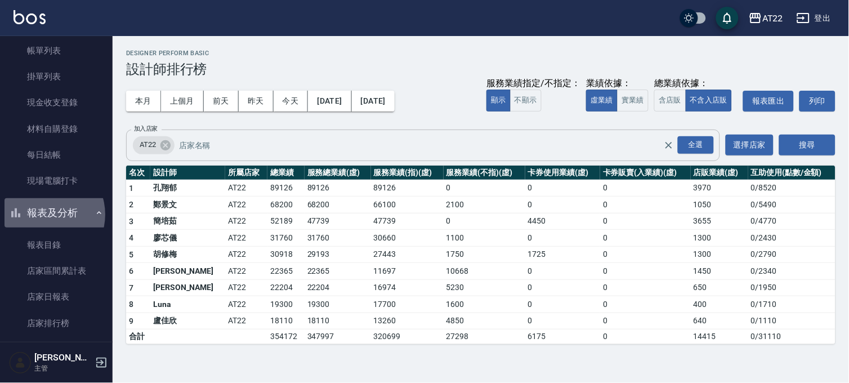
click at [44, 214] on button "報表及分析" at bounding box center [57, 212] width 104 height 29
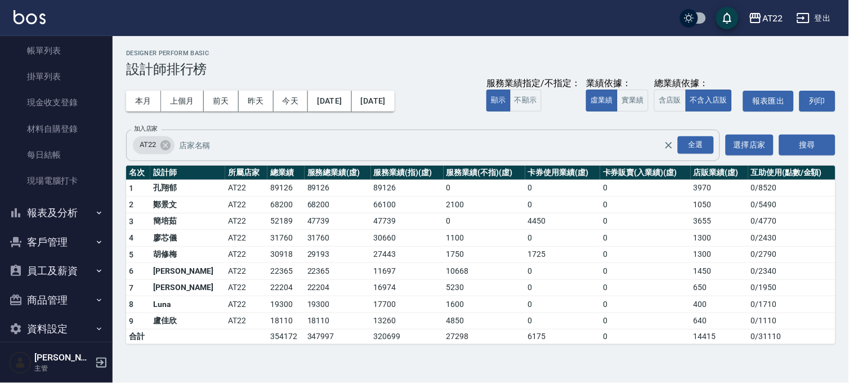
scroll to position [0, 0]
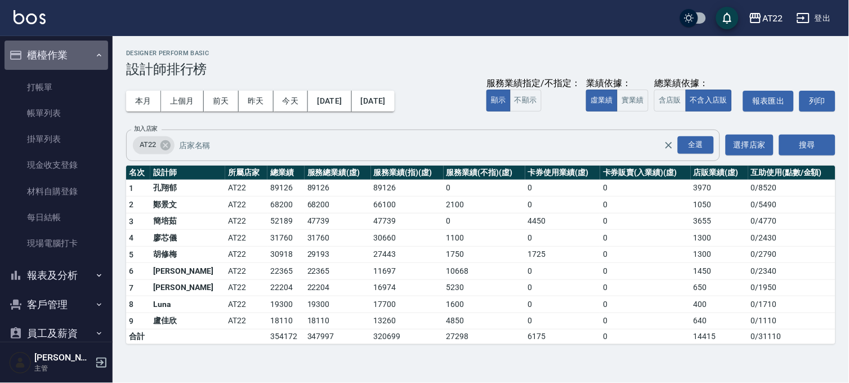
click at [75, 54] on button "櫃檯作業" at bounding box center [57, 55] width 104 height 29
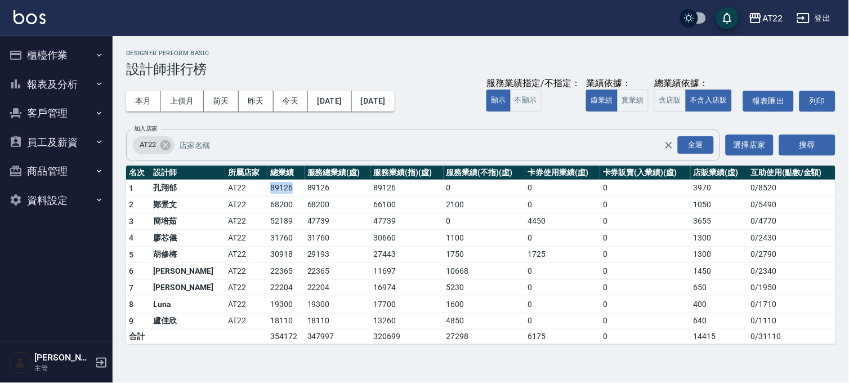
drag, startPoint x: 234, startPoint y: 184, endPoint x: 259, endPoint y: 194, distance: 26.5
click at [267, 194] on td "89126" at bounding box center [285, 188] width 37 height 17
copy td "89126"
drag, startPoint x: 229, startPoint y: 205, endPoint x: 261, endPoint y: 203, distance: 32.7
click at [261, 203] on tr "2 鄭景文 AT22 68200 68200 66100 2100 0 0 1050 0 / 5490" at bounding box center [480, 204] width 709 height 17
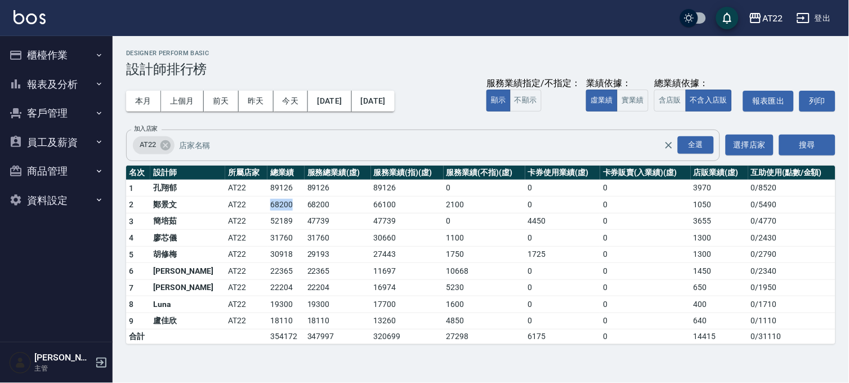
copy tr "68200"
drag, startPoint x: 227, startPoint y: 225, endPoint x: 271, endPoint y: 221, distance: 44.1
click at [271, 221] on tr "3 簡培茹 AT22 52189 47739 47739 0 4450 0 3655 0 / 4770" at bounding box center [480, 221] width 709 height 17
copy tr "52189"
drag, startPoint x: 234, startPoint y: 237, endPoint x: 261, endPoint y: 235, distance: 27.7
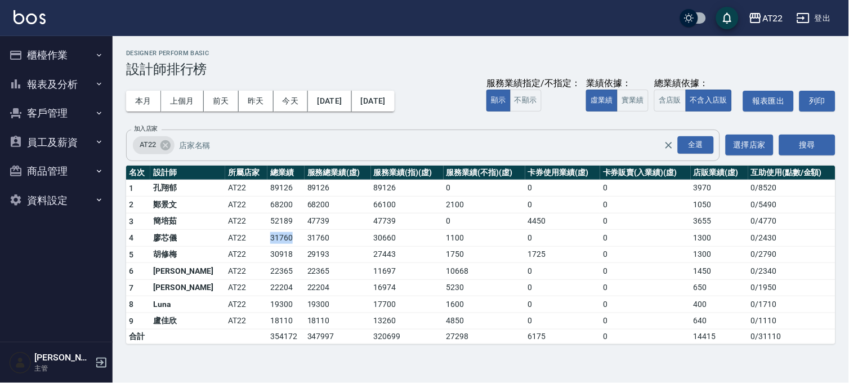
click at [267, 235] on td "31760" at bounding box center [285, 238] width 37 height 17
copy td "31760"
drag, startPoint x: 227, startPoint y: 250, endPoint x: 263, endPoint y: 252, distance: 36.1
click at [263, 252] on tr "5 胡修梅 AT22 30918 29193 27443 1750 1725 0 1300 0 / 2790" at bounding box center [480, 254] width 709 height 17
copy tr "30918"
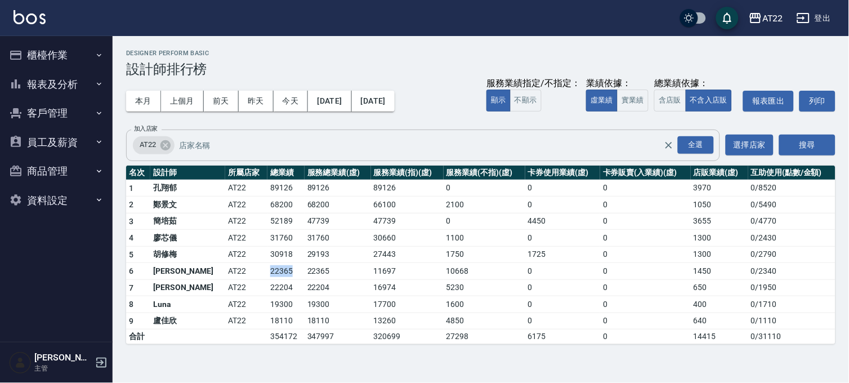
drag, startPoint x: 229, startPoint y: 274, endPoint x: 263, endPoint y: 272, distance: 34.9
click at [263, 272] on tr "6 楊秉融 AT22 22365 22365 11697 10668 0 0 1450 0 / 2340" at bounding box center [480, 271] width 709 height 17
copy tr "22365"
drag, startPoint x: 233, startPoint y: 288, endPoint x: 277, endPoint y: 288, distance: 44.5
click at [277, 288] on tr "7 孫一平 AT22 22204 22204 16974 5230 0 0 650 0 / 1950" at bounding box center [480, 287] width 709 height 17
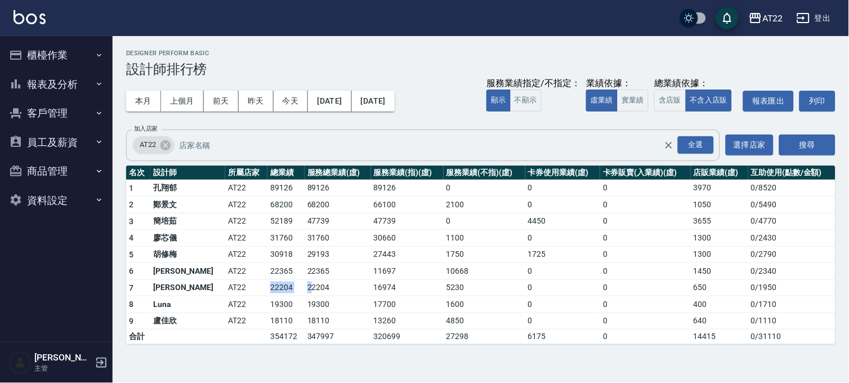
click at [268, 289] on td "22204" at bounding box center [285, 287] width 37 height 17
drag, startPoint x: 234, startPoint y: 288, endPoint x: 260, endPoint y: 292, distance: 26.7
click at [267, 292] on td "22204" at bounding box center [285, 287] width 37 height 17
copy td "22204"
drag, startPoint x: 234, startPoint y: 302, endPoint x: 257, endPoint y: 300, distance: 23.1
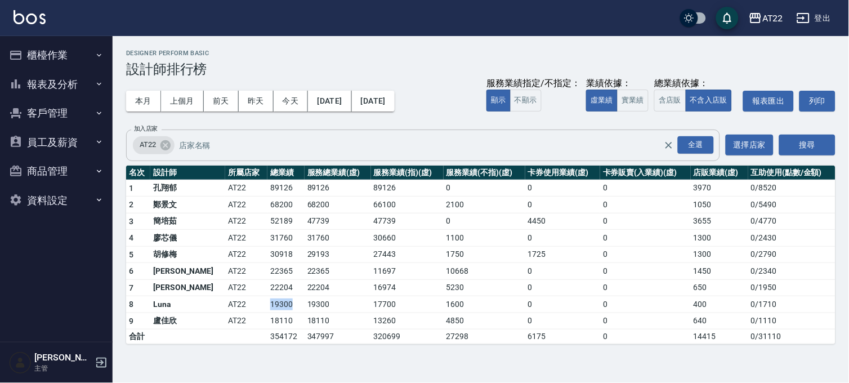
click at [267, 300] on td "19300" at bounding box center [285, 304] width 37 height 17
copy td "19300"
drag, startPoint x: 230, startPoint y: 321, endPoint x: 263, endPoint y: 319, distance: 33.3
click at [263, 319] on tr "9 盧佳欣 AT22 18110 18110 13260 4850 0 0 640 0 / 1110" at bounding box center [480, 320] width 709 height 17
copy tr "18110"
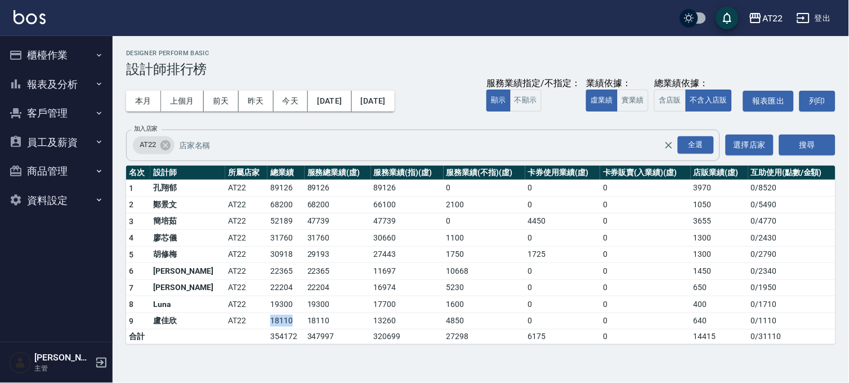
click at [62, 109] on button "客戶管理" at bounding box center [57, 112] width 104 height 29
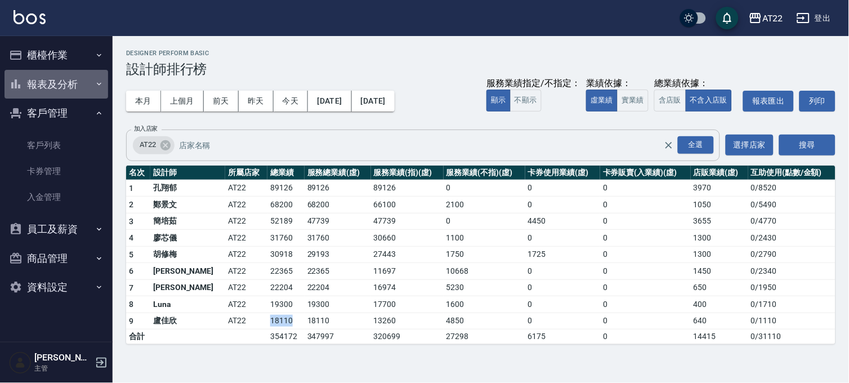
click at [58, 85] on button "報表及分析" at bounding box center [57, 84] width 104 height 29
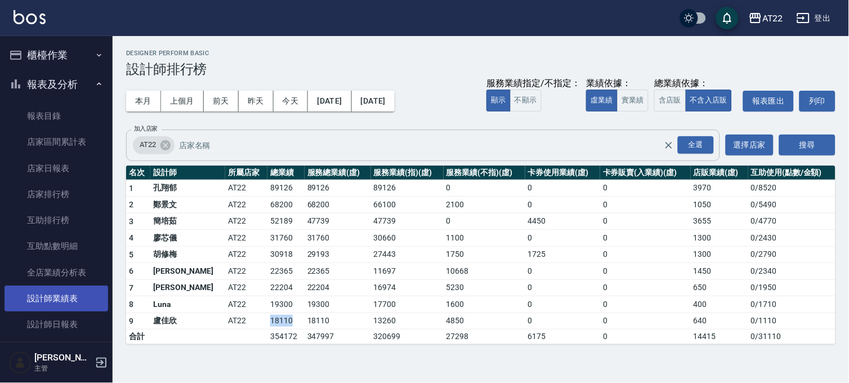
click at [71, 288] on link "設計師業績表" at bounding box center [57, 298] width 104 height 26
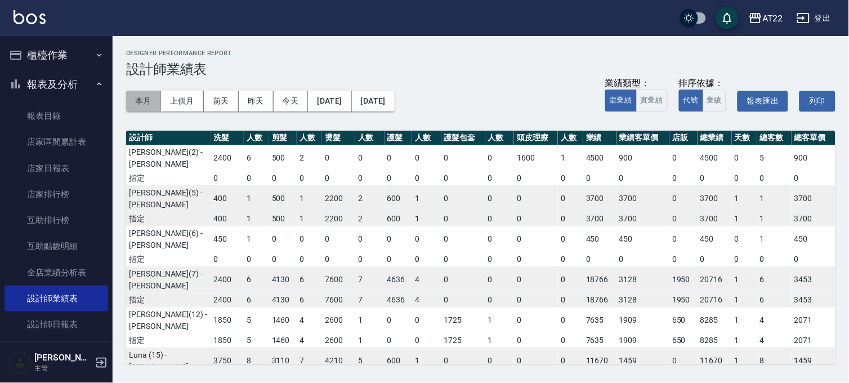
click at [144, 101] on button "本月" at bounding box center [143, 101] width 35 height 21
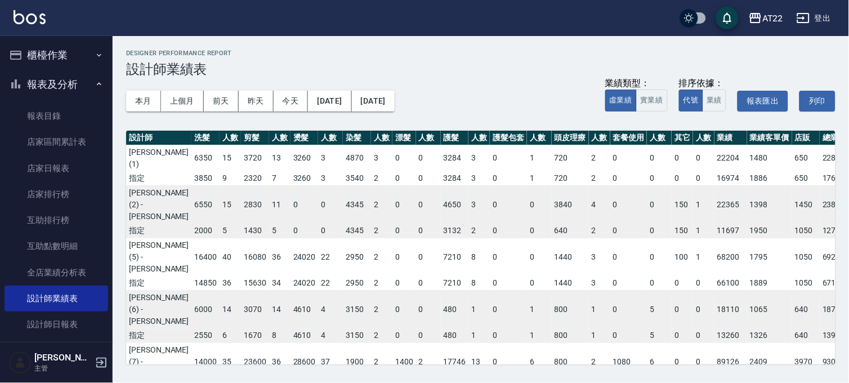
scroll to position [0, 69]
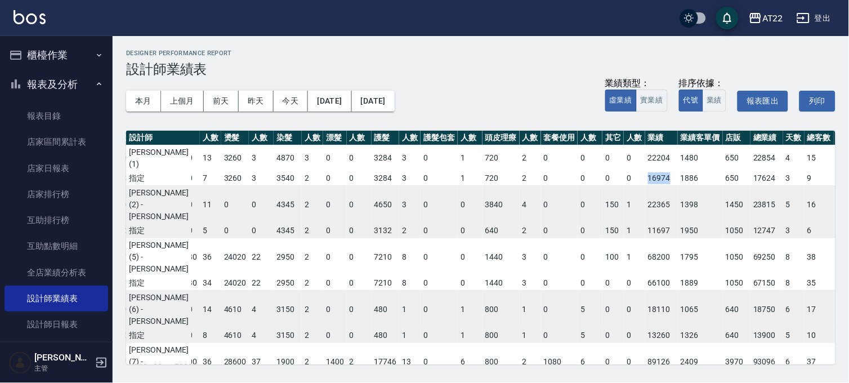
drag, startPoint x: 608, startPoint y: 176, endPoint x: 632, endPoint y: 176, distance: 23.6
click at [632, 176] on tr "指定 3850 9 2320 7 3260 3 3540 2 0 0 3284 3 0 1 720 2 0 0 0 0 16974 1886 650 1762…" at bounding box center [464, 178] width 814 height 15
copy tr "16974"
drag, startPoint x: 603, startPoint y: 226, endPoint x: 631, endPoint y: 229, distance: 28.2
click at [631, 229] on tr "指定 2000 5 1430 5 0 0 4345 2 0 0 3132 2 0 0 640 2 0 0 150 1 11697 1950 1050 1274…" at bounding box center [464, 230] width 814 height 15
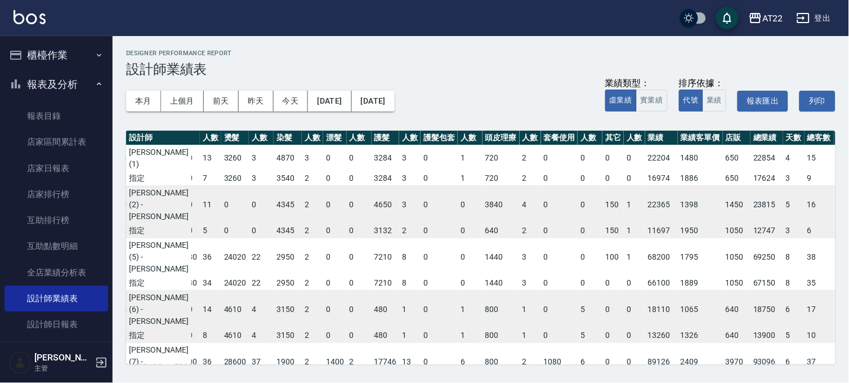
click at [645, 285] on td "66100" at bounding box center [661, 283] width 33 height 15
drag, startPoint x: 608, startPoint y: 283, endPoint x: 634, endPoint y: 283, distance: 25.9
click at [645, 283] on td "66100" at bounding box center [661, 283] width 33 height 15
drag, startPoint x: 611, startPoint y: 333, endPoint x: 628, endPoint y: 334, distance: 17.5
click at [645, 334] on td "13260" at bounding box center [661, 335] width 33 height 15
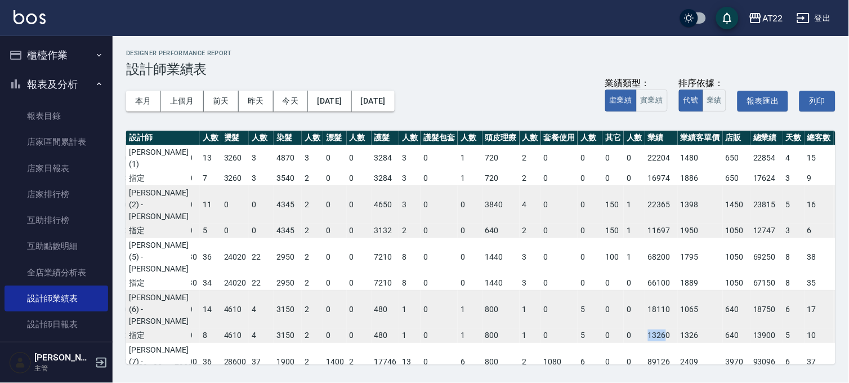
scroll to position [62, 69]
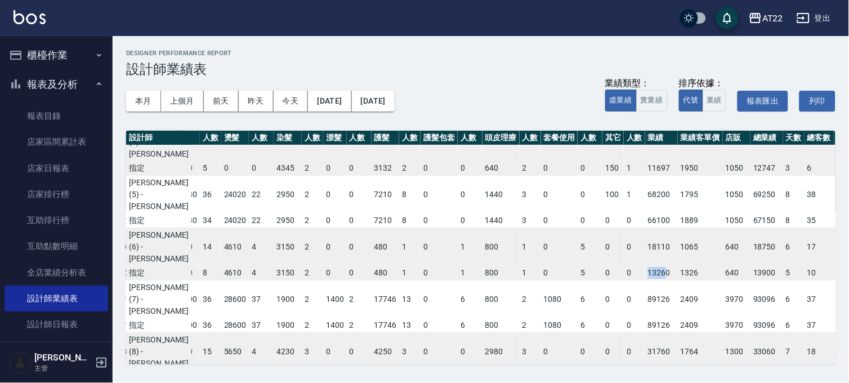
click at [645, 268] on td "13260" at bounding box center [661, 273] width 33 height 15
drag, startPoint x: 610, startPoint y: 270, endPoint x: 633, endPoint y: 273, distance: 22.7
click at [645, 273] on td "13260" at bounding box center [661, 273] width 33 height 15
drag, startPoint x: 605, startPoint y: 324, endPoint x: 642, endPoint y: 328, distance: 36.7
click at [642, 328] on tr "指定 14000 35 23600 36 28600 37 1900 2 1400 2 17746 13 0 6 800 2 1080 6 0 0 89126…" at bounding box center [464, 325] width 814 height 15
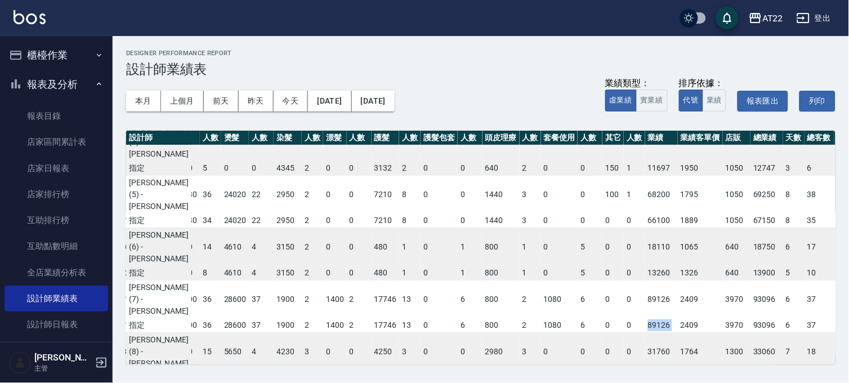
click at [645, 321] on td "89126" at bounding box center [661, 325] width 33 height 15
drag, startPoint x: 606, startPoint y: 324, endPoint x: 632, endPoint y: 323, distance: 25.9
click at [645, 323] on td "89126" at bounding box center [661, 325] width 33 height 15
click at [645, 278] on td "13260" at bounding box center [661, 273] width 33 height 15
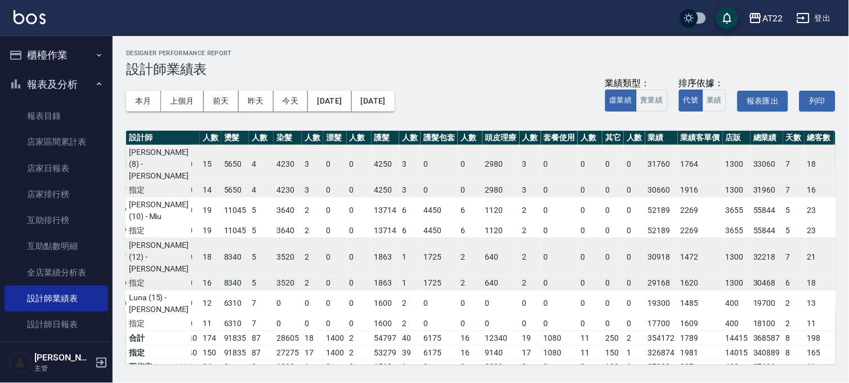
scroll to position [125, 69]
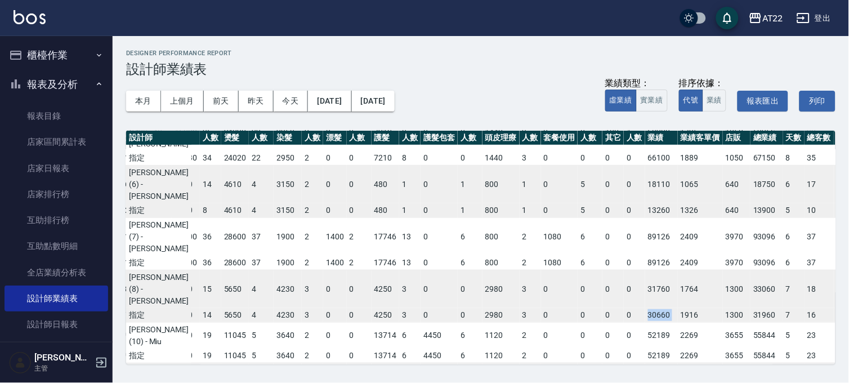
drag, startPoint x: 603, startPoint y: 311, endPoint x: 640, endPoint y: 317, distance: 37.0
click at [640, 317] on tr "指定 7300 16 6250 14 5650 4 4230 3 0 0 4250 3 0 0 2980 3 0 0 0 0 30660 1916 1300 …" at bounding box center [464, 315] width 814 height 15
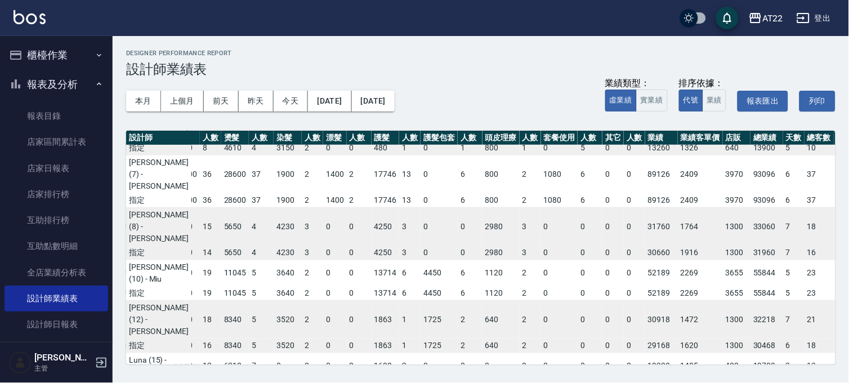
click at [624, 286] on td "0" at bounding box center [634, 272] width 21 height 26
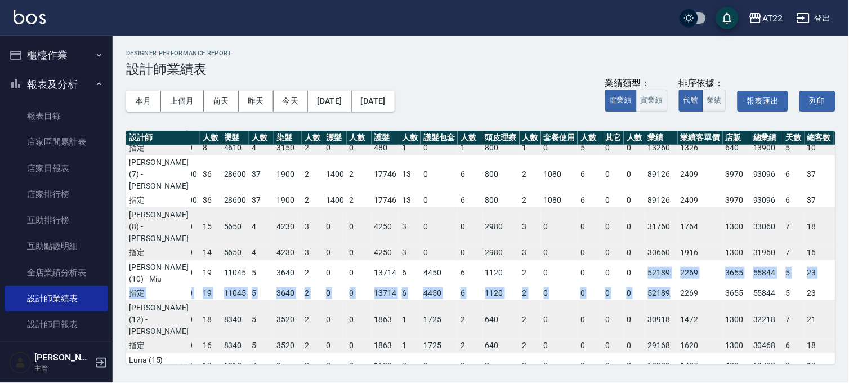
drag, startPoint x: 605, startPoint y: 295, endPoint x: 630, endPoint y: 299, distance: 25.7
click at [630, 299] on tbody "孫一平 (1) 6350 15 3720 13 3260 3 4870 3 0 0 3284 3 0 1 720 2 0 0 0 0 22204 1480 6…" at bounding box center [464, 175] width 814 height 436
click at [645, 299] on td "52189" at bounding box center [661, 293] width 33 height 15
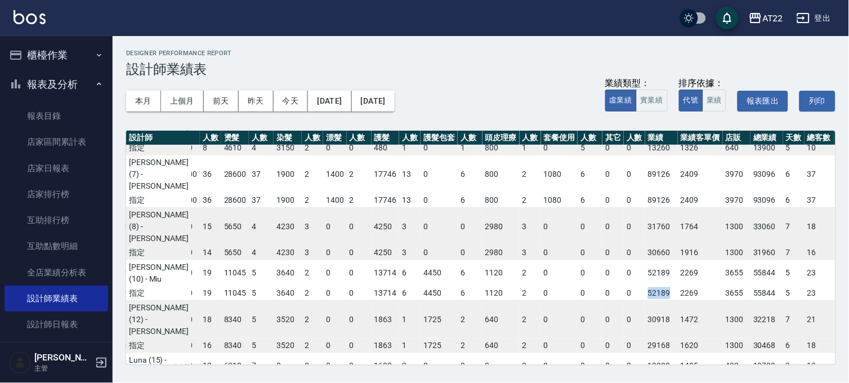
drag, startPoint x: 606, startPoint y: 302, endPoint x: 637, endPoint y: 302, distance: 31.5
click at [645, 301] on td "52189" at bounding box center [661, 293] width 33 height 15
drag, startPoint x: 599, startPoint y: 301, endPoint x: 631, endPoint y: 300, distance: 31.5
click at [631, 300] on tr "指定 9800 23 8420 19 11045 5 3640 2 0 0 13714 6 4450 6 1120 2 0 0 0 0 52189 2269 …" at bounding box center [464, 293] width 814 height 15
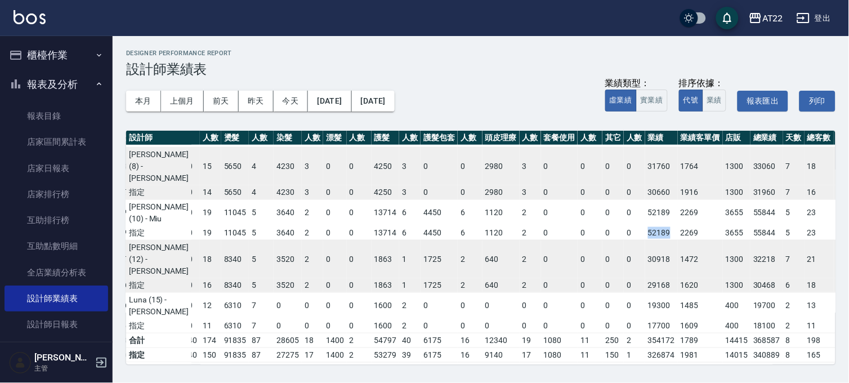
scroll to position [312, 69]
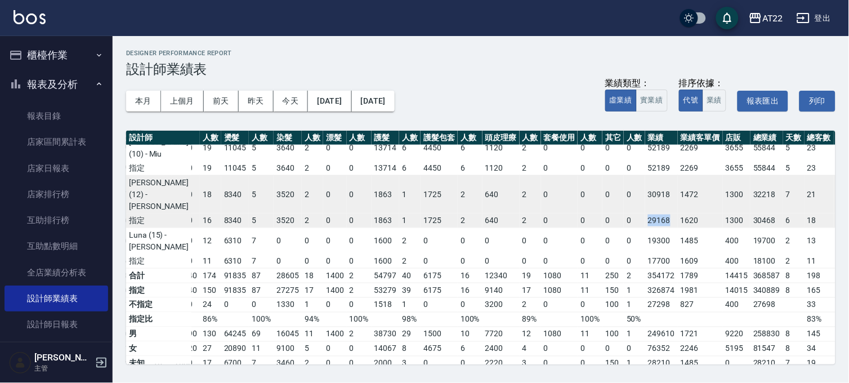
drag, startPoint x: 601, startPoint y: 229, endPoint x: 631, endPoint y: 235, distance: 30.5
click at [631, 228] on tr "指定 6950 18 6130 16 8340 5 3520 2 0 0 1863 1 1725 2 640 2 0 0 0 0 29168 1620 130…" at bounding box center [464, 220] width 814 height 15
drag, startPoint x: 604, startPoint y: 280, endPoint x: 637, endPoint y: 284, distance: 33.0
click at [637, 268] on tr "指定 4900 12 4890 11 6310 7 0 0 0 0 1600 2 0 0 0 0 0 0 0 0 17700 1609 400 18100 2…" at bounding box center [464, 261] width 814 height 15
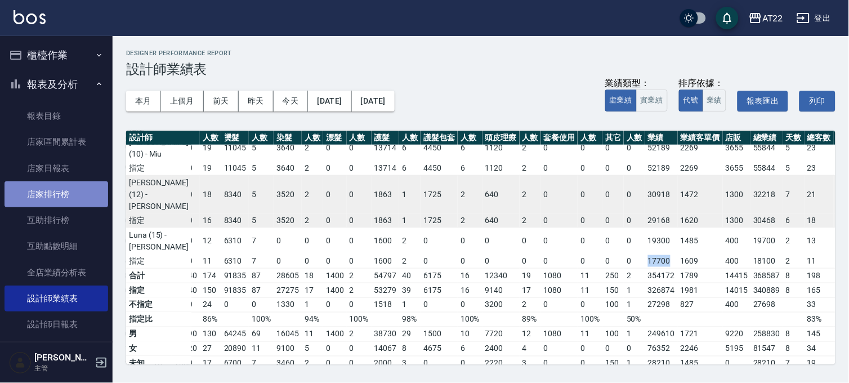
click at [74, 190] on link "店家排行榜" at bounding box center [57, 194] width 104 height 26
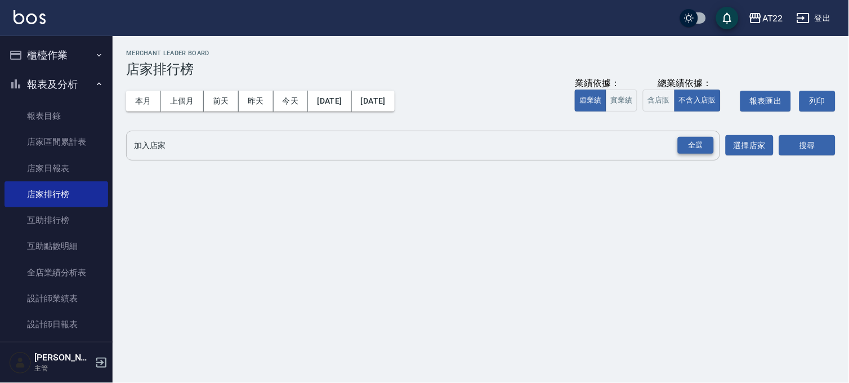
click at [689, 145] on div "全選" at bounding box center [696, 145] width 36 height 17
click at [692, 144] on div "全選" at bounding box center [696, 145] width 36 height 17
click at [687, 142] on div "全選" at bounding box center [696, 145] width 36 height 17
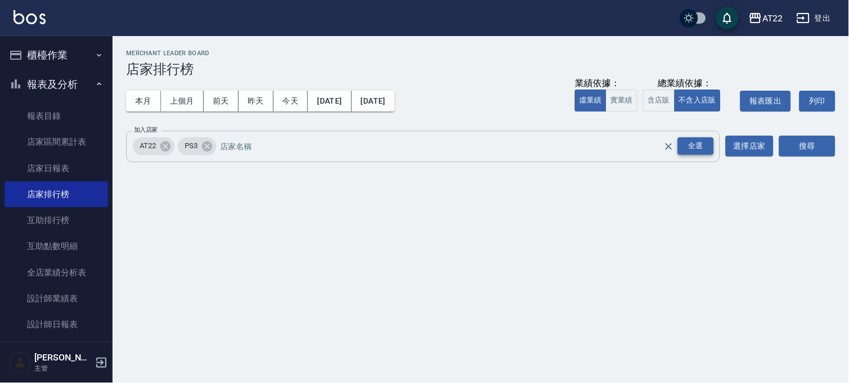
click at [687, 142] on div "全選" at bounding box center [696, 145] width 36 height 17
click at [646, 102] on button "含店販" at bounding box center [659, 100] width 32 height 22
click at [344, 106] on button "[DATE]" at bounding box center [329, 101] width 43 height 21
